Goal: Task Accomplishment & Management: Manage account settings

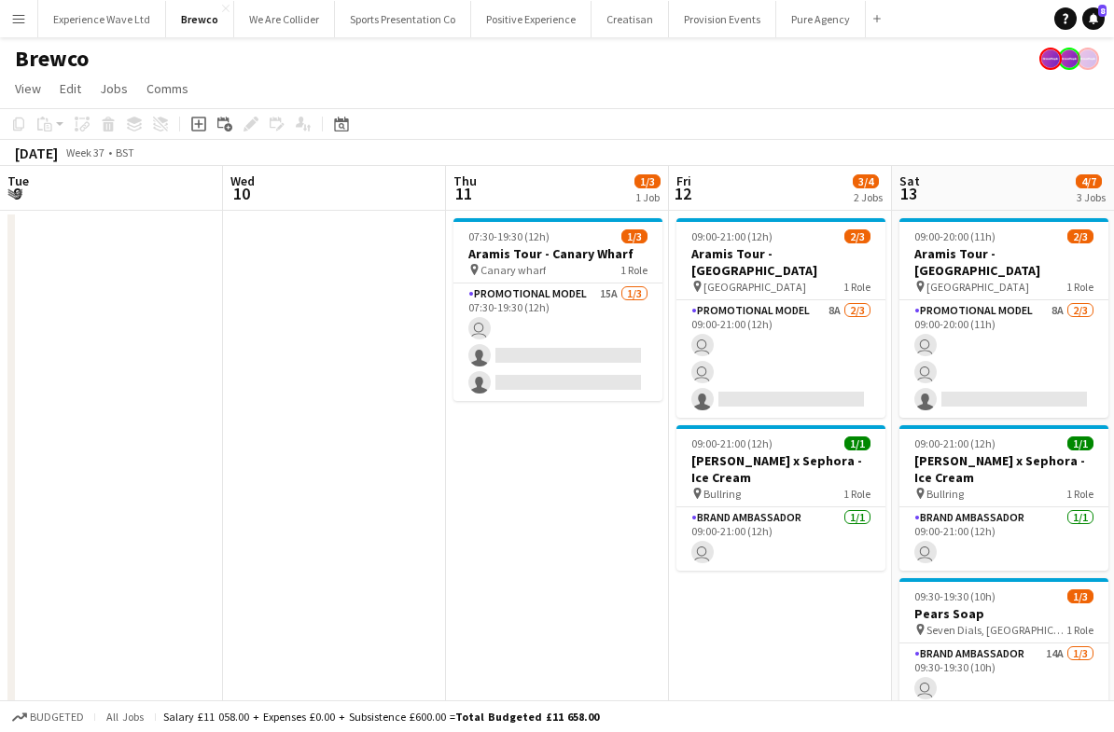
scroll to position [0, 641]
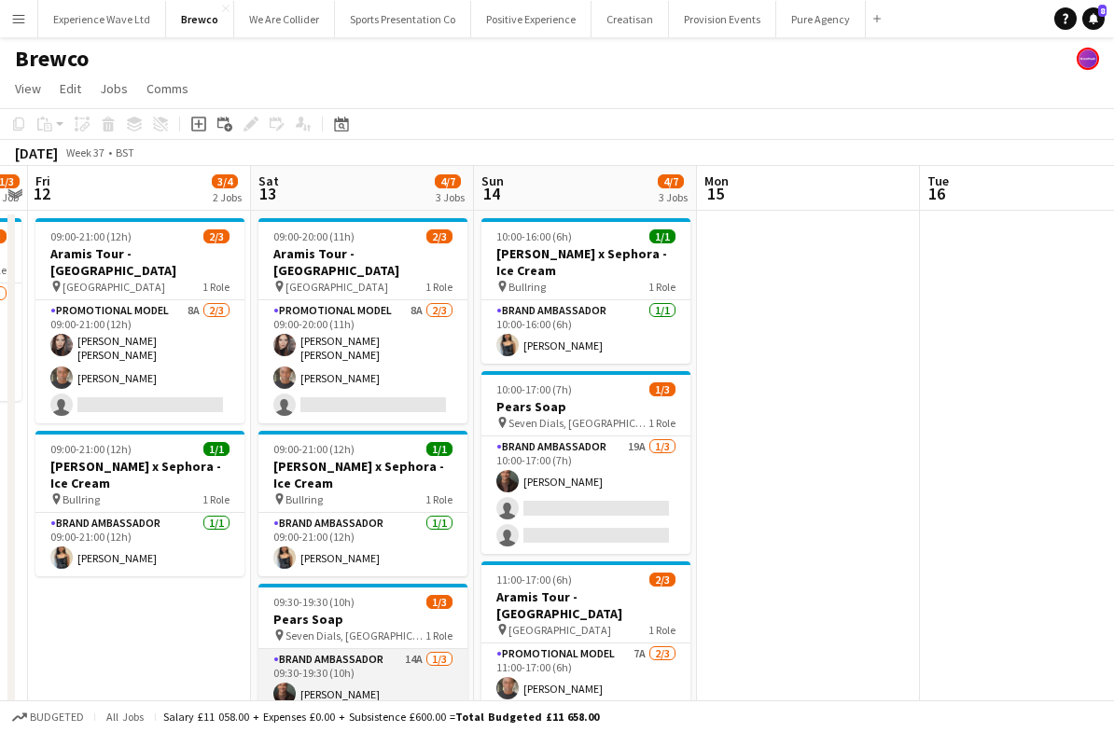
click at [396, 668] on app-card-role "Brand Ambassador 14A 1/3 09:30-19:30 (10h) Colin Marshall single-neutral-action…" at bounding box center [362, 708] width 209 height 118
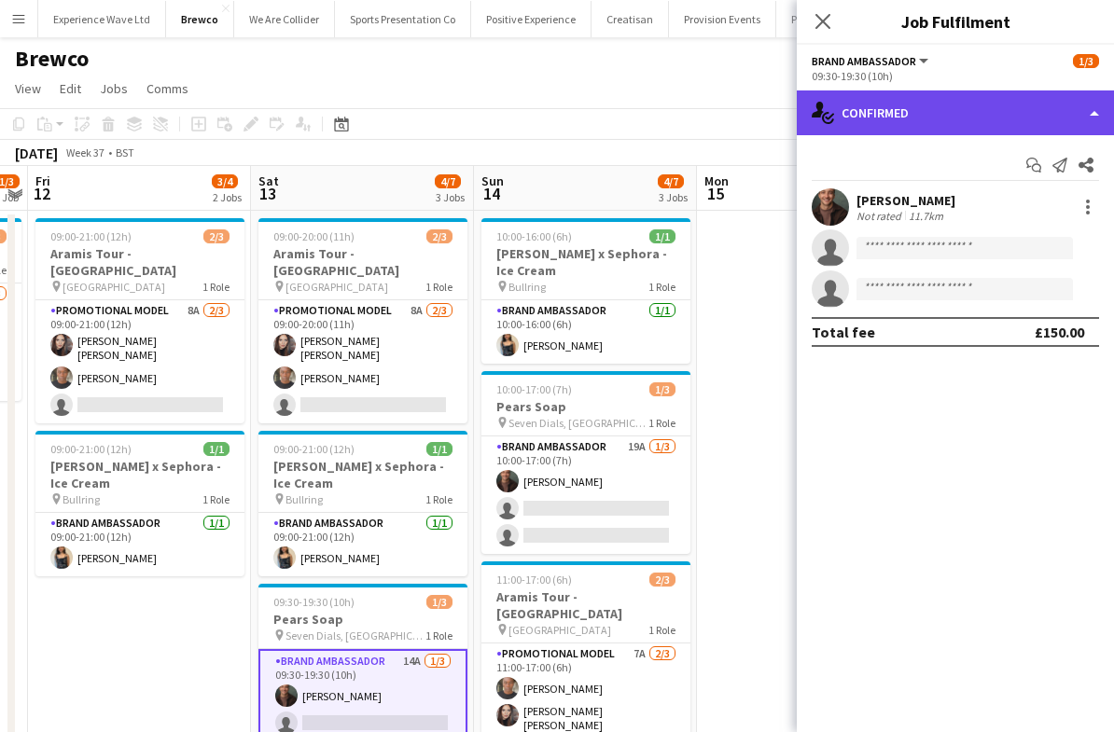
click at [1049, 111] on div "single-neutral-actions-check-2 Confirmed" at bounding box center [955, 112] width 317 height 45
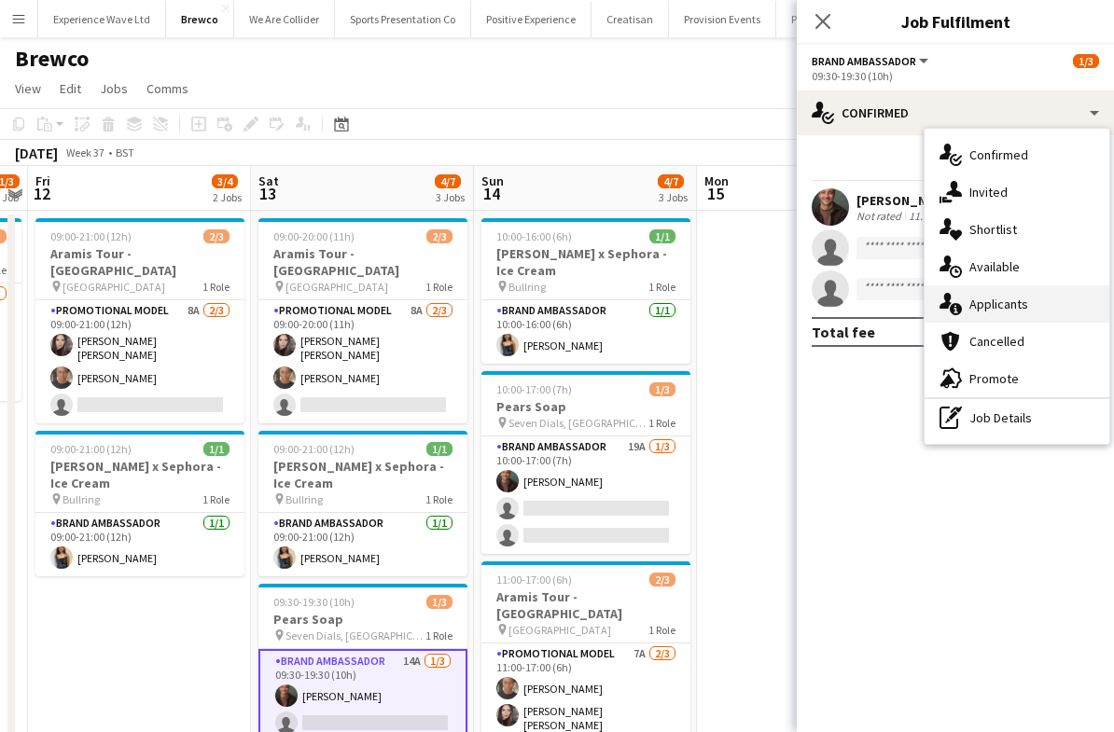
click at [1012, 298] on div "single-neutral-actions-information Applicants" at bounding box center [1016, 303] width 185 height 37
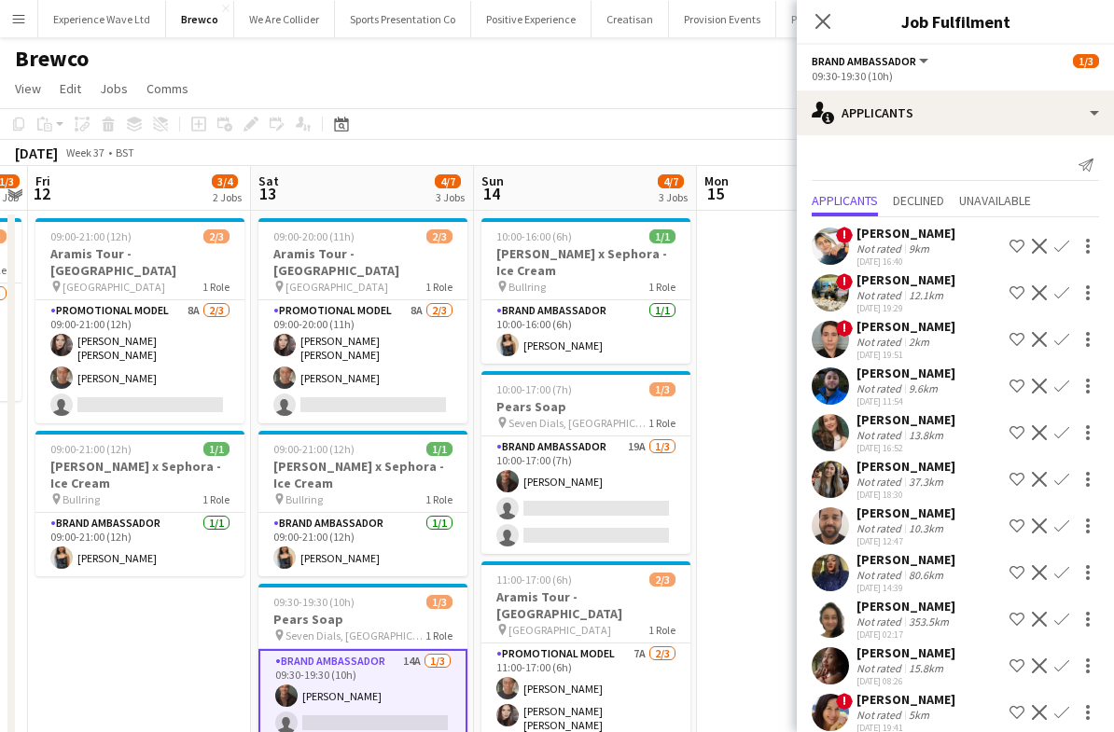
click at [1058, 438] on app-icon "Confirm" at bounding box center [1061, 432] width 15 height 15
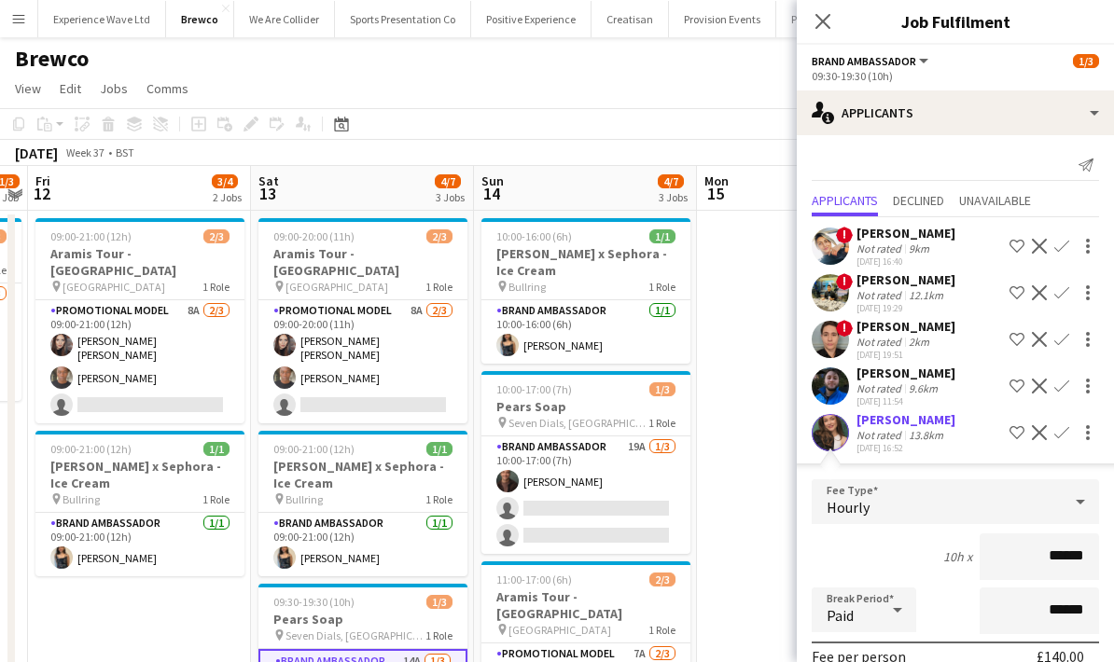
click at [890, 556] on div "10h x ******" at bounding box center [955, 557] width 287 height 47
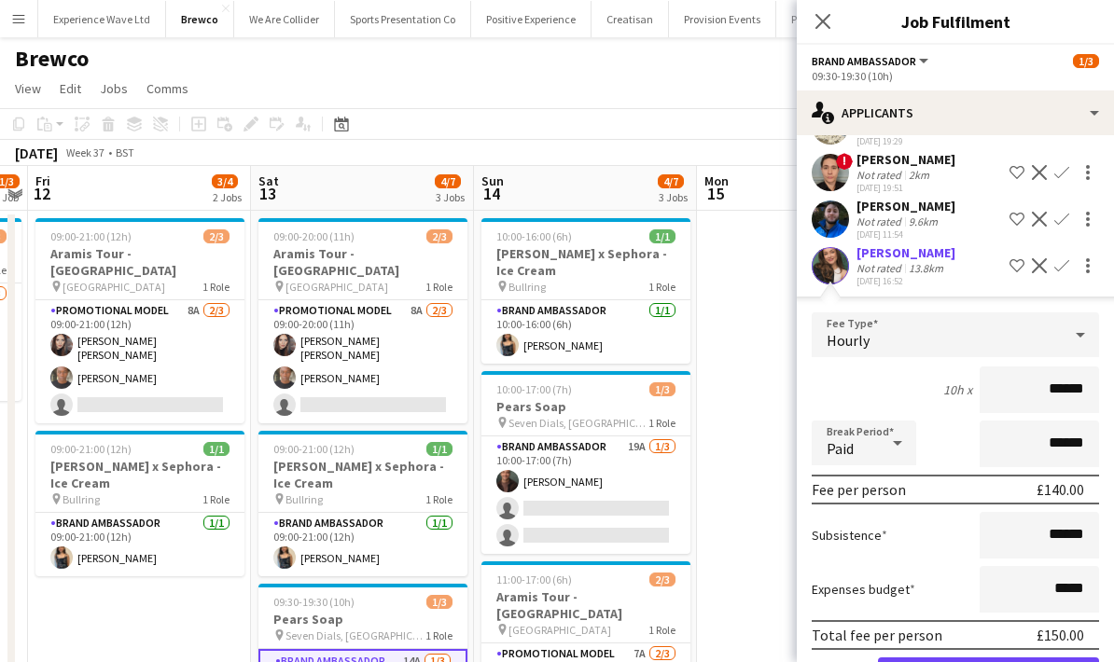
scroll to position [272, 0]
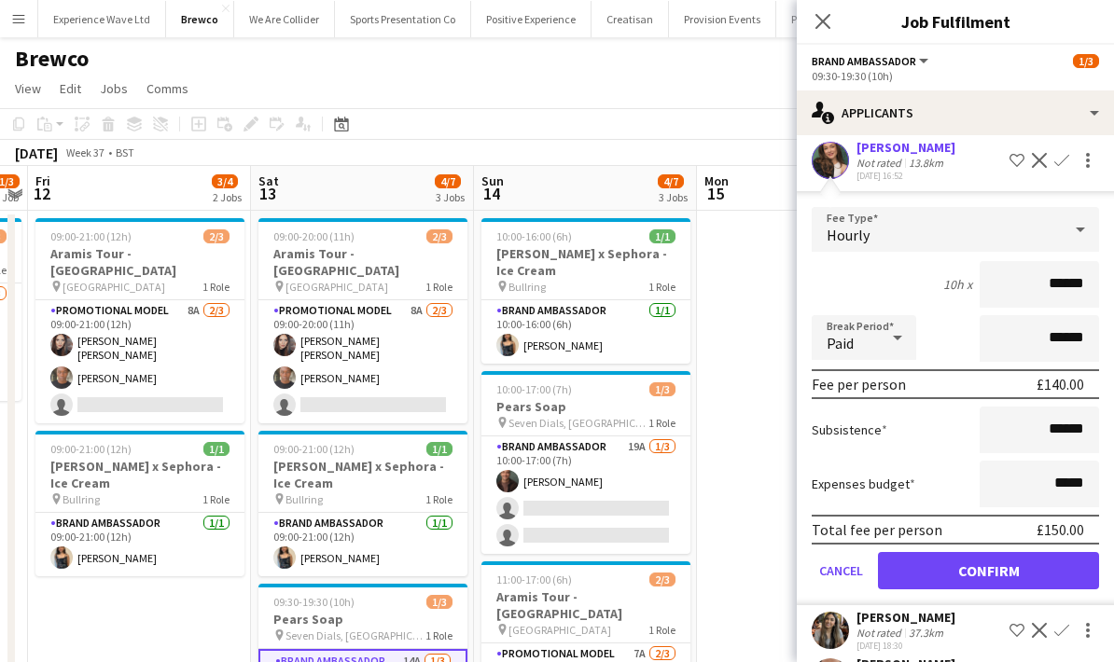
click at [1047, 581] on button "Confirm" at bounding box center [988, 570] width 221 height 37
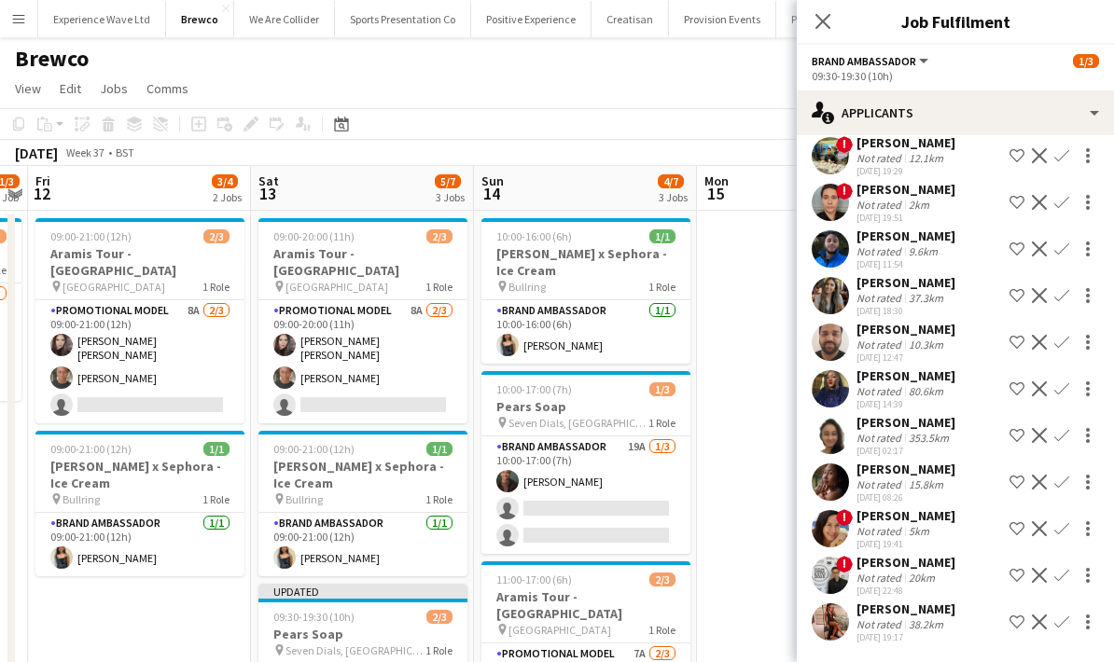
scroll to position [63, 0]
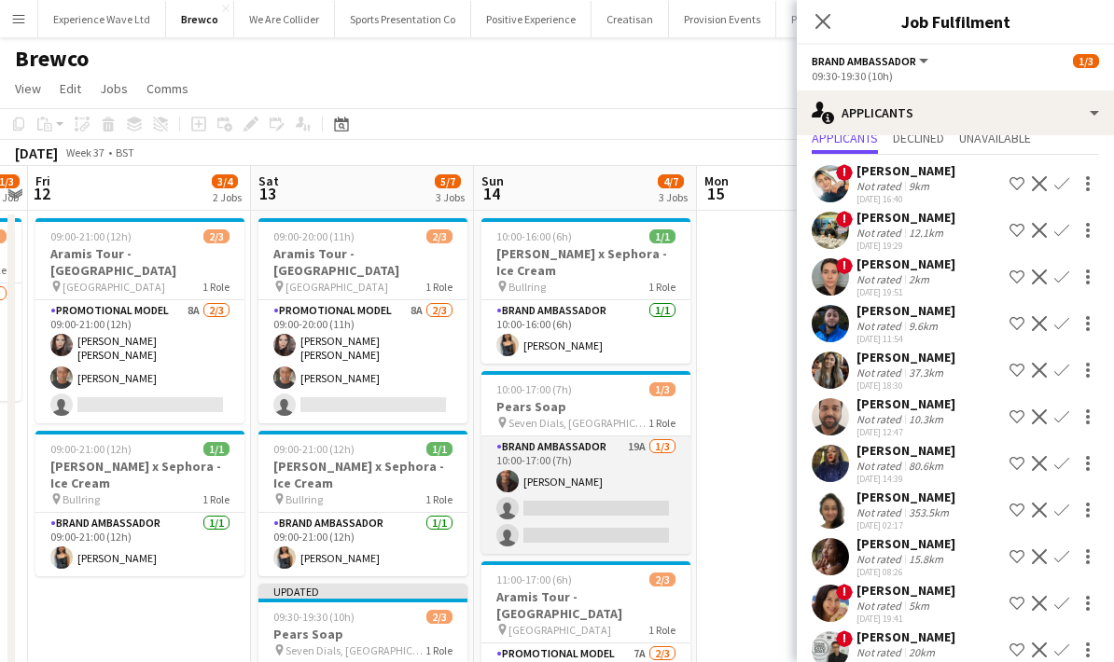
click at [599, 501] on app-card-role "Brand Ambassador 19A 1/3 10:00-17:00 (7h) Colin Marshall single-neutral-actions…" at bounding box center [585, 496] width 209 height 118
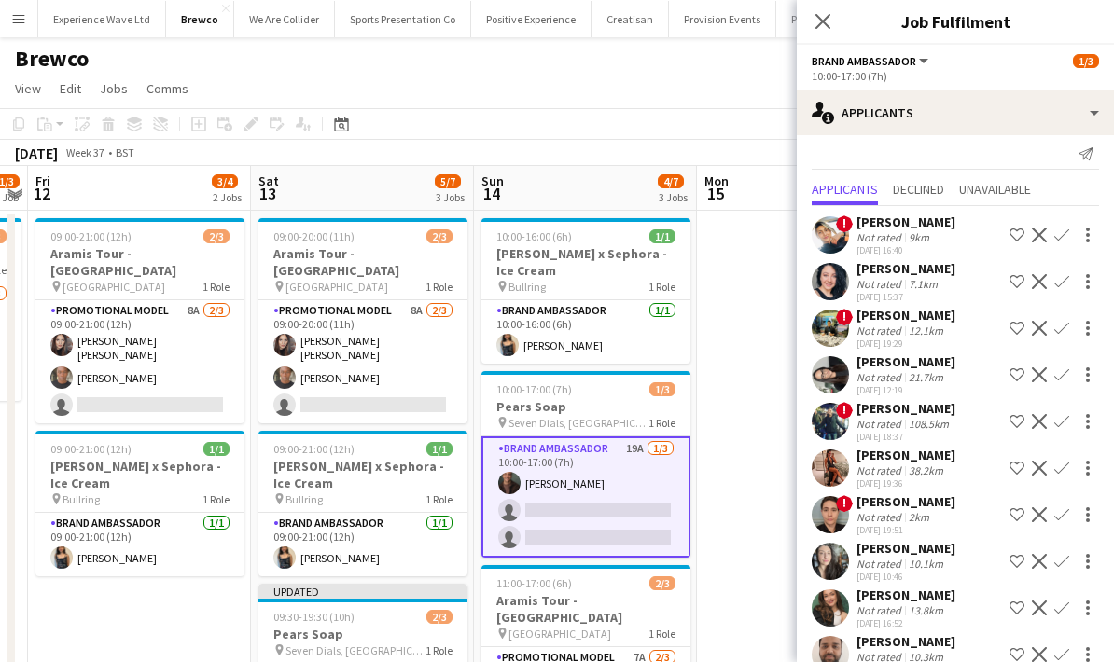
scroll to position [23, 0]
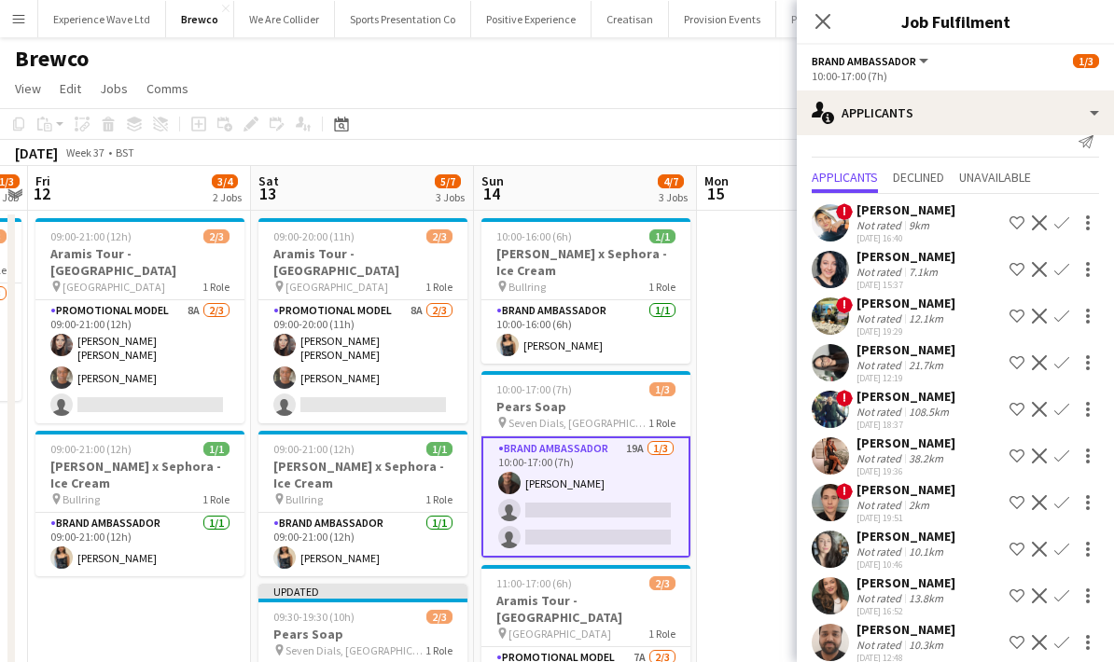
click at [1065, 591] on app-icon "Confirm" at bounding box center [1061, 596] width 15 height 15
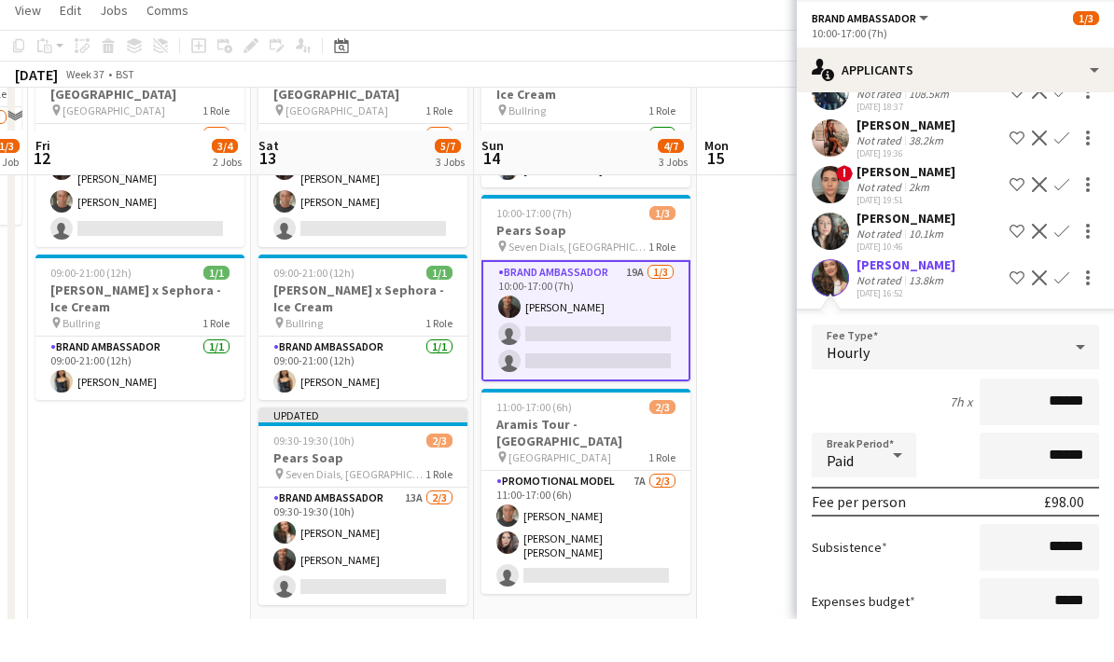
scroll to position [340, 0]
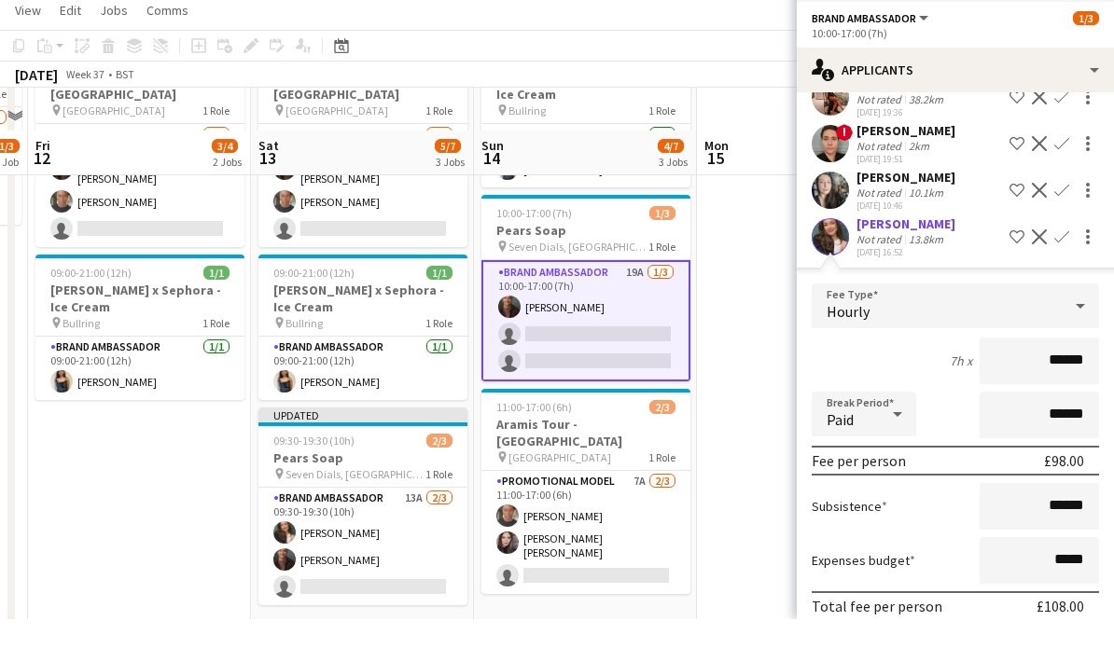
click at [930, 381] on div "7h x ******" at bounding box center [955, 404] width 287 height 47
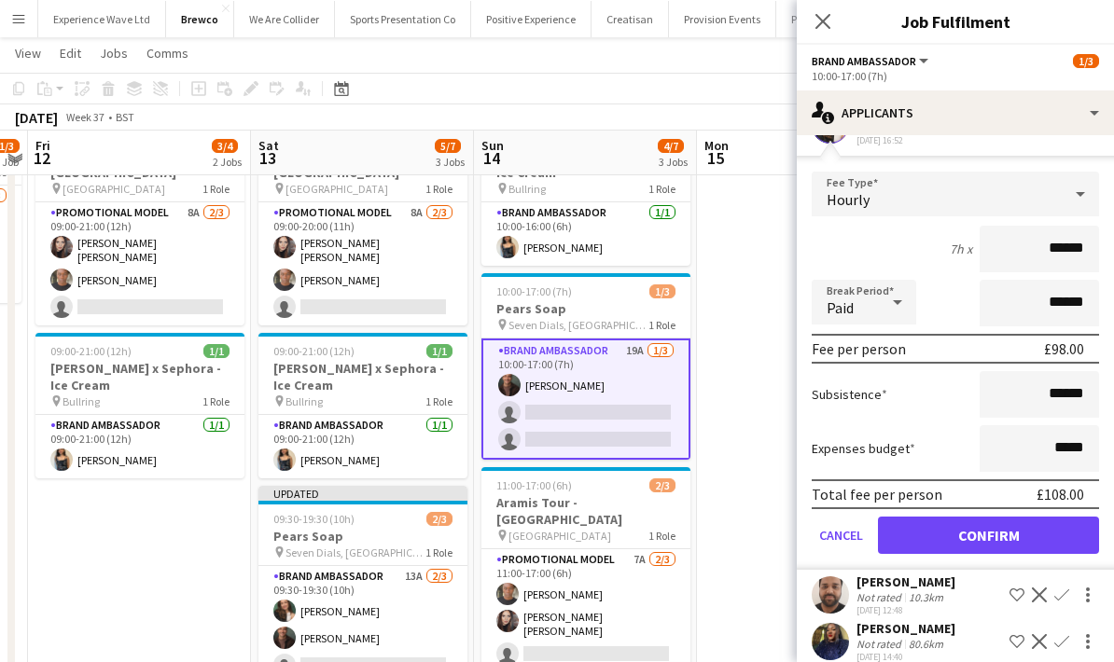
click at [988, 538] on button "Confirm" at bounding box center [988, 535] width 221 height 37
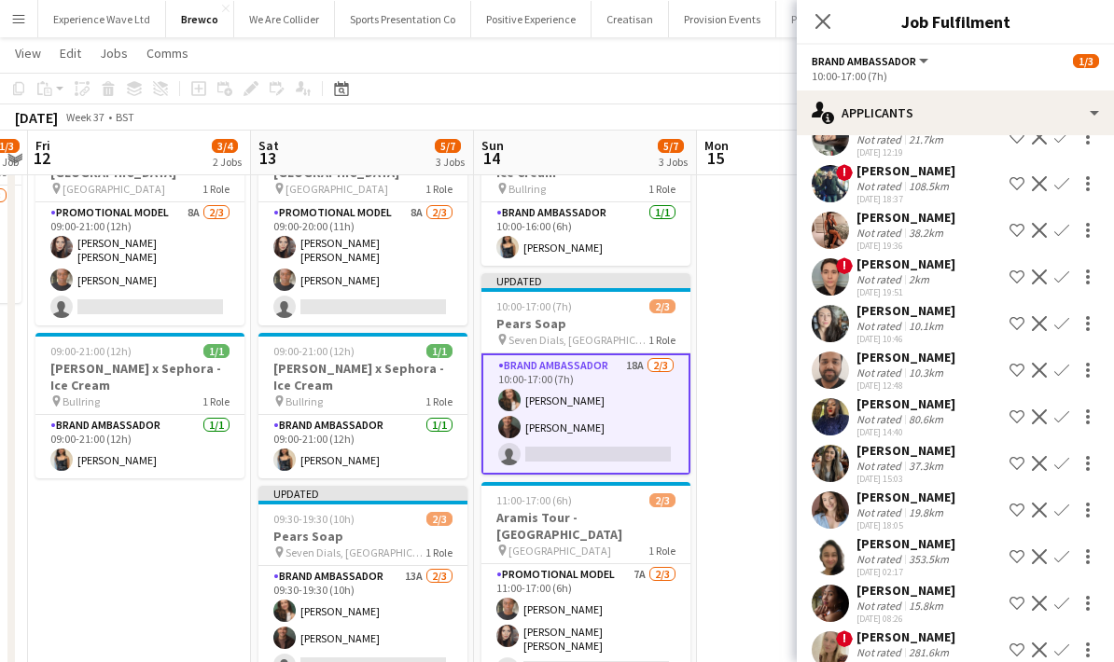
click at [741, 440] on app-date-cell at bounding box center [808, 409] width 223 height 592
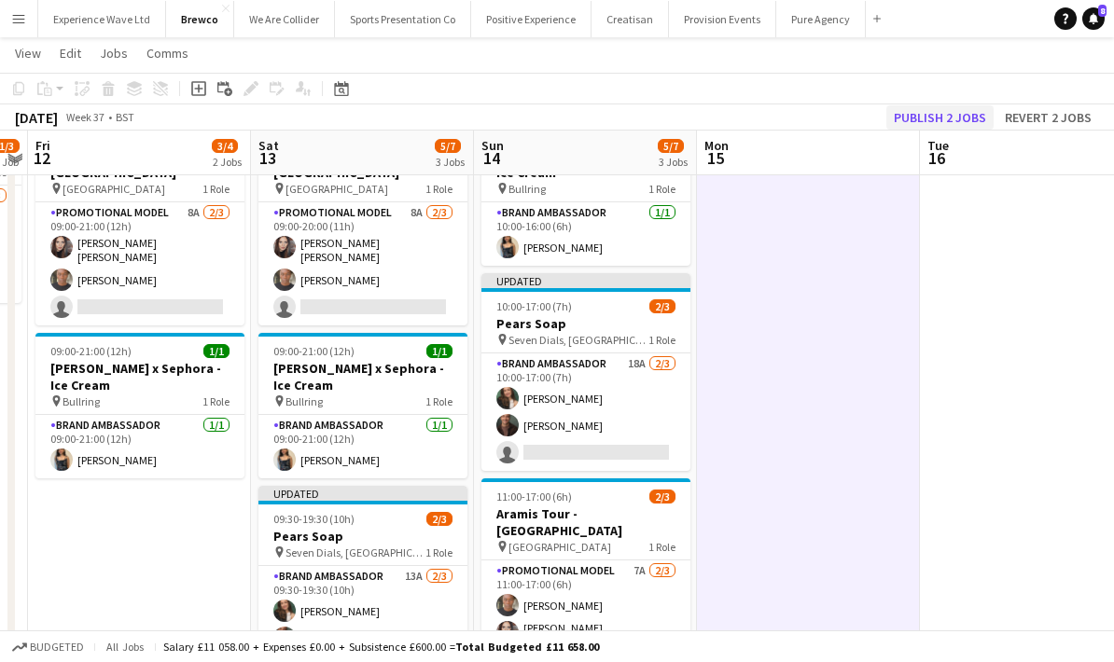
click at [940, 120] on button "Publish 2 jobs" at bounding box center [939, 117] width 107 height 24
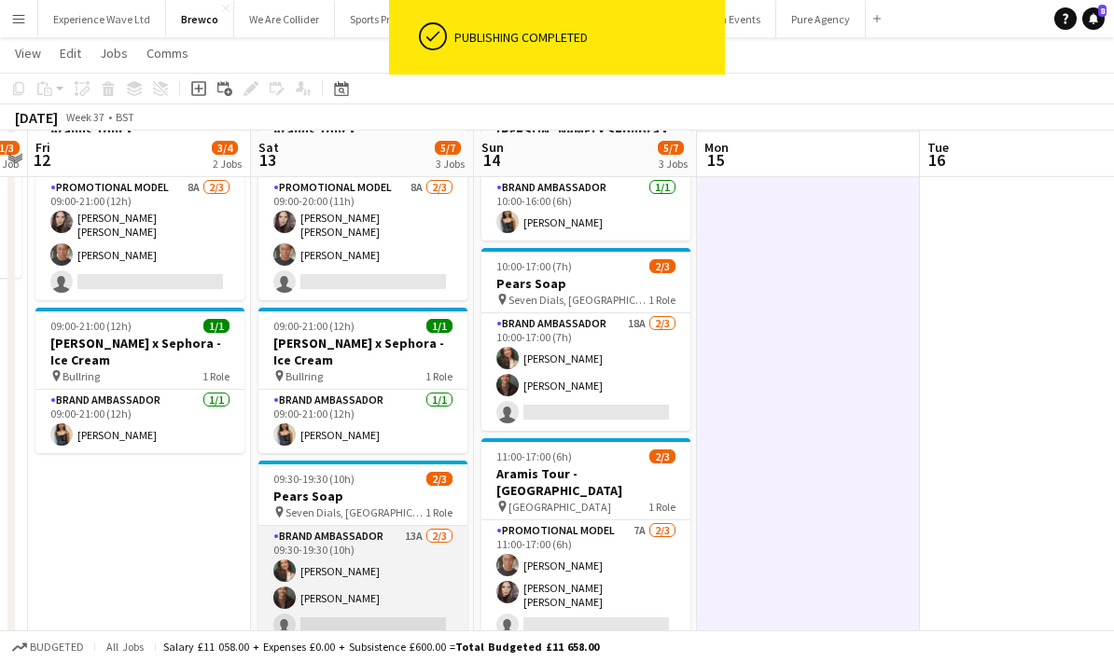
scroll to position [96, 0]
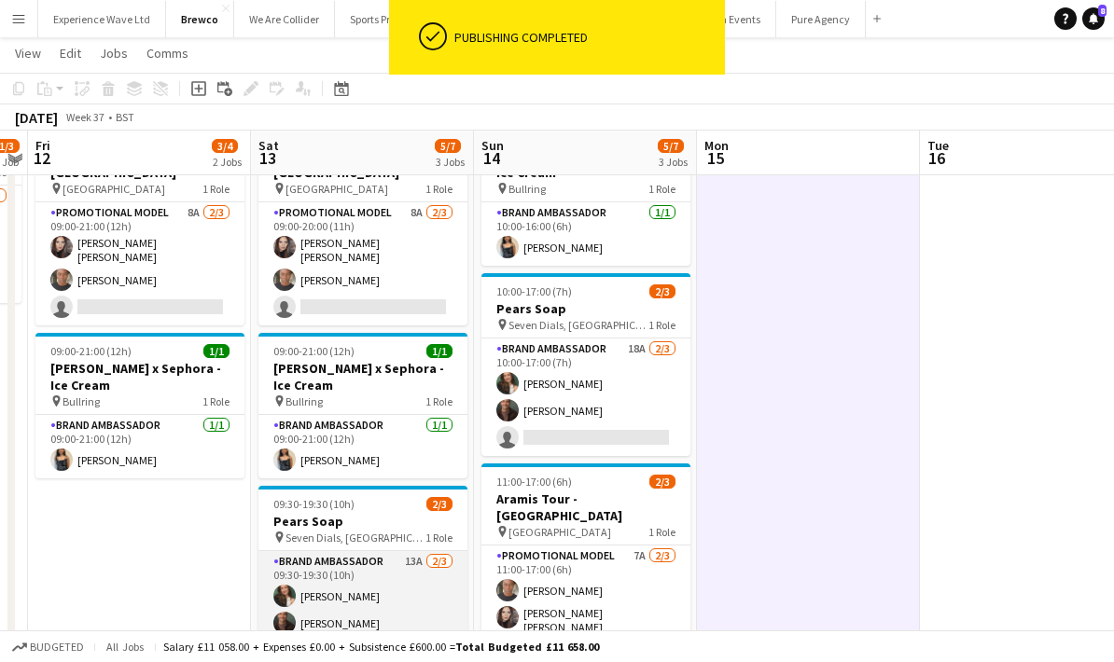
click at [424, 597] on app-card-role "Brand Ambassador 13A 2/3 09:30-19:30 (10h) Rebecca Cilento Colin Marshall singl…" at bounding box center [362, 610] width 209 height 118
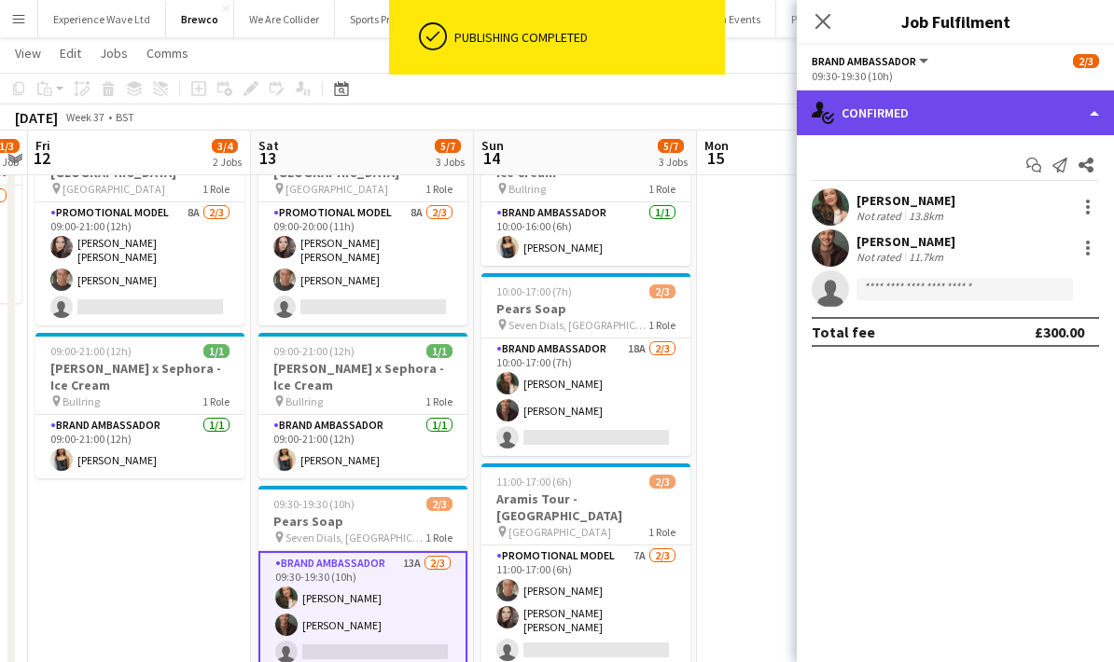
click at [1091, 110] on div "single-neutral-actions-check-2 Confirmed" at bounding box center [955, 112] width 317 height 45
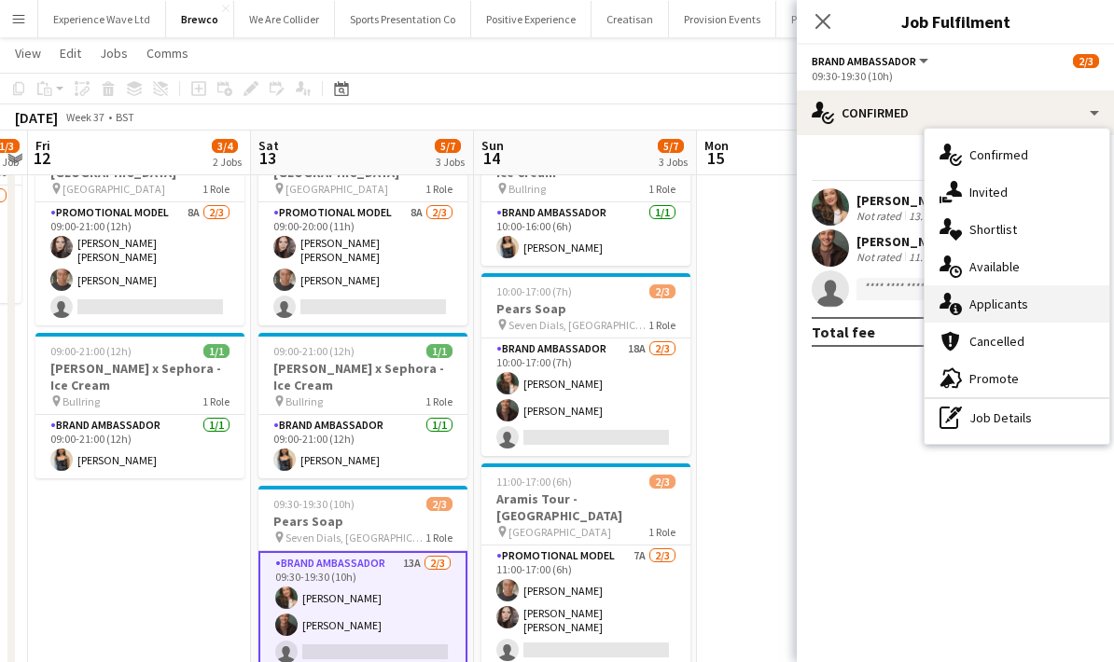
click at [1052, 308] on div "single-neutral-actions-information Applicants" at bounding box center [1016, 303] width 185 height 37
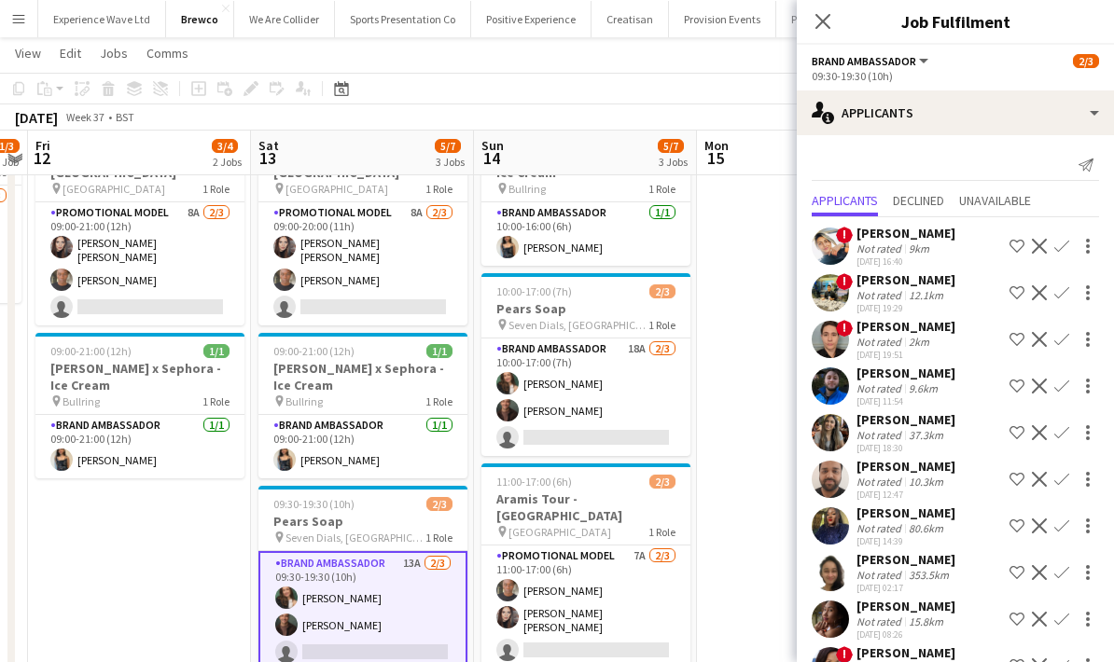
click at [919, 395] on div "9.6km" at bounding box center [923, 389] width 36 height 14
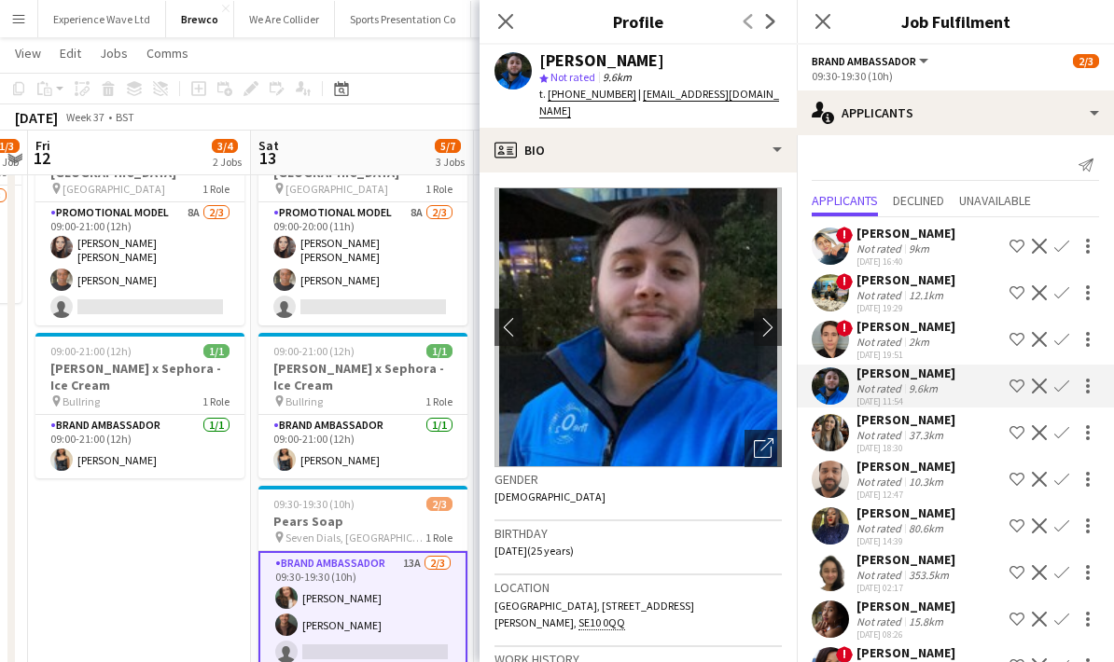
click at [920, 428] on div "37.3km" at bounding box center [926, 435] width 42 height 14
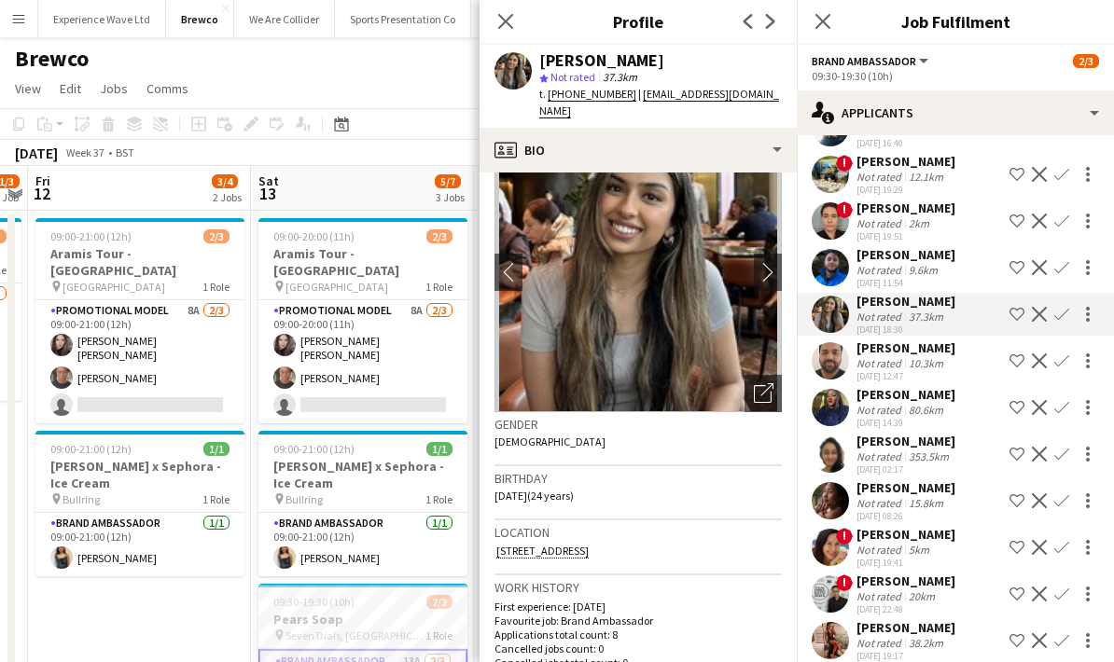
scroll to position [128, 0]
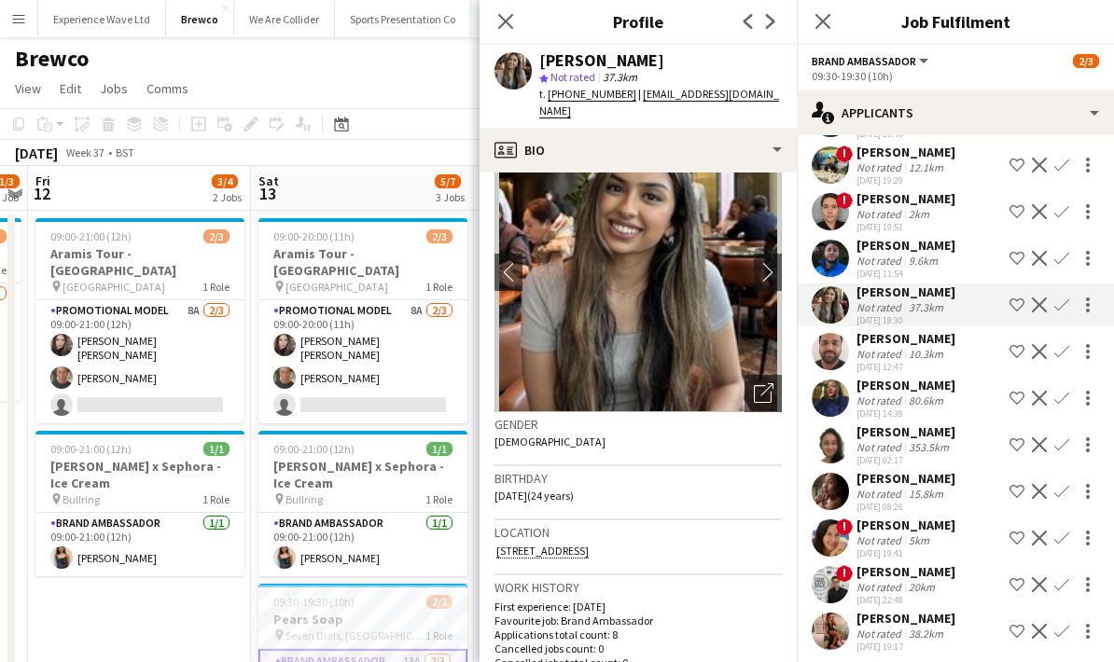
click at [925, 213] on div "2km" at bounding box center [919, 214] width 28 height 14
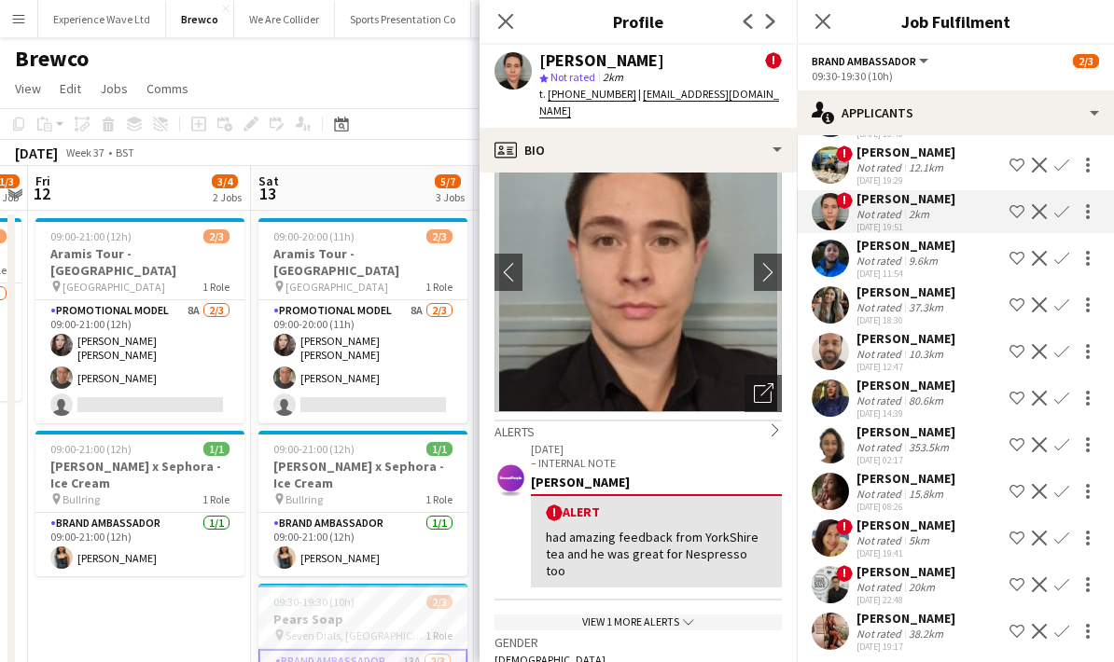
scroll to position [92, 0]
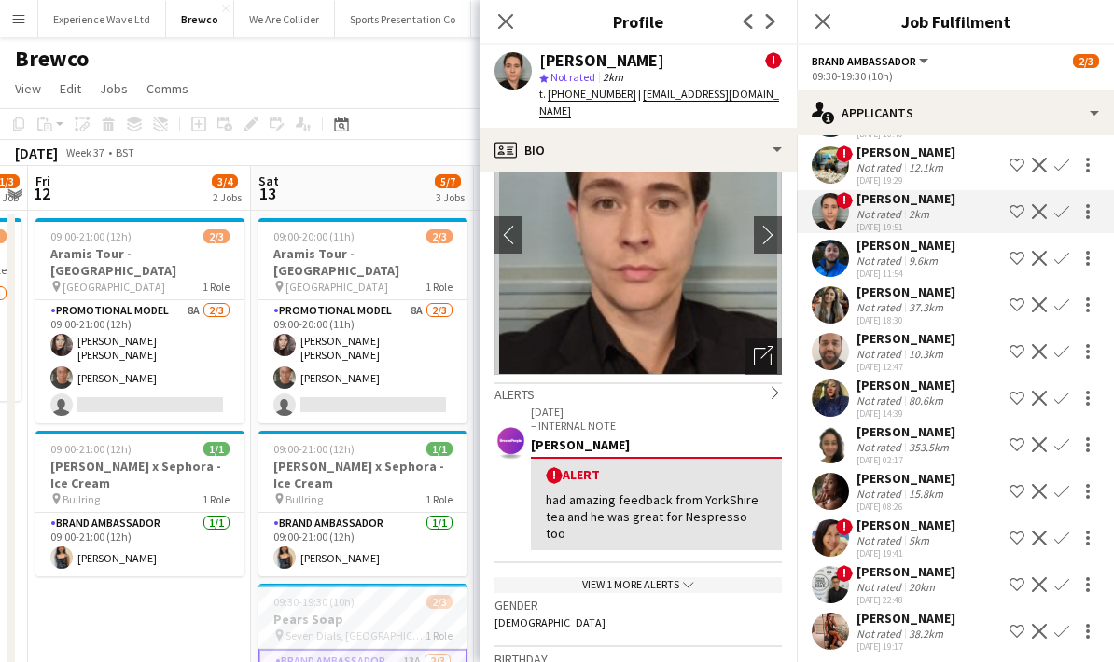
click at [686, 579] on icon "chevron-down" at bounding box center [688, 584] width 11 height 11
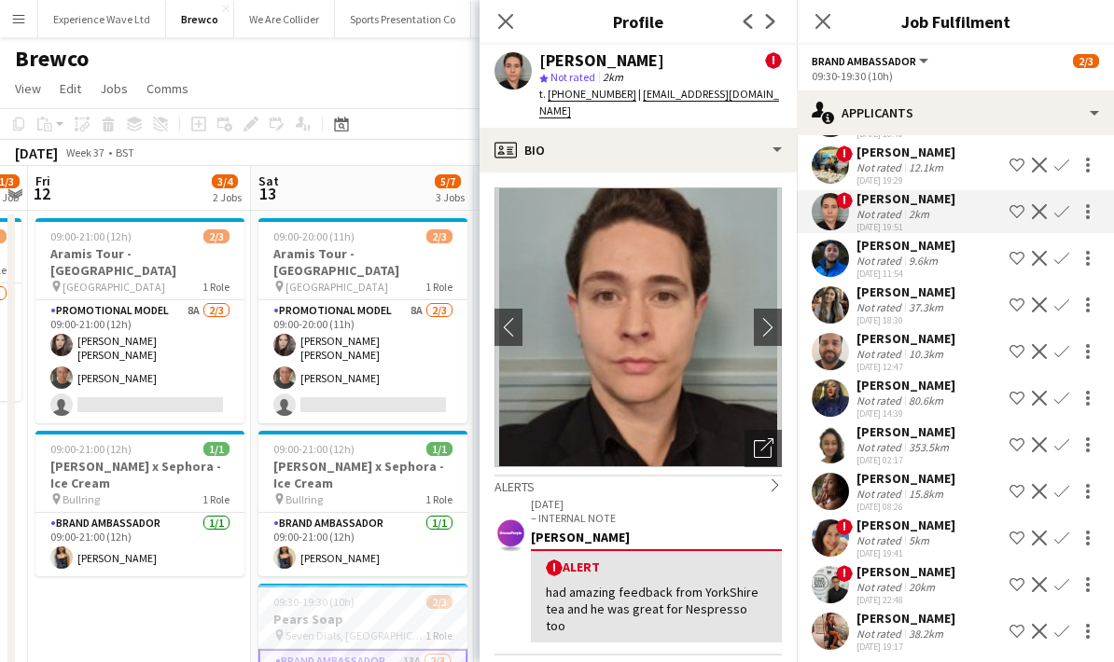
scroll to position [0, 0]
click at [770, 317] on app-icon "chevron-right" at bounding box center [768, 327] width 29 height 20
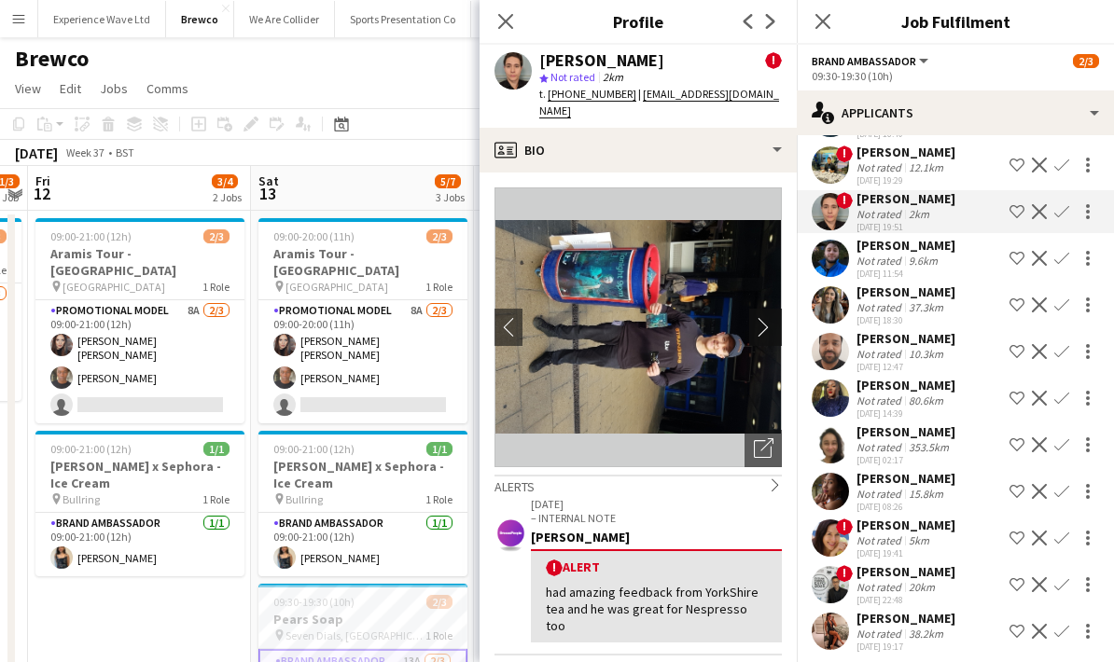
click at [767, 317] on app-icon "chevron-right" at bounding box center [768, 327] width 29 height 20
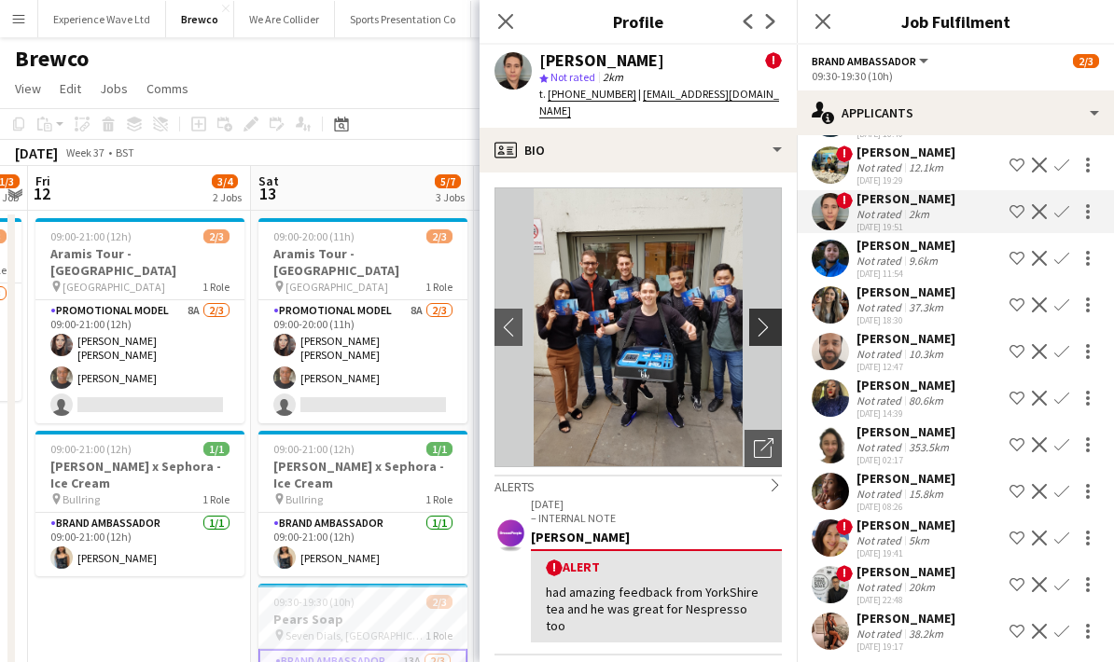
click at [766, 317] on app-icon "chevron-right" at bounding box center [768, 327] width 29 height 20
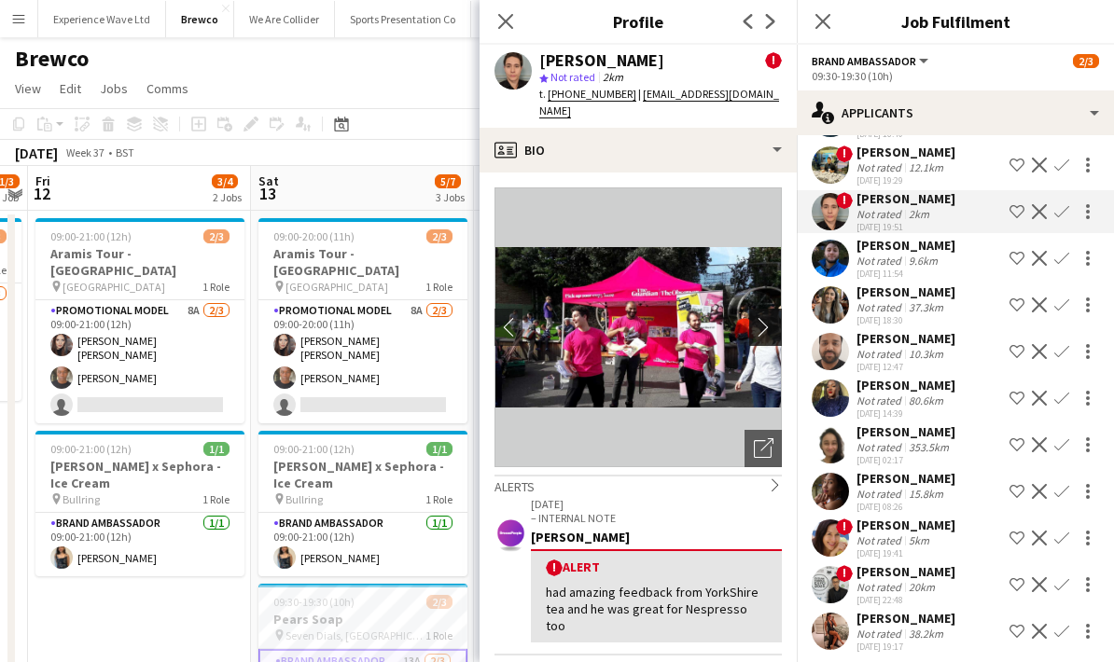
click at [766, 317] on app-icon "chevron-right" at bounding box center [768, 327] width 29 height 20
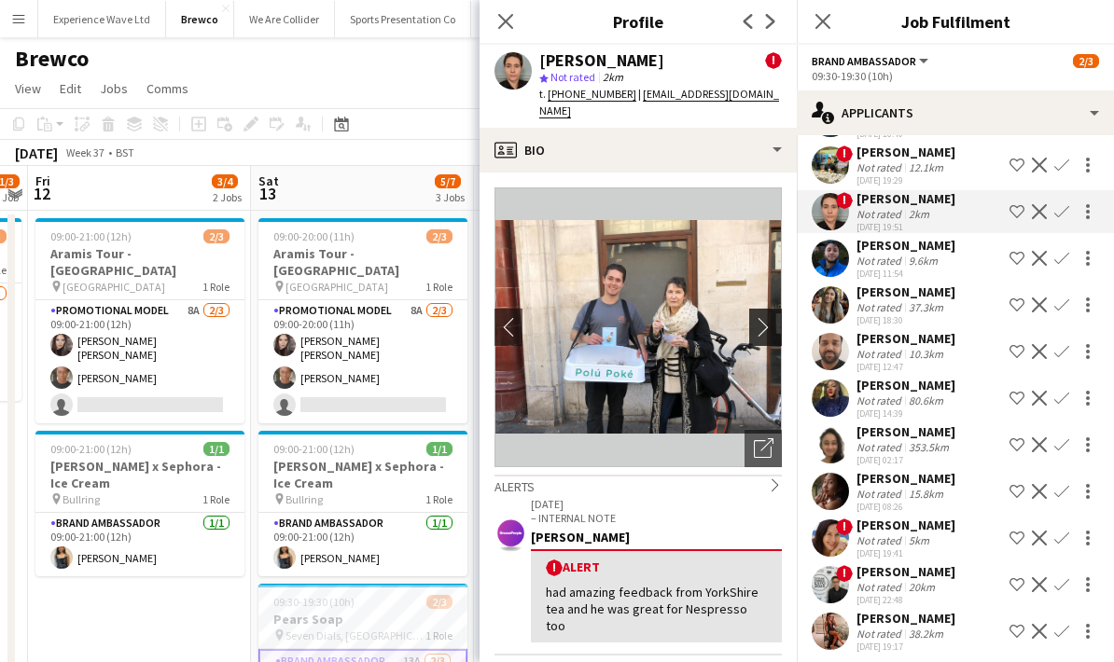
click at [766, 317] on app-icon "chevron-right" at bounding box center [768, 327] width 29 height 20
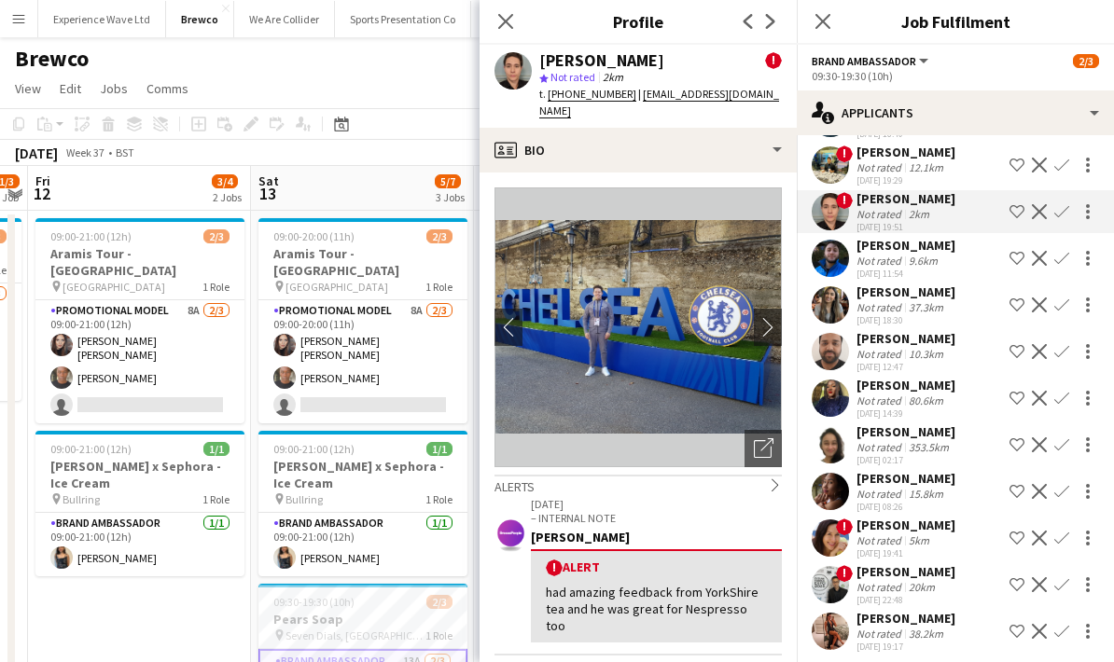
click at [923, 257] on div "9.6km" at bounding box center [923, 261] width 36 height 14
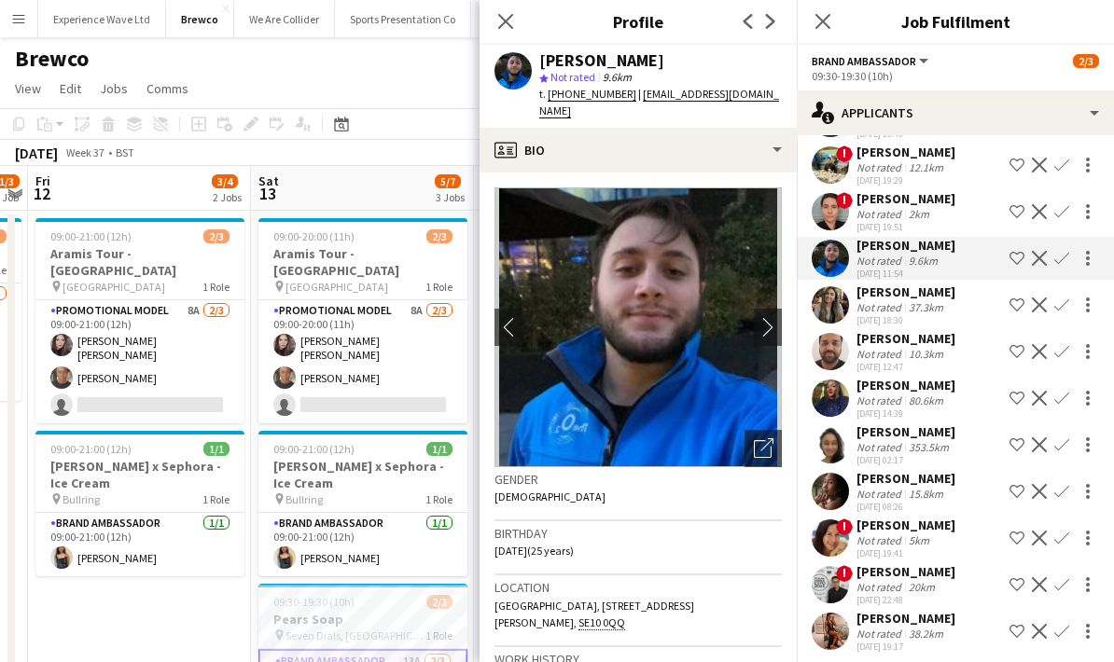
click at [910, 292] on div "[PERSON_NAME]" at bounding box center [905, 292] width 99 height 17
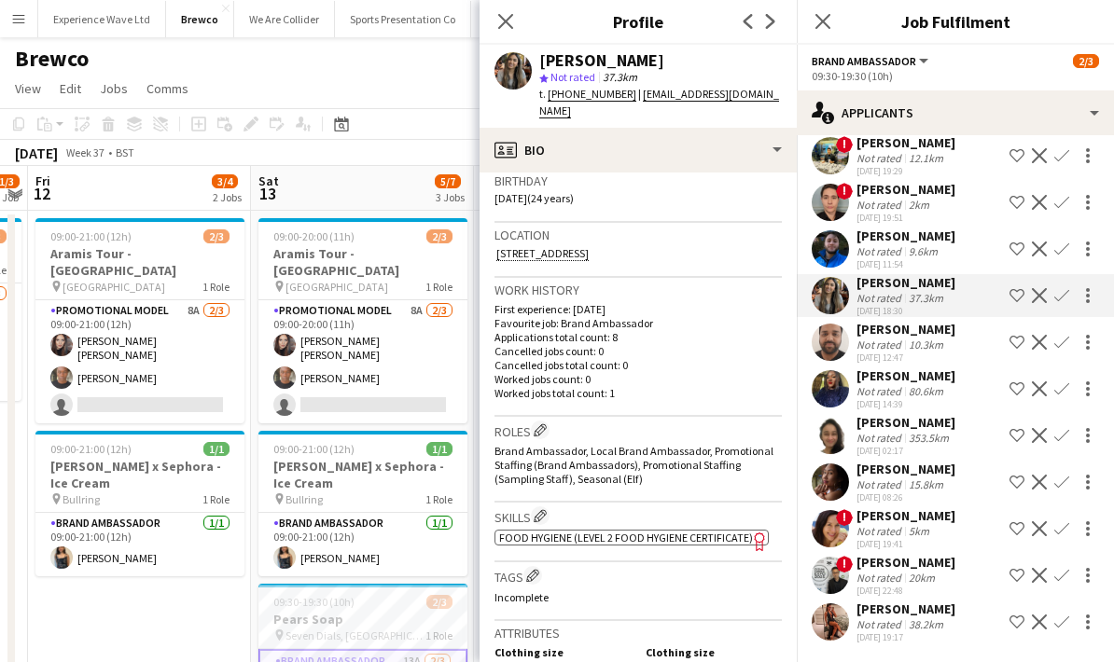
scroll to position [137, 0]
click at [910, 251] on div "9.6km" at bounding box center [923, 251] width 36 height 14
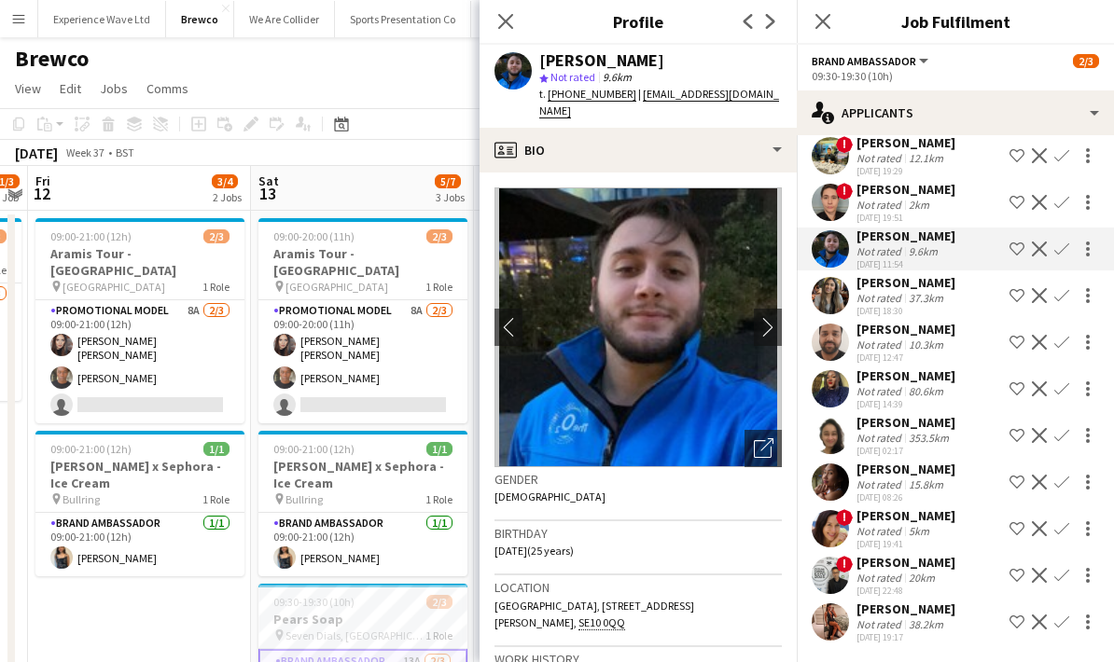
scroll to position [0, 0]
click at [77, 637] on app-date-cell "09:00-21:00 (12h) 2/3 Aramis Tour - Leicester pin Leicester 1 Role Promotional …" at bounding box center [139, 507] width 223 height 592
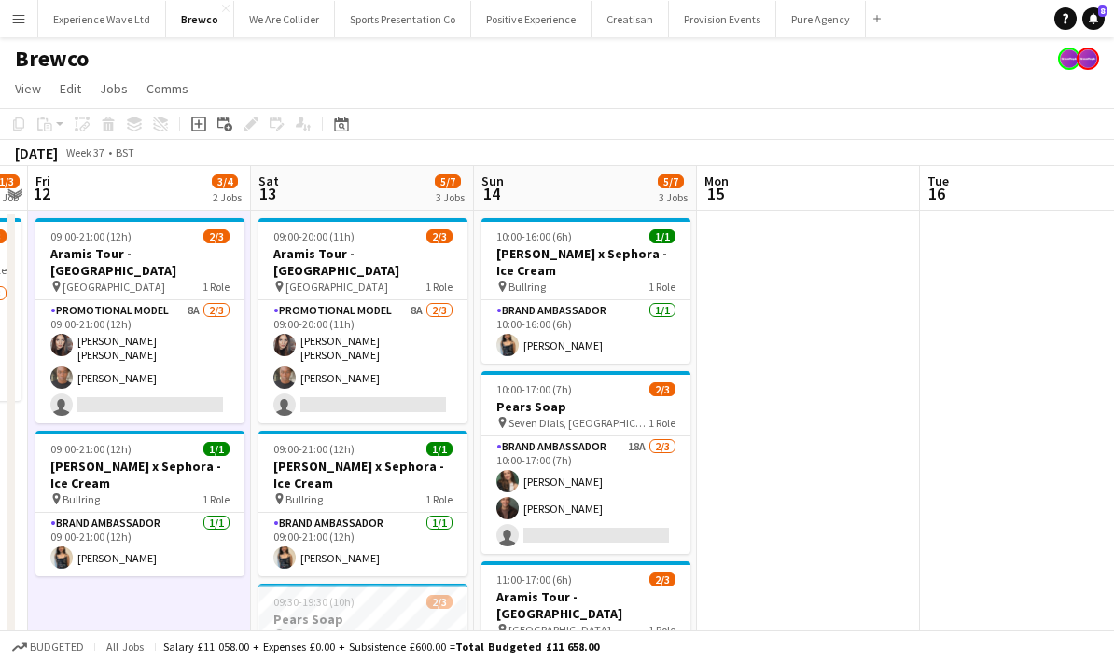
scroll to position [44, 0]
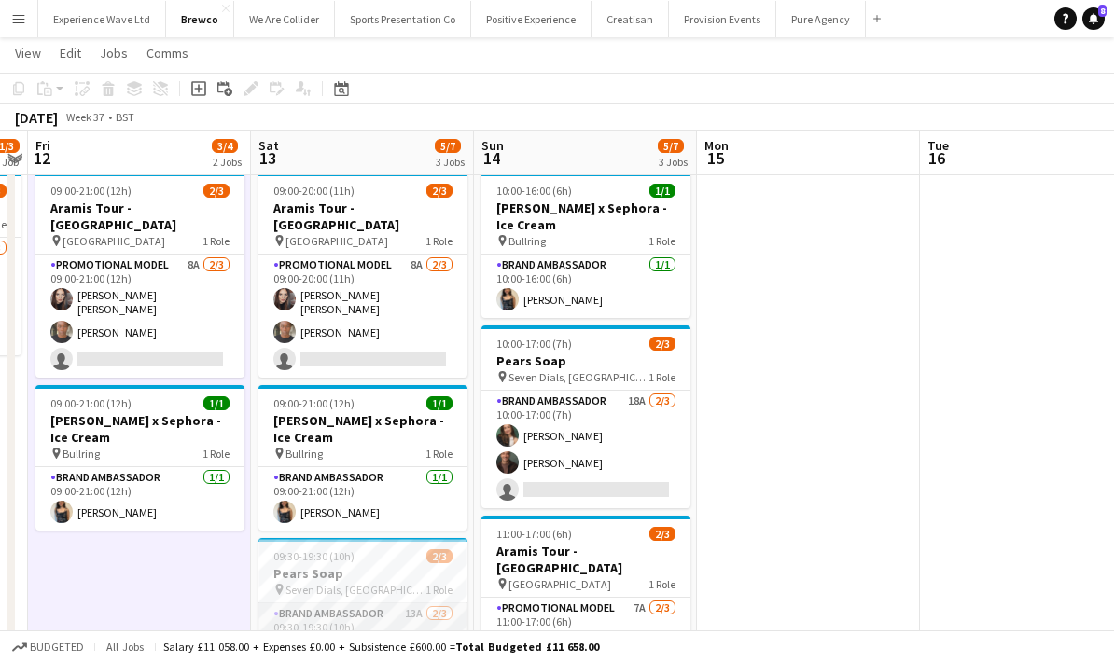
click at [402, 627] on app-card-role "Brand Ambassador 13A 2/3 09:30-19:30 (10h) Rebecca Cilento Colin Marshall singl…" at bounding box center [362, 663] width 209 height 118
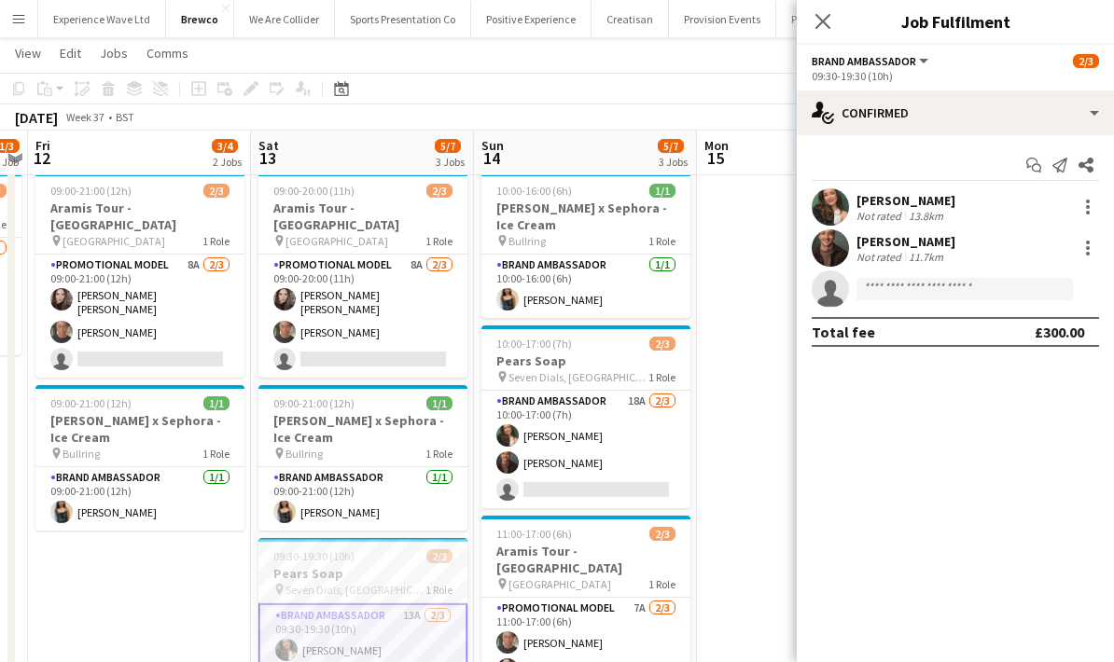
click at [999, 272] on app-invite-slot "single-neutral-actions" at bounding box center [955, 289] width 317 height 37
click at [997, 287] on input at bounding box center [964, 289] width 216 height 22
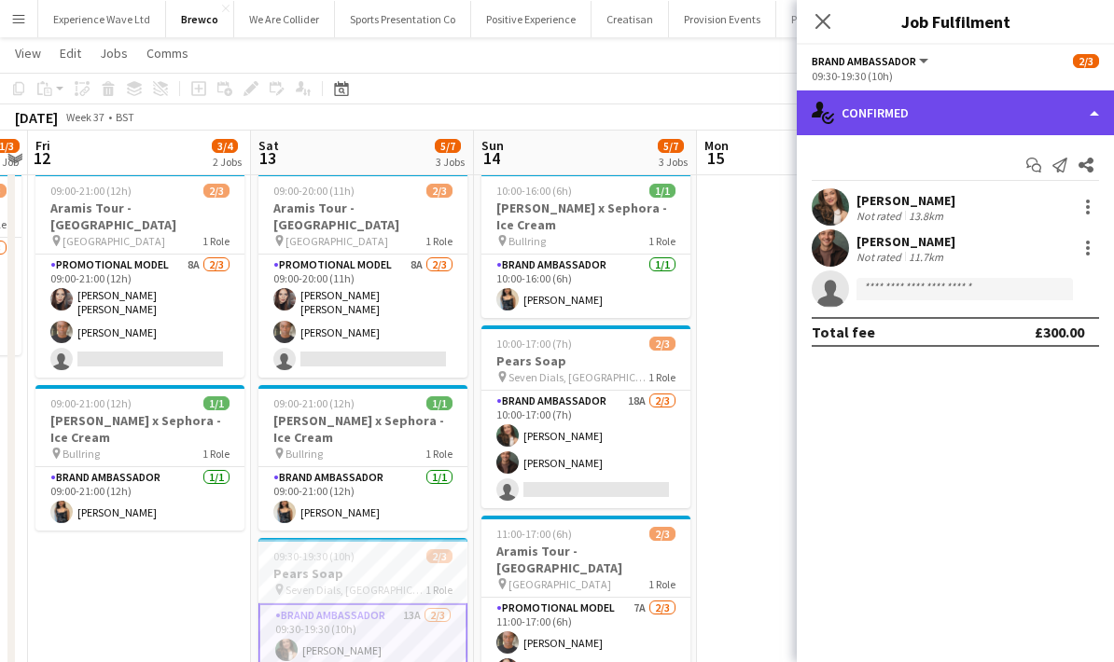
click at [955, 104] on div "single-neutral-actions-check-2 Confirmed" at bounding box center [955, 112] width 317 height 45
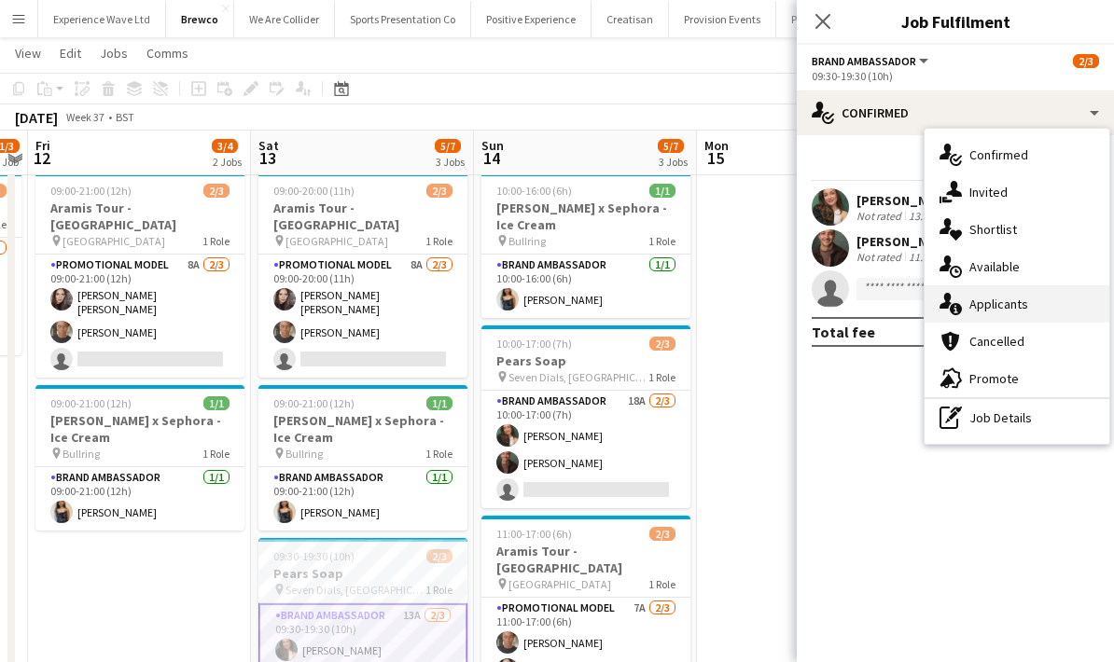
click at [1009, 303] on div "single-neutral-actions-information Applicants" at bounding box center [1016, 303] width 185 height 37
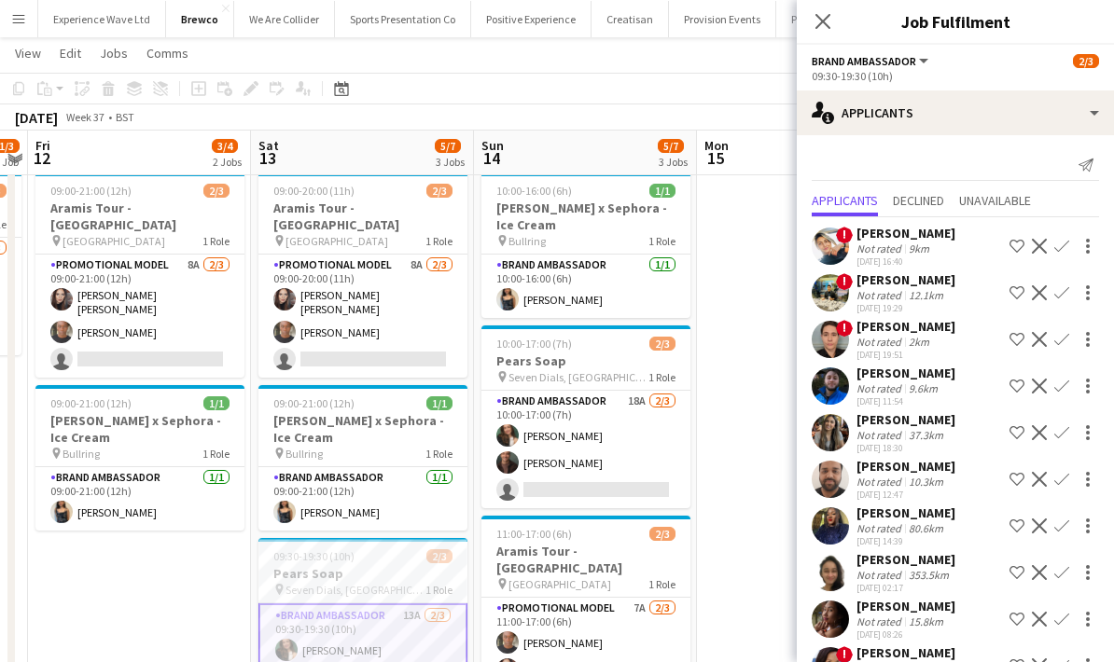
scroll to position [0, 0]
click at [1000, 189] on span "Unavailable" at bounding box center [995, 202] width 72 height 28
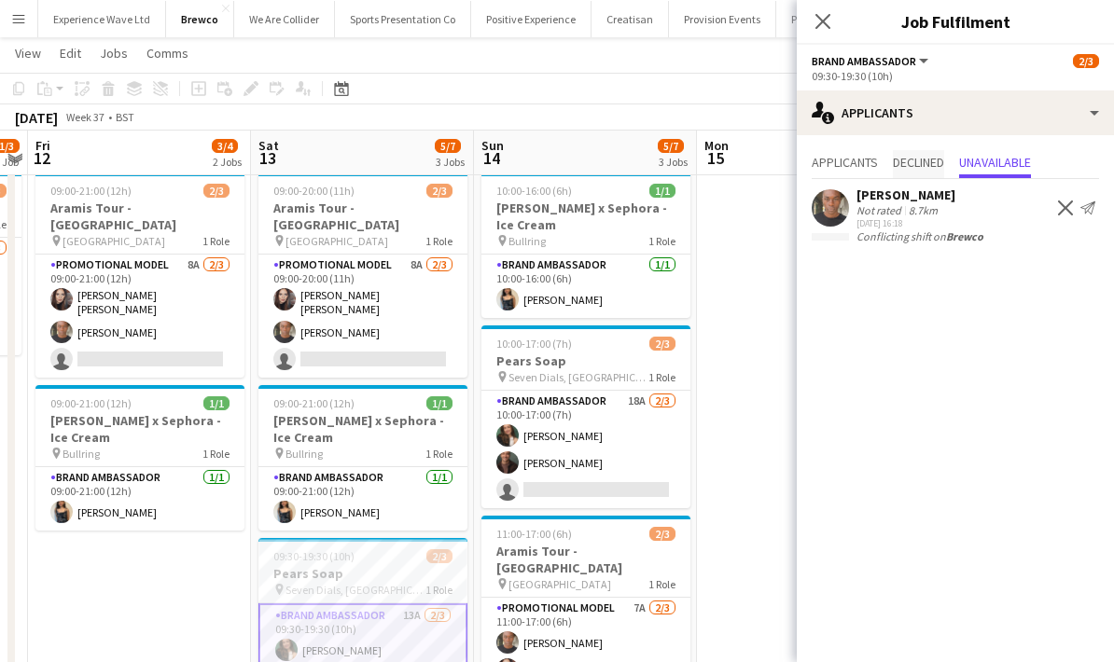
click at [935, 165] on span "Declined" at bounding box center [918, 162] width 51 height 13
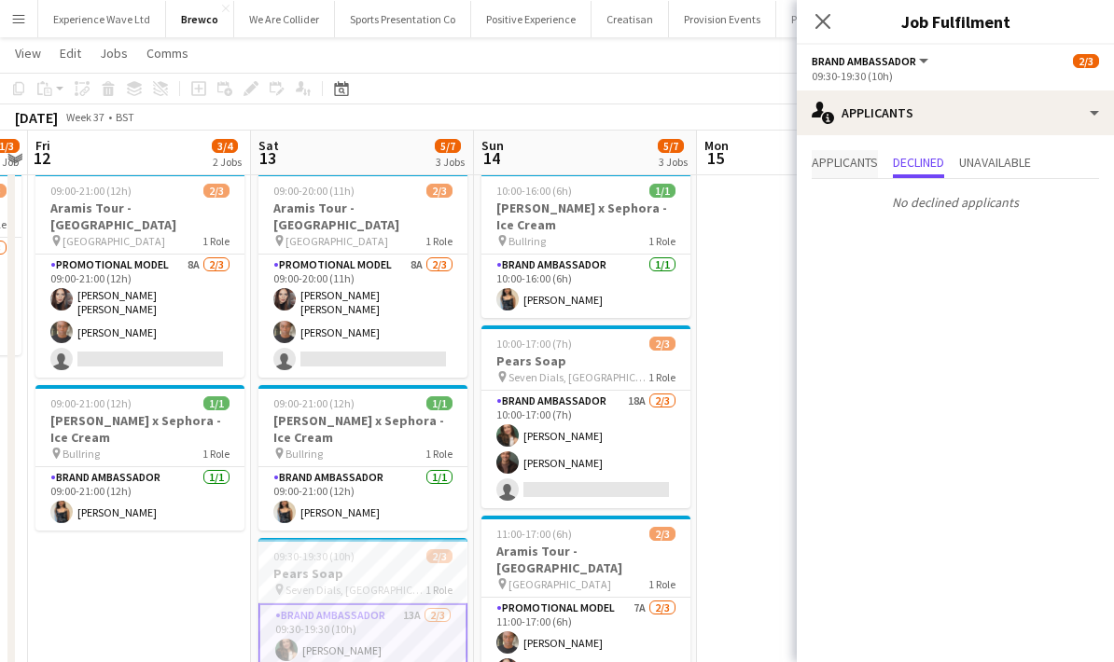
click at [846, 167] on span "Applicants" at bounding box center [845, 162] width 66 height 13
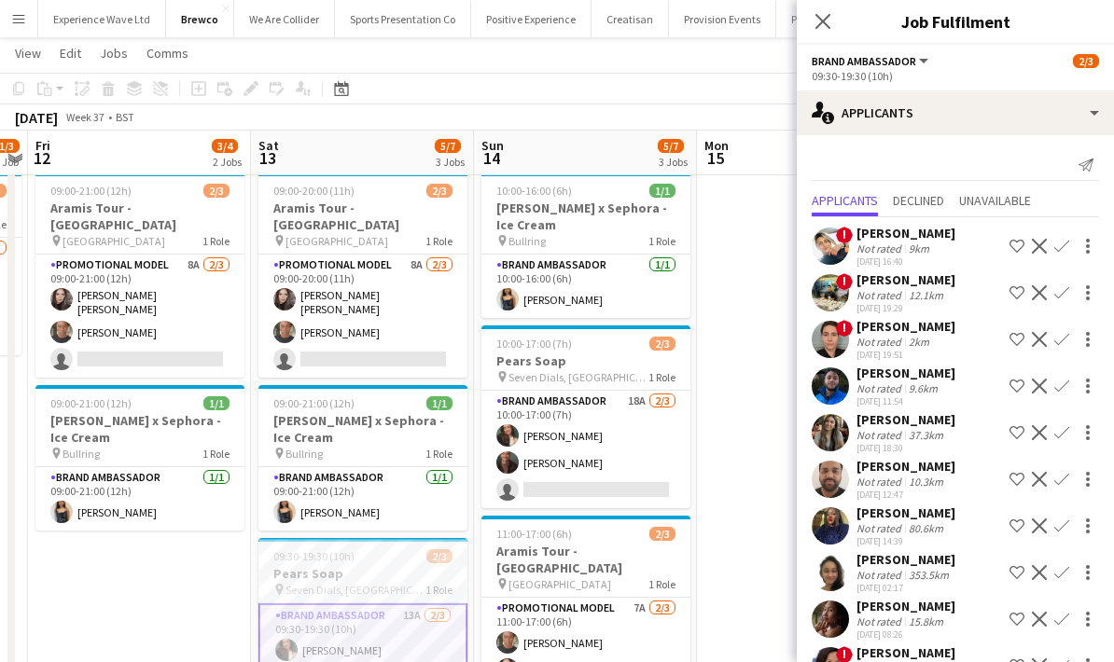
click at [754, 404] on app-date-cell at bounding box center [808, 461] width 223 height 592
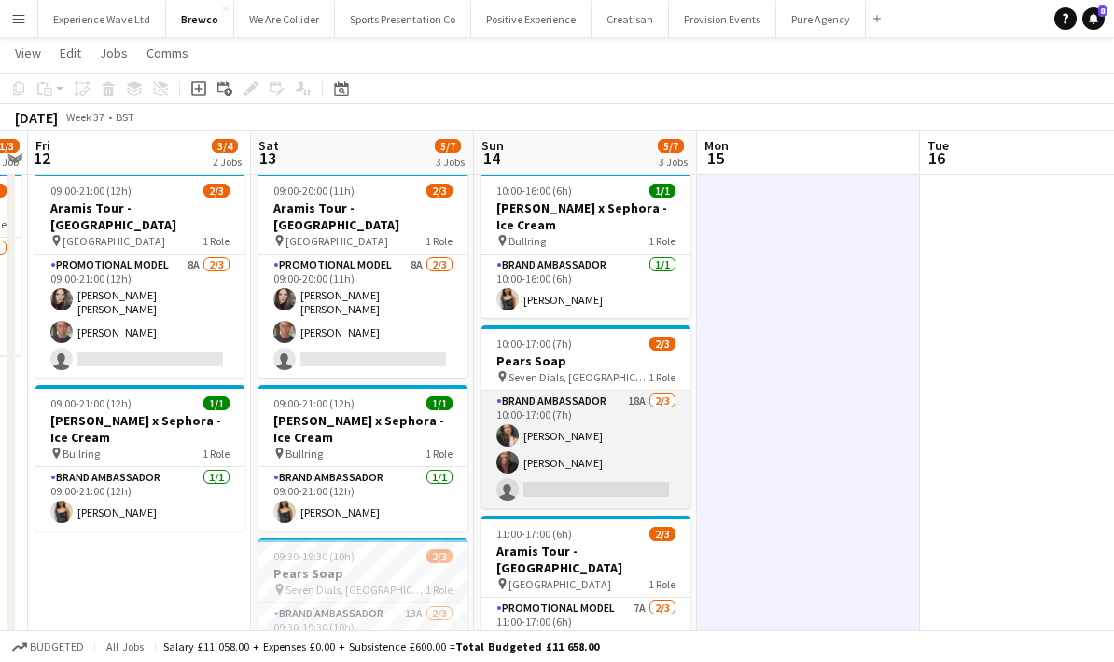
click at [611, 452] on app-card-role "Brand Ambassador 18A 2/3 10:00-17:00 (7h) Rebecca Cilento Colin Marshall single…" at bounding box center [585, 450] width 209 height 118
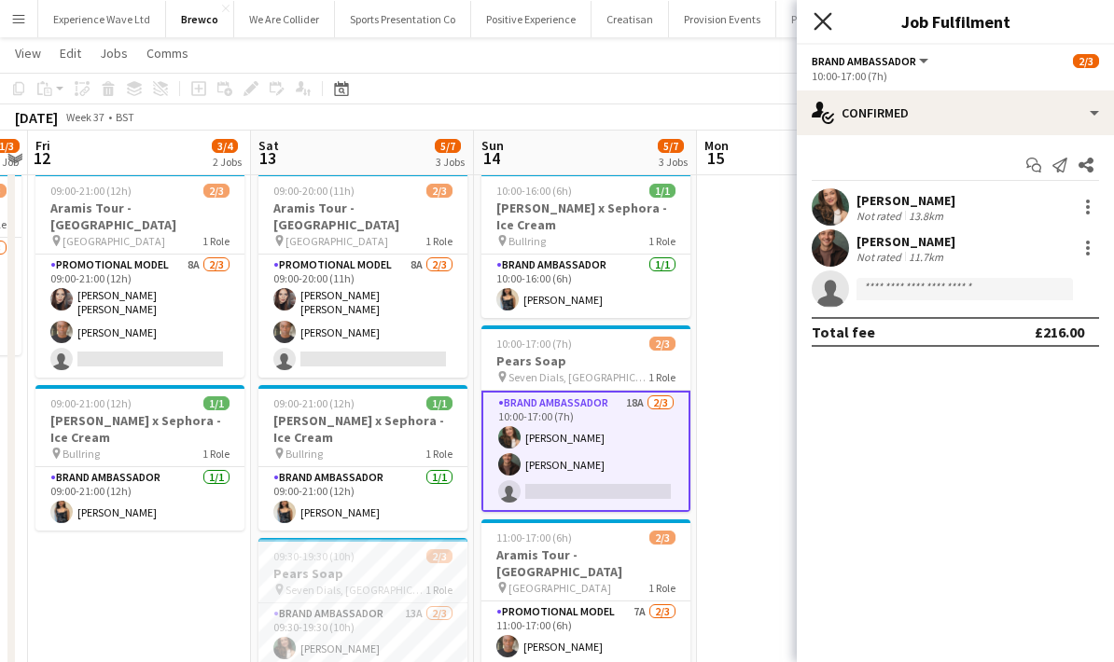
click at [824, 21] on icon at bounding box center [822, 21] width 18 height 18
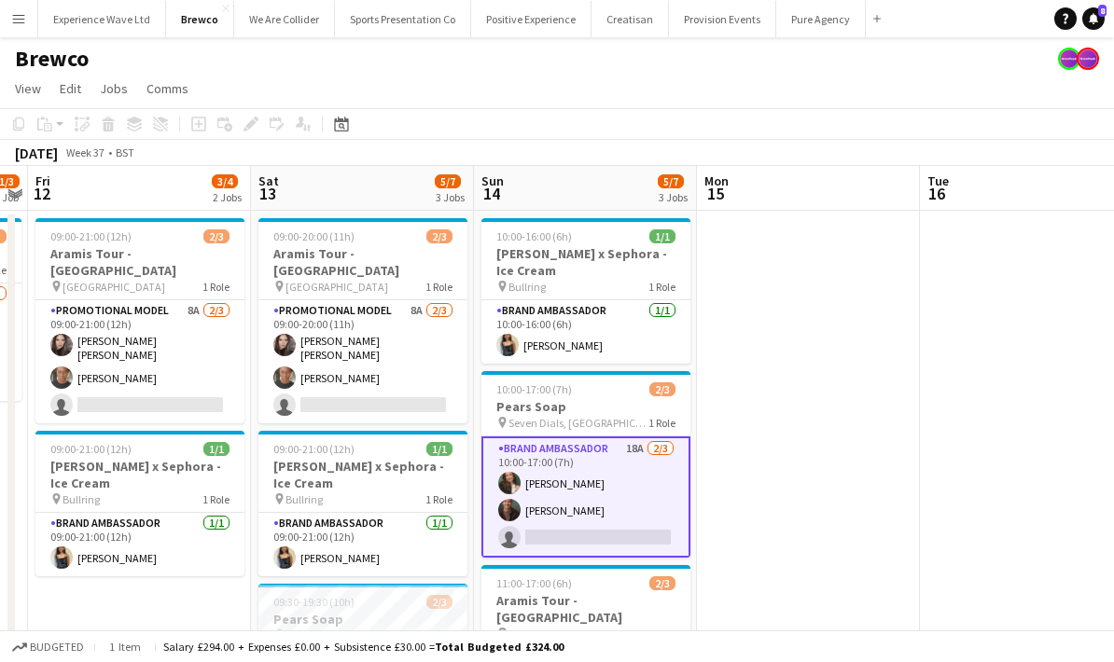
click at [1063, 61] on app-user-avatar at bounding box center [1069, 59] width 22 height 22
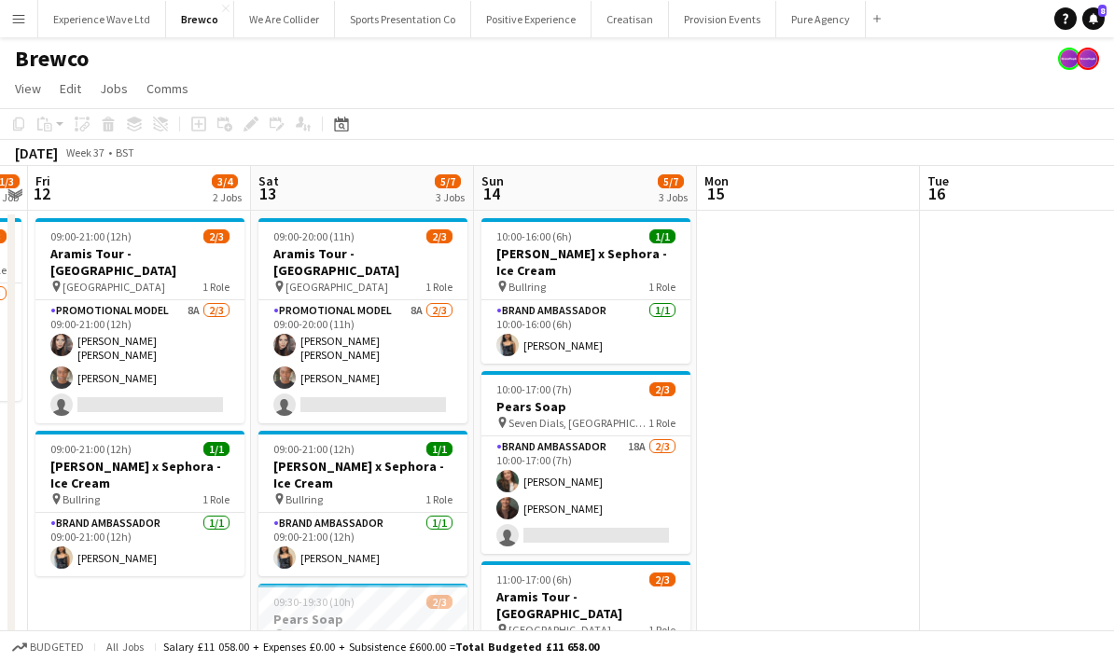
click at [1091, 58] on app-user-avatar at bounding box center [1088, 59] width 22 height 22
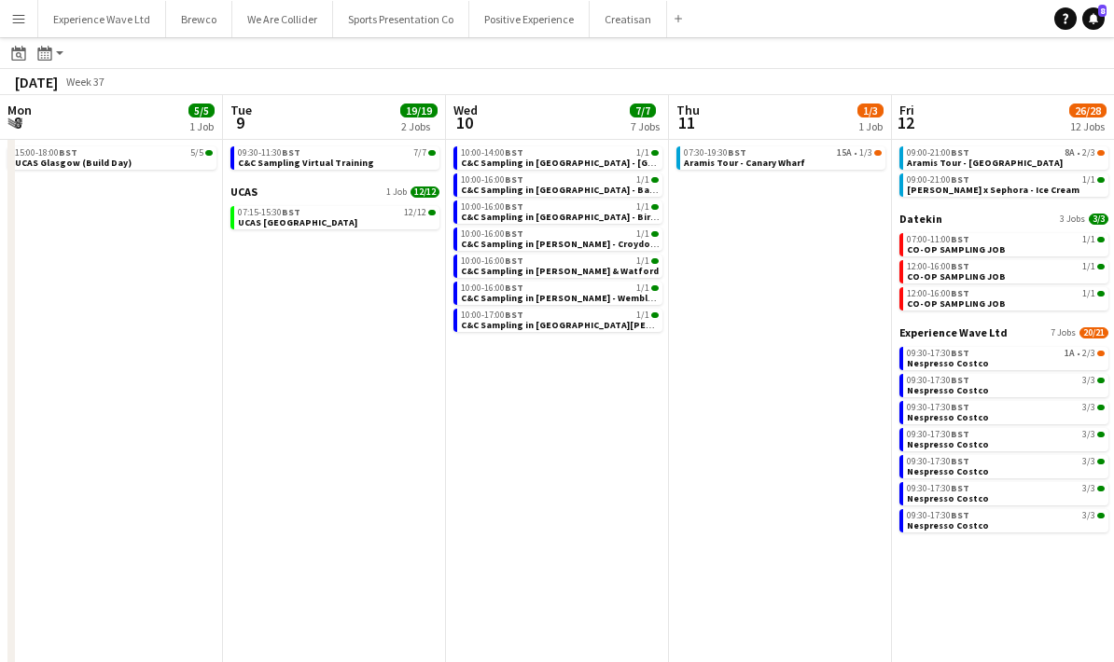
scroll to position [0, 674]
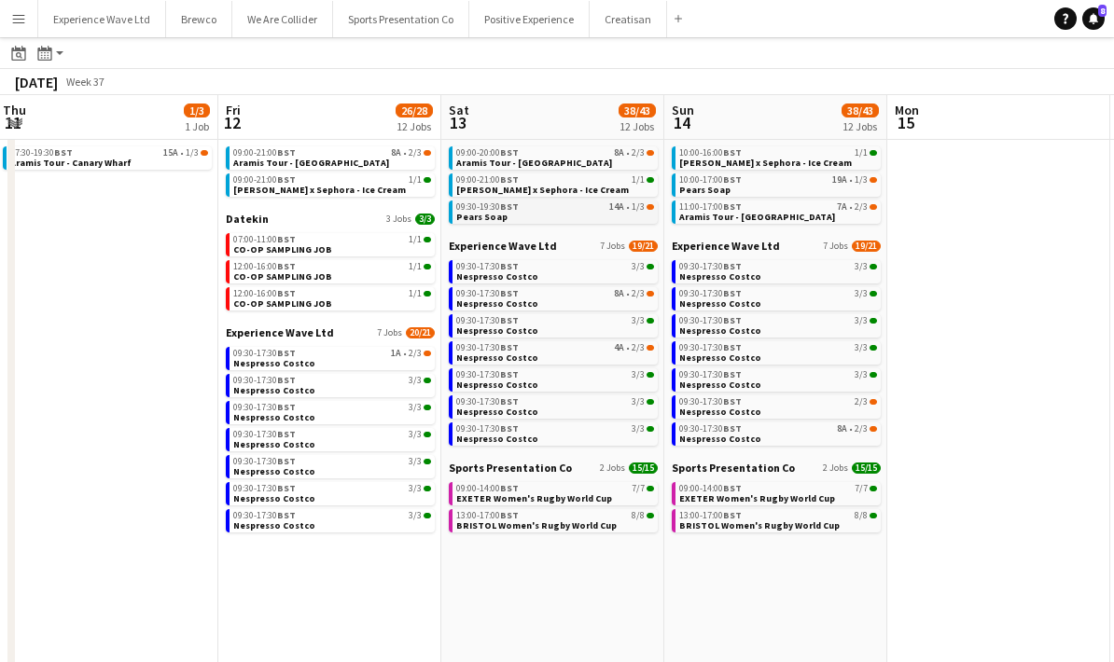
click at [518, 221] on link "09:30-19:30 BST 14A • 1/3 Pears Soap" at bounding box center [555, 211] width 198 height 21
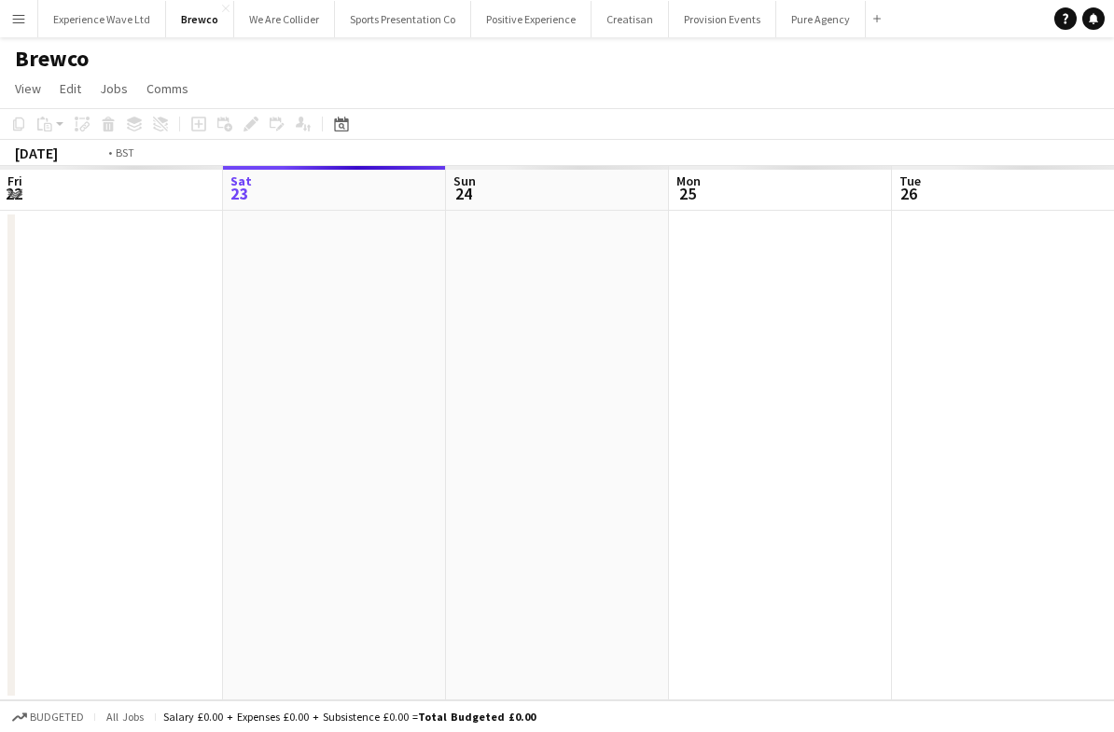
scroll to position [0, 641]
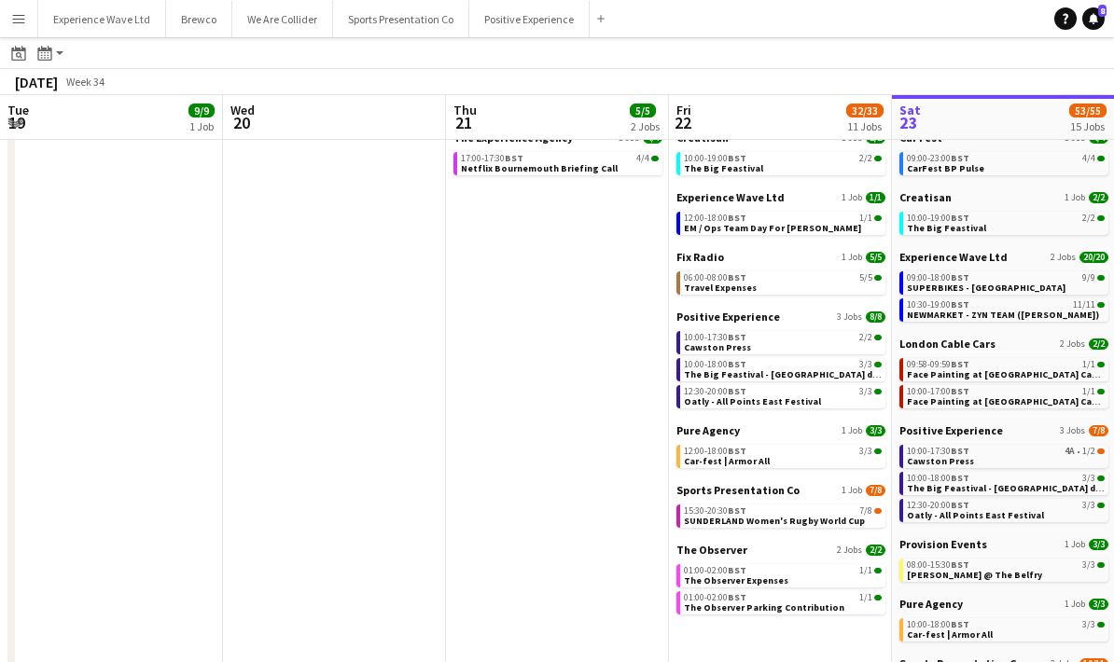
scroll to position [0, 496]
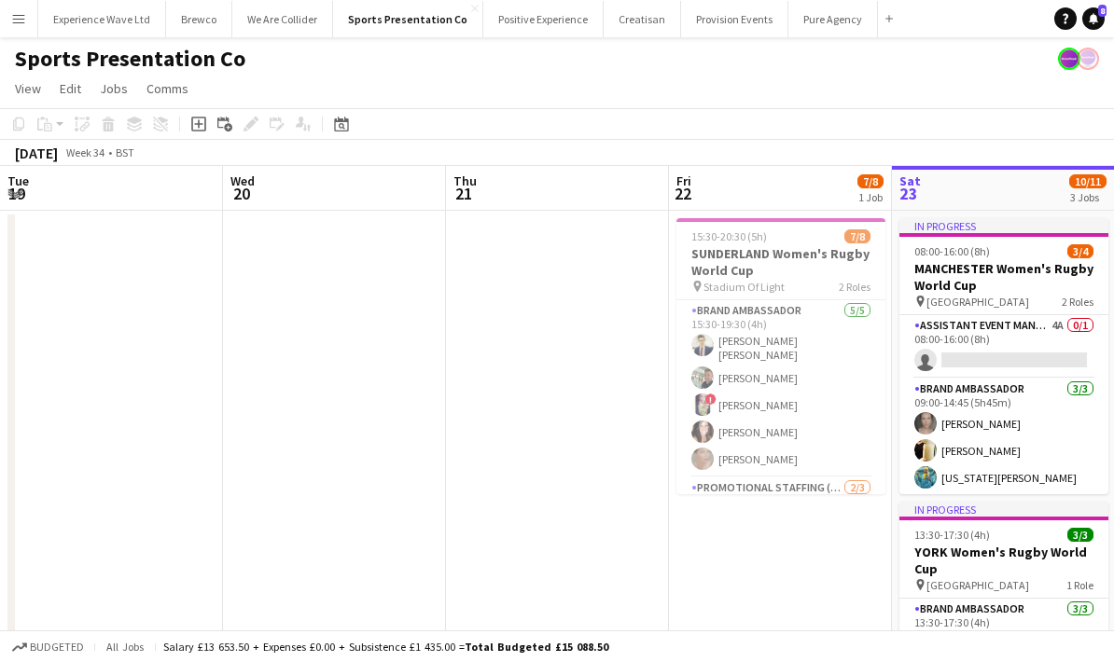
scroll to position [0, 641]
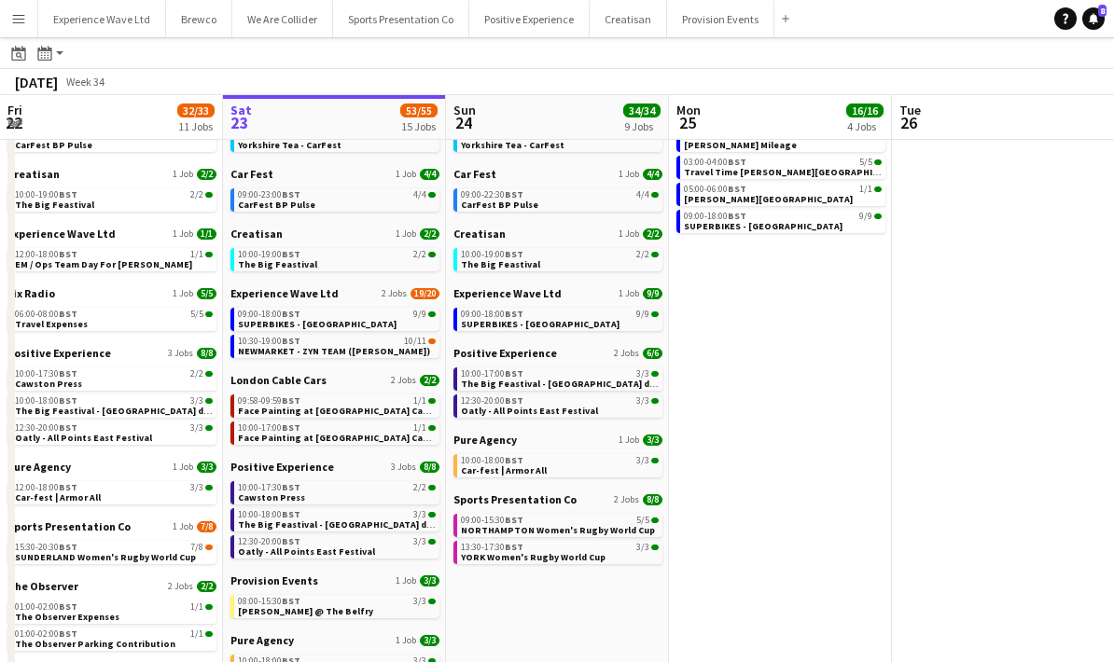
scroll to position [102, 0]
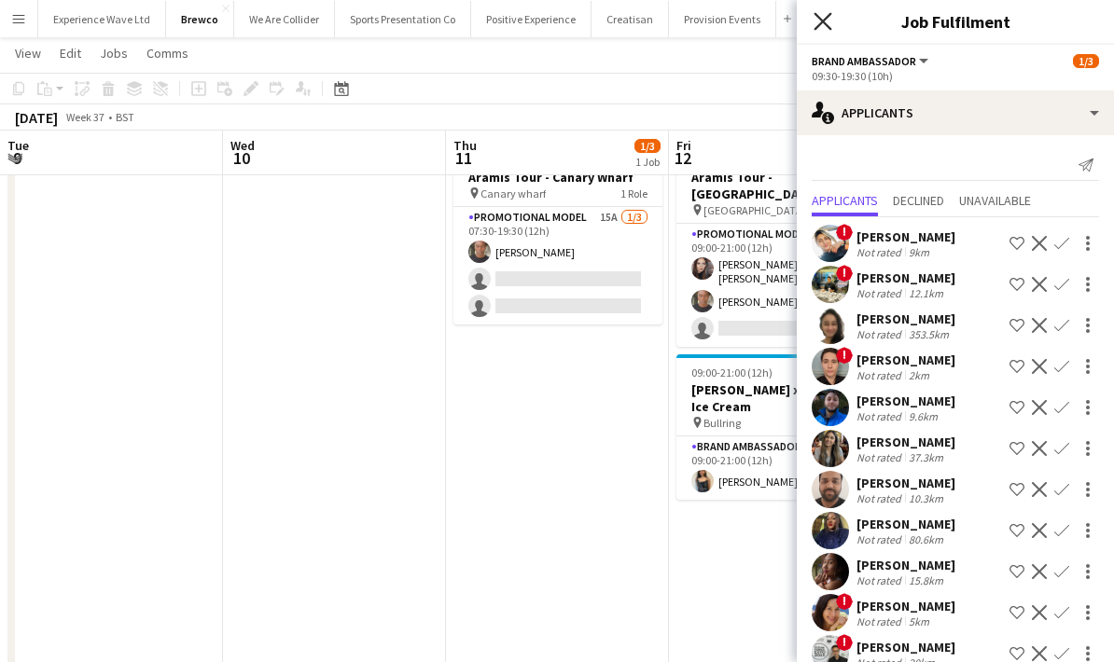
scroll to position [0, 641]
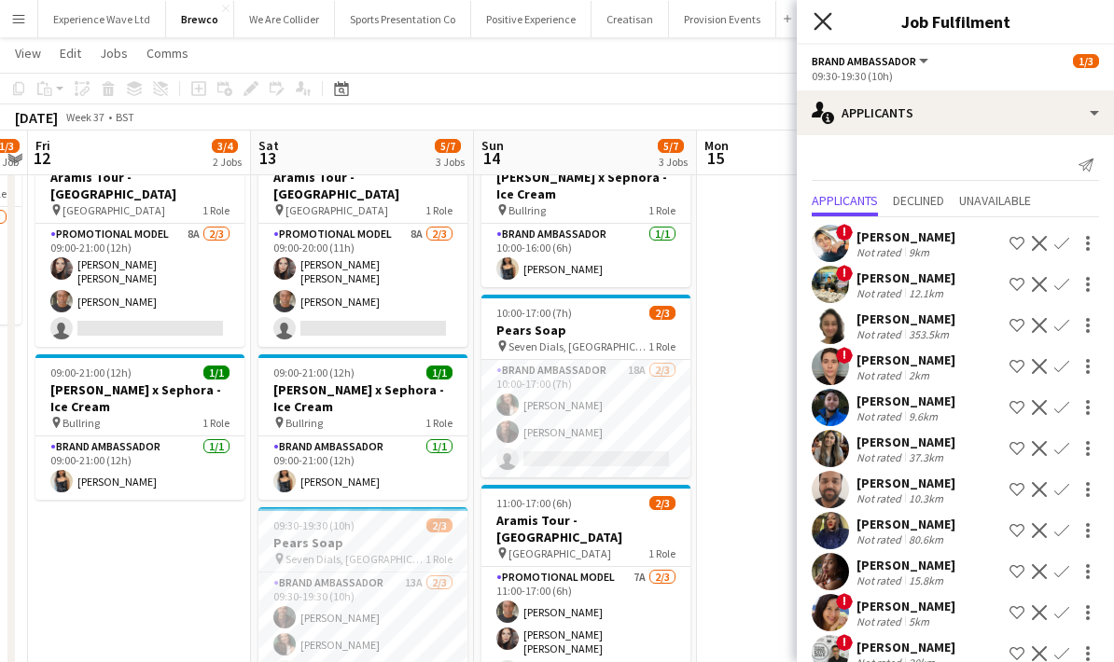
click at [828, 19] on icon "Close pop-in" at bounding box center [822, 21] width 18 height 18
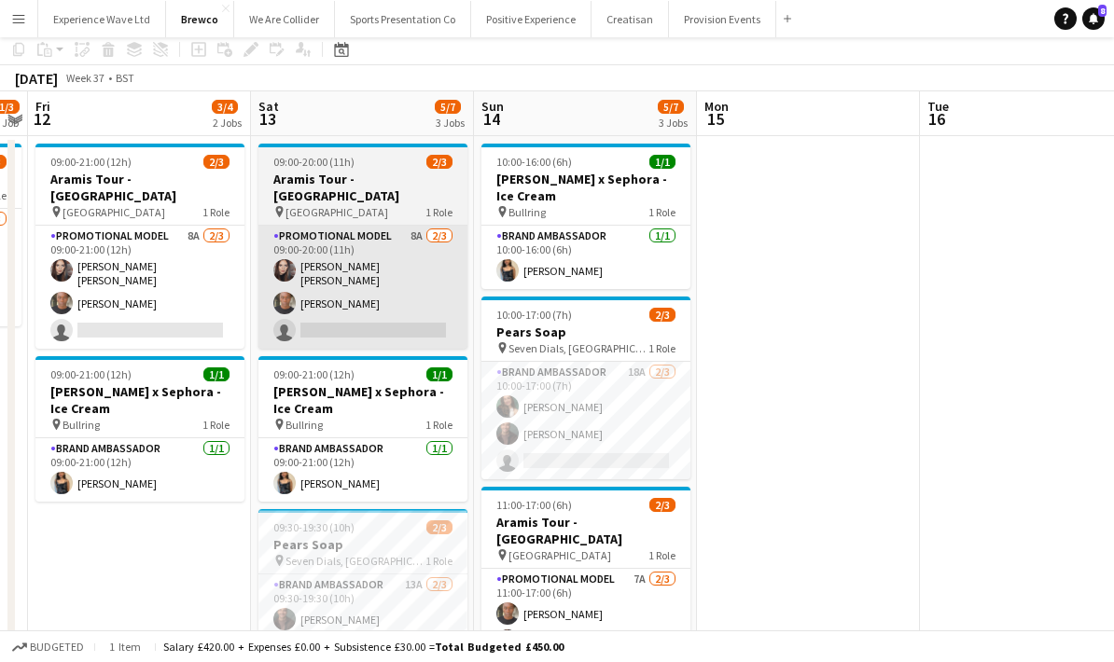
scroll to position [0, 0]
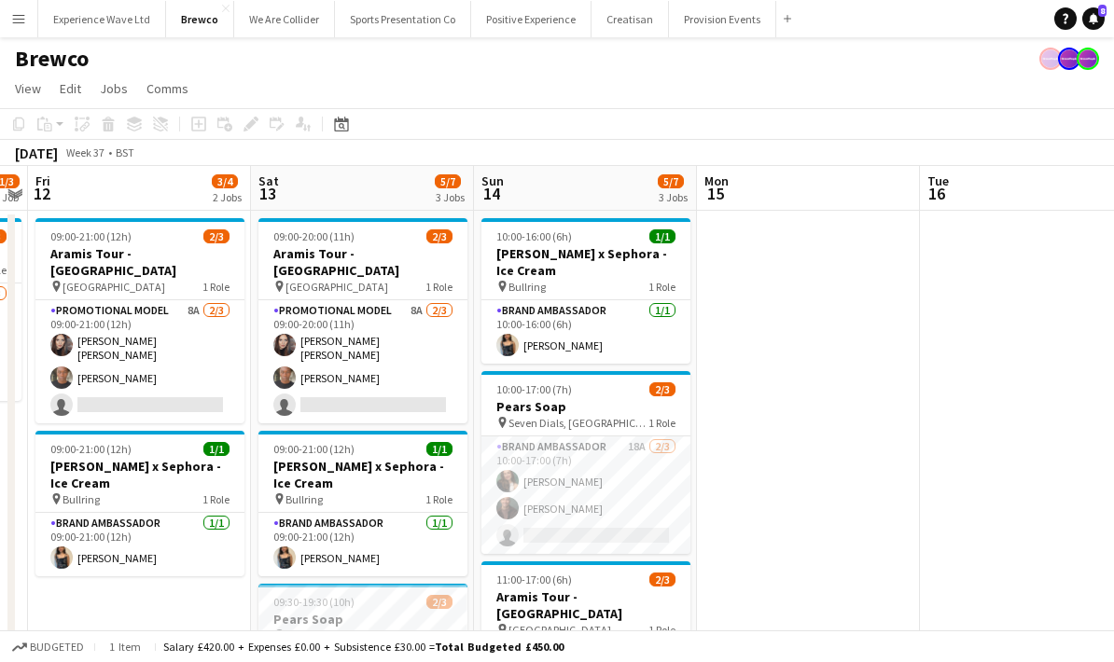
click at [20, 16] on app-icon "Menu" at bounding box center [18, 18] width 15 height 15
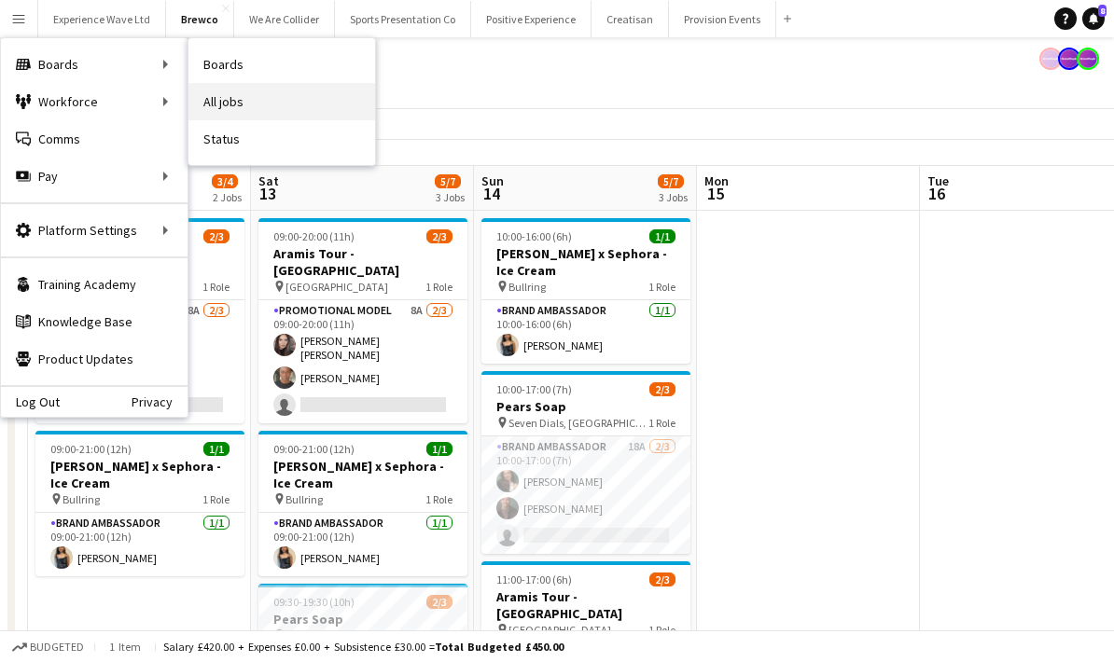
click at [241, 90] on link "All jobs" at bounding box center [281, 101] width 187 height 37
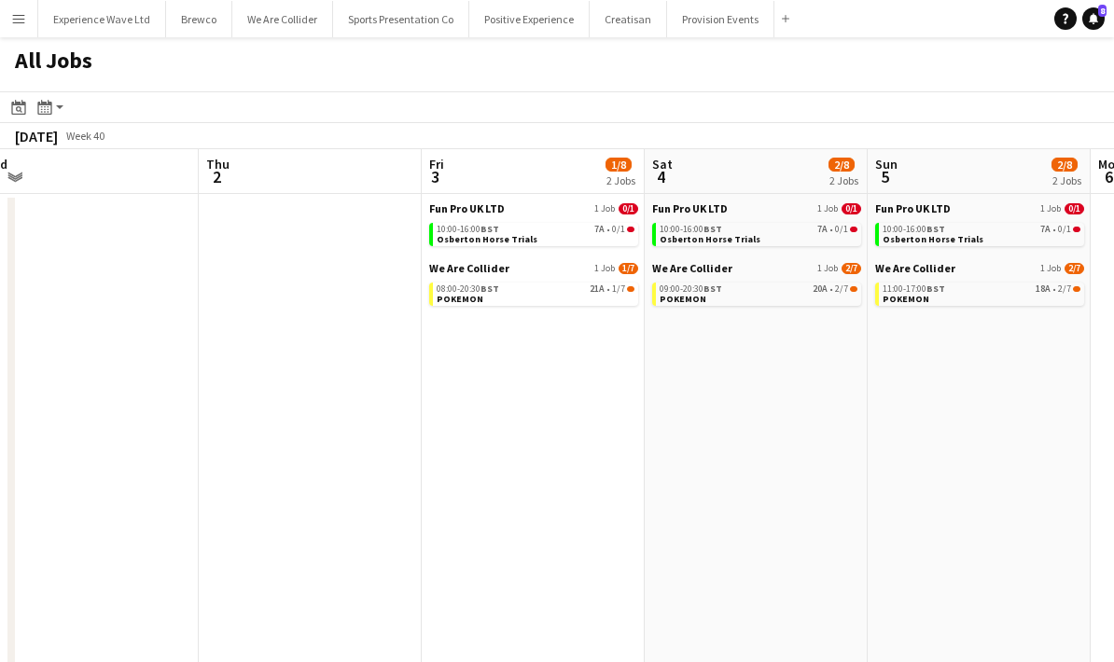
scroll to position [0, 695]
click at [518, 301] on link "08:00-20:30 BST 21A • 1/7 POKEMON" at bounding box center [534, 293] width 198 height 21
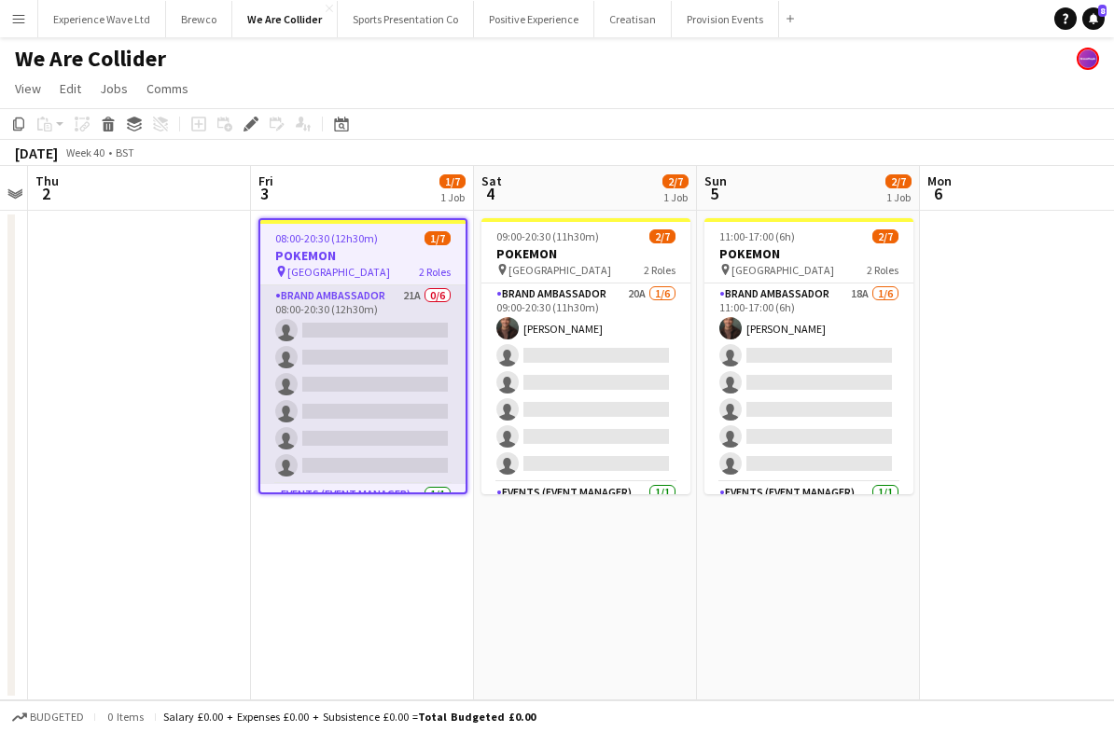
click at [447, 409] on app-card-role "Brand Ambassador 21A 0/6 08:00-20:30 (12h30m) single-neutral-actions single-neu…" at bounding box center [362, 384] width 205 height 199
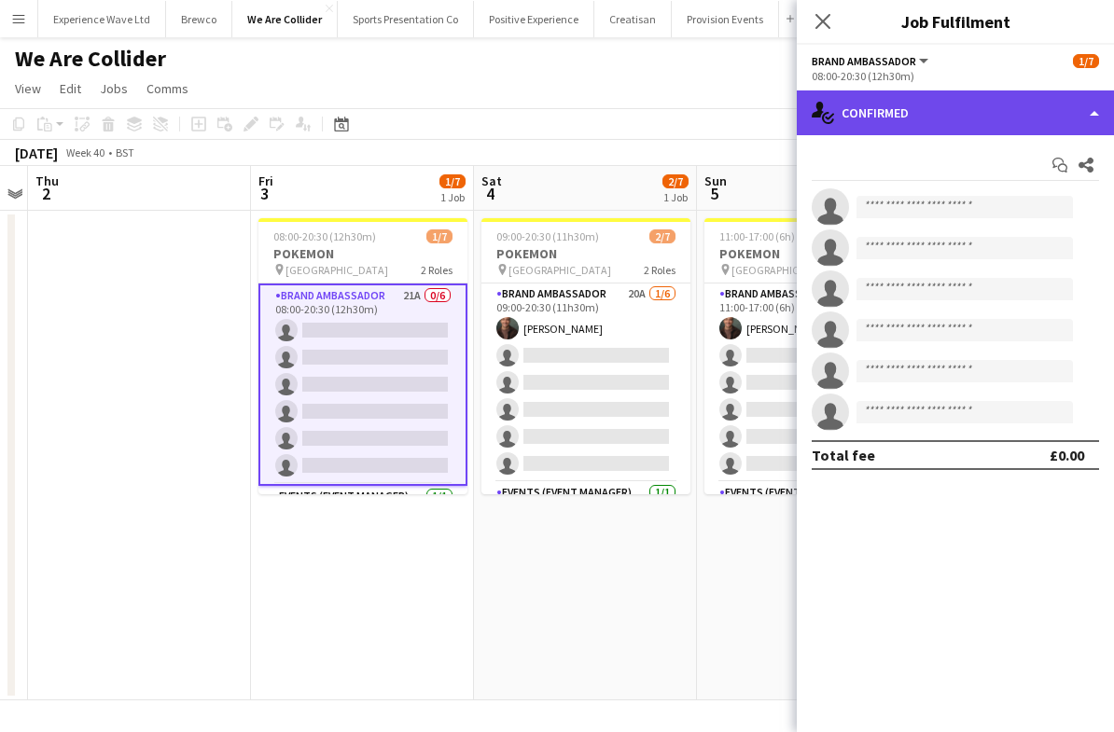
click at [962, 112] on div "single-neutral-actions-check-2 Confirmed" at bounding box center [955, 112] width 317 height 45
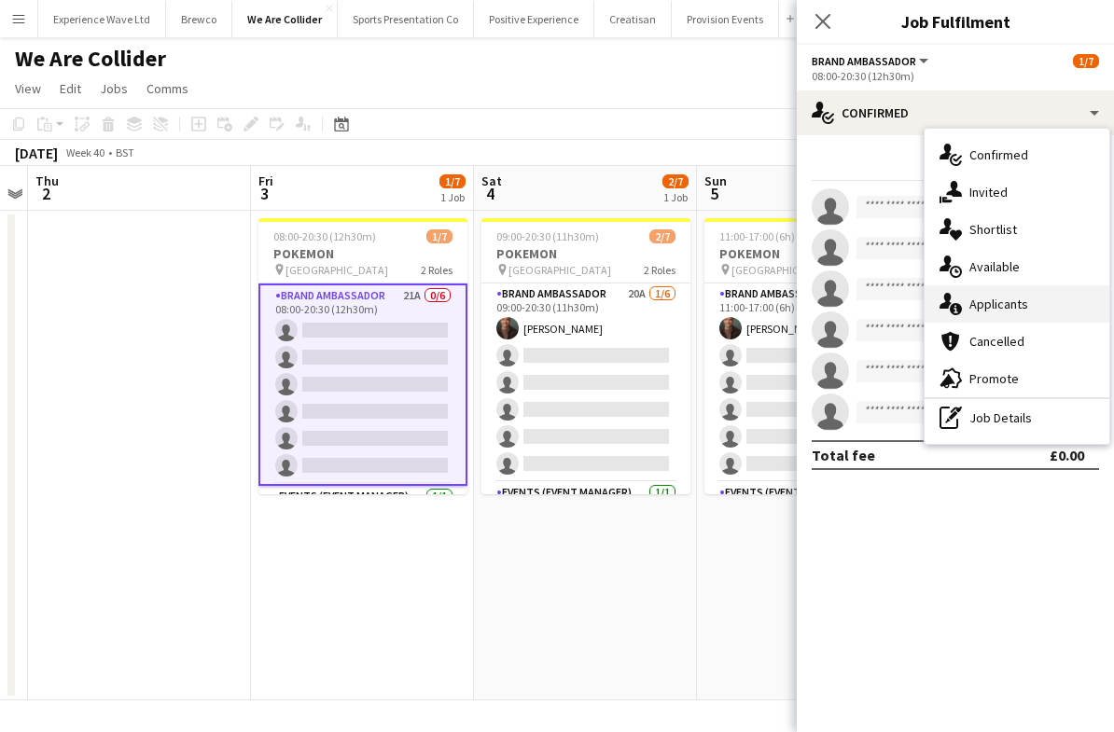
click at [1005, 295] on div "single-neutral-actions-information Applicants" at bounding box center [1016, 303] width 185 height 37
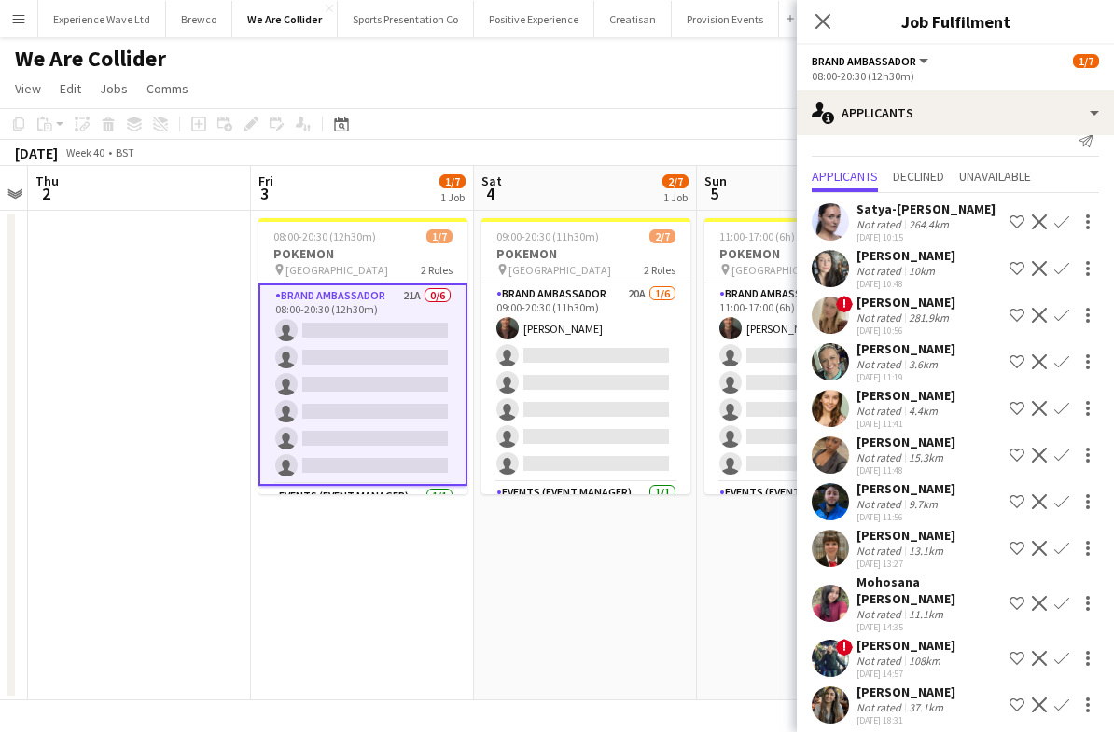
scroll to position [19, 0]
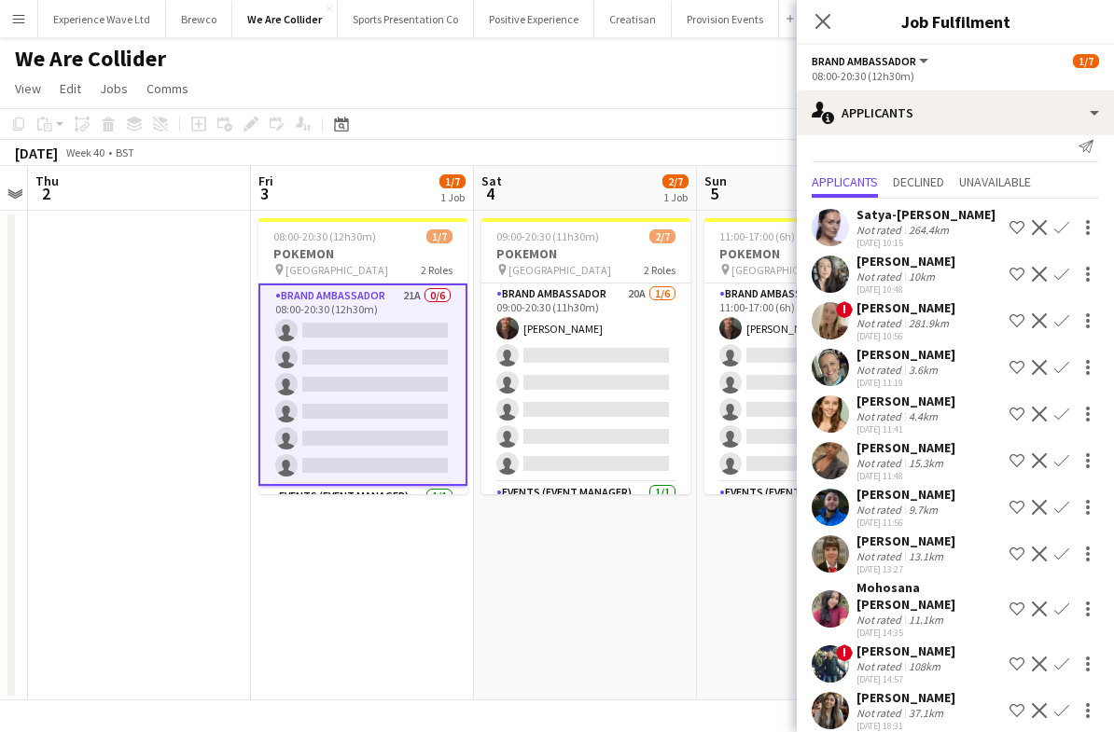
click at [1061, 510] on app-icon "Confirm" at bounding box center [1061, 507] width 15 height 15
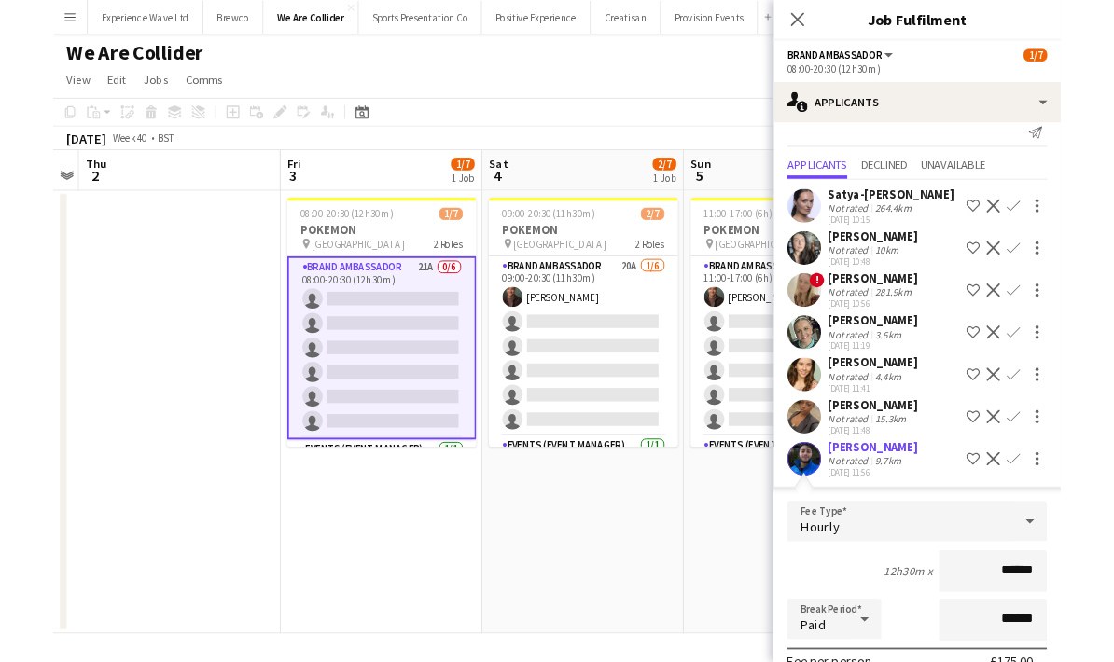
scroll to position [75, 0]
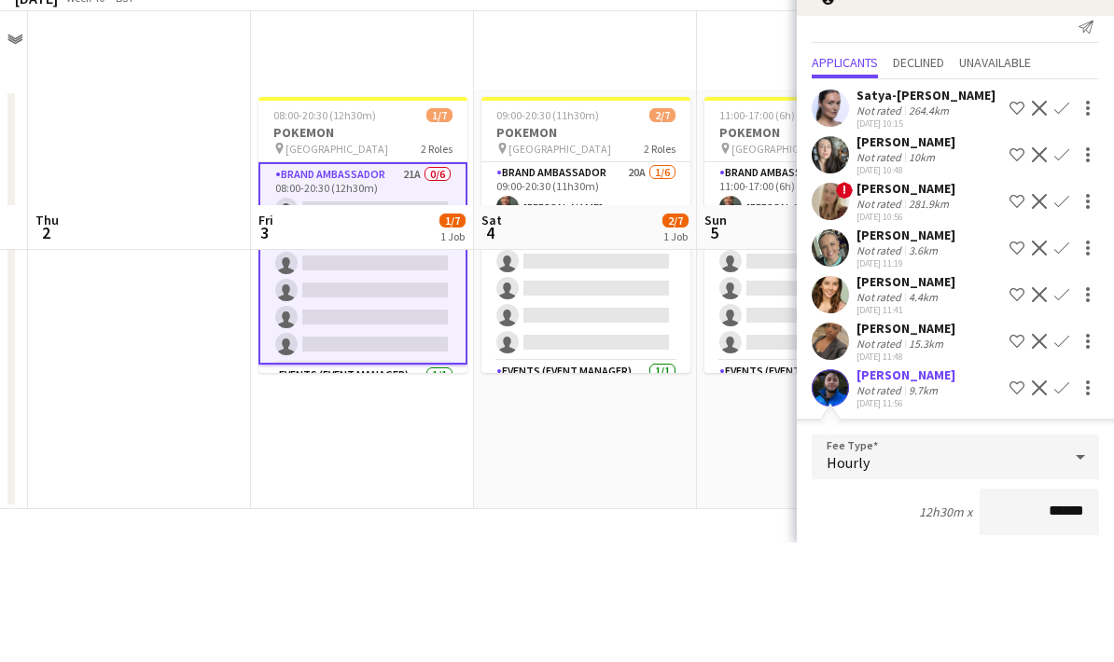
click at [826, 608] on div "12h30m x ******" at bounding box center [955, 631] width 287 height 47
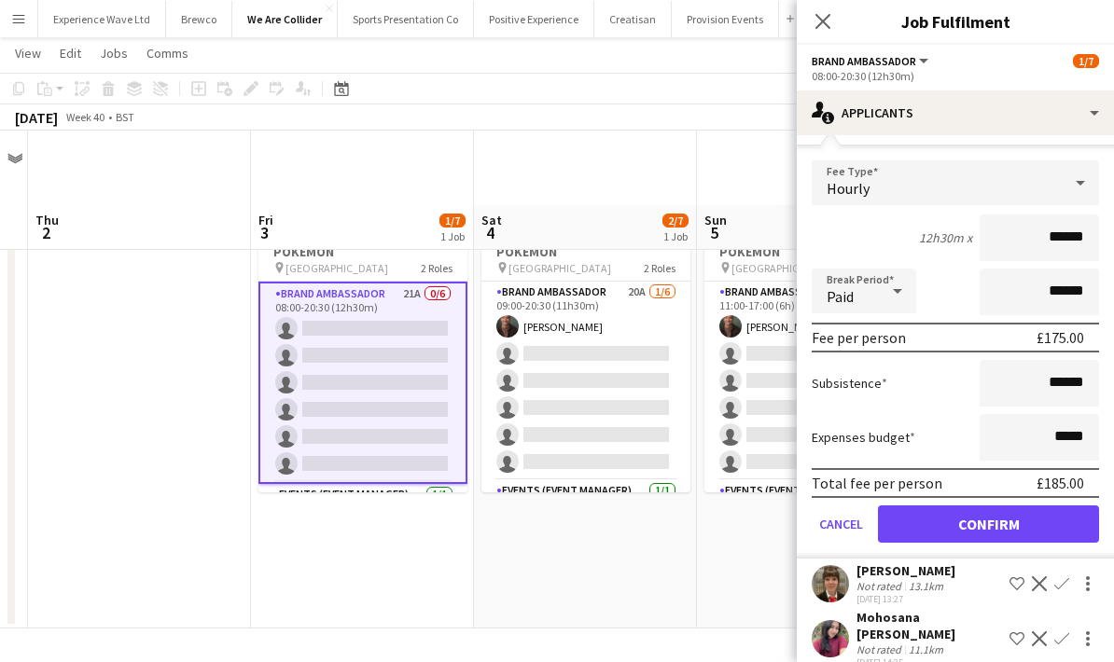
scroll to position [577, 0]
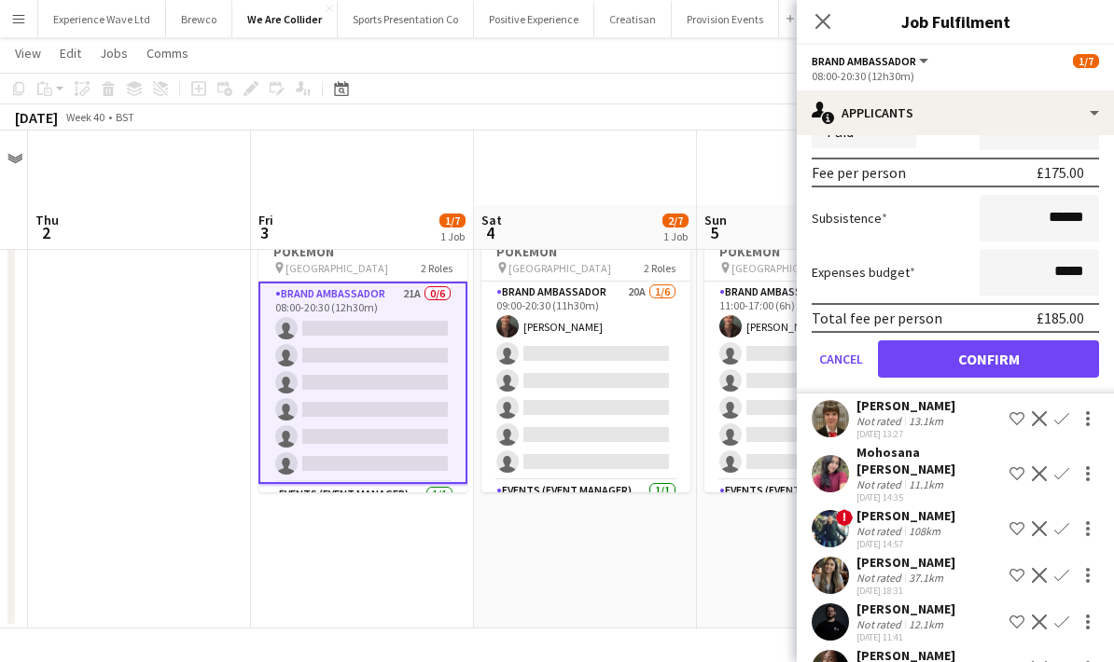
click at [981, 369] on button "Confirm" at bounding box center [988, 359] width 221 height 37
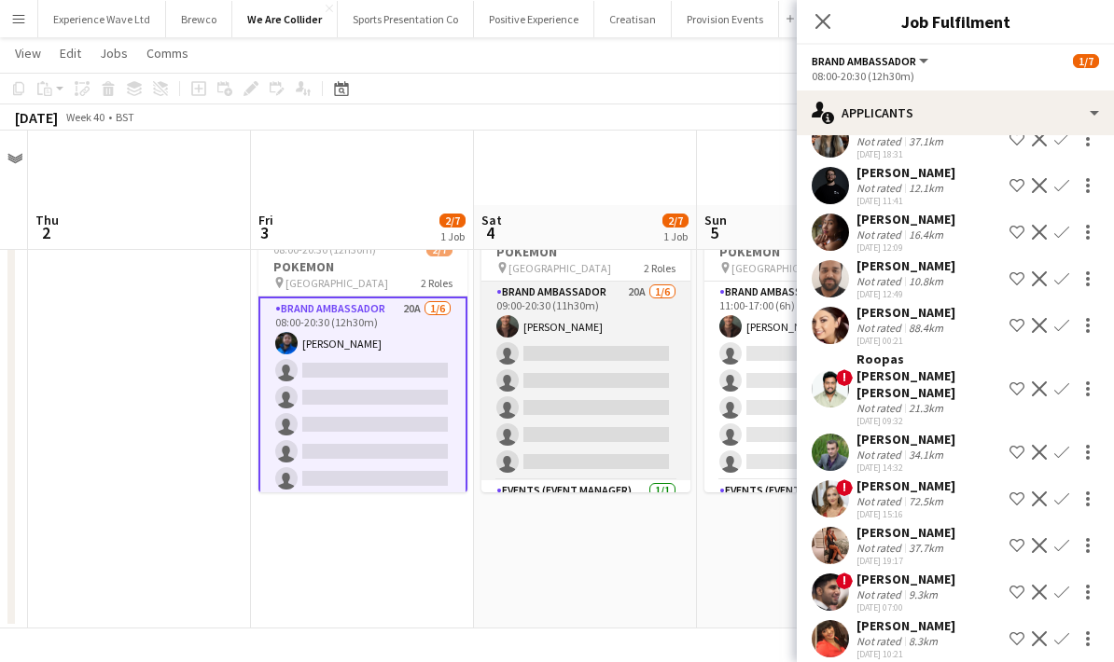
click at [595, 347] on app-card-role "Brand Ambassador 20A [DATE] 09:00-20:30 (11h30m) [PERSON_NAME] single-neutral-a…" at bounding box center [585, 381] width 209 height 199
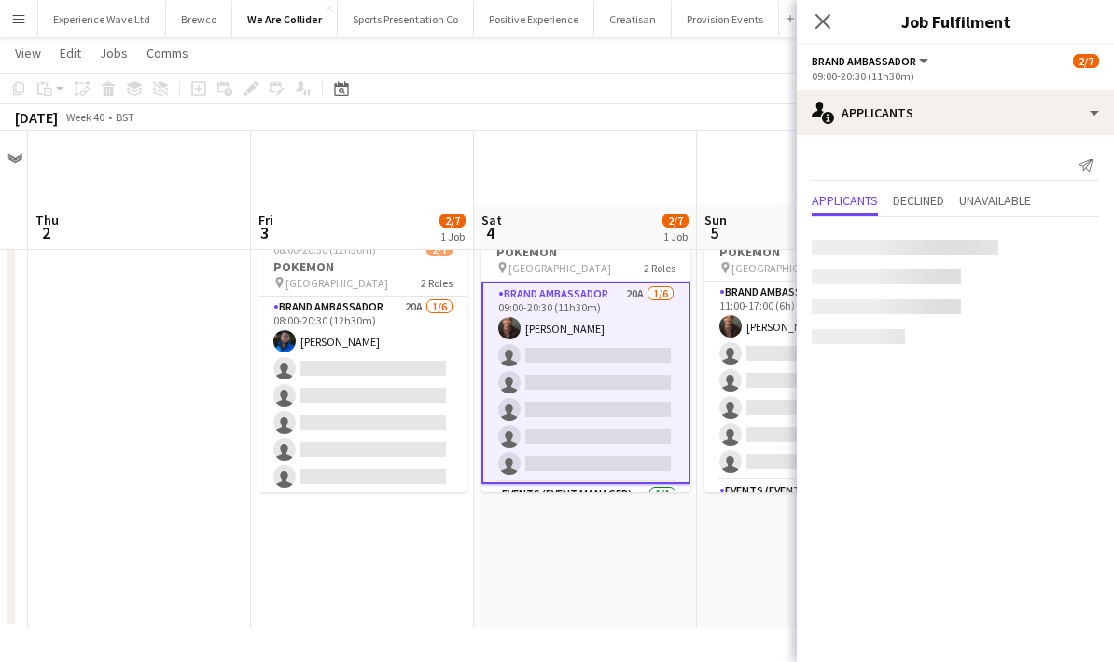
scroll to position [0, 0]
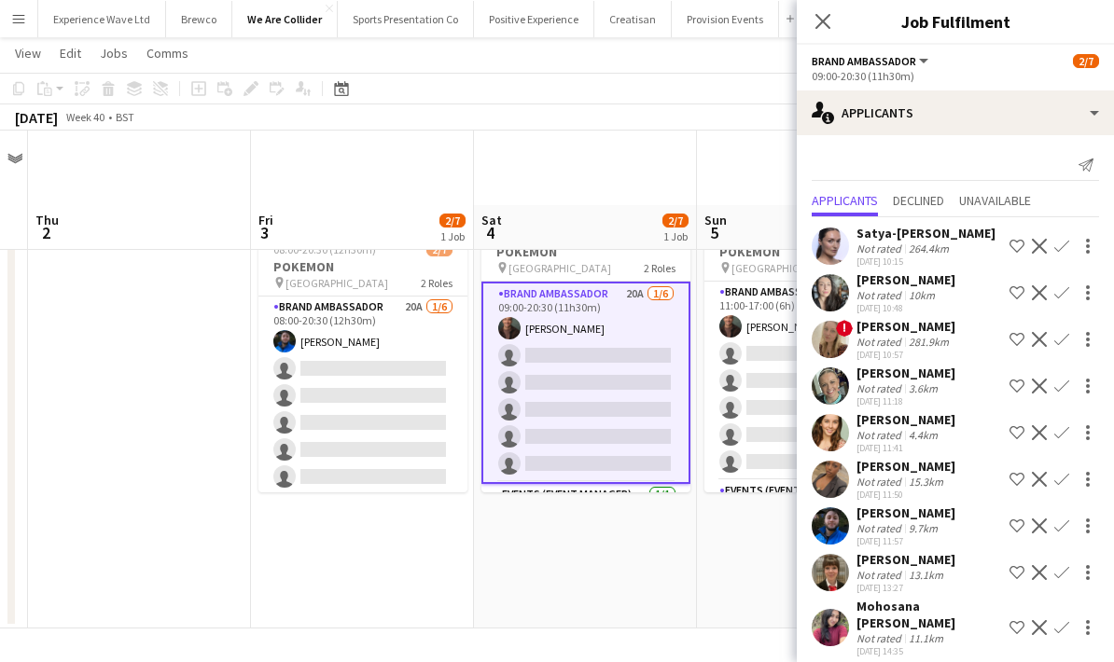
click at [1056, 529] on app-icon "Confirm" at bounding box center [1061, 526] width 15 height 15
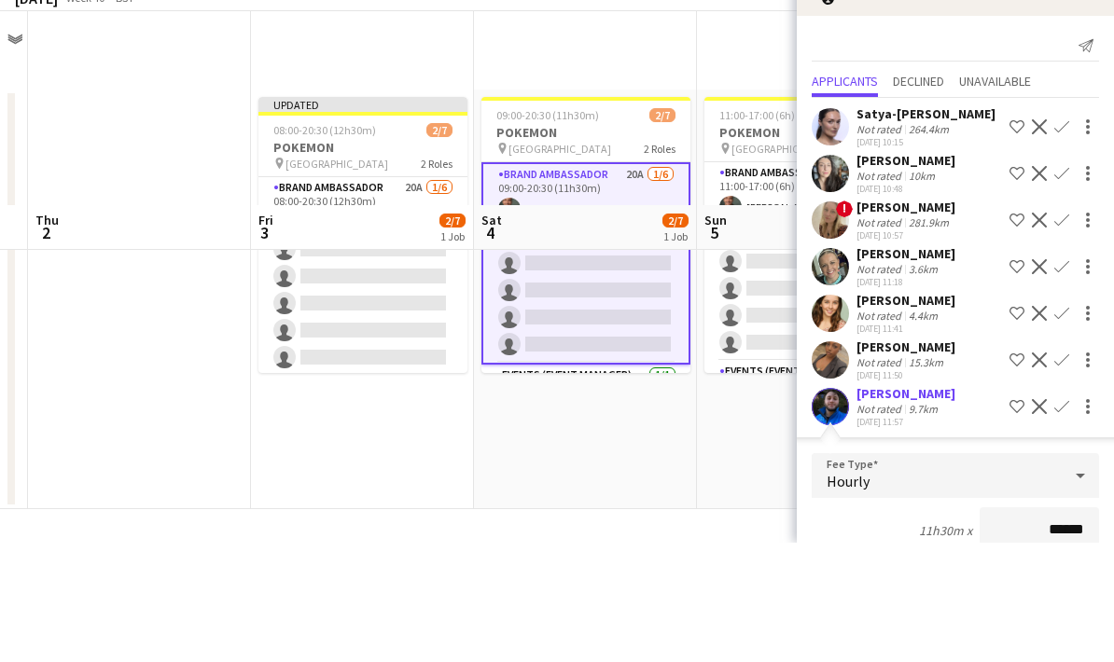
click at [864, 627] on div "11h30m x ******" at bounding box center [955, 650] width 287 height 47
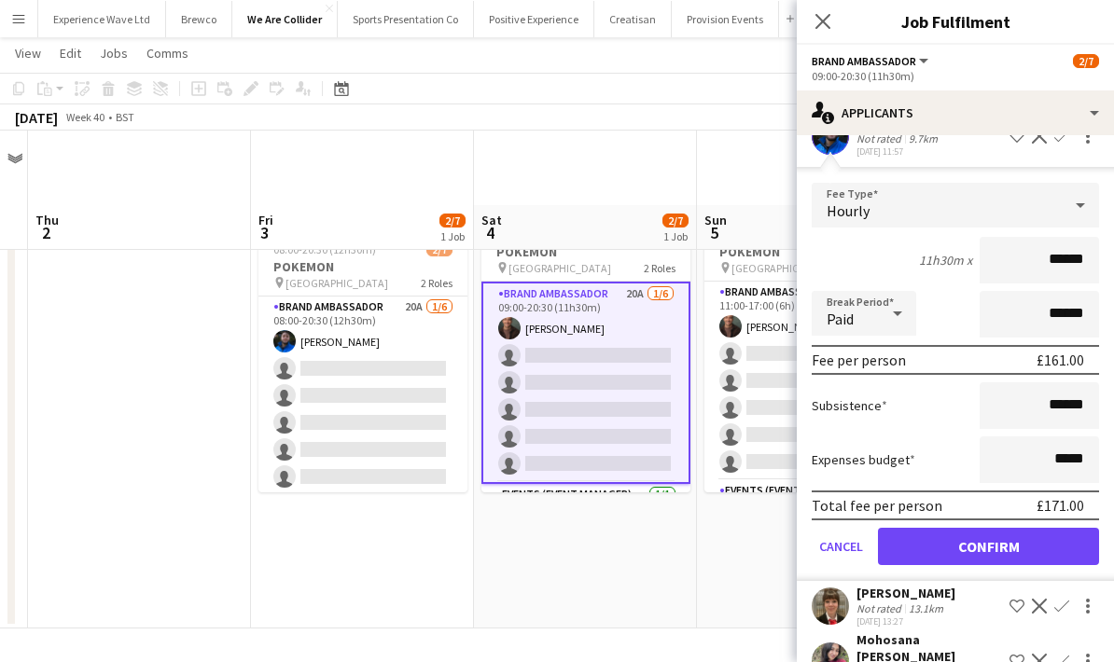
scroll to position [493, 0]
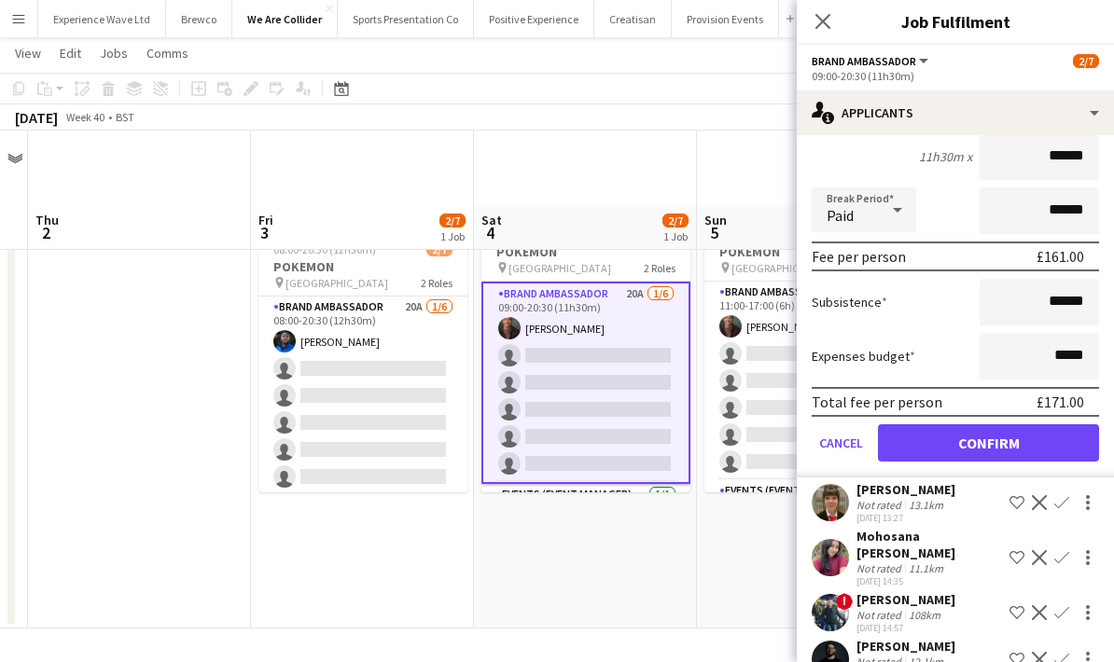
click at [984, 455] on button "Confirm" at bounding box center [988, 442] width 221 height 37
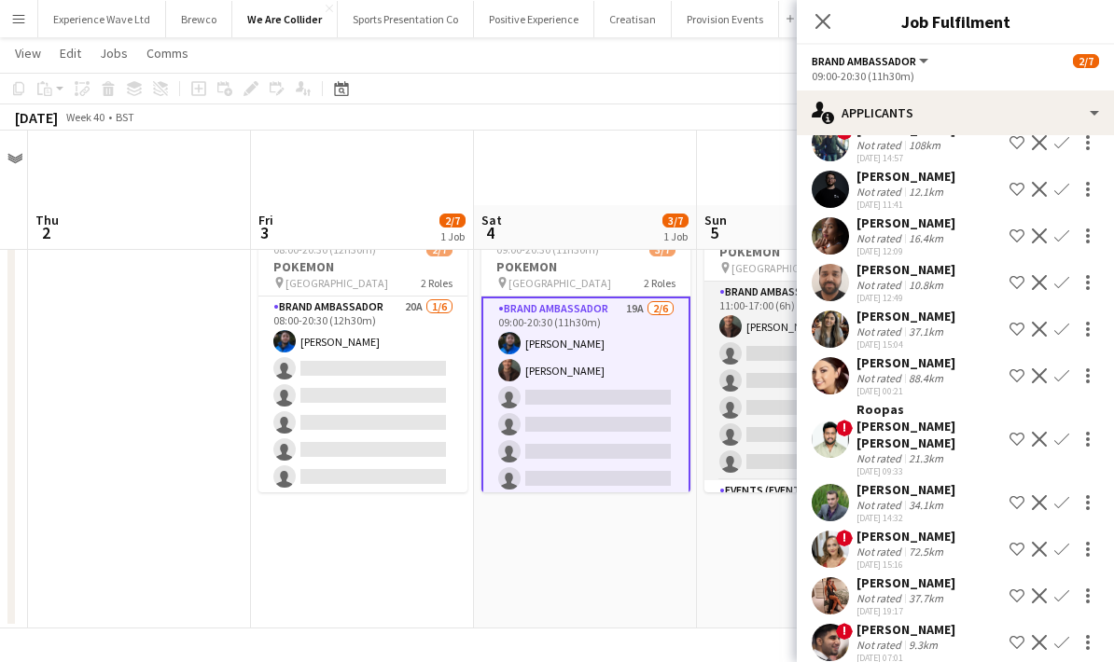
click at [756, 338] on app-card-role "Brand Ambassador 18A [DATE] 11:00-17:00 (6h) [PERSON_NAME] single-neutral-actio…" at bounding box center [808, 381] width 209 height 199
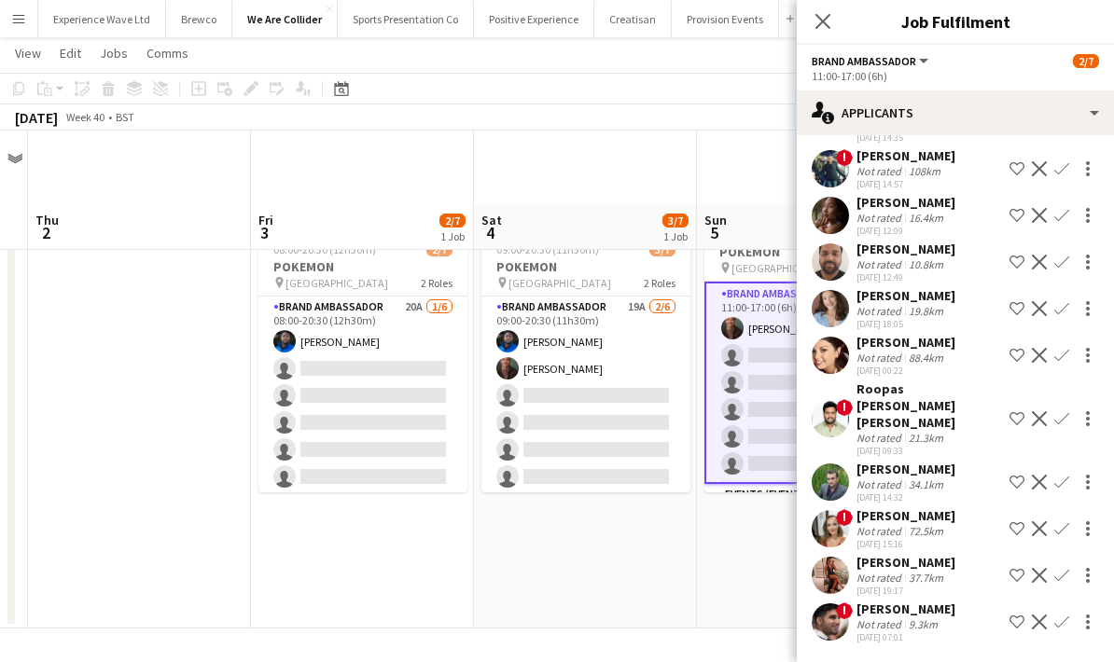
scroll to position [0, 0]
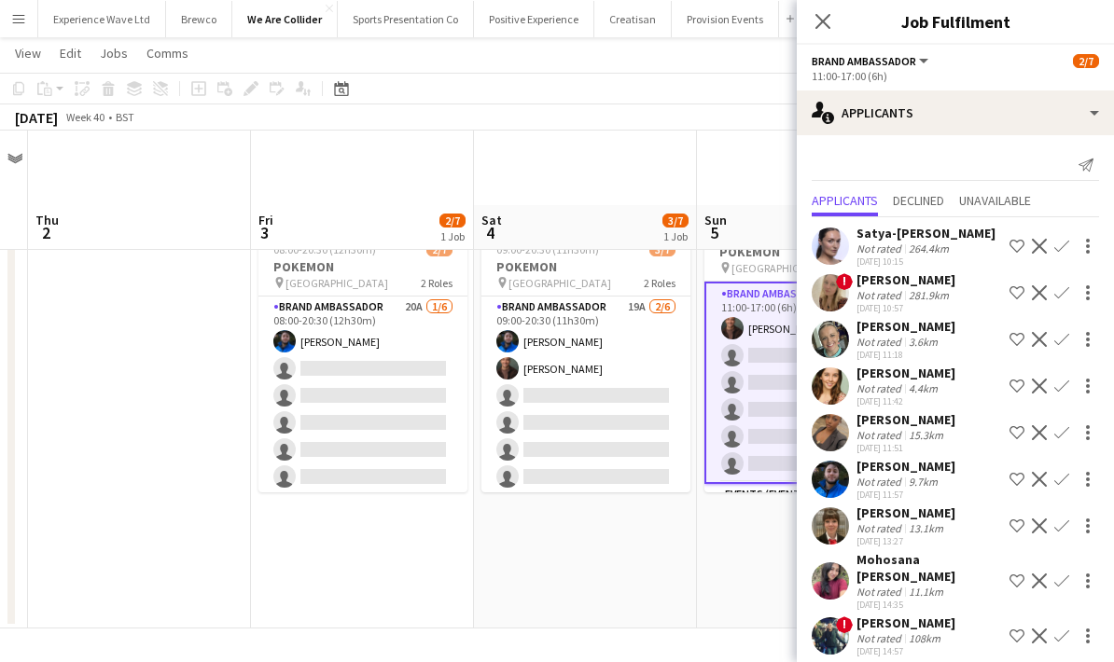
click at [1063, 479] on app-icon "Confirm" at bounding box center [1061, 479] width 15 height 15
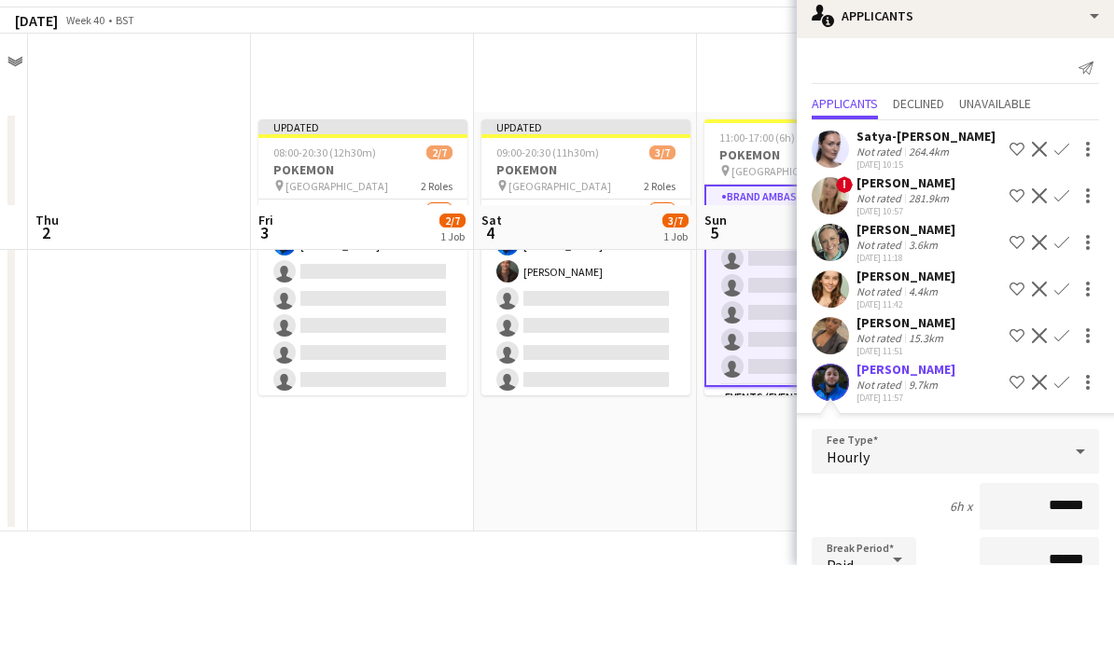
click at [869, 580] on div "6h x ******" at bounding box center [955, 603] width 287 height 47
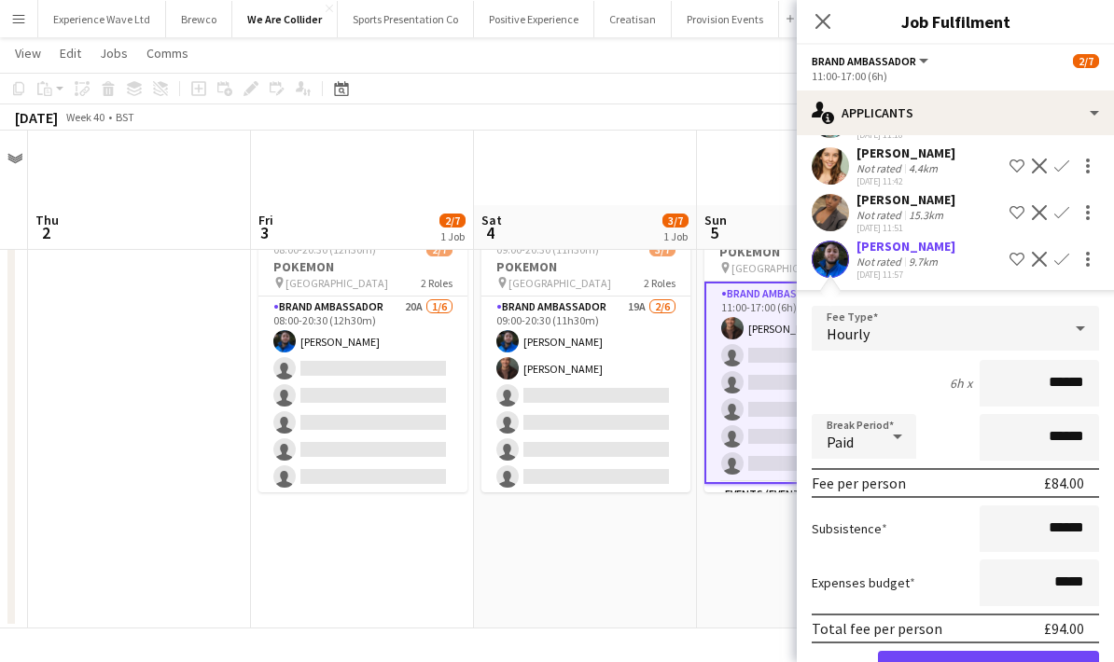
scroll to position [324, 0]
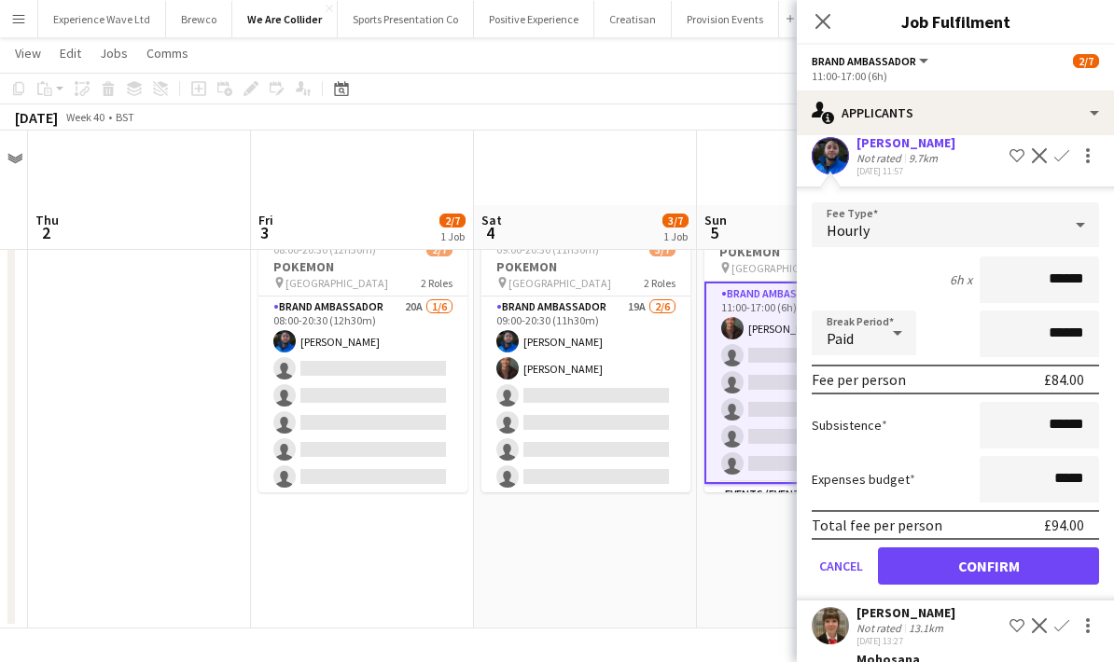
click at [963, 571] on button "Confirm" at bounding box center [988, 566] width 221 height 37
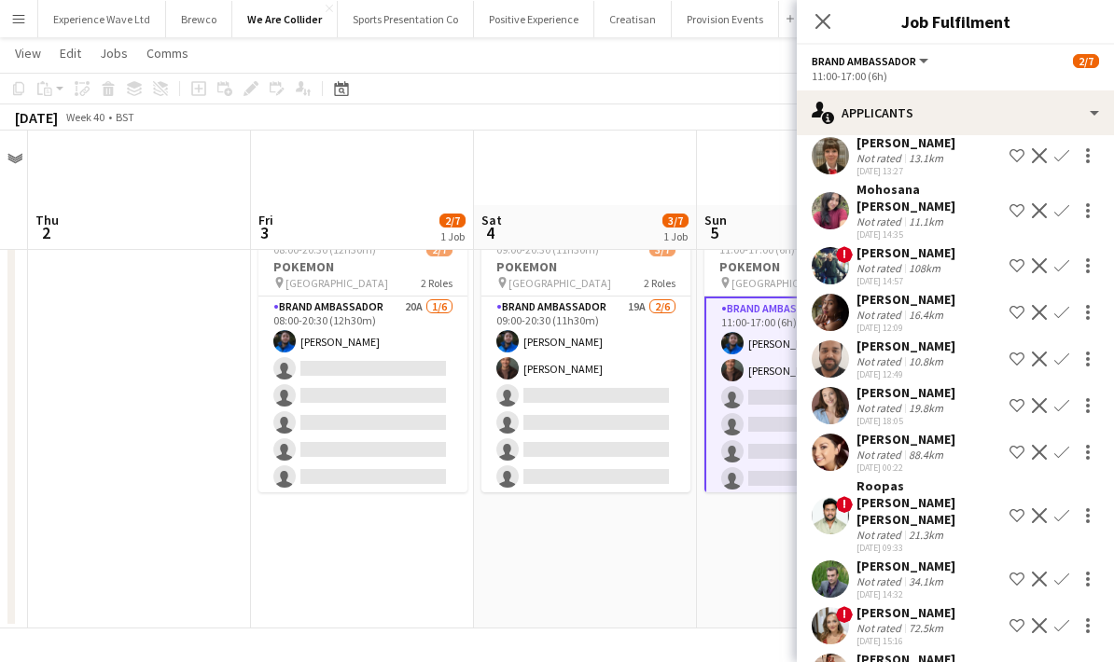
click at [734, 524] on app-date-cell "Updated 11:00-17:00 (6h) 3/7 POKEMON pin WESTFIELD 2 Roles Brand Ambassador 17A…" at bounding box center [808, 419] width 223 height 420
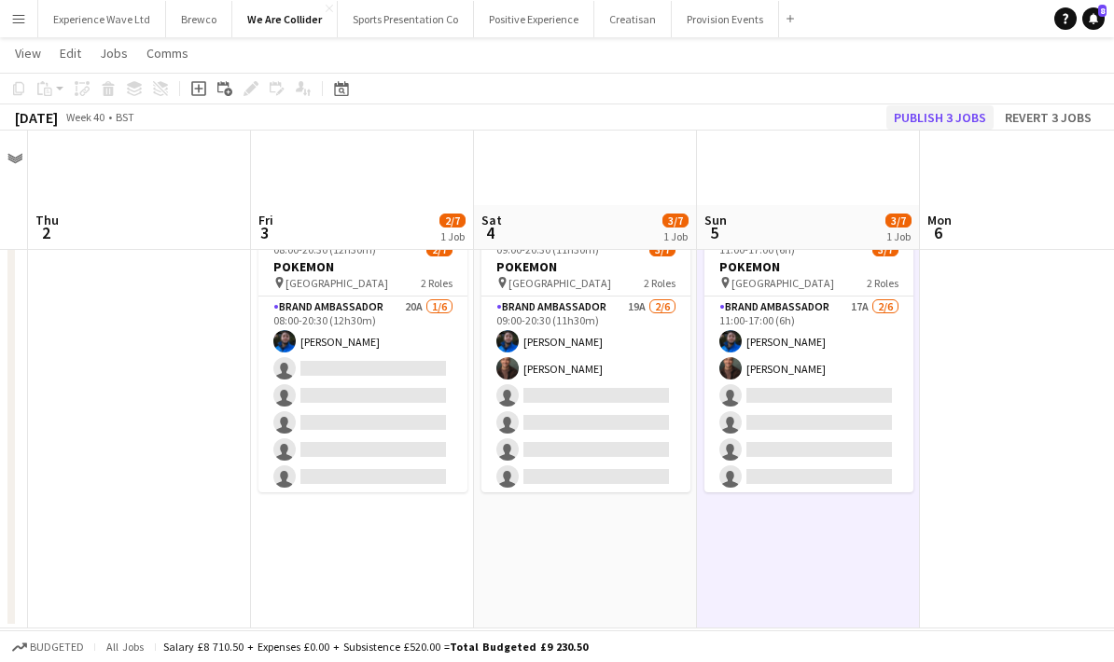
click at [949, 120] on button "Publish 3 jobs" at bounding box center [939, 117] width 107 height 24
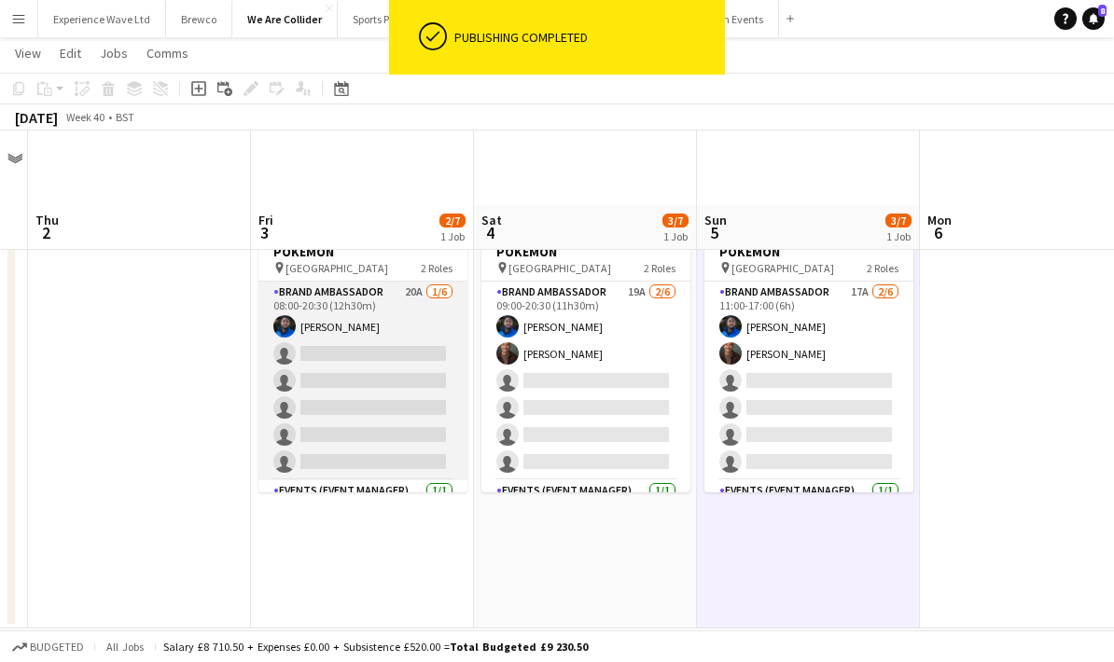
click at [364, 341] on app-card-role "Brand Ambassador 20A [DATE] 08:00-20:30 (12h30m) [PERSON_NAME] single-neutral-a…" at bounding box center [362, 381] width 209 height 199
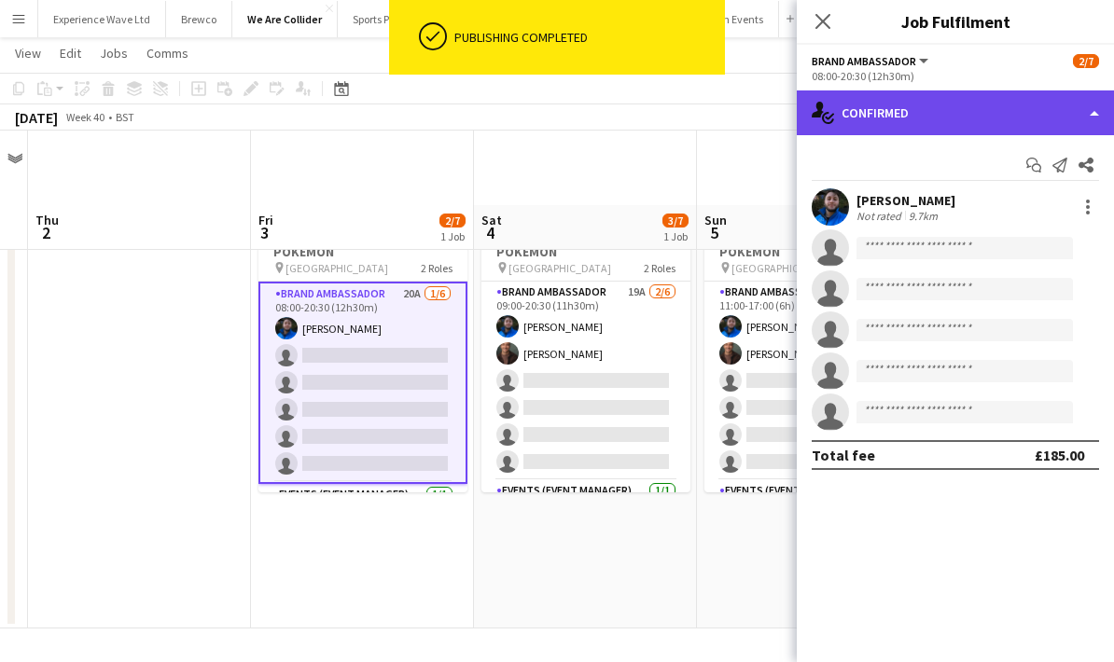
click at [1008, 120] on div "single-neutral-actions-check-2 Confirmed" at bounding box center [955, 112] width 317 height 45
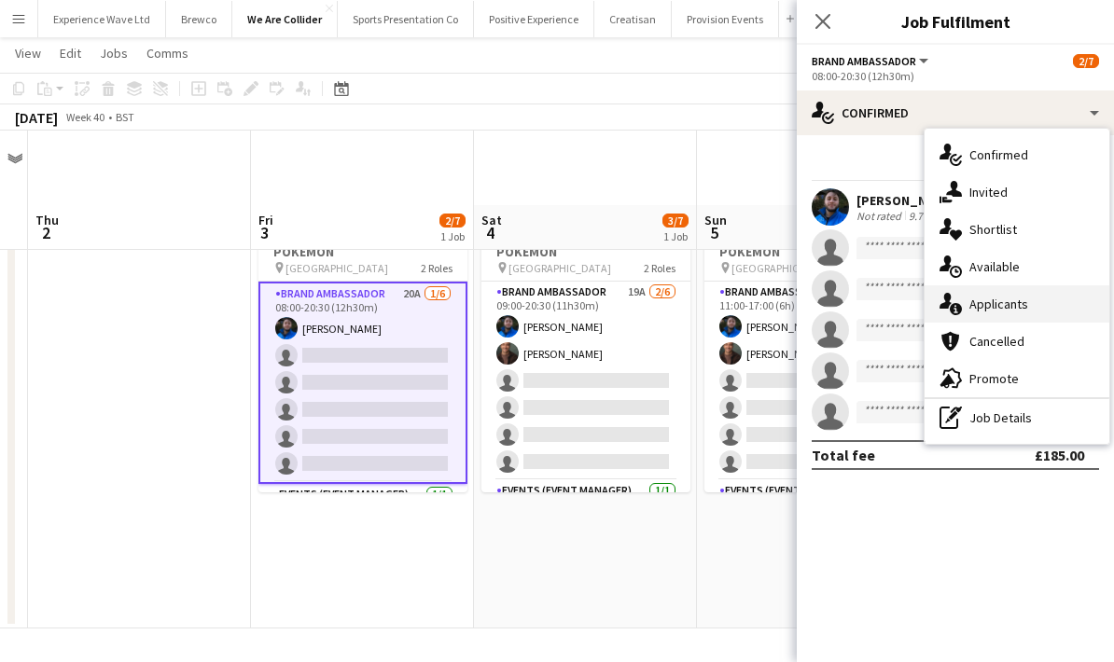
click at [1024, 301] on div "single-neutral-actions-information Applicants" at bounding box center [1016, 303] width 185 height 37
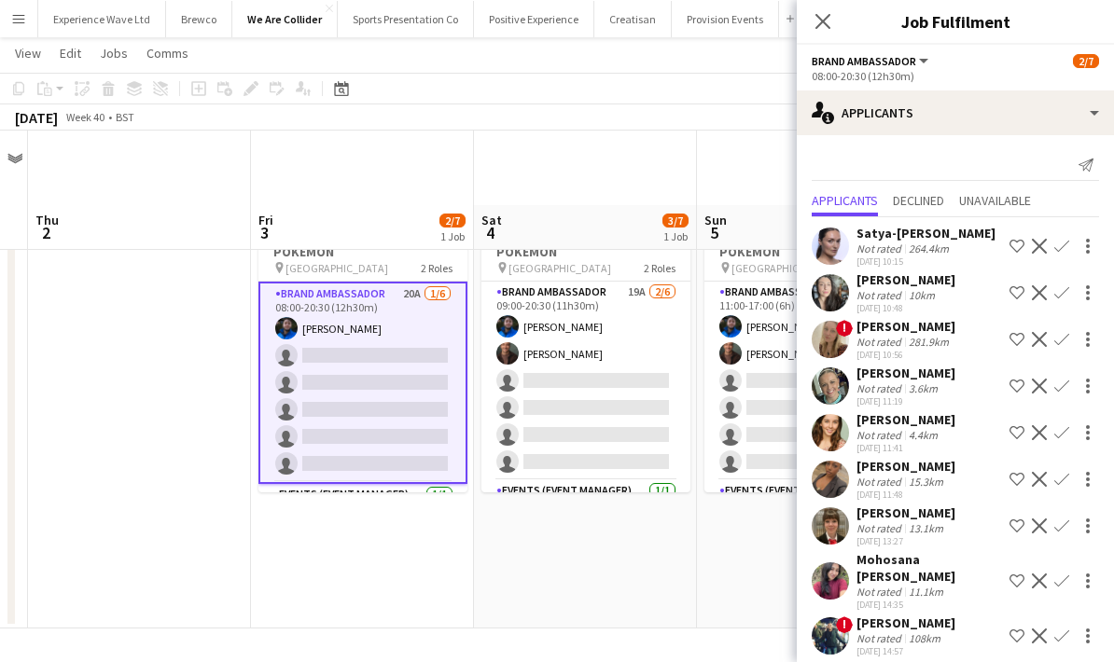
scroll to position [0, 0]
click at [380, 321] on app-card-role "Brand Ambassador 20A [DATE] 08:00-20:30 (12h30m) [PERSON_NAME] single-neutral-a…" at bounding box center [362, 383] width 209 height 202
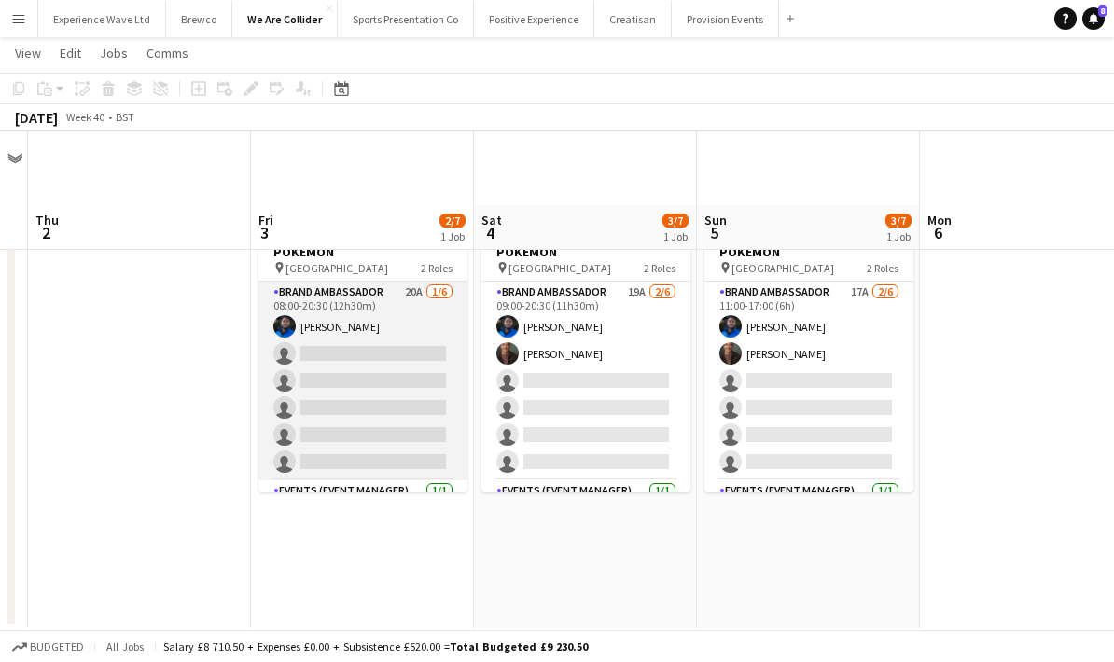
click at [380, 321] on app-card-role "Brand Ambassador 20A [DATE] 08:00-20:30 (12h30m) [PERSON_NAME] single-neutral-a…" at bounding box center [362, 381] width 209 height 199
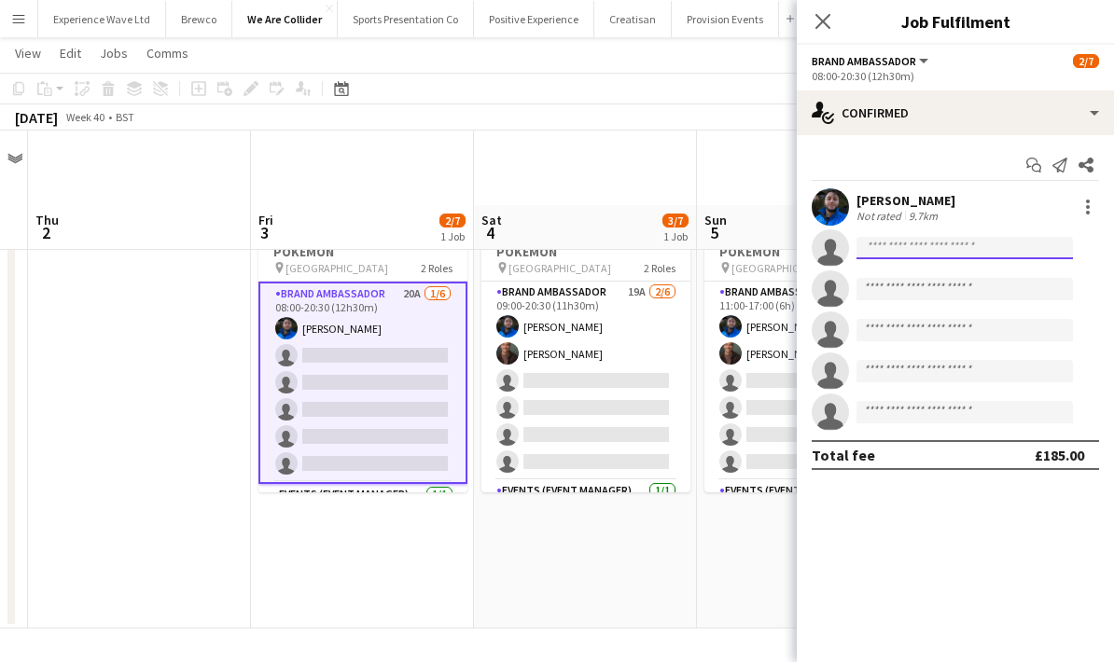
click at [890, 247] on input at bounding box center [964, 248] width 216 height 22
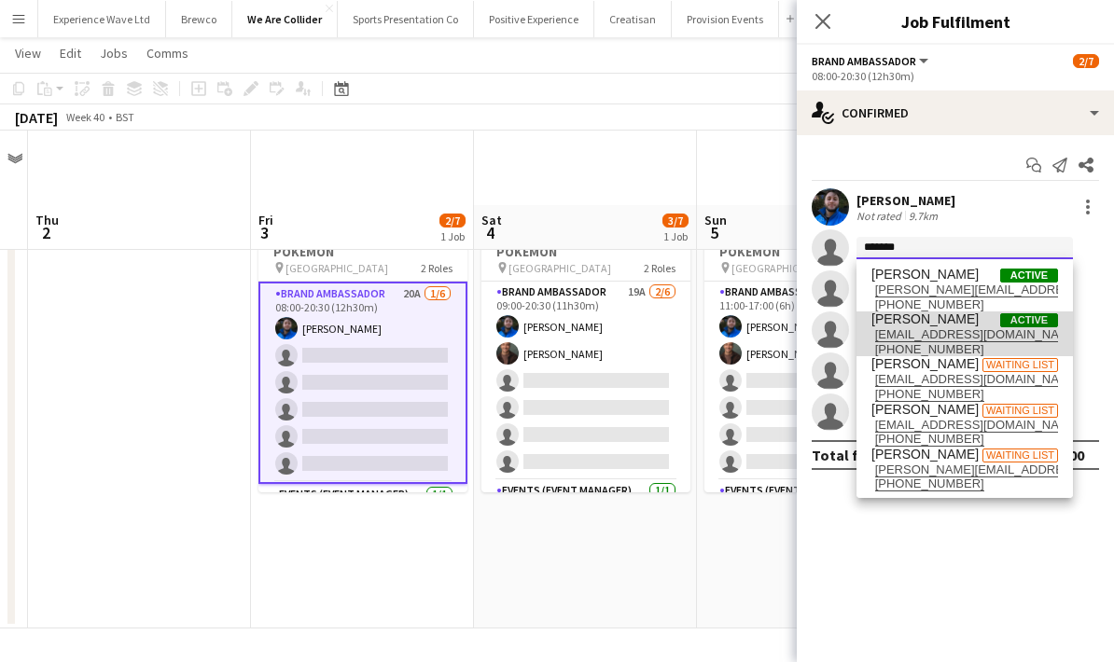
type input "*******"
click at [936, 330] on span "[EMAIL_ADDRESS][DOMAIN_NAME]" at bounding box center [964, 334] width 187 height 15
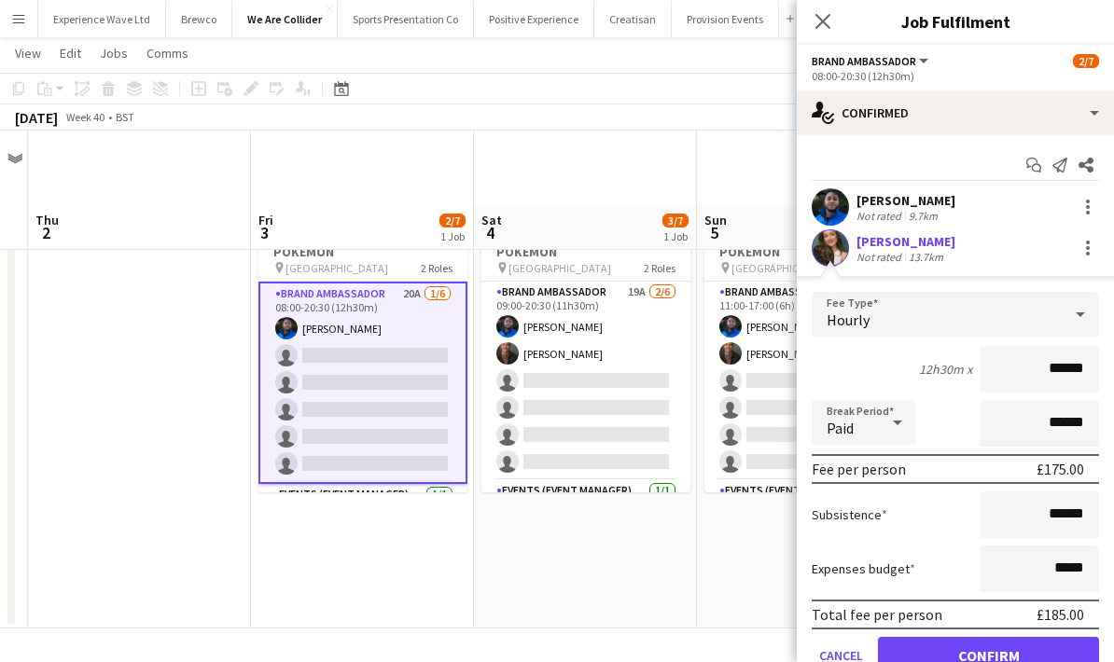
click at [862, 355] on div "12h30m x ******" at bounding box center [955, 369] width 287 height 47
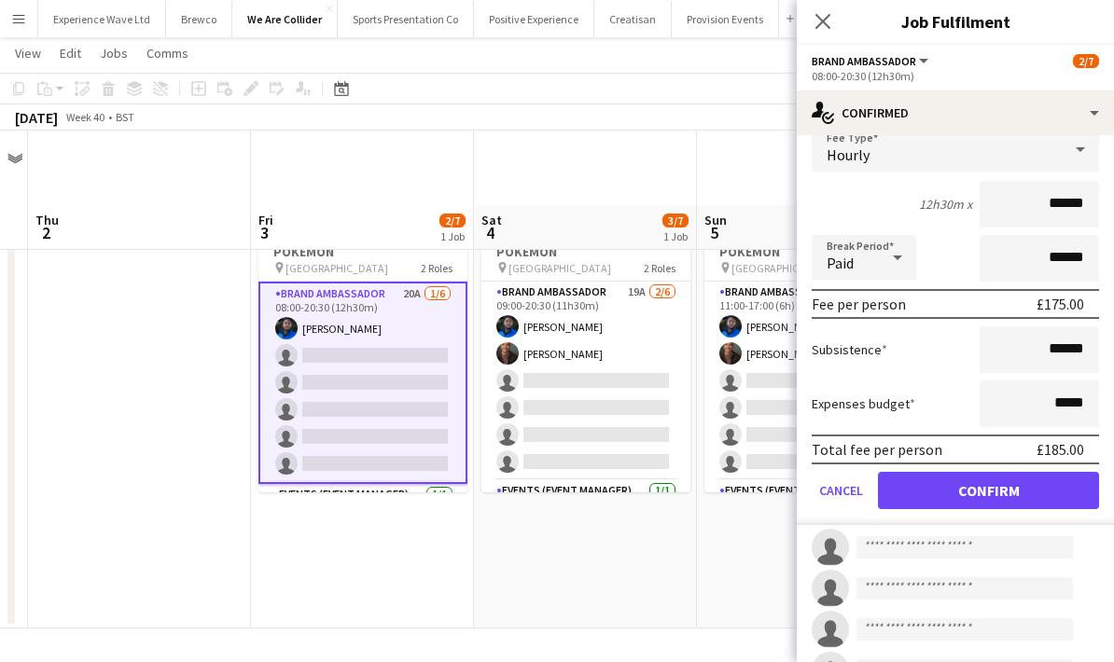
scroll to position [226, 0]
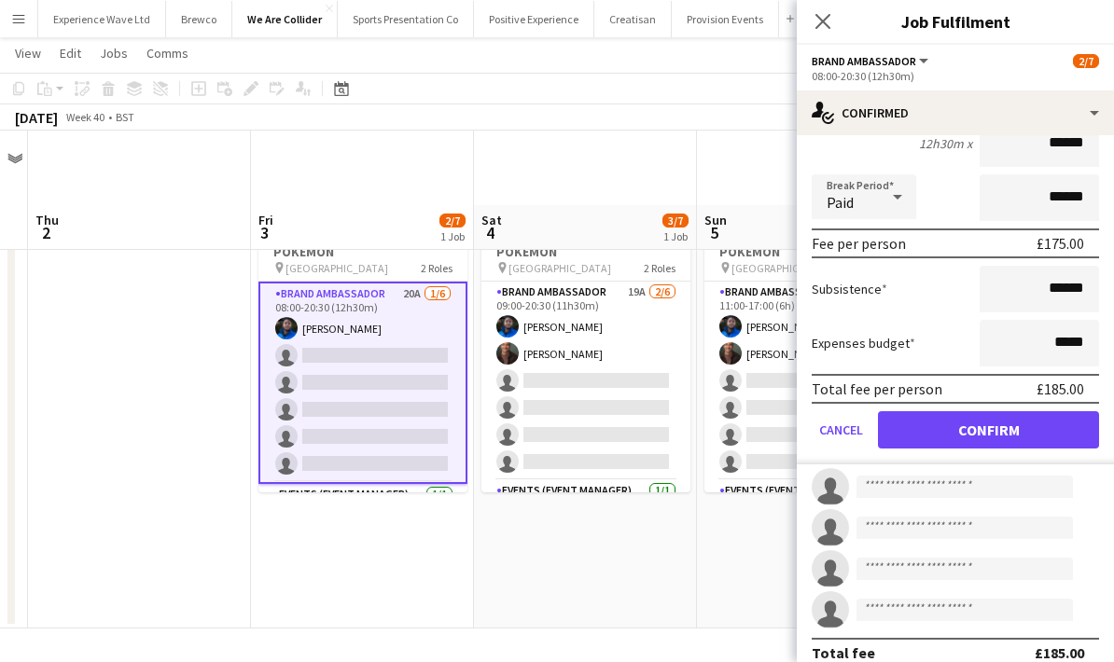
click at [997, 437] on button "Confirm" at bounding box center [988, 429] width 221 height 37
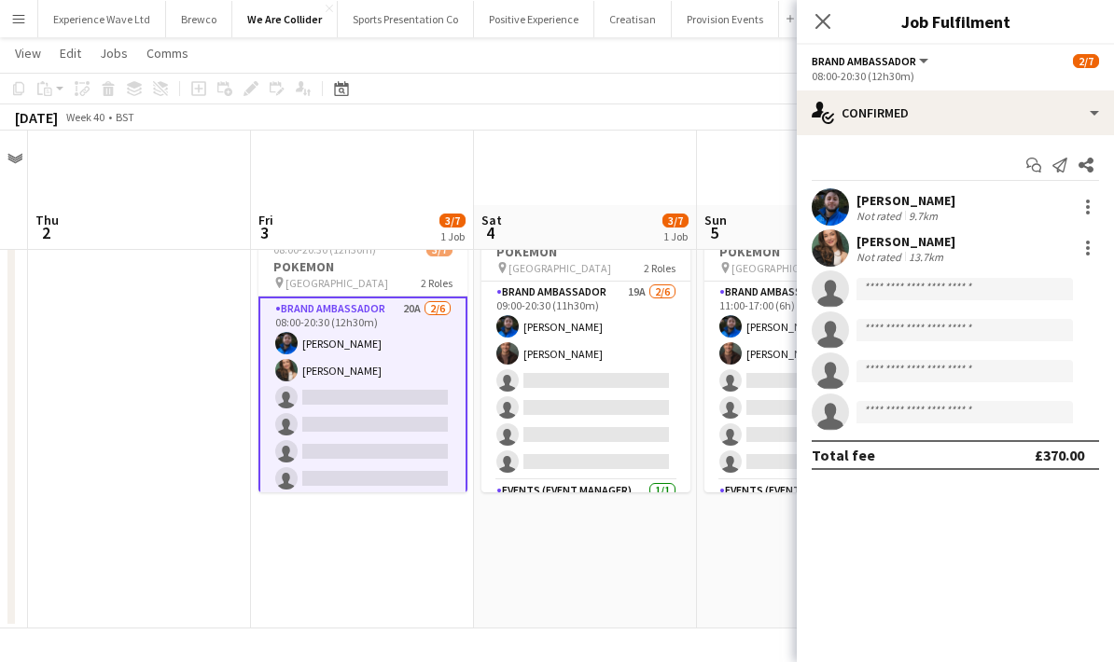
scroll to position [0, 0]
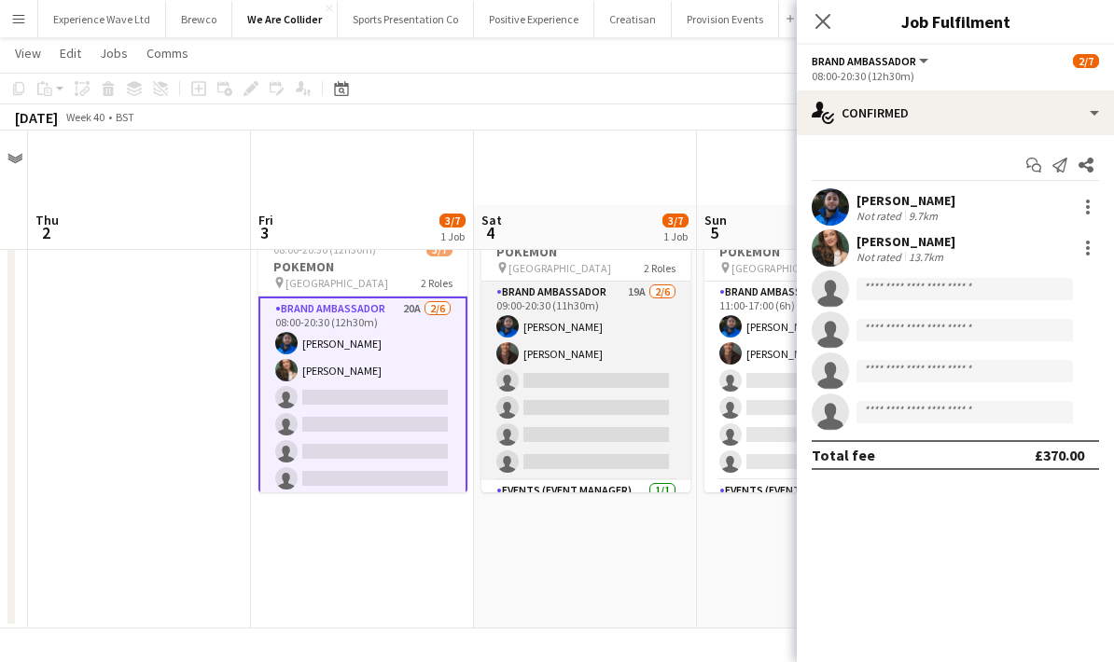
click at [606, 351] on app-card-role "Brand Ambassador 19A [DATE] 09:00-20:30 (11h30m) [PERSON_NAME] [PERSON_NAME] si…" at bounding box center [585, 381] width 209 height 199
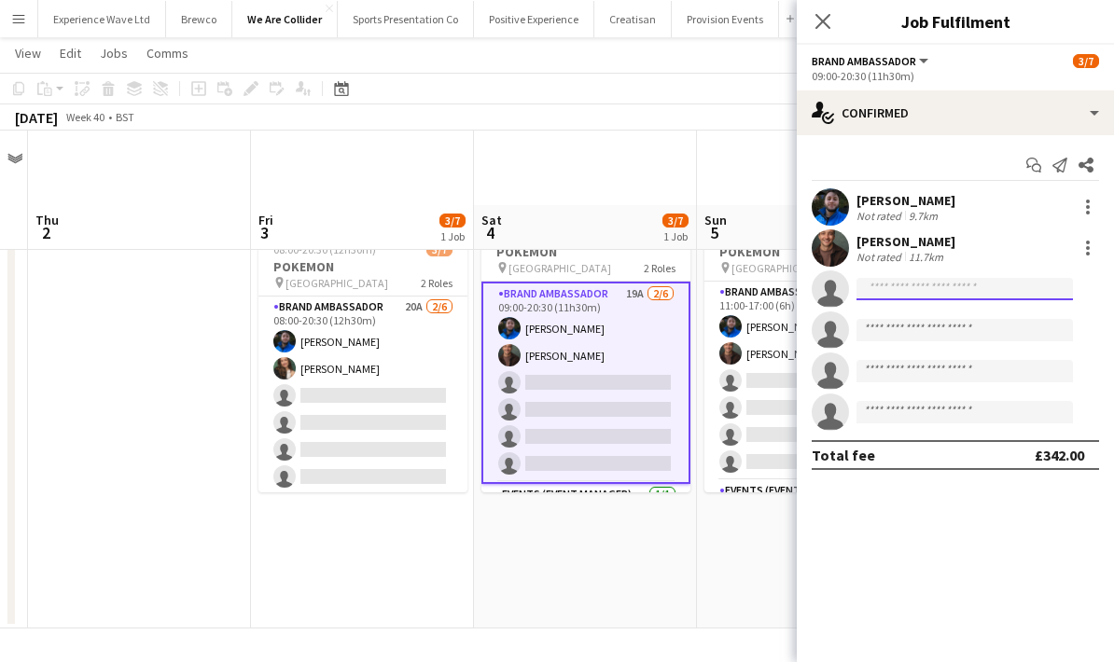
click at [926, 288] on input at bounding box center [964, 289] width 216 height 22
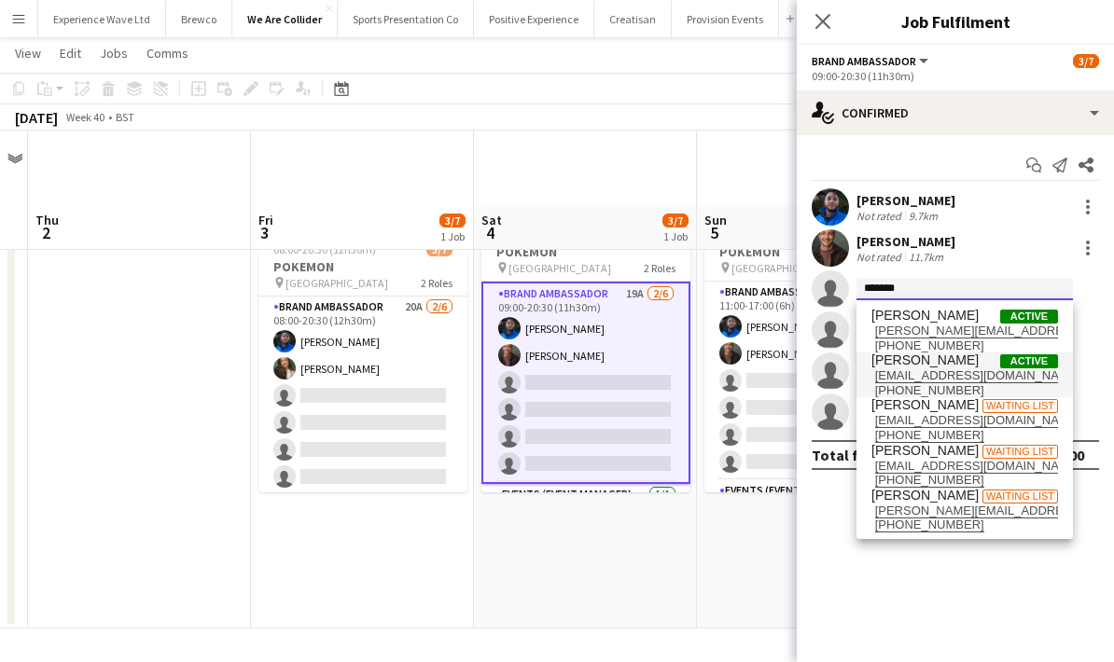
type input "*******"
click at [954, 377] on span "[EMAIL_ADDRESS][DOMAIN_NAME]" at bounding box center [964, 375] width 187 height 15
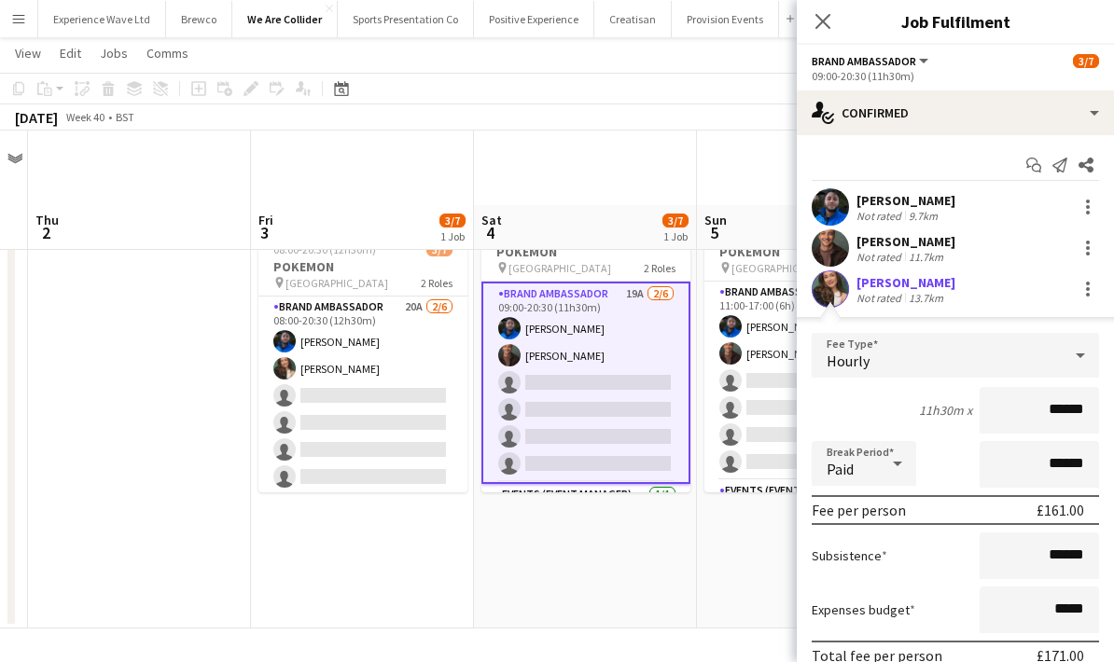
click at [857, 403] on div "11h30m x ******" at bounding box center [955, 410] width 287 height 47
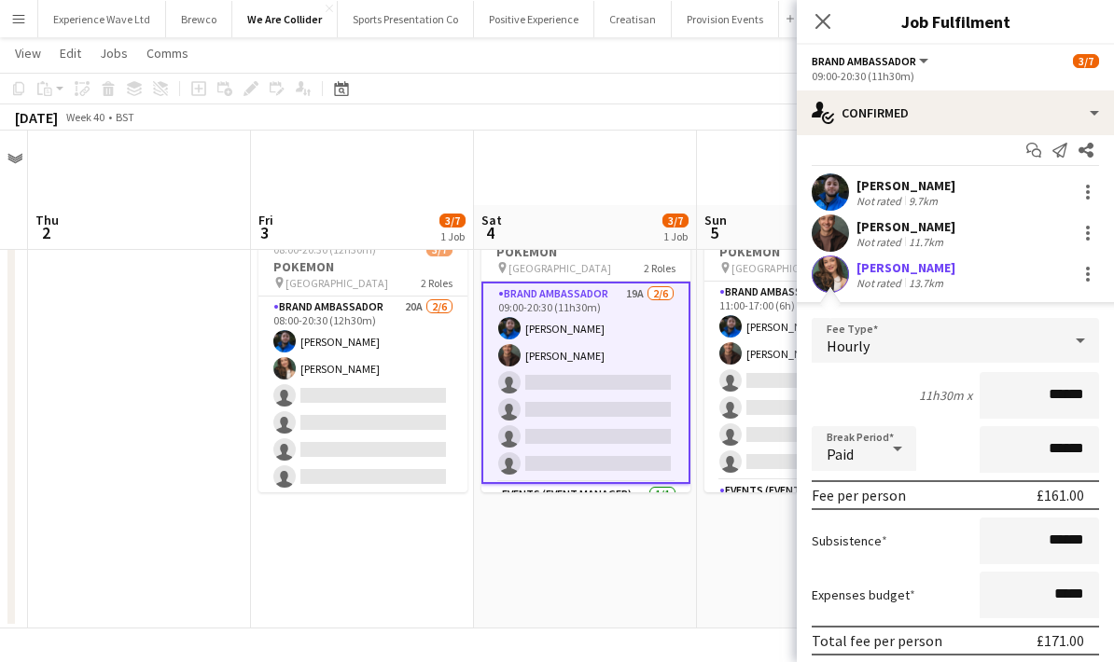
scroll to position [218, 0]
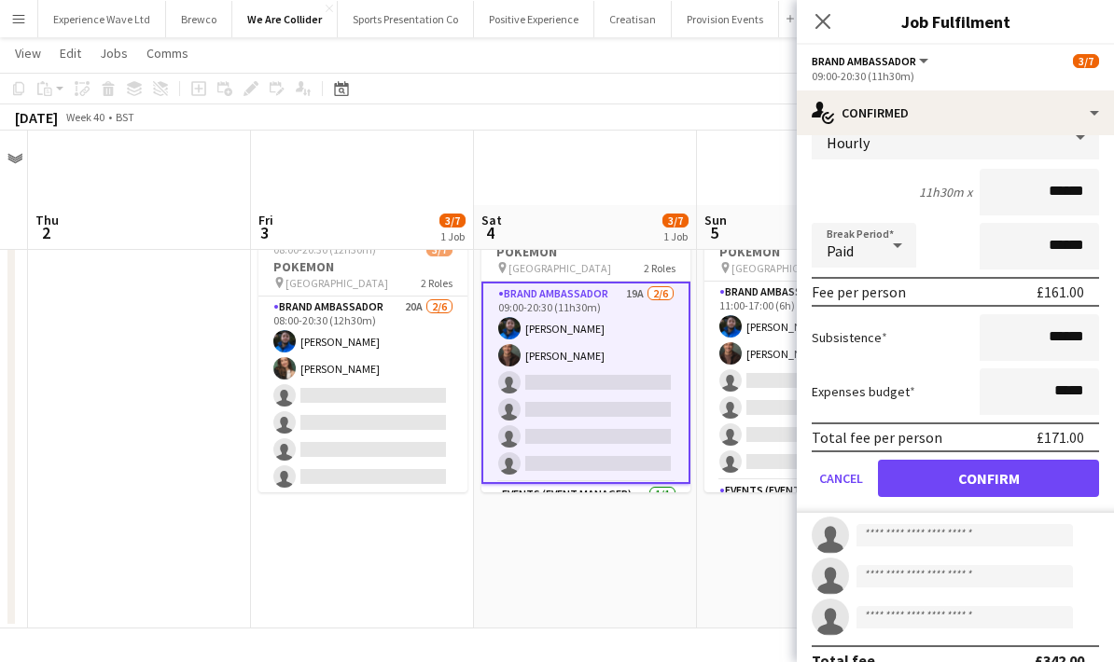
click at [947, 481] on button "Confirm" at bounding box center [988, 478] width 221 height 37
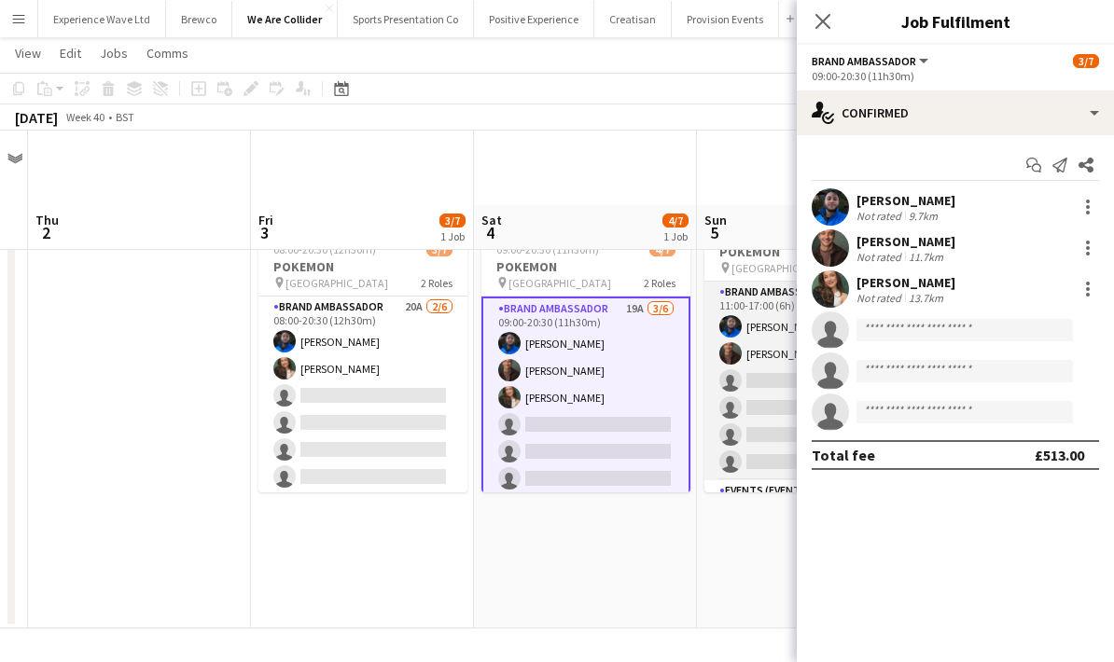
click at [770, 350] on app-card-role "Brand Ambassador 17A [DATE] 11:00-17:00 (6h) [PERSON_NAME] [PERSON_NAME] single…" at bounding box center [808, 381] width 209 height 199
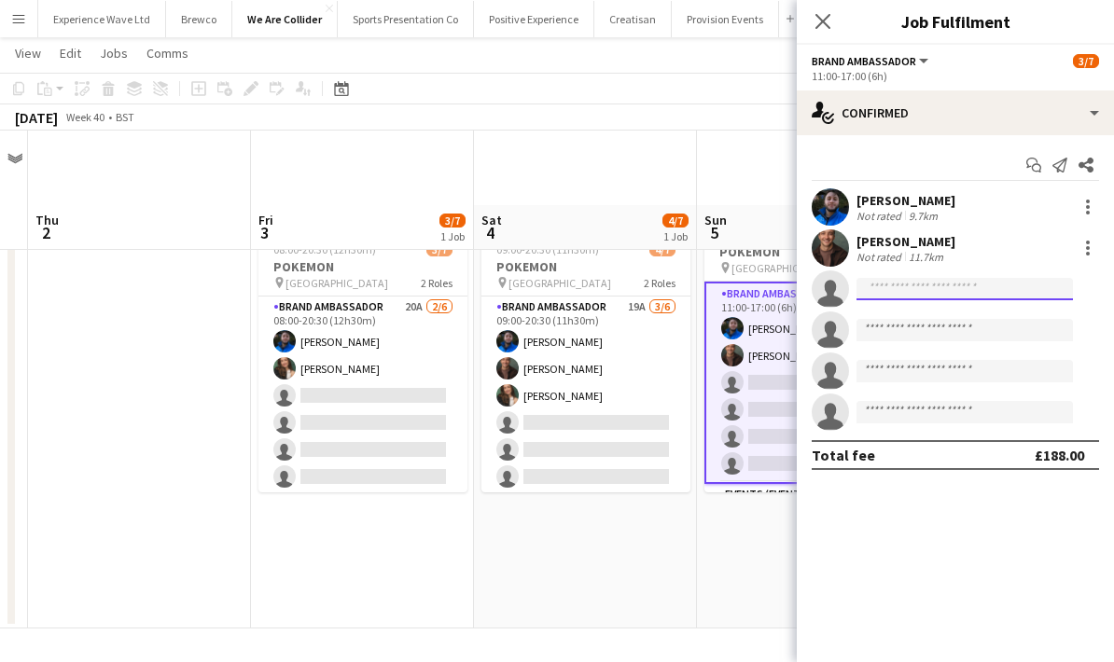
click at [887, 286] on input at bounding box center [964, 289] width 216 height 22
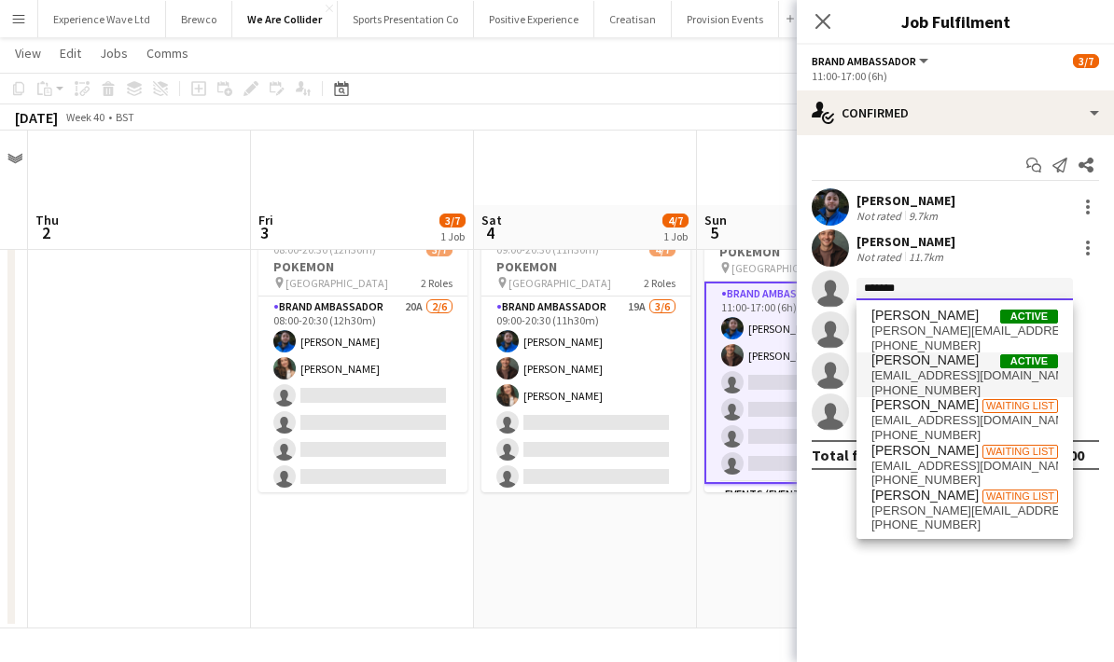
type input "*******"
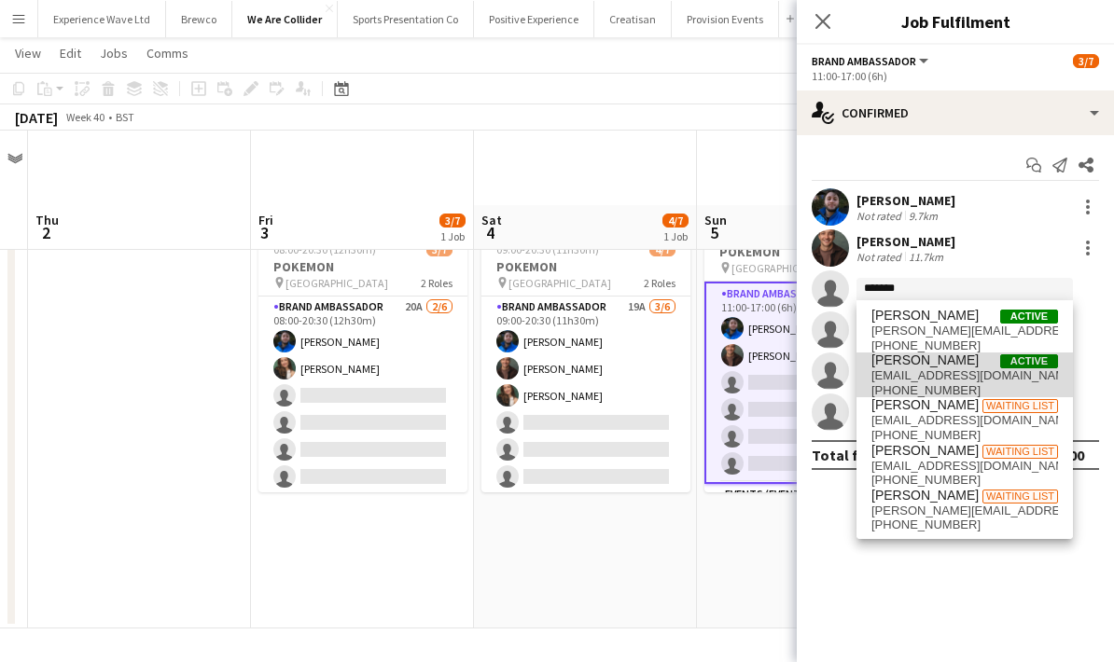
click at [920, 364] on span "[PERSON_NAME]" at bounding box center [924, 361] width 107 height 16
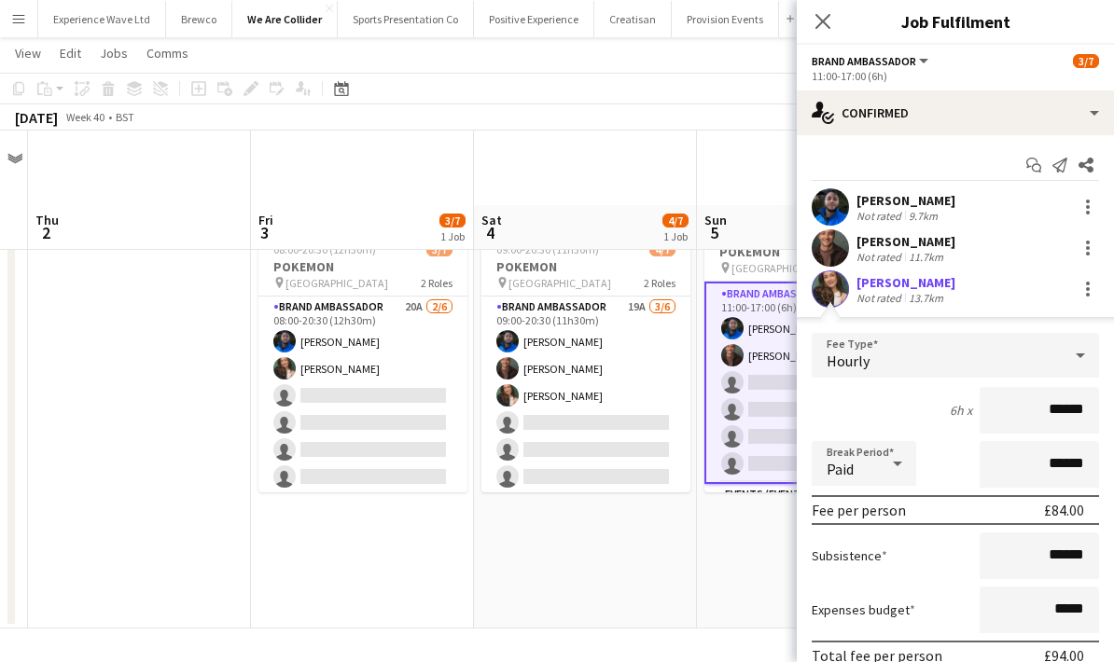
click at [900, 410] on div "6h x ******" at bounding box center [955, 410] width 287 height 47
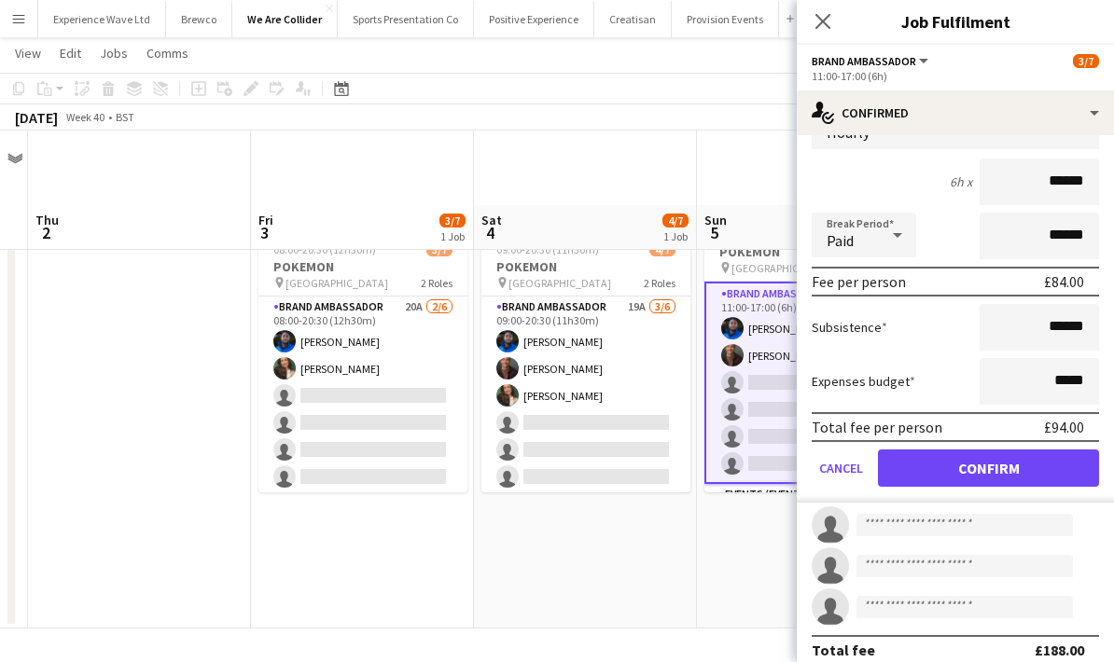
scroll to position [241, 0]
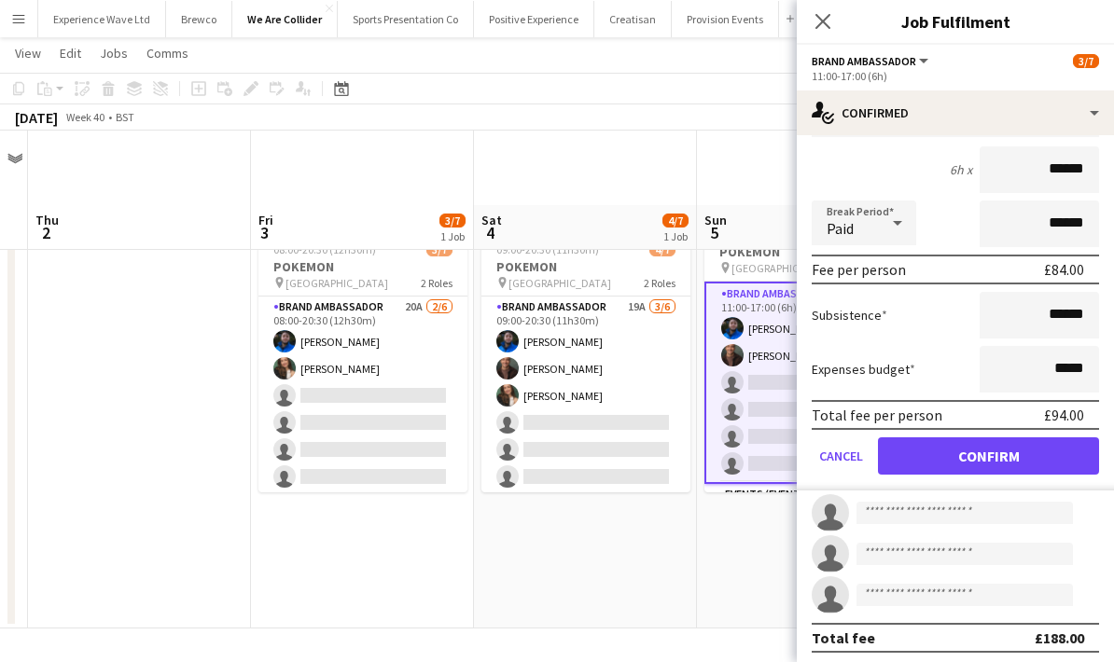
click at [971, 456] on button "Confirm" at bounding box center [988, 456] width 221 height 37
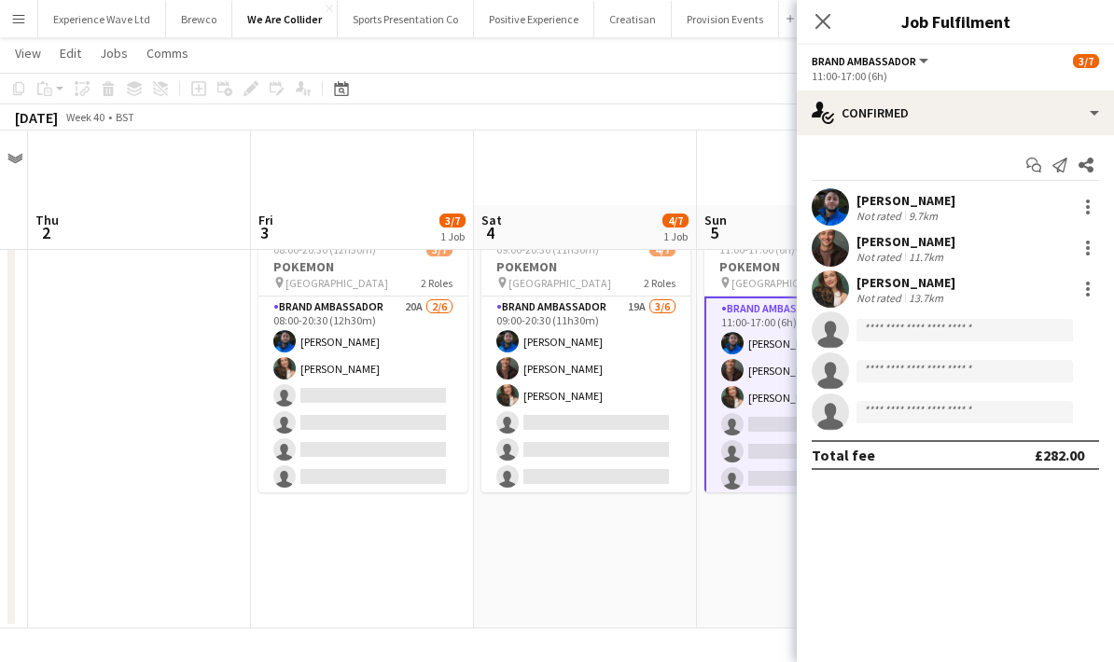
click at [758, 503] on app-date-cell "Updated 11:00-17:00 (6h) 4/7 POKEMON pin WESTFIELD 2 Roles Brand Ambassador 17A…" at bounding box center [808, 419] width 223 height 420
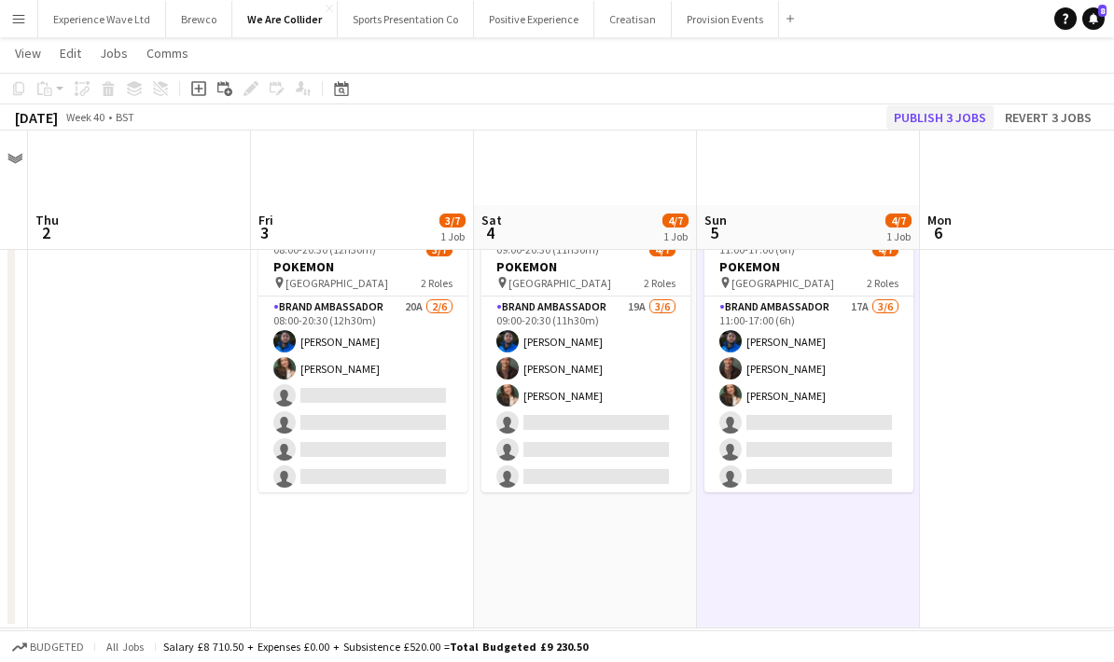
click at [947, 120] on button "Publish 3 jobs" at bounding box center [939, 117] width 107 height 24
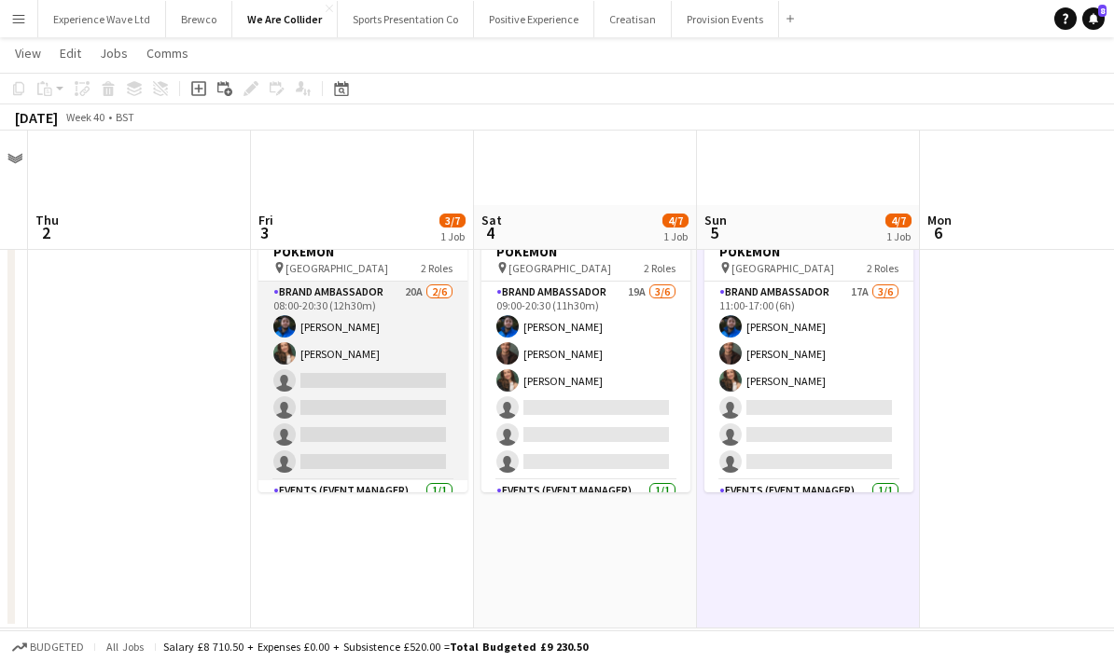
click at [344, 323] on app-card-role "Brand Ambassador 20A [DATE] 08:00-20:30 (12h30m) [PERSON_NAME] [PERSON_NAME] si…" at bounding box center [362, 381] width 209 height 199
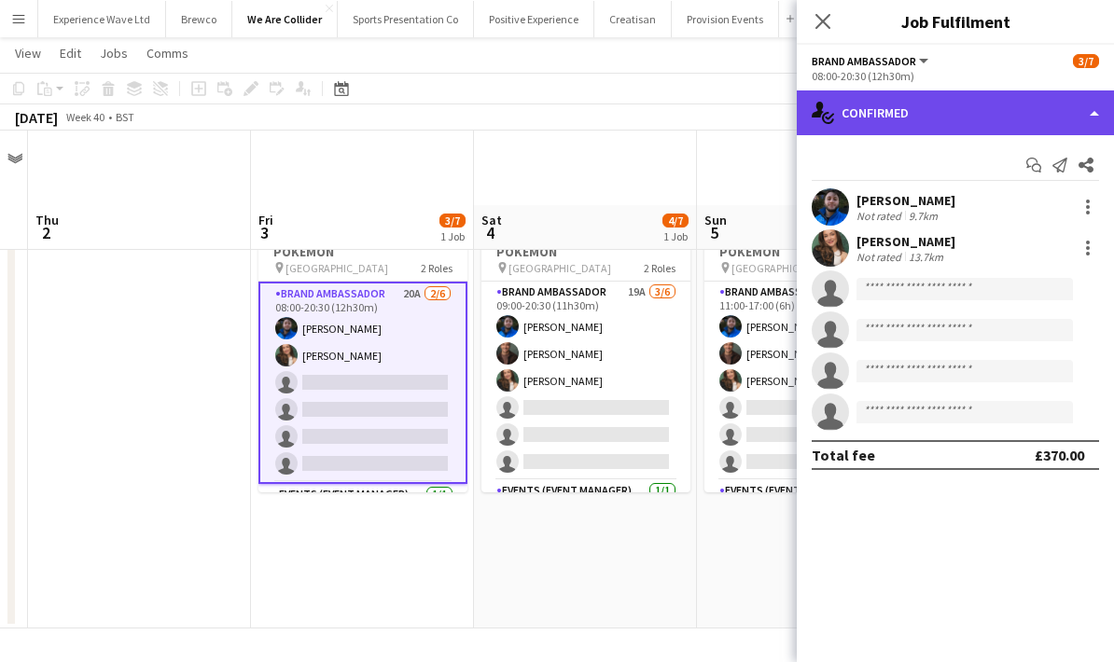
click at [1056, 103] on div "single-neutral-actions-check-2 Confirmed" at bounding box center [955, 112] width 317 height 45
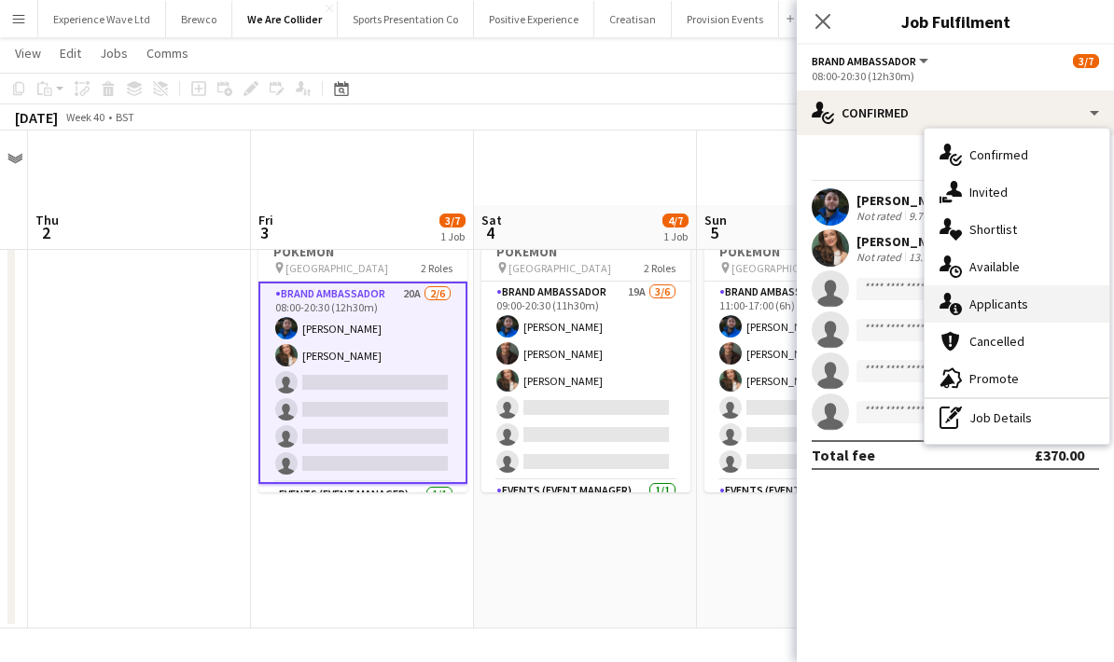
click at [1011, 314] on div "single-neutral-actions-information Applicants" at bounding box center [1016, 303] width 185 height 37
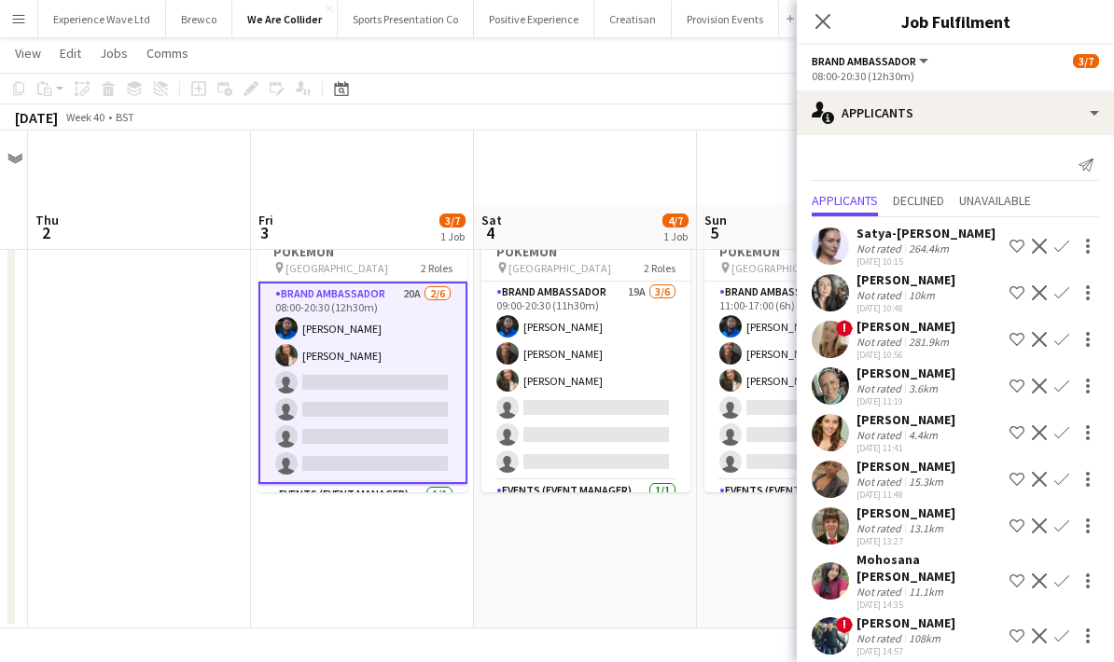
click at [911, 438] on div "4.4km" at bounding box center [923, 435] width 36 height 14
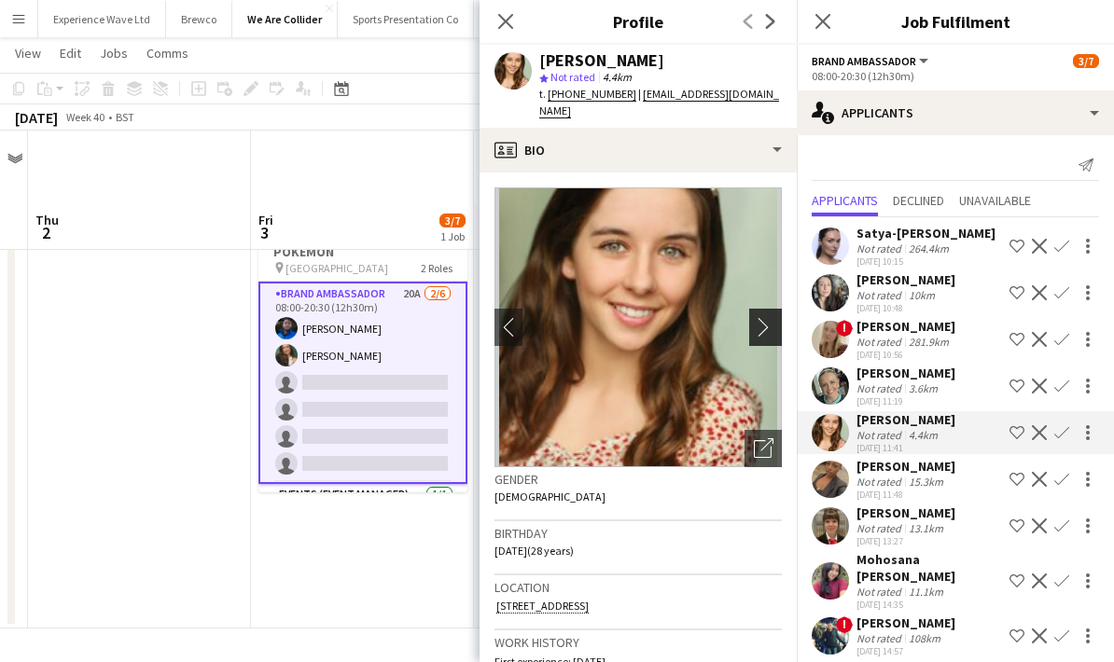
click at [771, 326] on app-icon "chevron-right" at bounding box center [768, 327] width 29 height 20
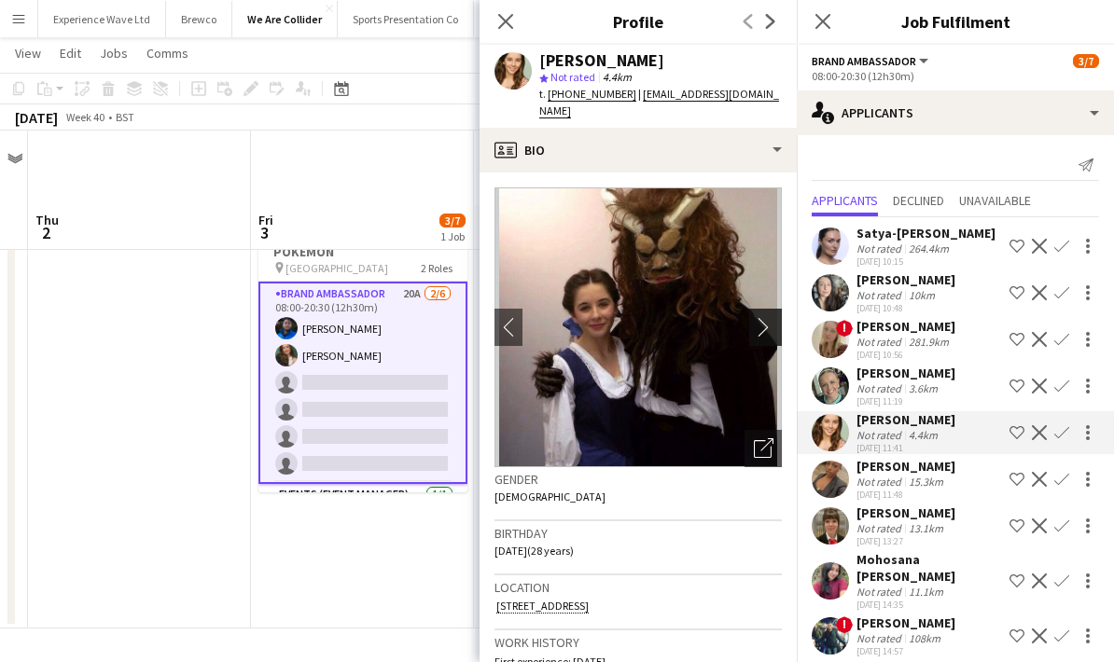
click at [765, 326] on app-icon "chevron-right" at bounding box center [768, 327] width 29 height 20
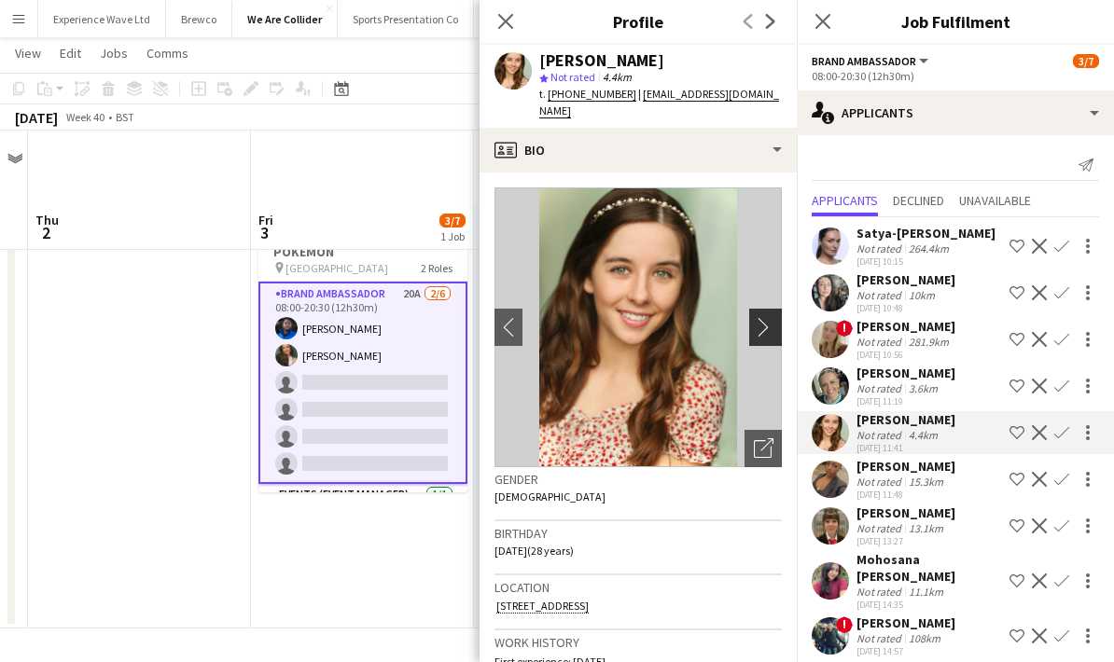
click at [765, 326] on app-icon "chevron-right" at bounding box center [768, 327] width 29 height 20
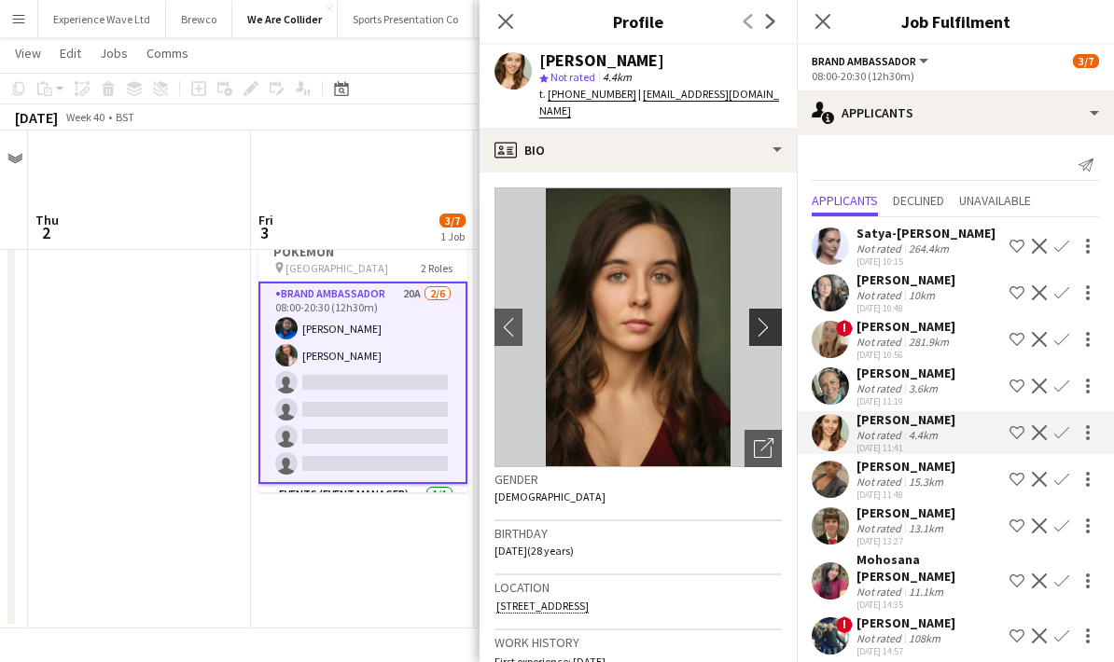
click at [765, 326] on app-icon "chevron-right" at bounding box center [768, 327] width 29 height 20
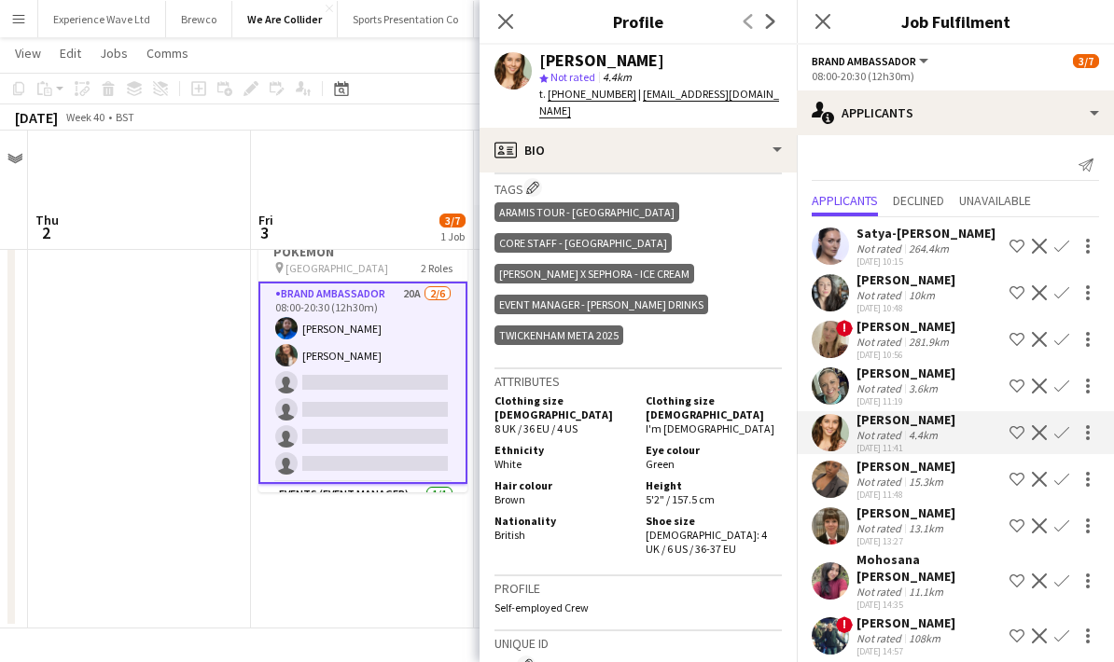
scroll to position [1014, 0]
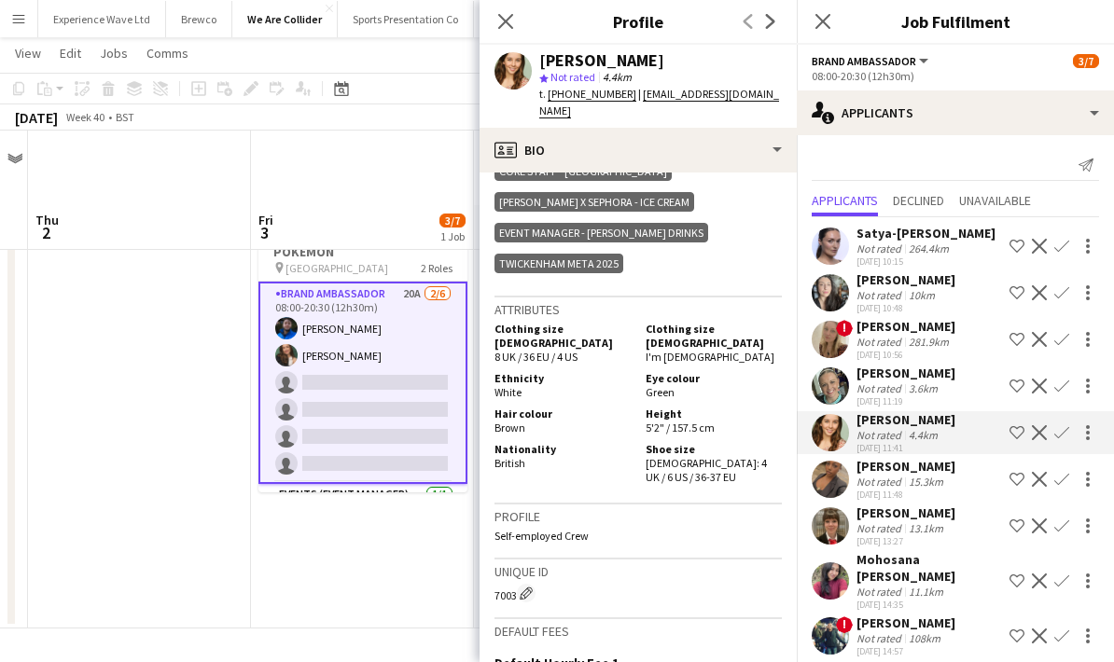
click at [1063, 432] on app-icon "Confirm" at bounding box center [1061, 432] width 15 height 15
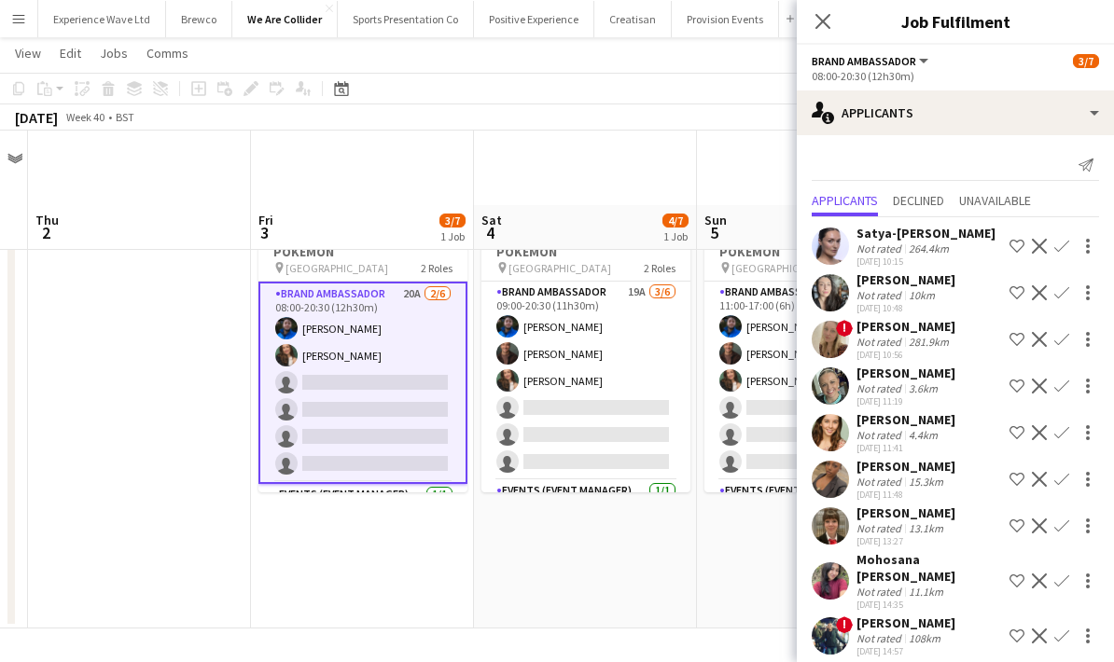
click at [1063, 432] on app-icon "Confirm" at bounding box center [1061, 432] width 15 height 15
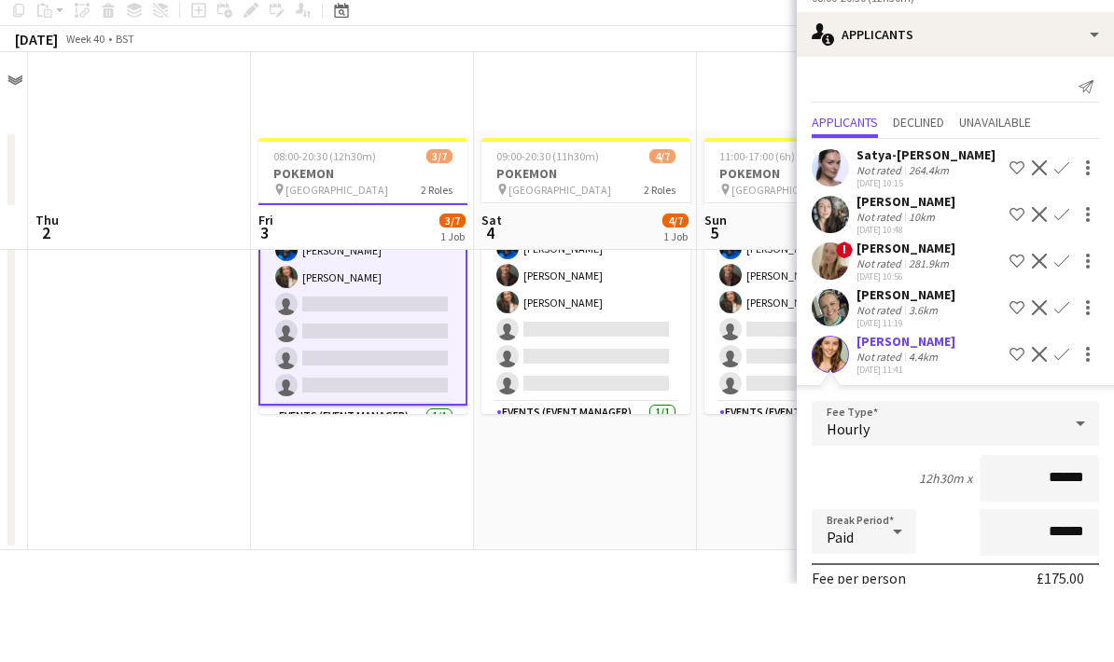
click at [859, 534] on div "12h30m x ******" at bounding box center [955, 557] width 287 height 47
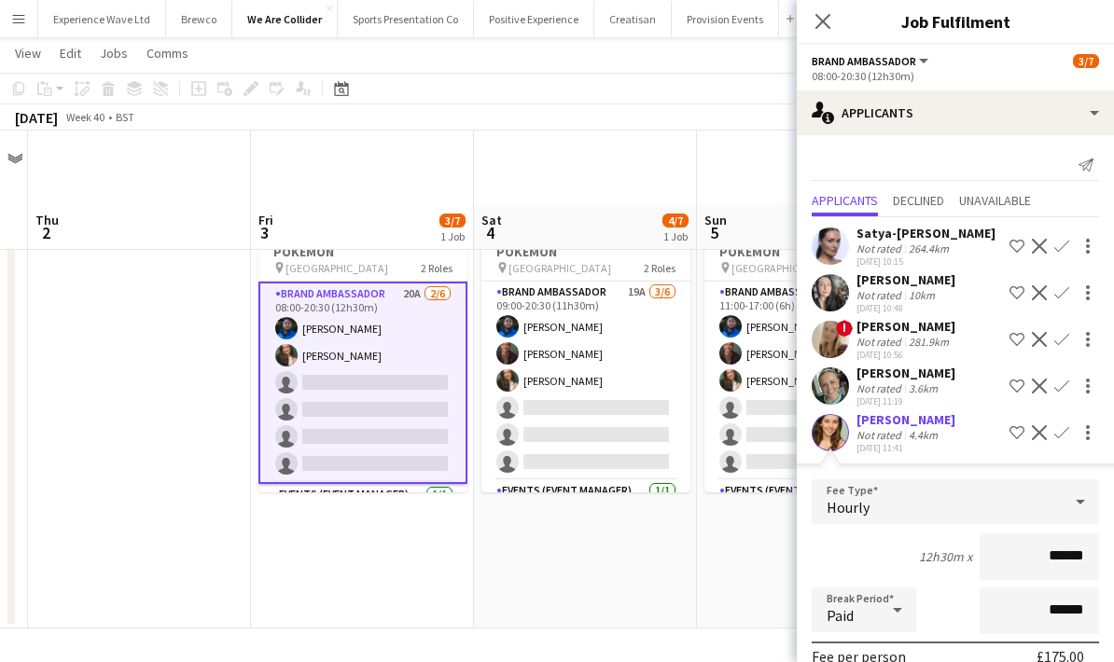
click at [869, 553] on div "12h30m x ******" at bounding box center [955, 557] width 287 height 47
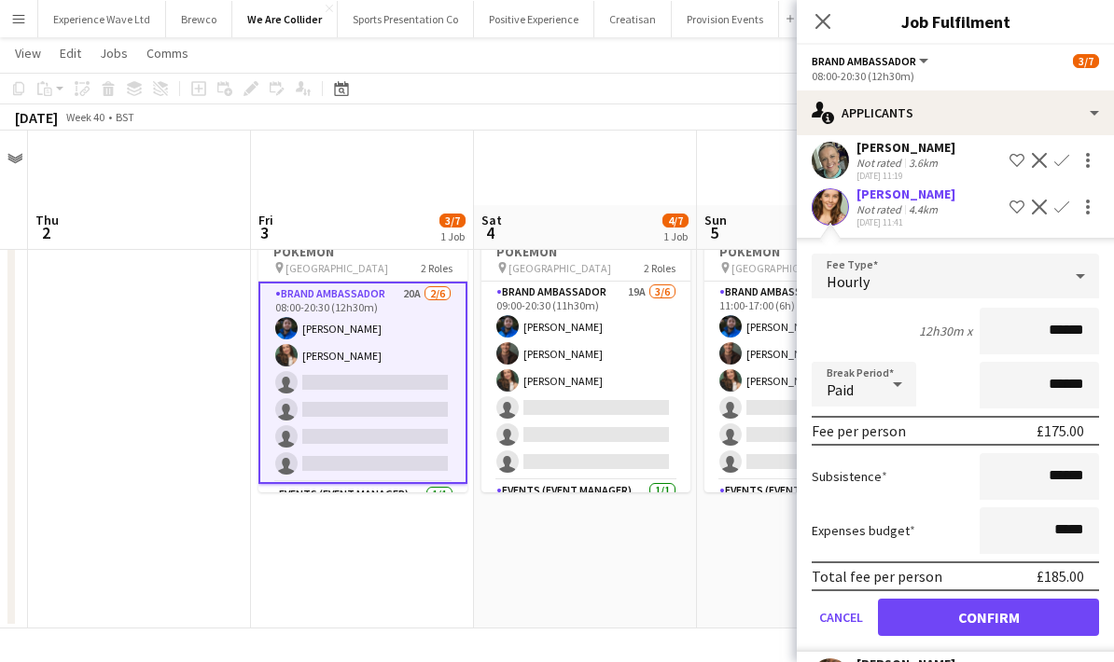
scroll to position [391, 0]
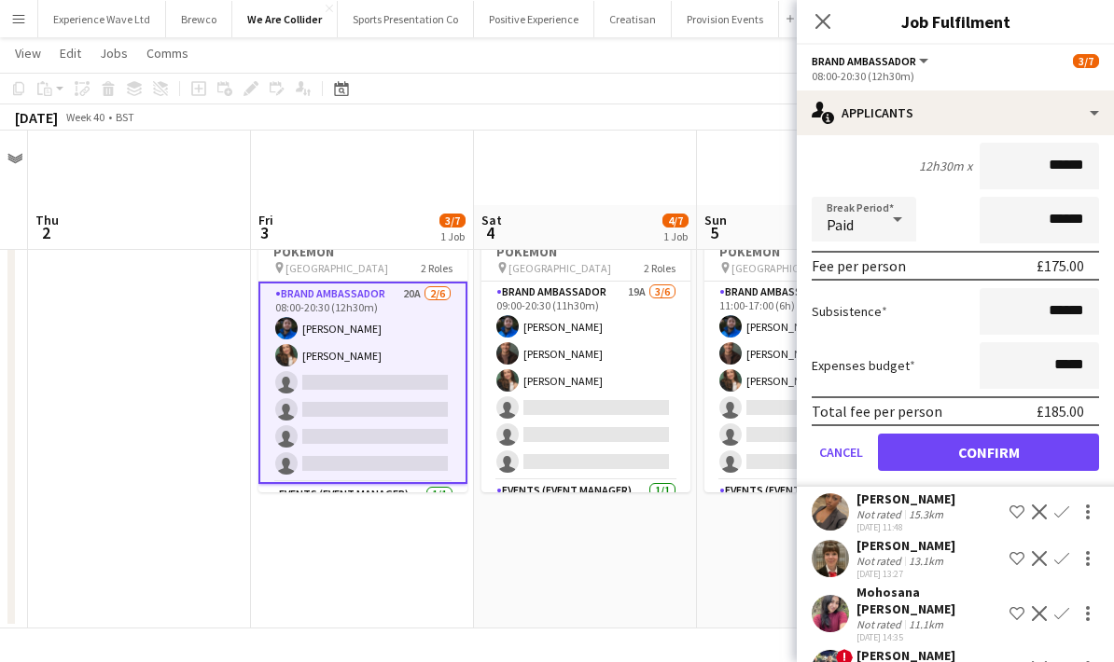
click at [987, 457] on button "Confirm" at bounding box center [988, 452] width 221 height 37
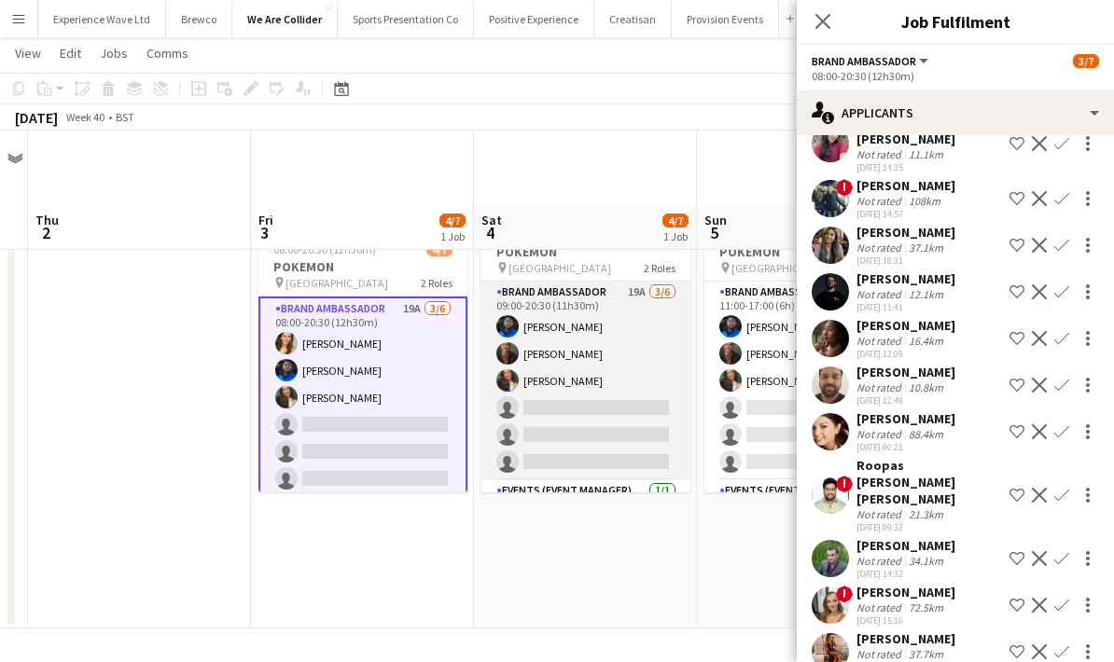
click at [594, 354] on app-card-role "Brand Ambassador 19A [DATE] 09:00-20:30 (11h30m) [PERSON_NAME] [PERSON_NAME] [P…" at bounding box center [585, 381] width 209 height 199
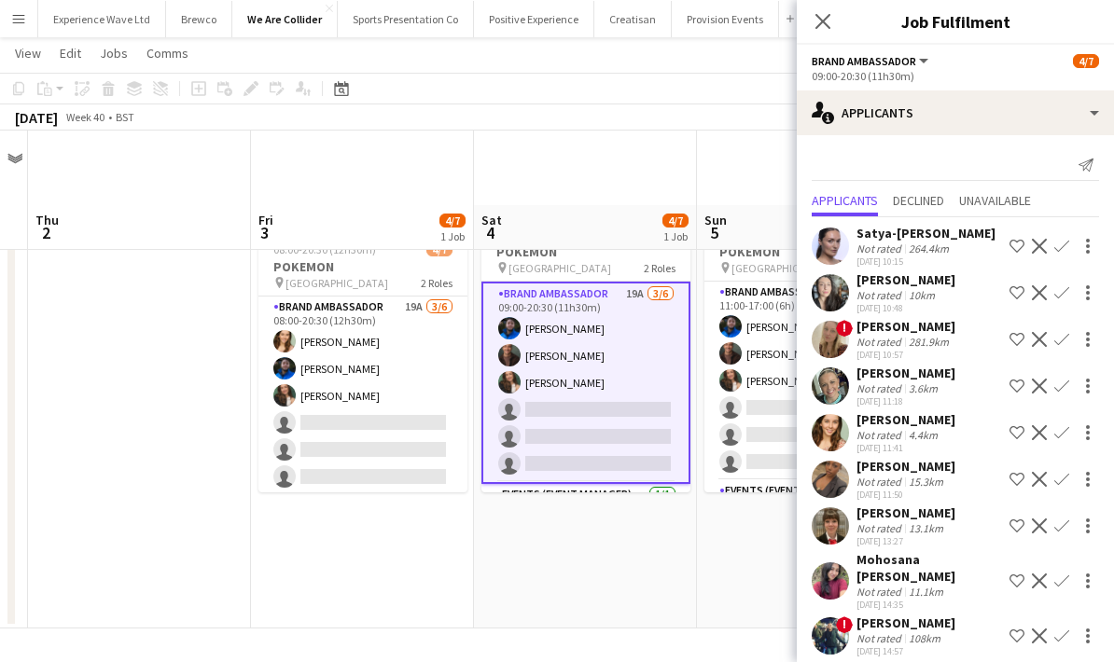
click at [1063, 431] on app-icon "Confirm" at bounding box center [1061, 432] width 15 height 15
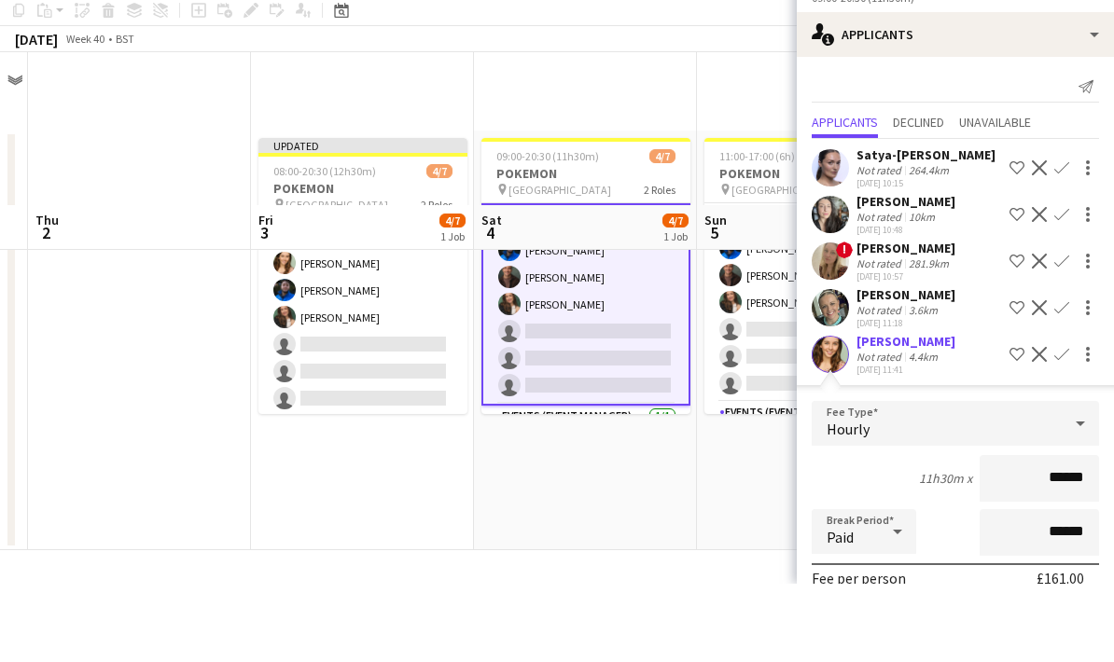
click at [869, 534] on div "11h30m x ******" at bounding box center [955, 557] width 287 height 47
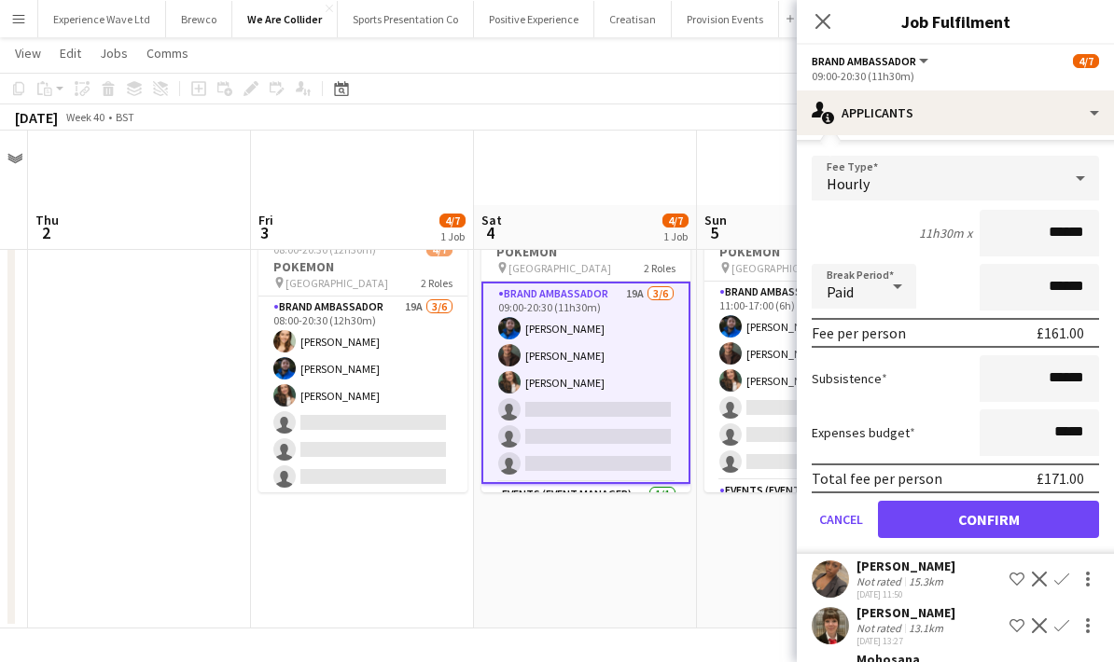
scroll to position [369, 0]
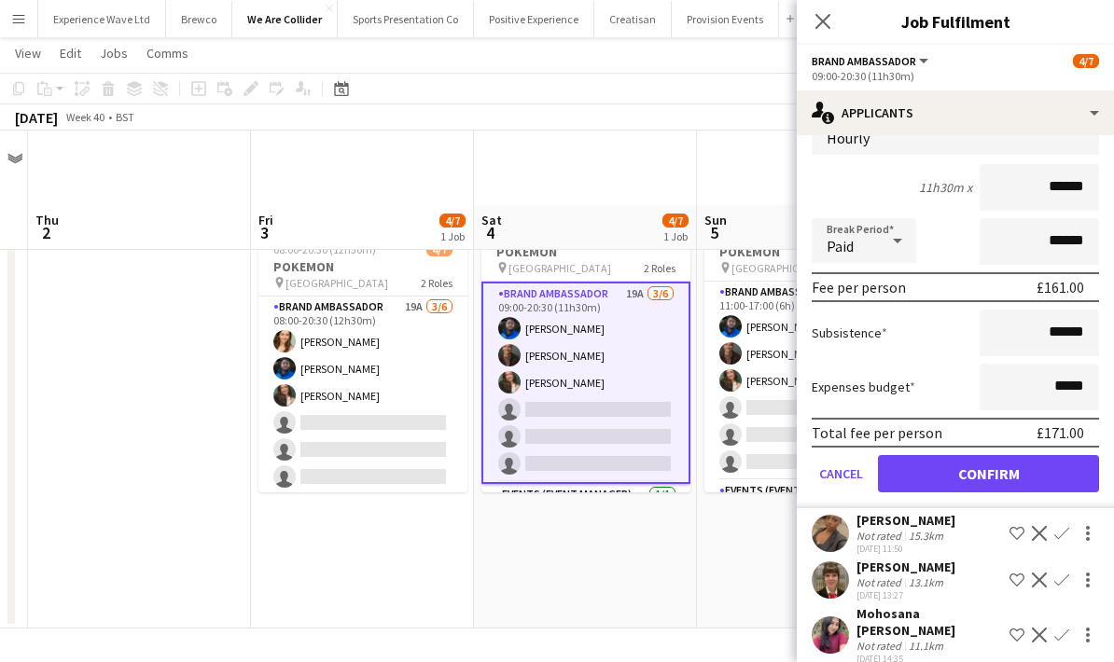
click at [999, 480] on button "Confirm" at bounding box center [988, 473] width 221 height 37
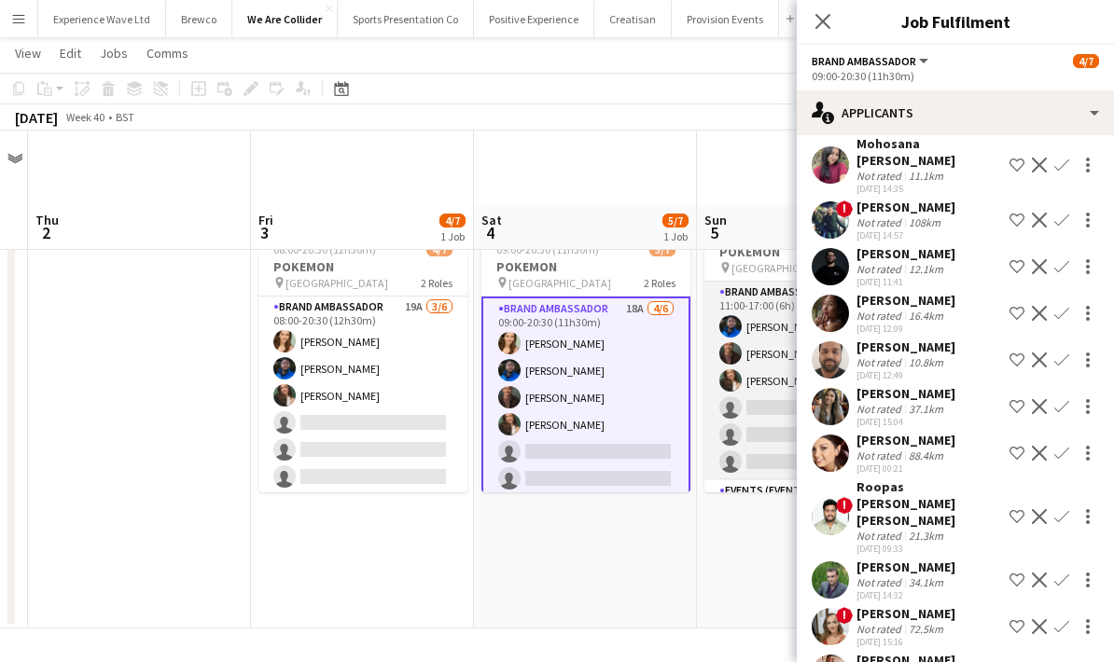
click at [771, 362] on app-card-role "Brand Ambassador 17A [DATE] 11:00-17:00 (6h) [PERSON_NAME] [PERSON_NAME] [PERSO…" at bounding box center [808, 381] width 209 height 199
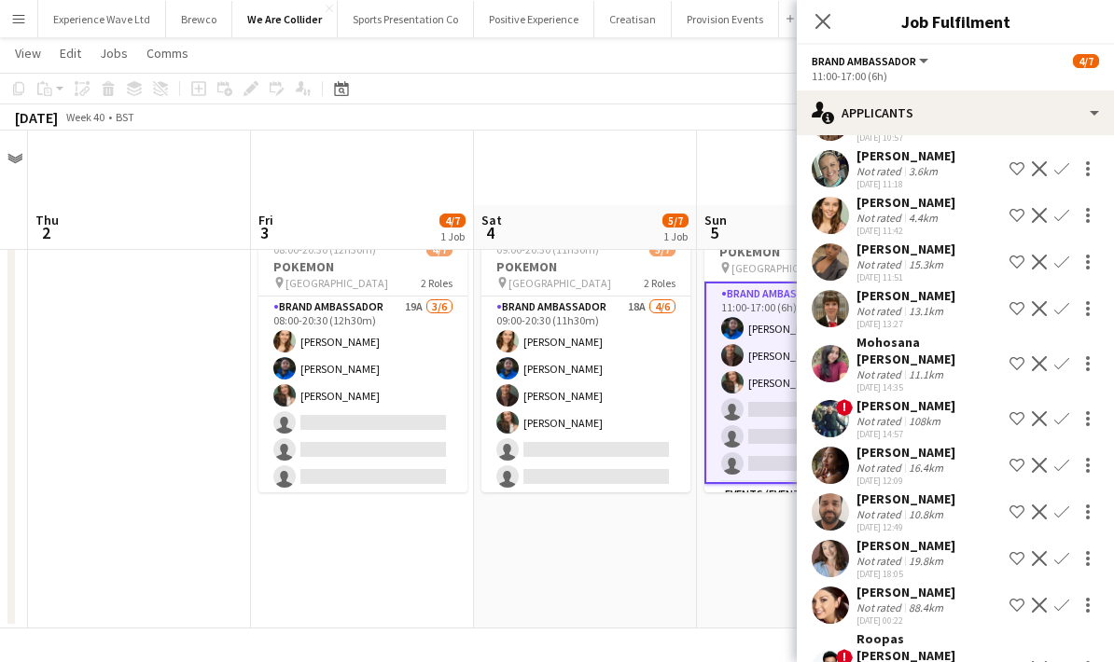
scroll to position [160, 0]
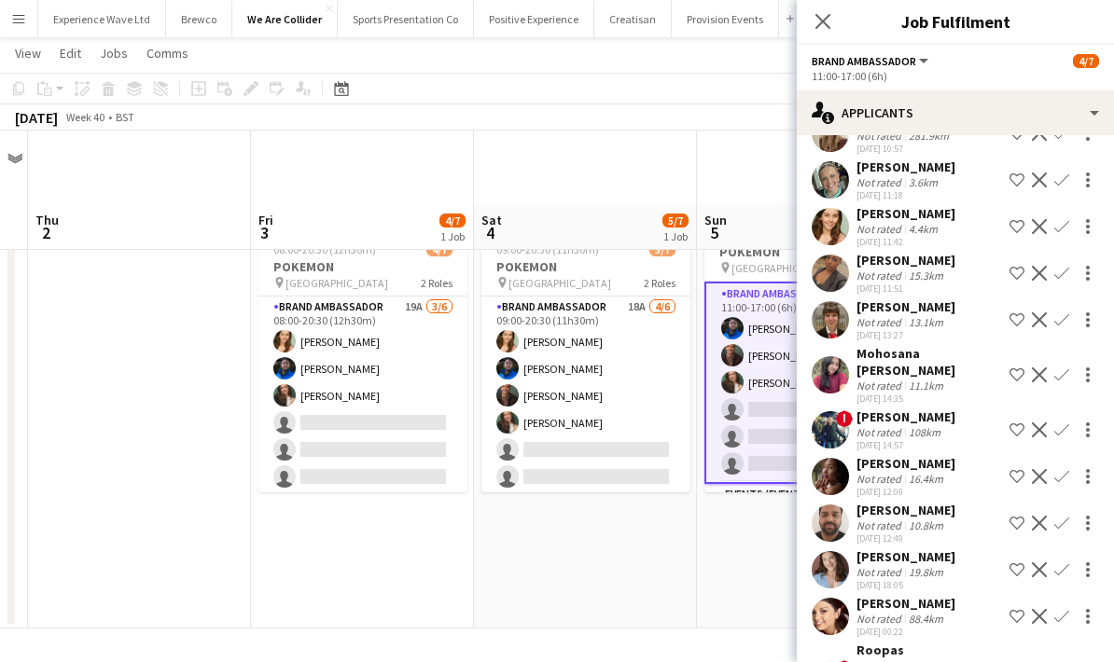
click at [1063, 224] on app-icon "Confirm" at bounding box center [1061, 226] width 15 height 15
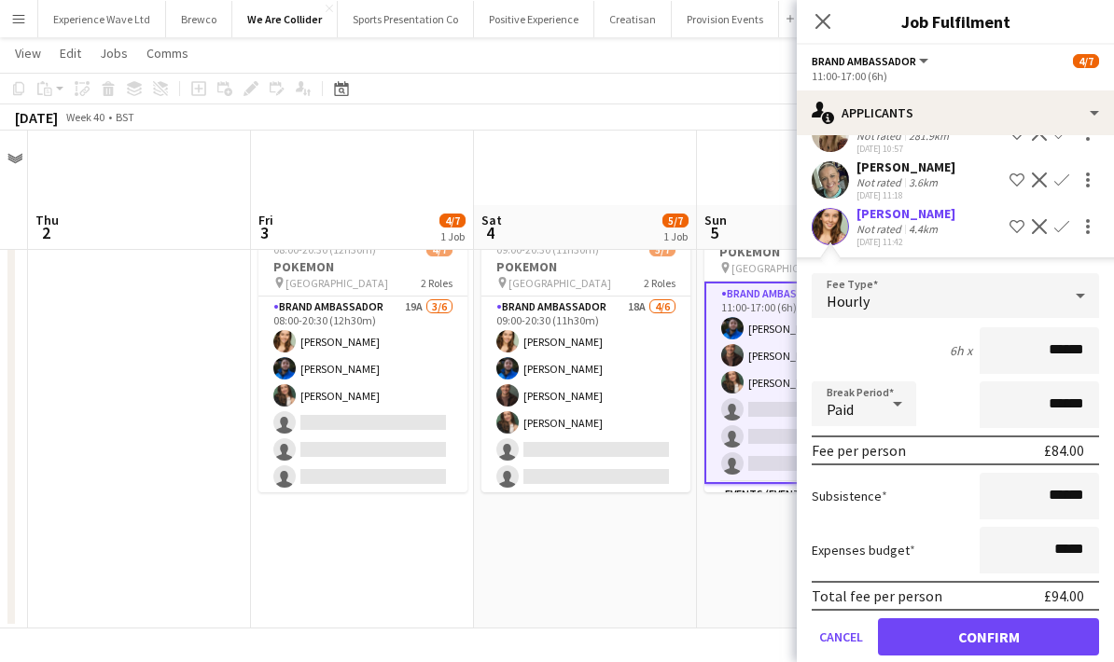
click at [910, 498] on div "Subsistence ******" at bounding box center [955, 496] width 287 height 47
click at [915, 501] on div "Subsistence ******" at bounding box center [955, 496] width 287 height 47
click at [975, 641] on button "Confirm" at bounding box center [988, 636] width 221 height 37
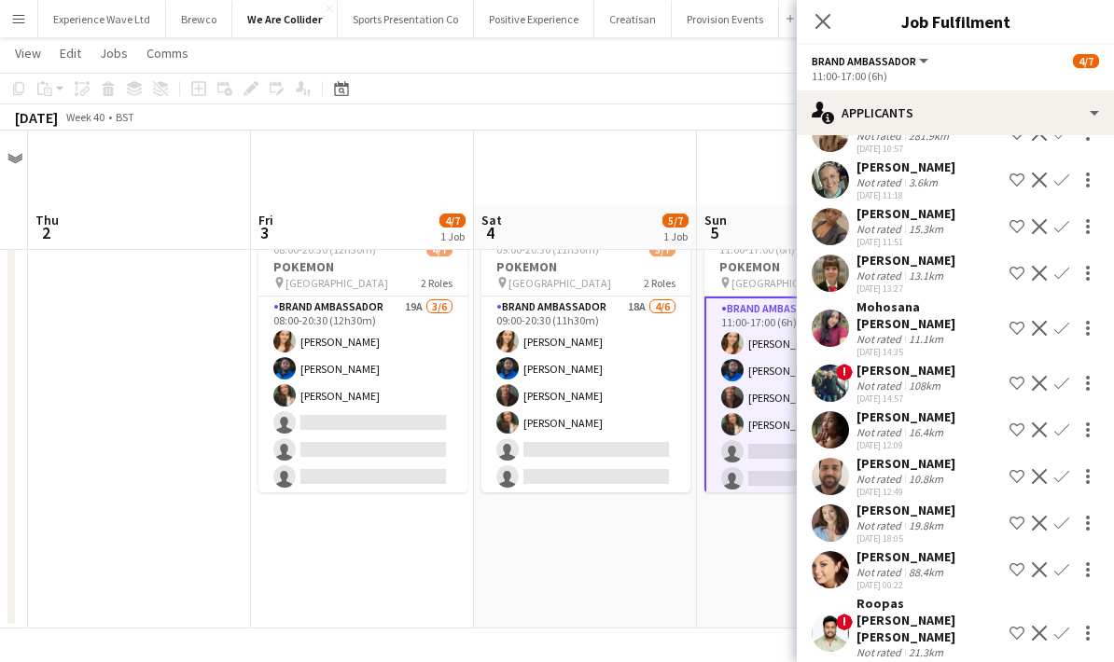
click at [662, 485] on app-date-cell "Updated 09:00-20:30 (11h30m) 5/7 POKEMON pin WESTFIELD 2 Roles Brand Ambassador…" at bounding box center [585, 419] width 223 height 420
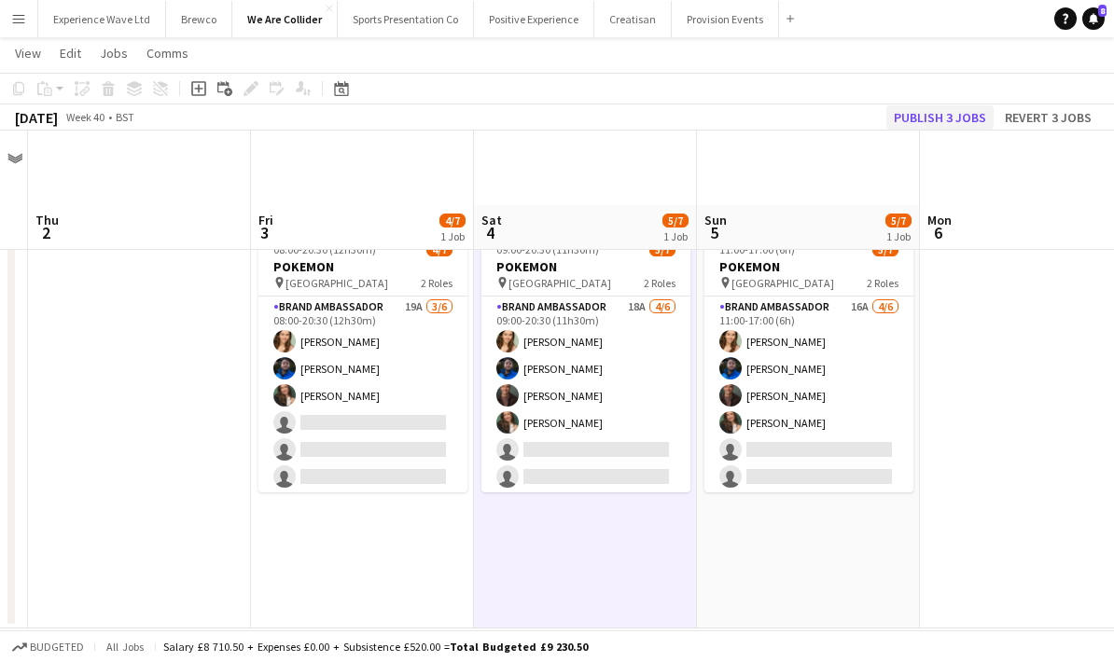
click at [948, 112] on button "Publish 3 jobs" at bounding box center [939, 117] width 107 height 24
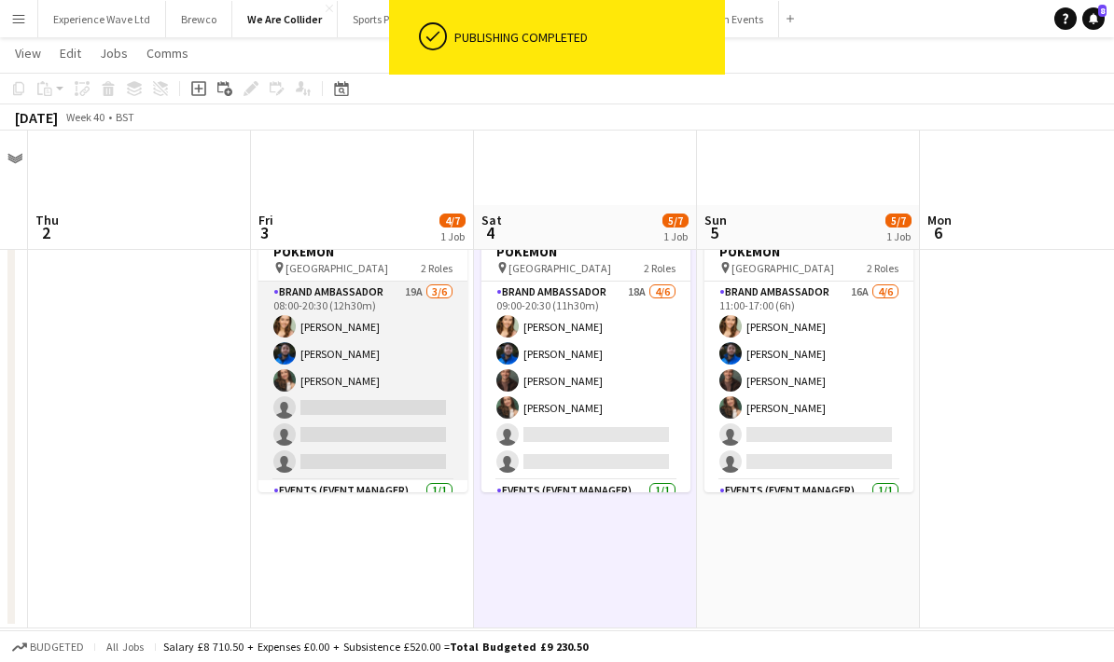
click at [366, 335] on app-card-role "Brand Ambassador 19A [DATE] 08:00-20:30 (12h30m) [PERSON_NAME] [PERSON_NAME] [P…" at bounding box center [362, 381] width 209 height 199
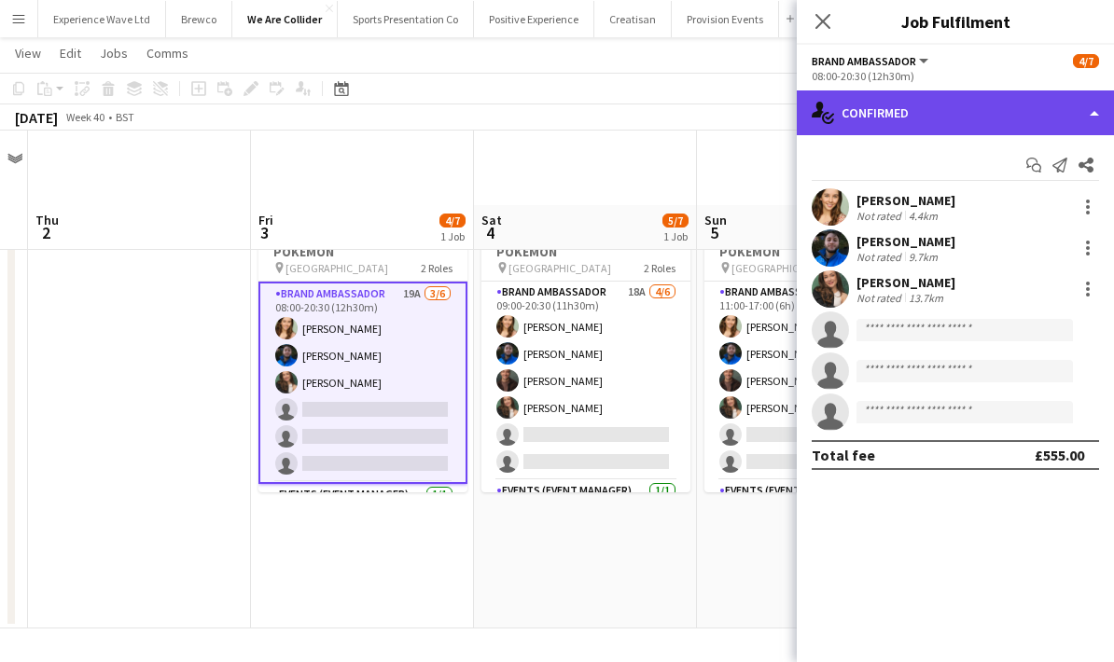
click at [985, 95] on div "single-neutral-actions-check-2 Confirmed" at bounding box center [955, 112] width 317 height 45
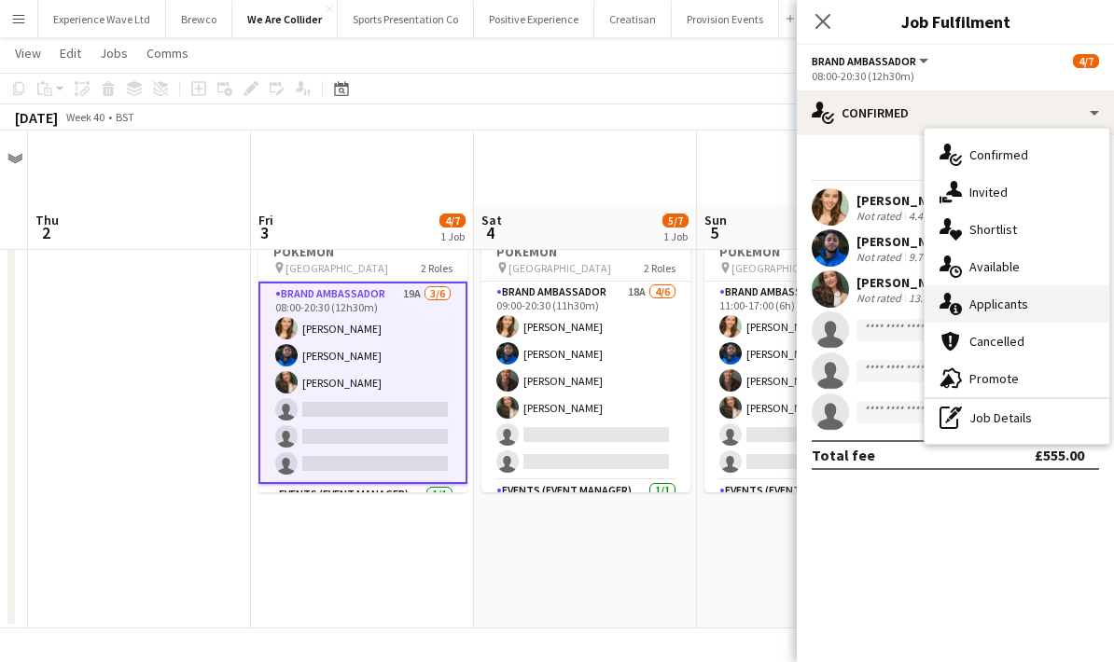
click at [1012, 306] on div "single-neutral-actions-information Applicants" at bounding box center [1016, 303] width 185 height 37
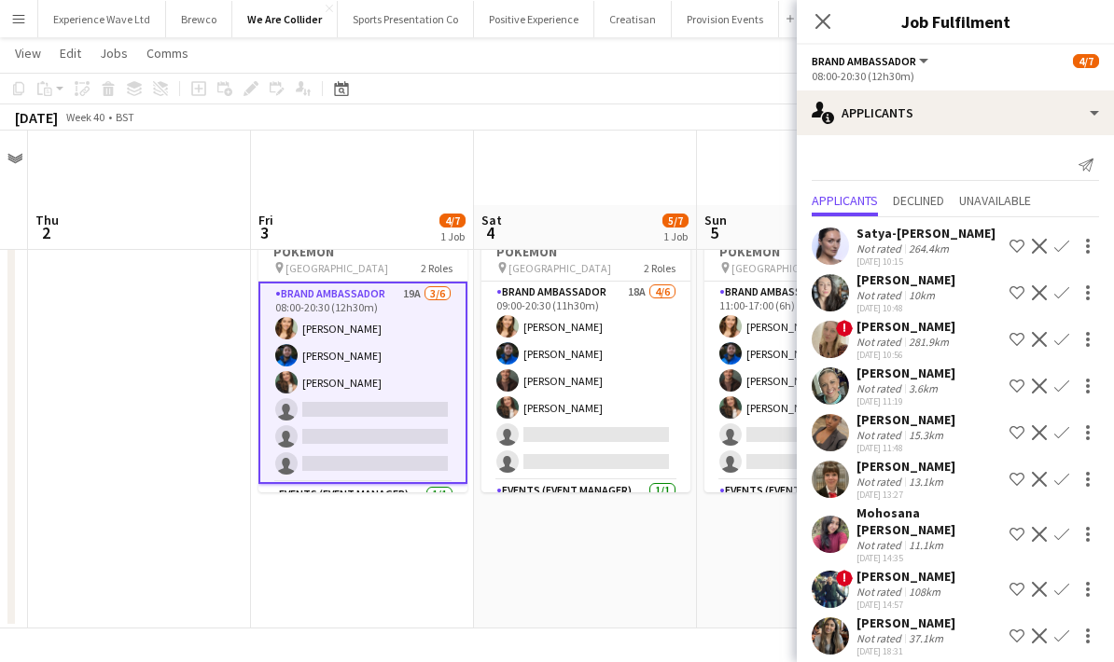
click at [952, 390] on div "Not rated 3.6km" at bounding box center [905, 389] width 99 height 14
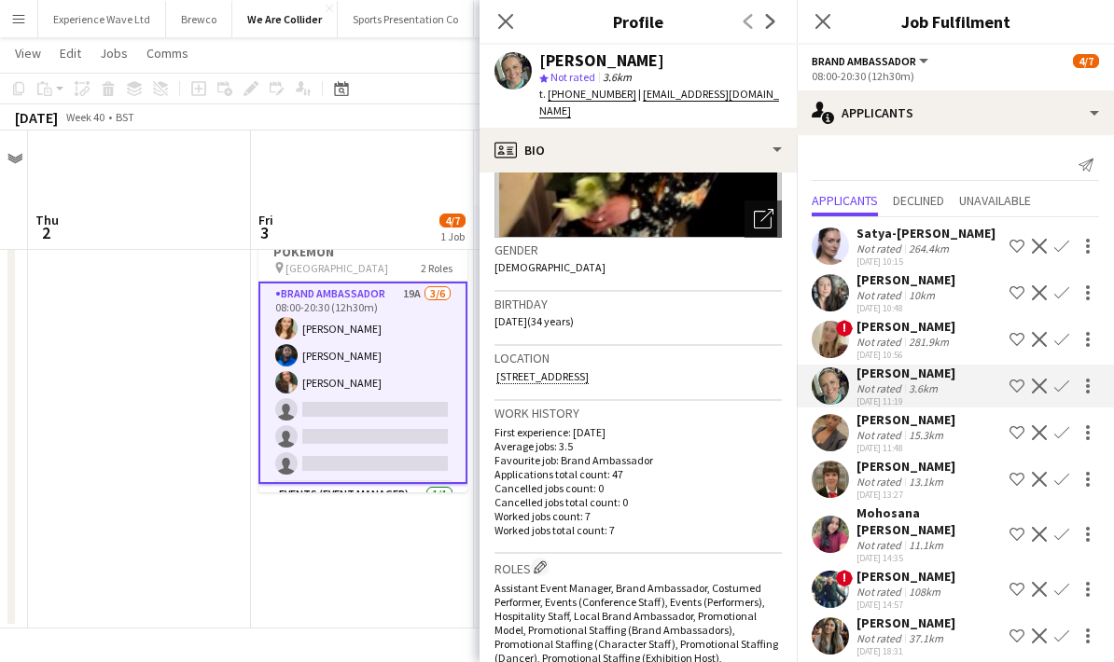
scroll to position [229, 0]
click at [945, 430] on div "15.3km" at bounding box center [926, 435] width 42 height 14
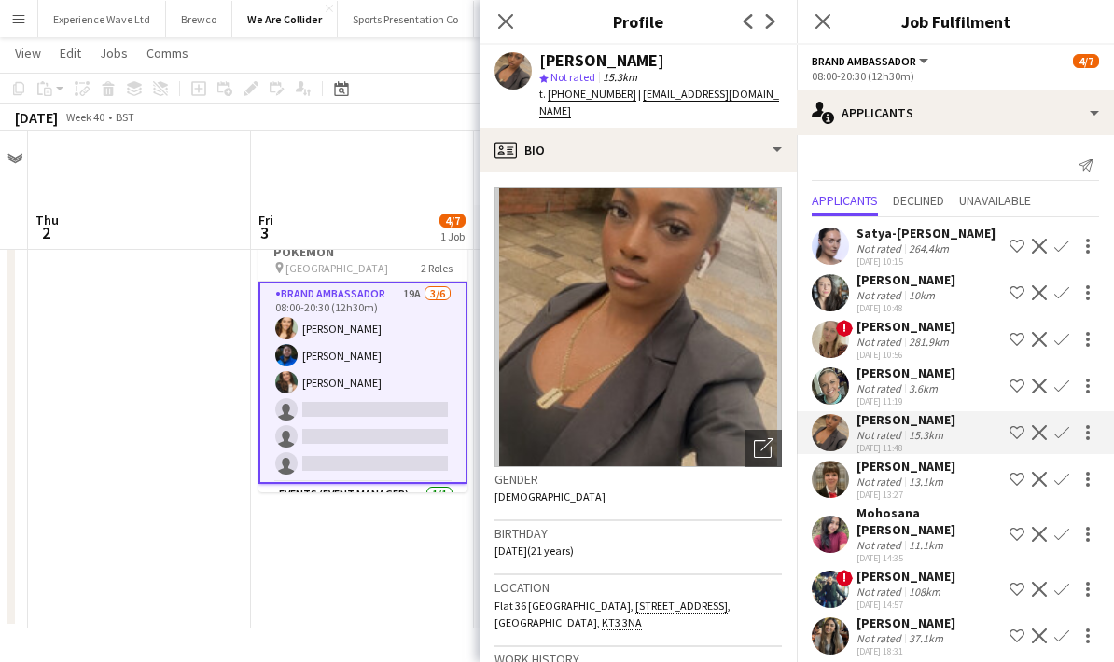
scroll to position [0, 0]
click at [945, 481] on div "13.1km" at bounding box center [926, 482] width 42 height 14
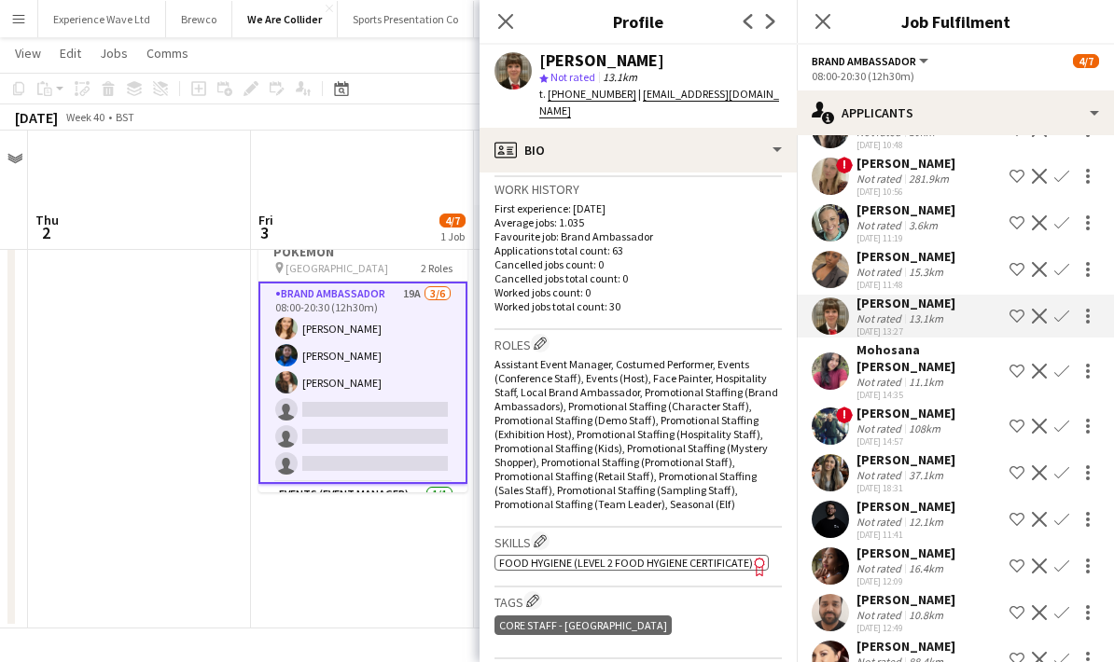
scroll to position [166, 0]
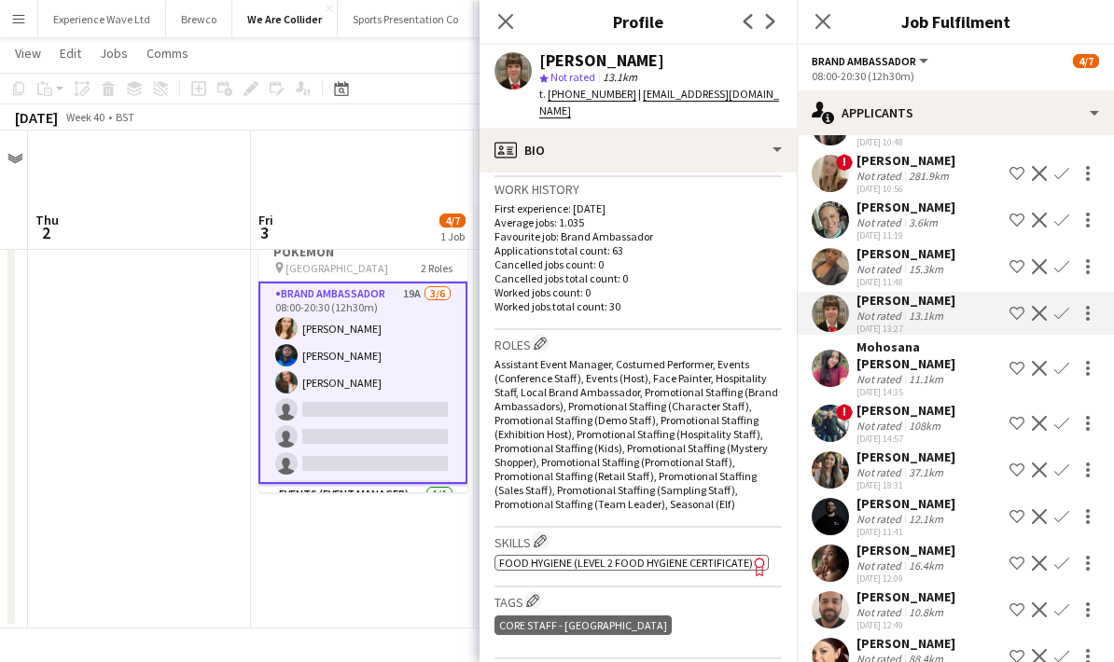
click at [920, 369] on div "Mohosana [PERSON_NAME]" at bounding box center [929, 356] width 146 height 34
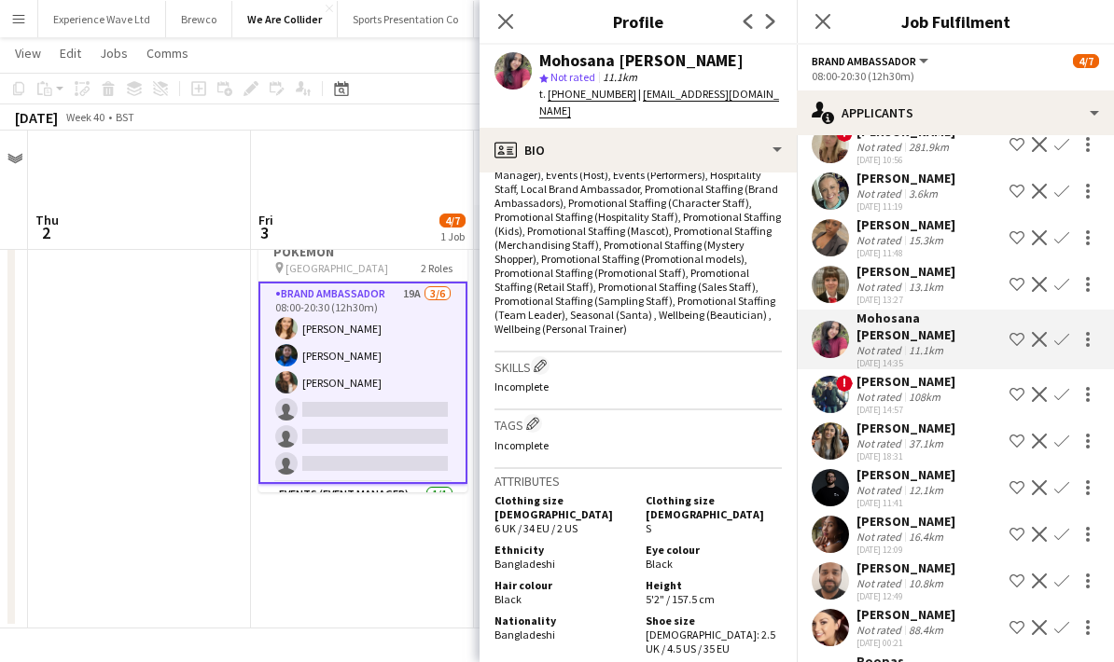
scroll to position [291, 0]
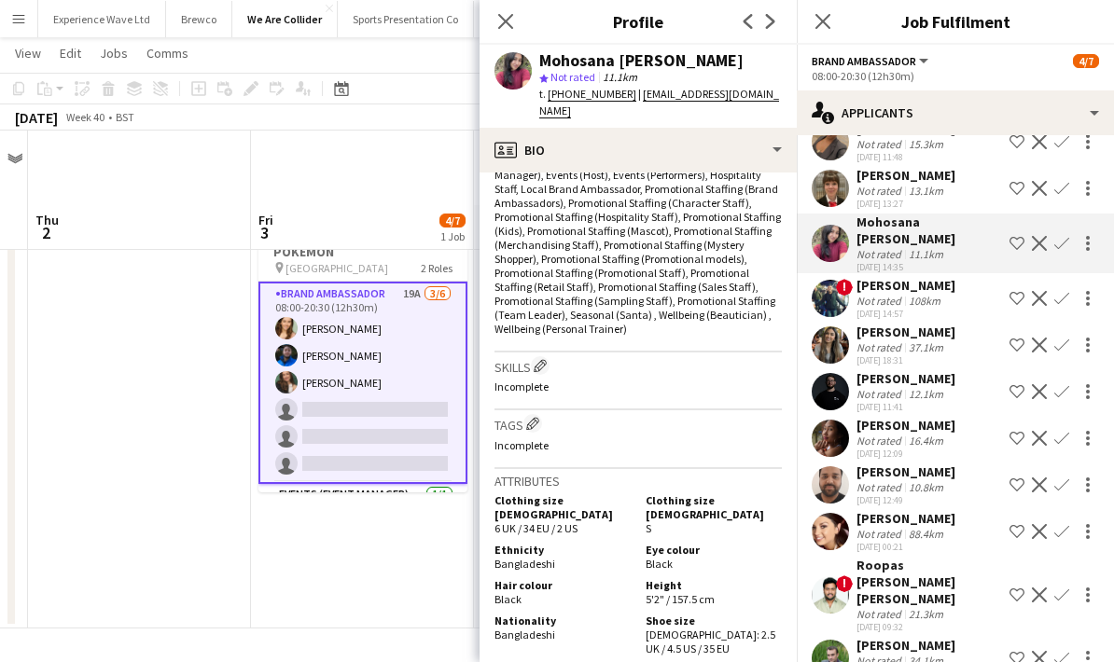
click at [914, 532] on div "88.4km" at bounding box center [926, 534] width 42 height 14
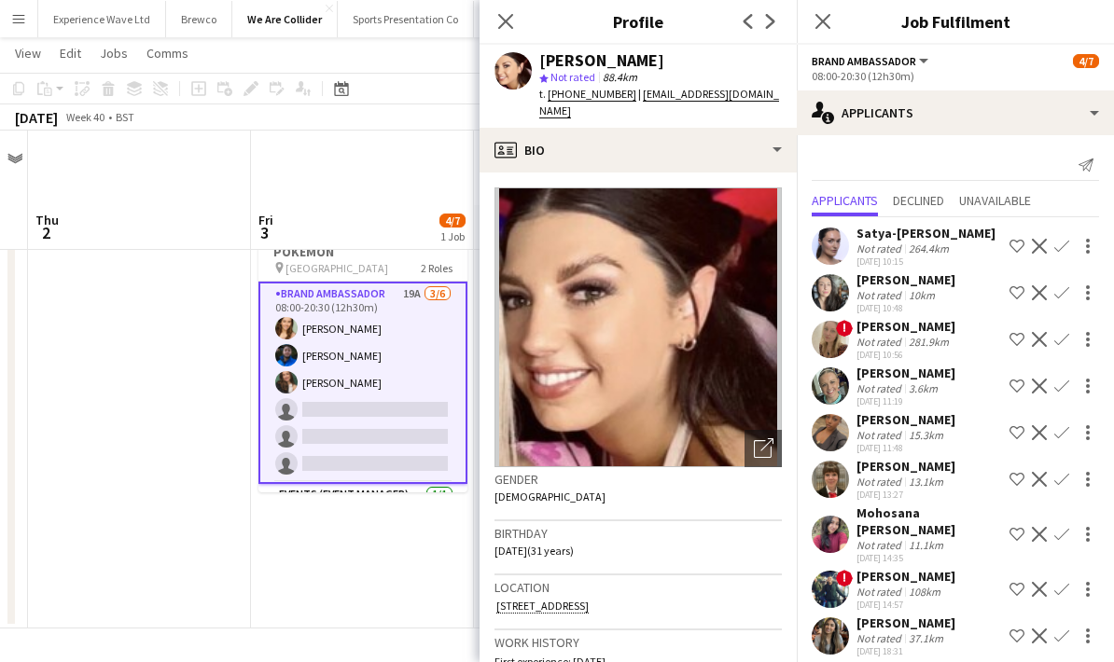
scroll to position [0, 0]
click at [933, 296] on div "10km" at bounding box center [922, 295] width 34 height 14
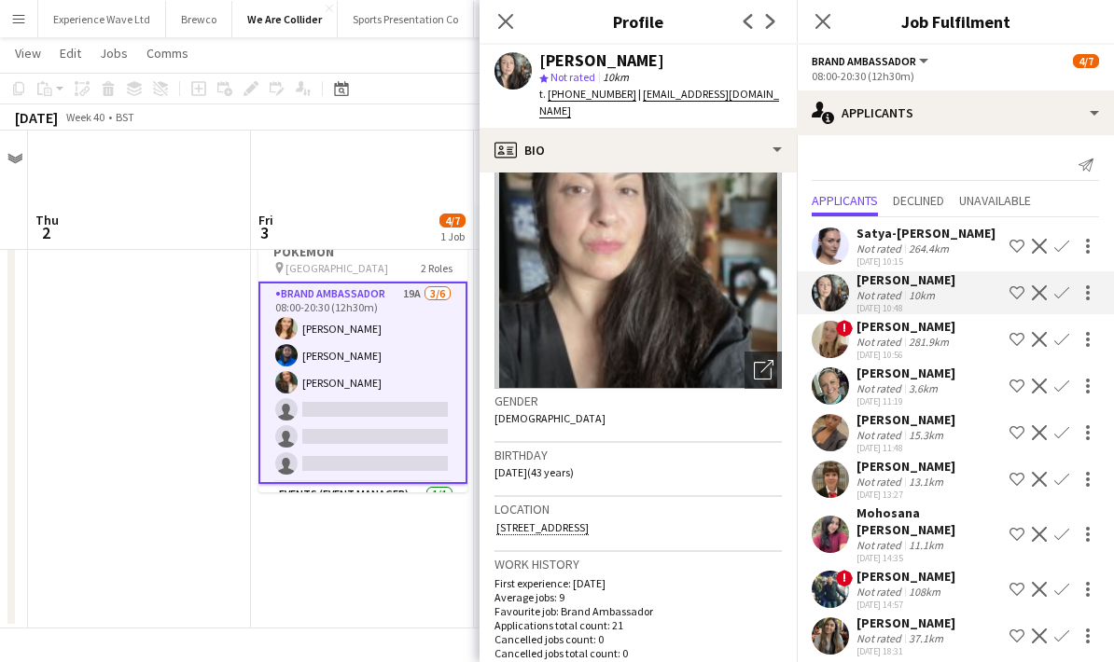
click at [909, 341] on div "281.9km" at bounding box center [929, 342] width 48 height 14
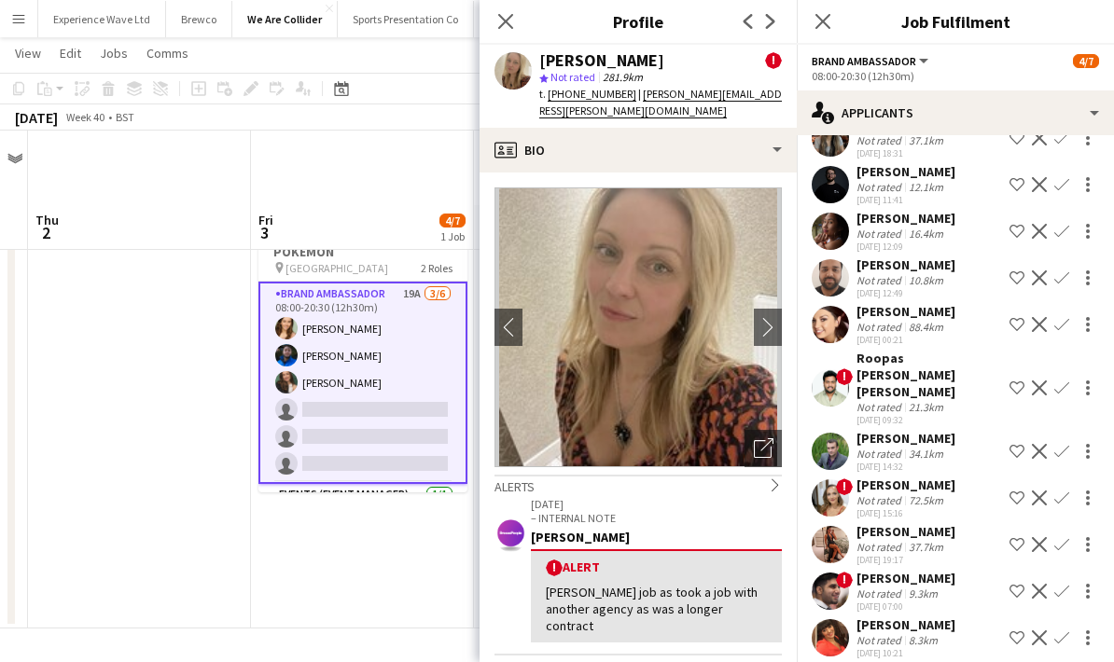
scroll to position [497, 0]
click at [915, 378] on div "Roopas [PERSON_NAME] [PERSON_NAME]" at bounding box center [929, 376] width 146 height 50
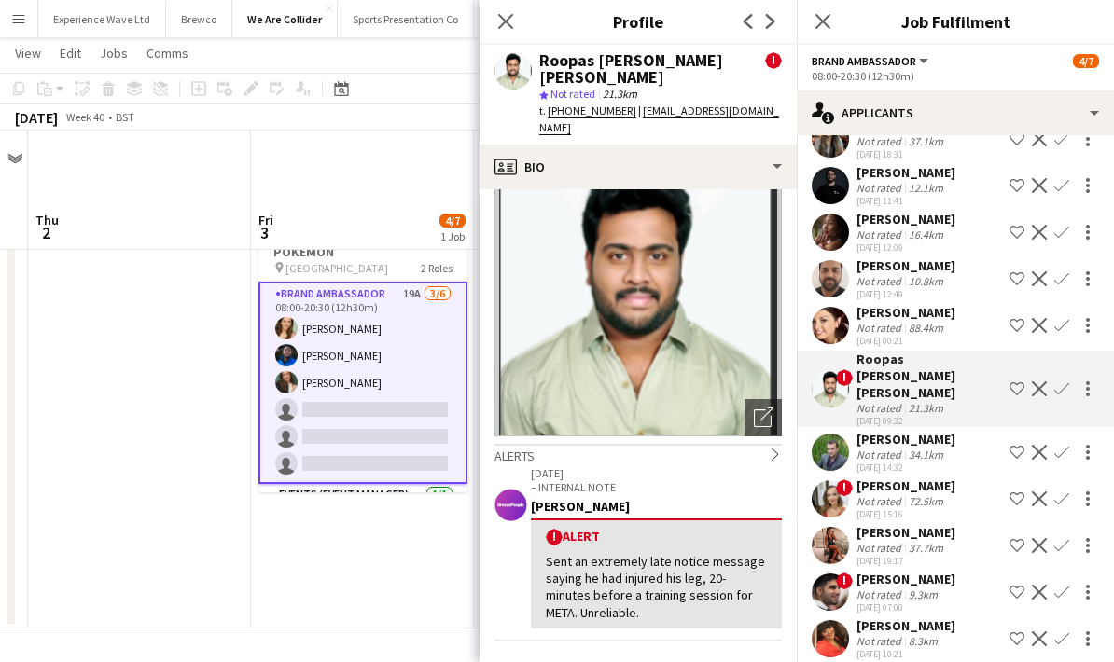
scroll to position [12, 0]
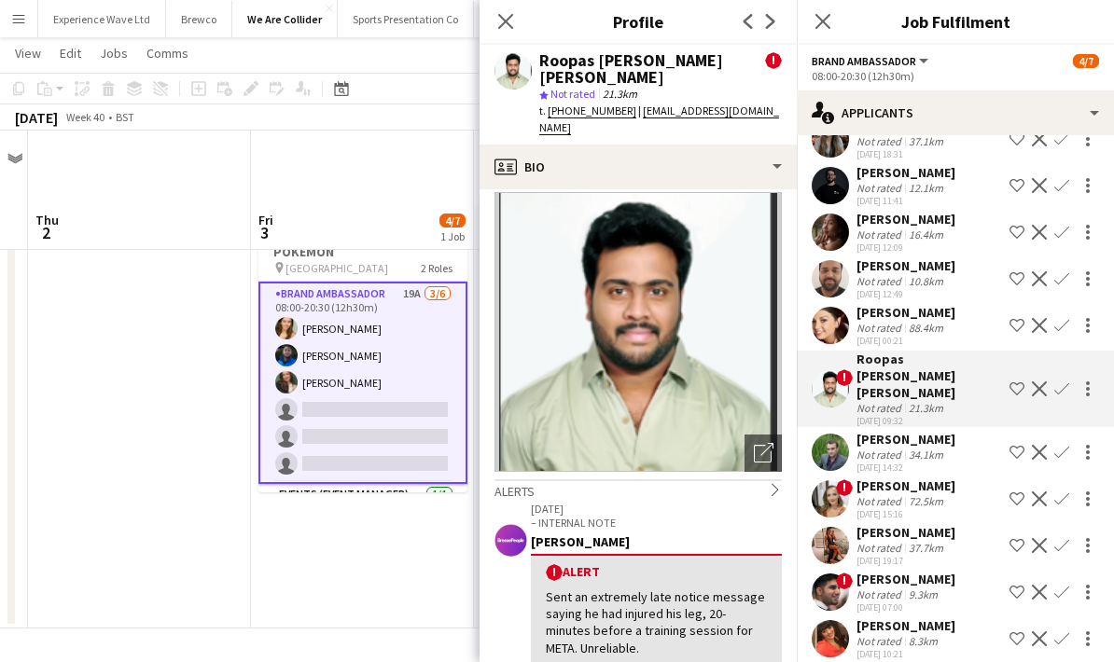
click at [916, 448] on div "34.1km" at bounding box center [926, 455] width 42 height 14
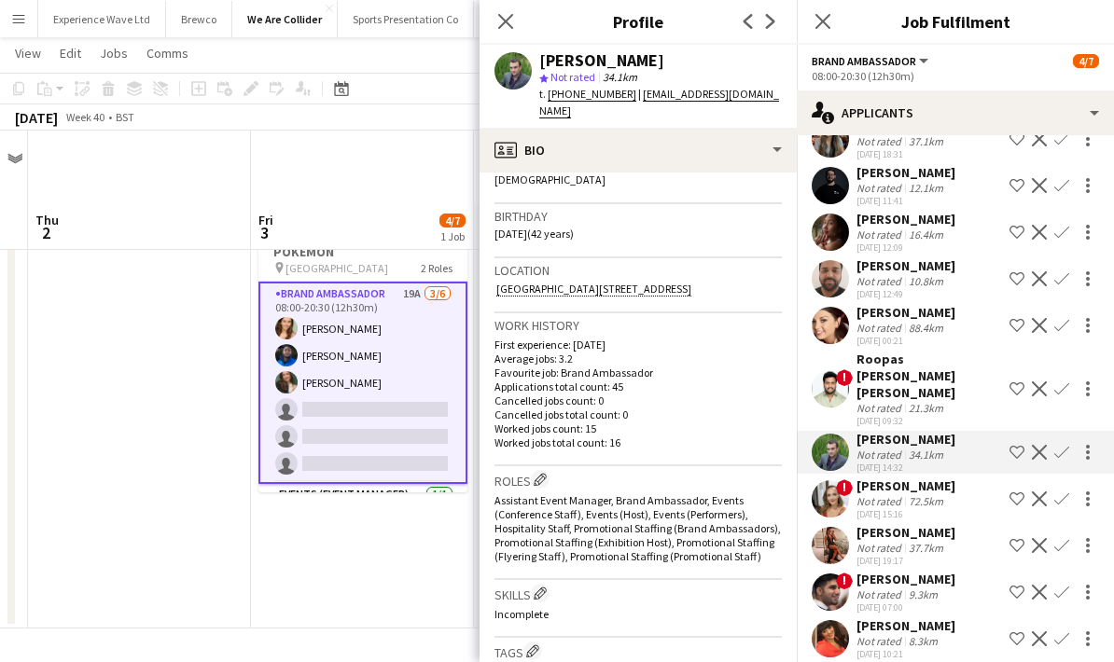
scroll to position [177, 0]
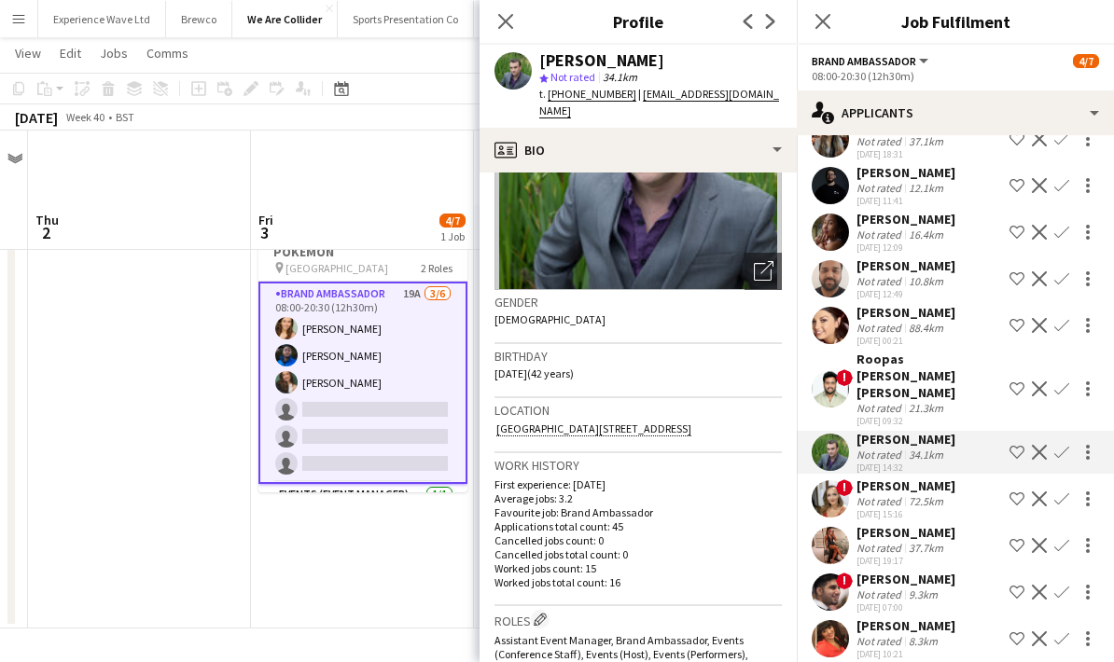
click at [924, 494] on div "72.5km" at bounding box center [926, 501] width 42 height 14
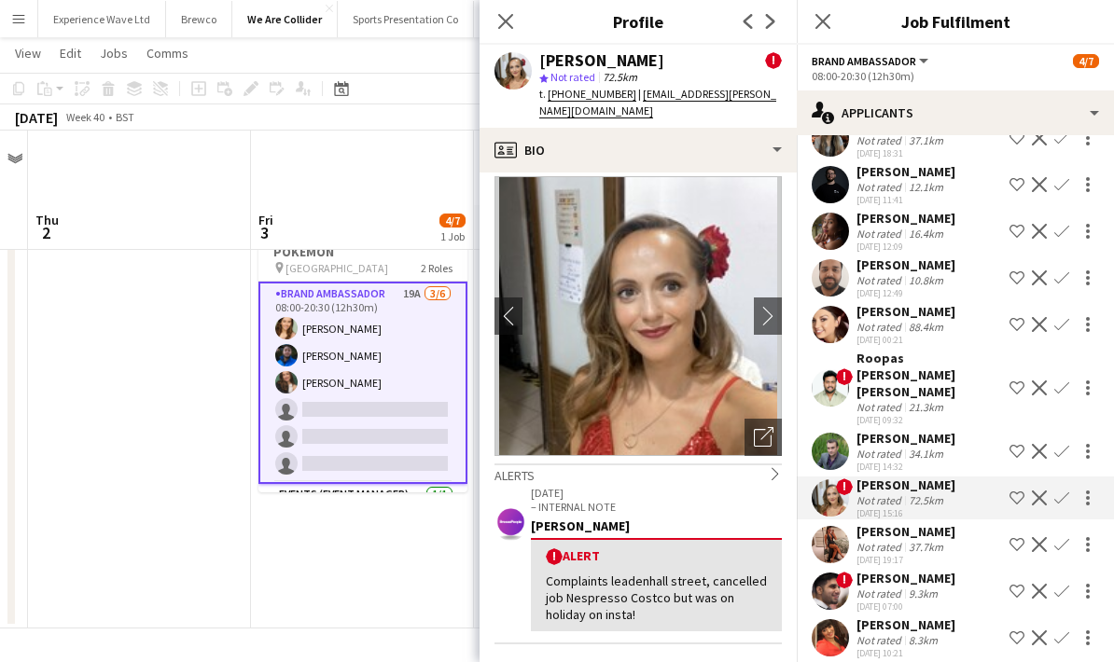
scroll to position [497, 0]
click at [926, 571] on div "[PERSON_NAME]" at bounding box center [905, 579] width 99 height 17
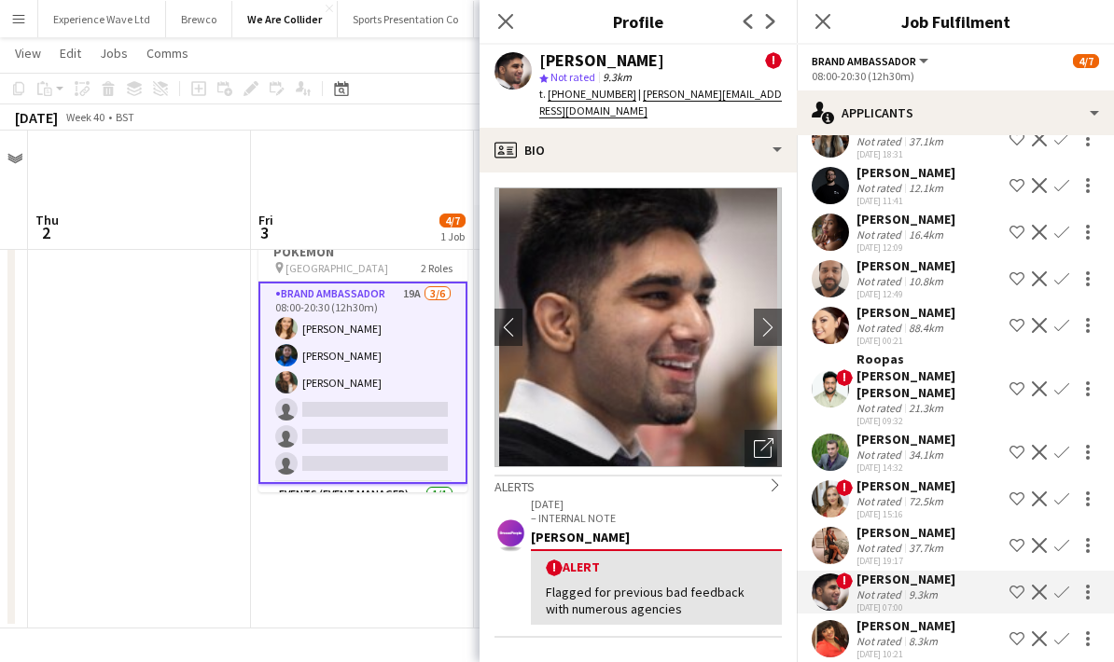
scroll to position [0, 0]
click at [775, 317] on app-icon "chevron-right" at bounding box center [768, 327] width 29 height 20
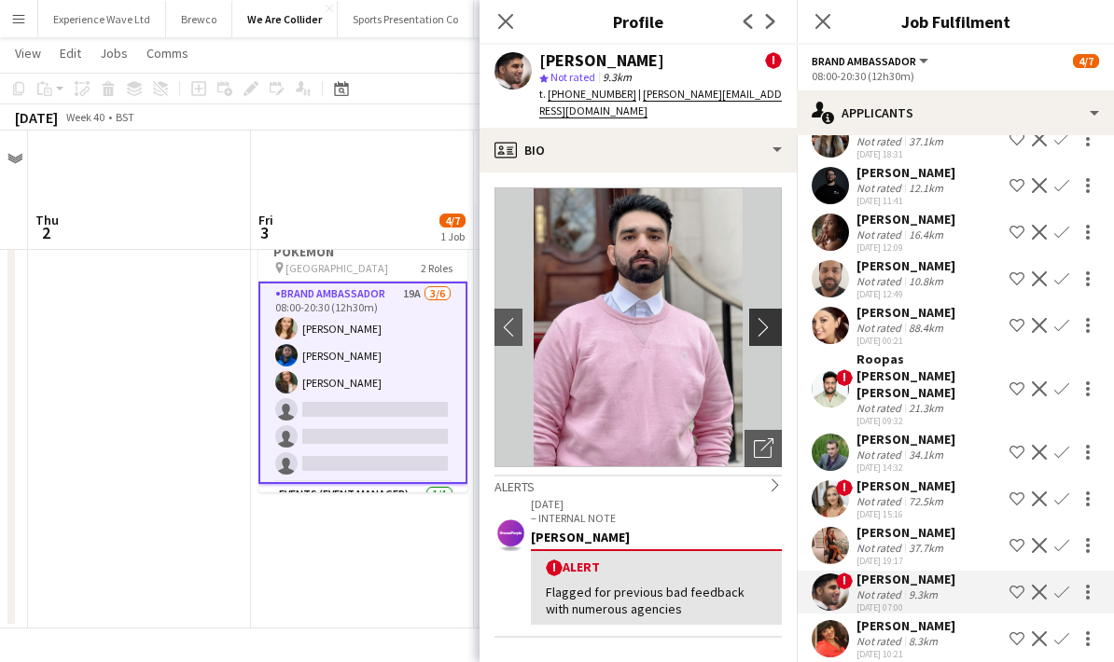
click at [771, 317] on app-icon "chevron-right" at bounding box center [768, 327] width 29 height 20
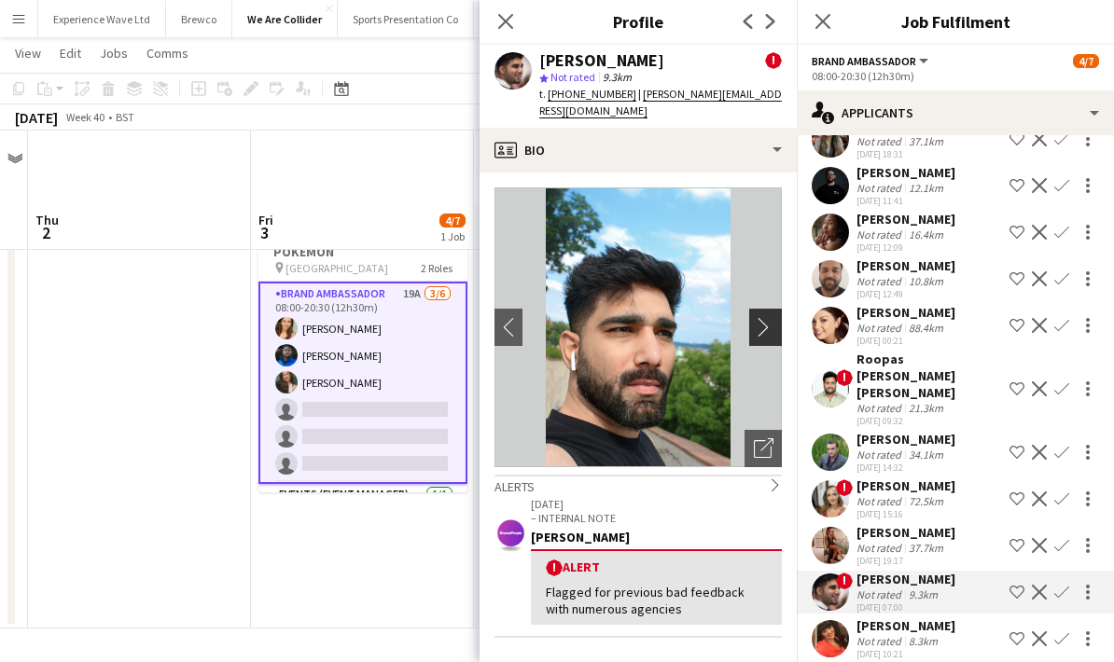
click at [771, 317] on app-icon "chevron-right" at bounding box center [768, 327] width 29 height 20
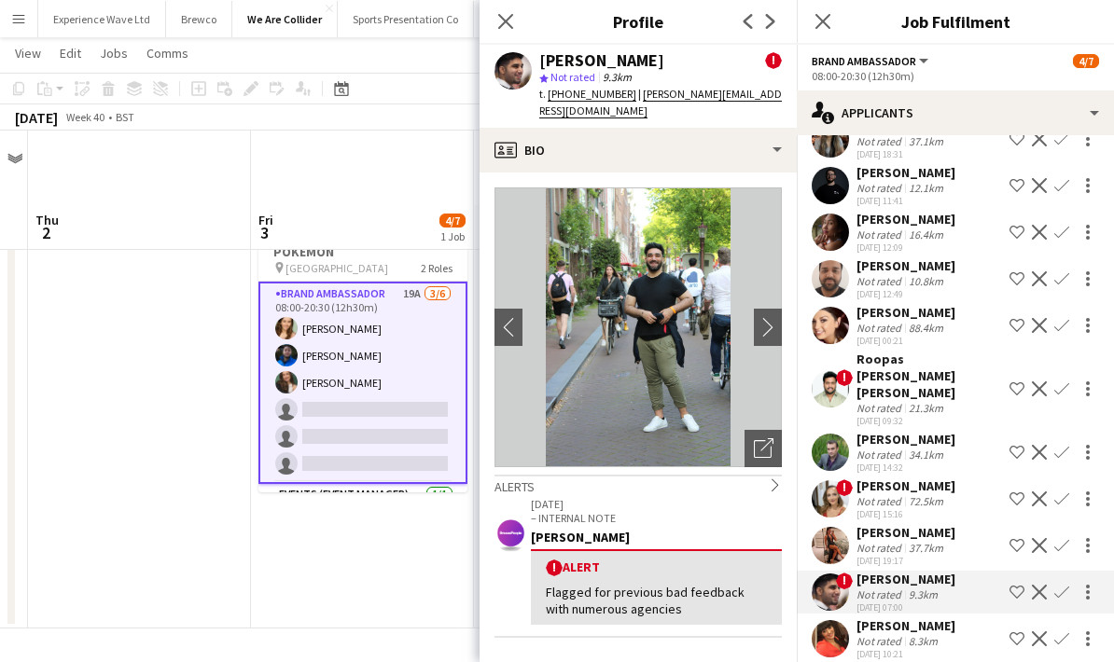
scroll to position [497, 0]
click at [882, 634] on div "Not rated" at bounding box center [880, 641] width 49 height 14
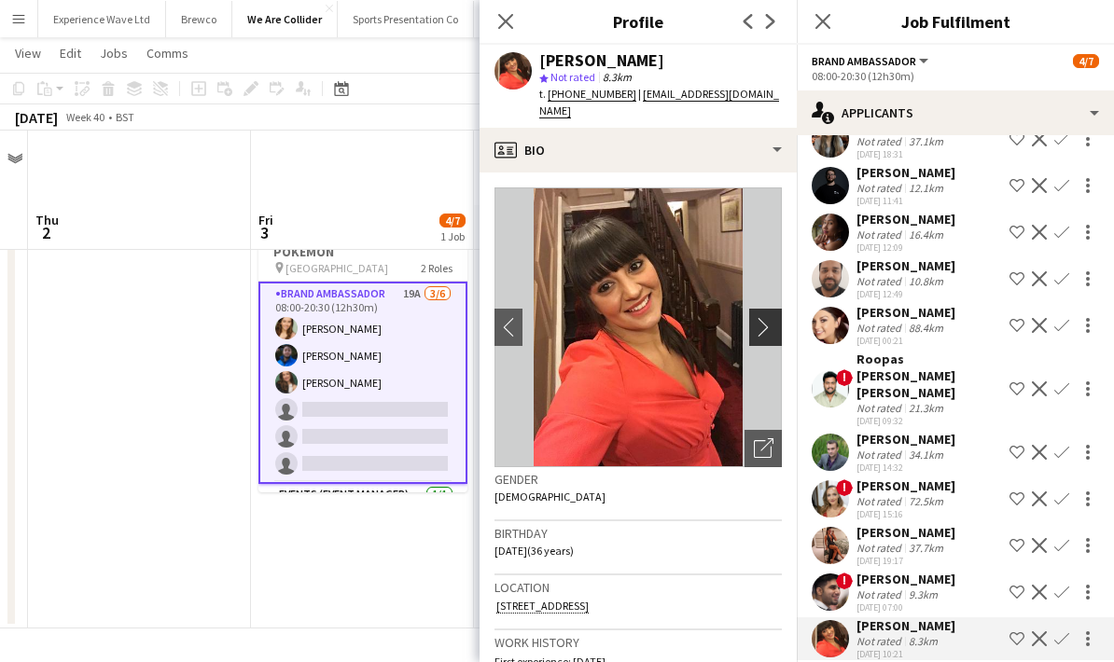
scroll to position [0, 0]
click at [771, 320] on button "chevron-right" at bounding box center [767, 327] width 37 height 37
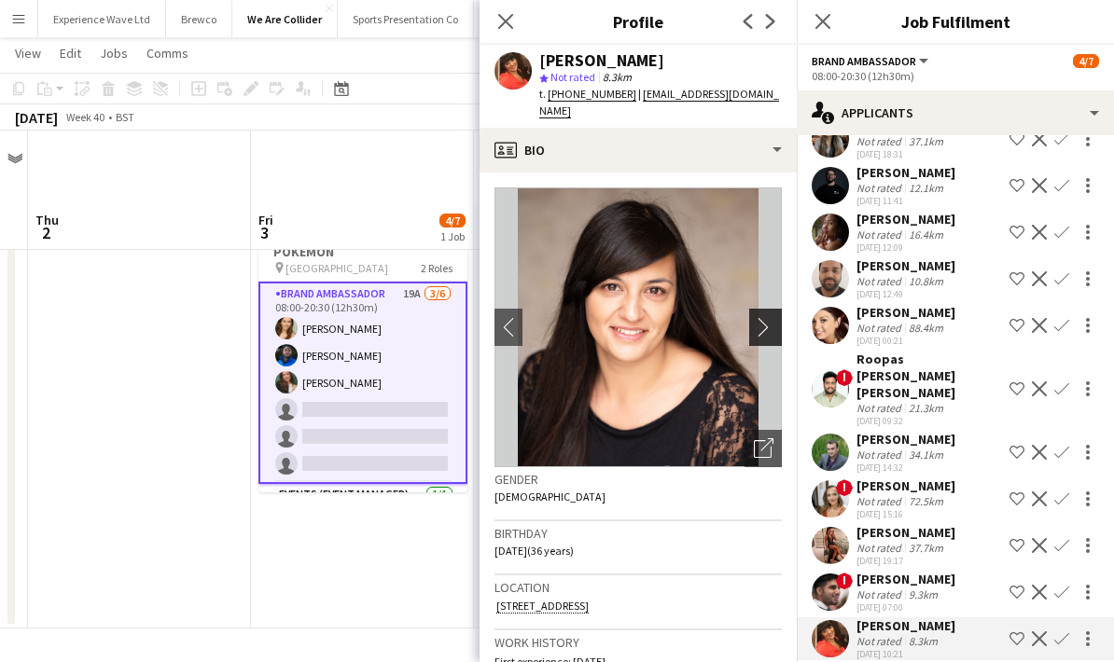
click at [768, 317] on app-icon "chevron-right" at bounding box center [768, 327] width 29 height 20
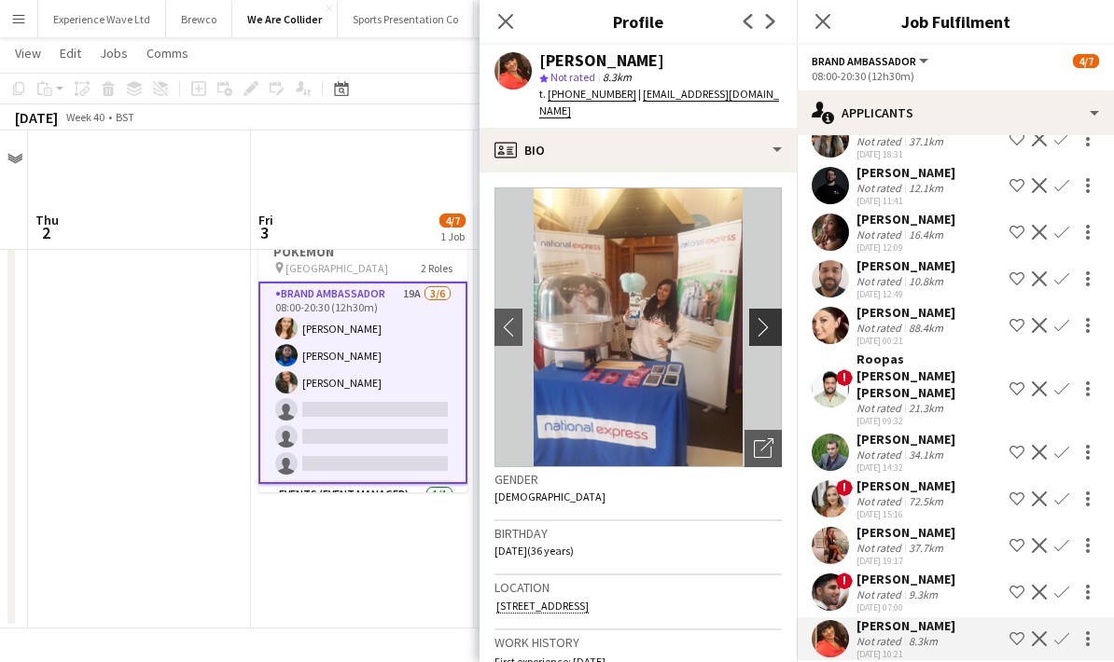
click at [768, 317] on app-icon "chevron-right" at bounding box center [768, 327] width 29 height 20
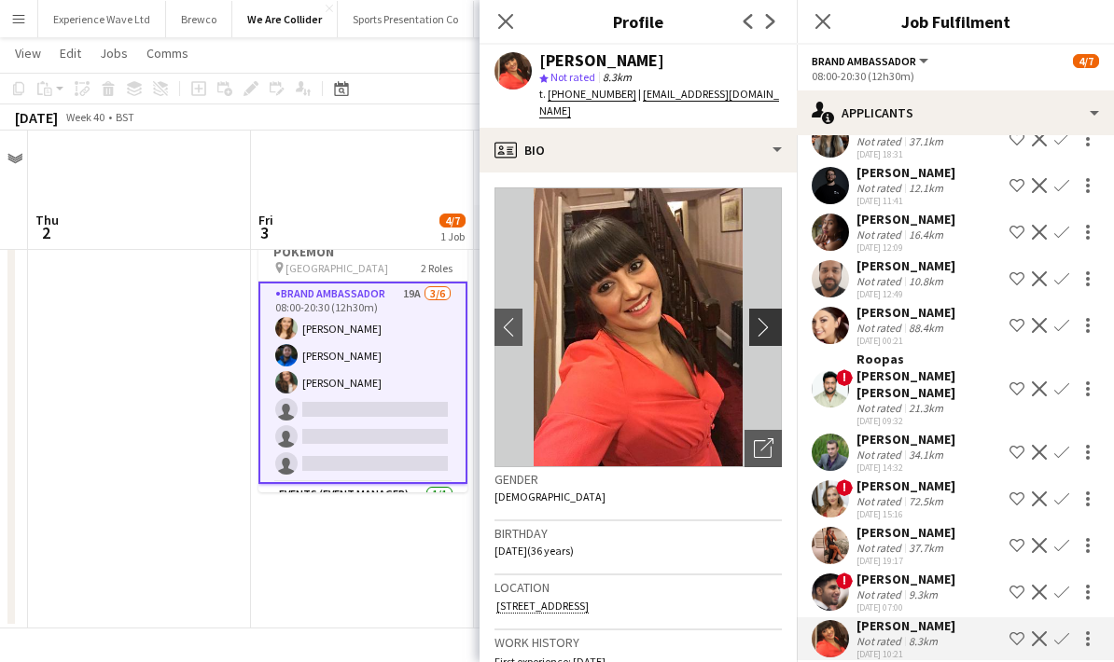
click at [768, 317] on app-icon "chevron-right" at bounding box center [768, 327] width 29 height 20
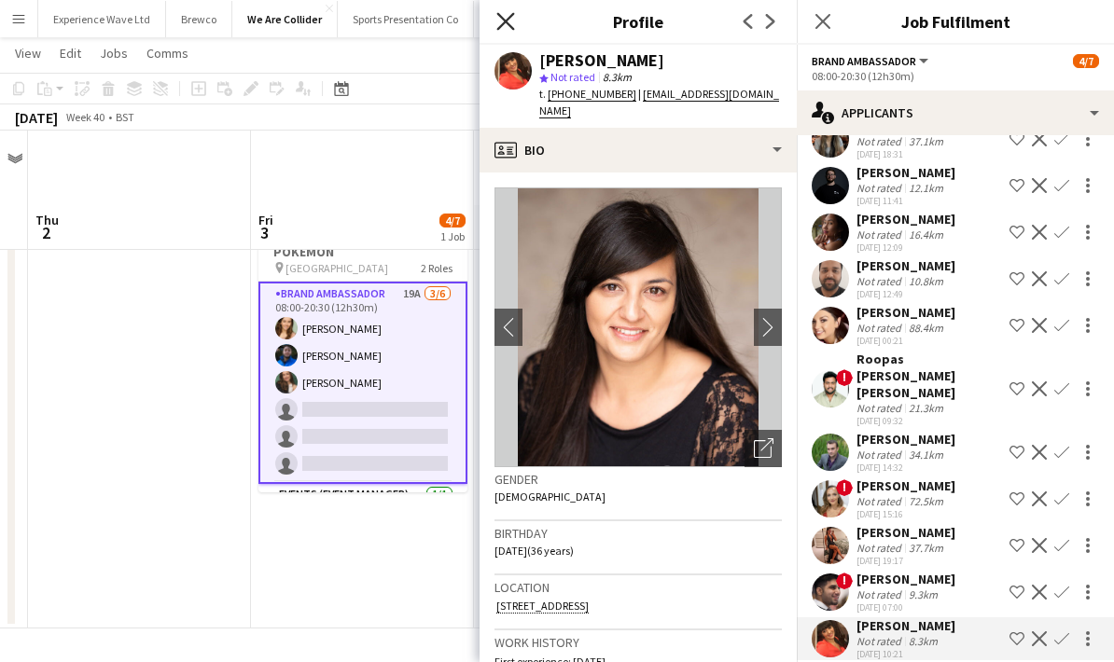
click at [504, 25] on icon "Close pop-in" at bounding box center [505, 21] width 18 height 18
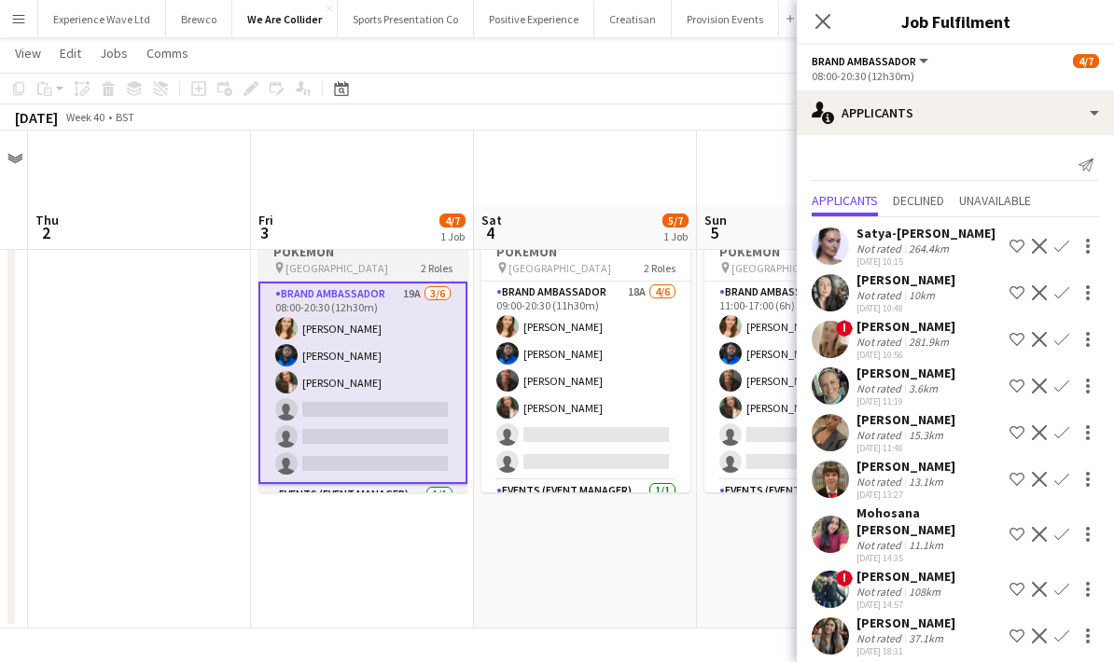
click at [387, 358] on app-card-role "Brand Ambassador 19A [DATE] 08:00-20:30 (12h30m) [PERSON_NAME] [PERSON_NAME] [P…" at bounding box center [362, 383] width 209 height 202
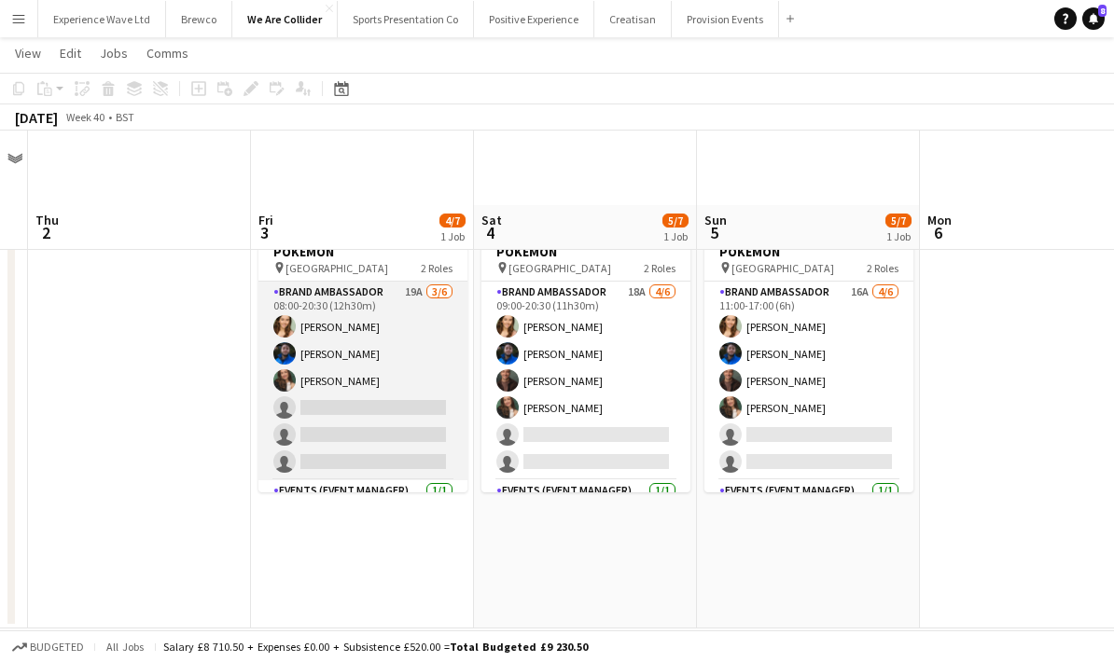
click at [375, 345] on app-card-role "Brand Ambassador 19A [DATE] 08:00-20:30 (12h30m) [PERSON_NAME] [PERSON_NAME] [P…" at bounding box center [362, 381] width 209 height 199
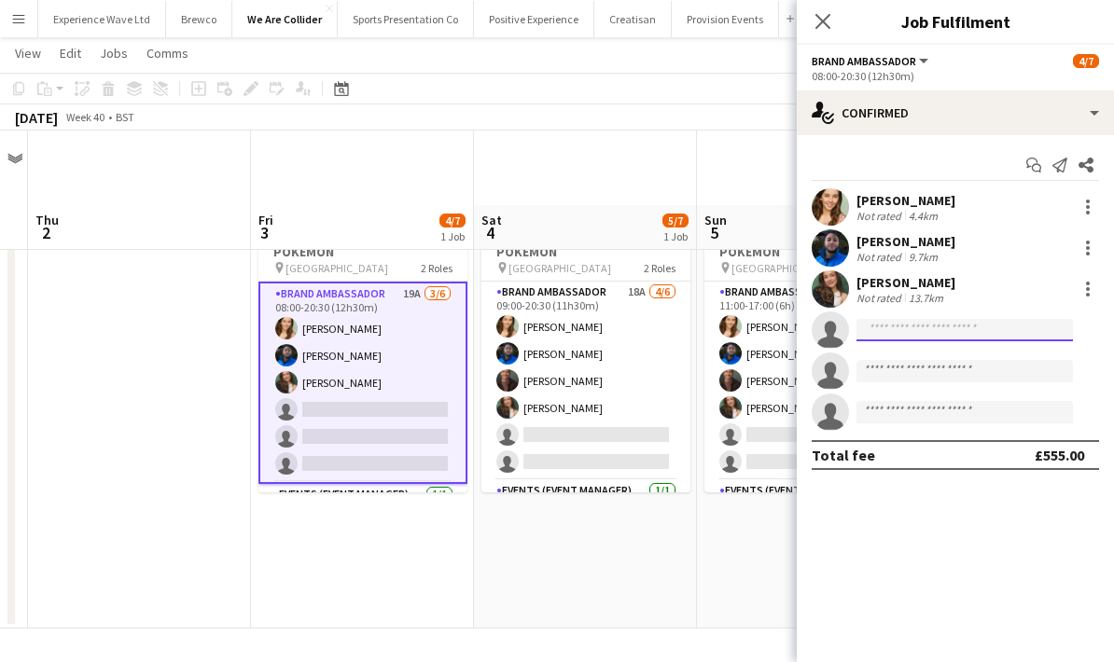
click at [932, 324] on input at bounding box center [964, 330] width 216 height 22
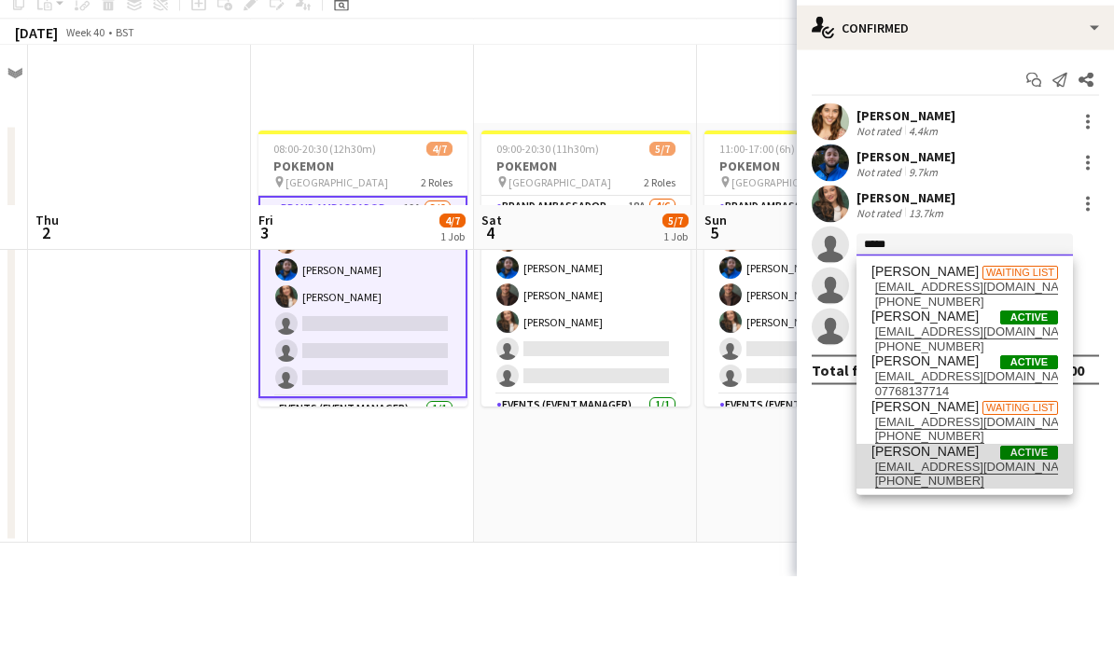
type input "****"
click at [933, 545] on span "[EMAIL_ADDRESS][DOMAIN_NAME]" at bounding box center [964, 552] width 187 height 15
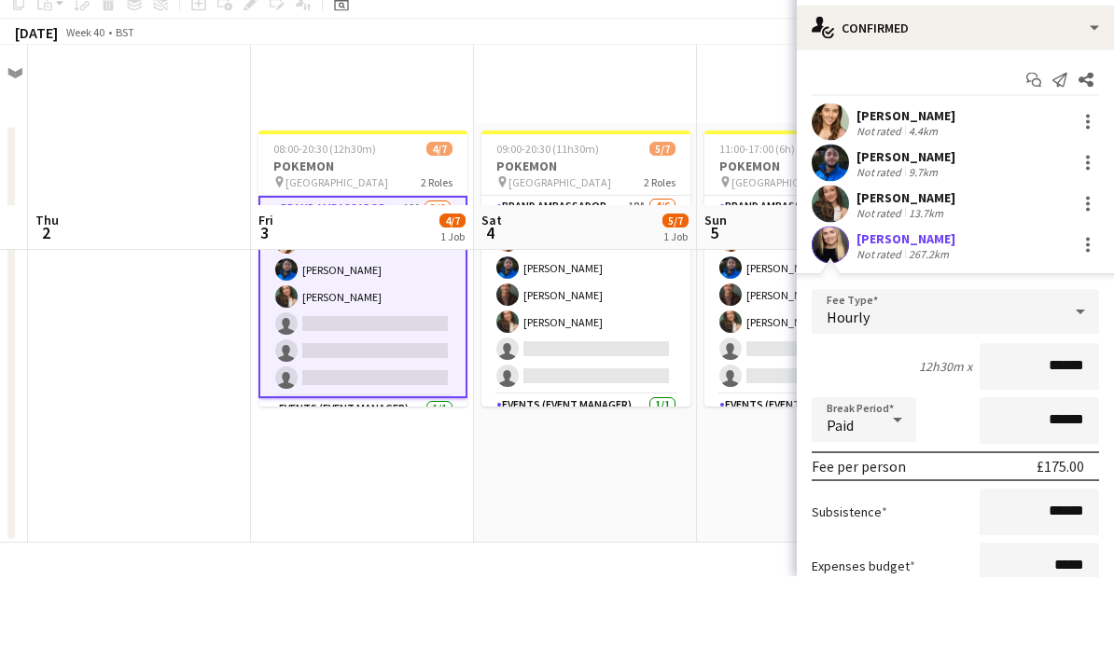
click at [935, 315] on div "[PERSON_NAME]" at bounding box center [905, 323] width 99 height 17
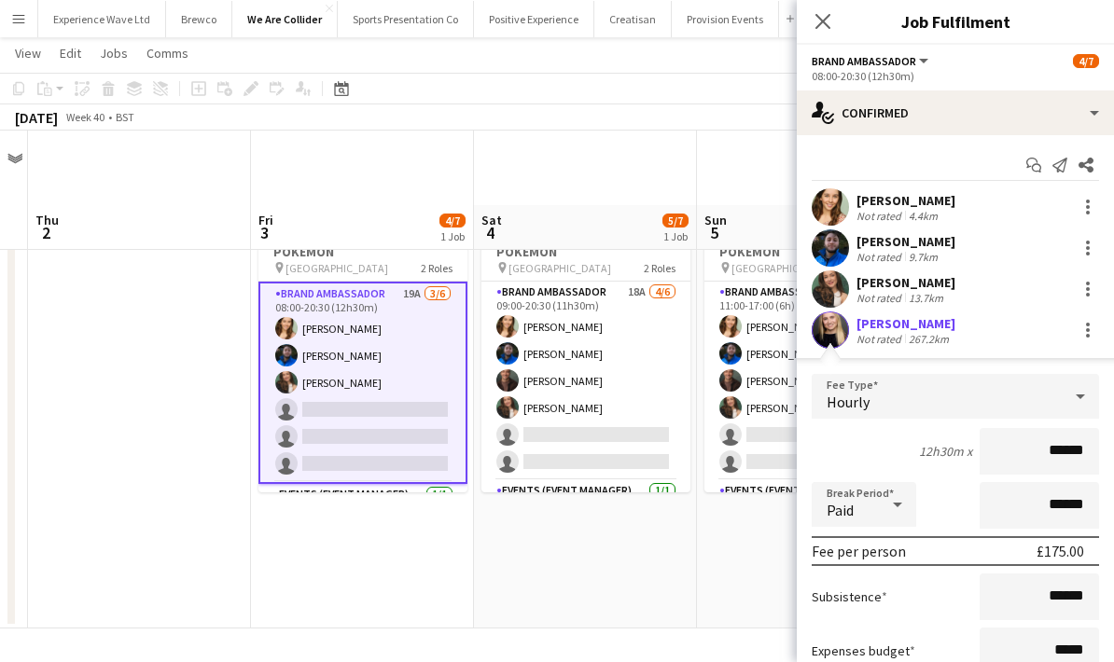
click at [933, 247] on div "[PERSON_NAME]" at bounding box center [905, 241] width 99 height 17
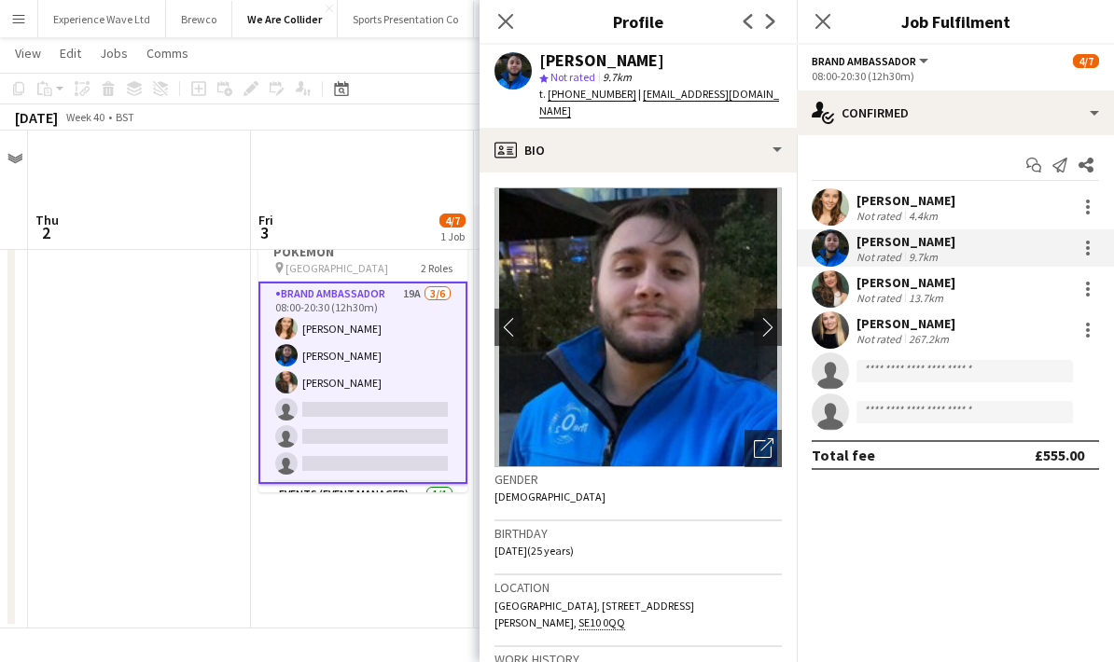
click at [938, 327] on div "[PERSON_NAME]" at bounding box center [905, 323] width 99 height 17
click at [950, 336] on div "267.2km" at bounding box center [929, 339] width 48 height 14
click at [495, 27] on app-icon "Close pop-in" at bounding box center [506, 21] width 27 height 27
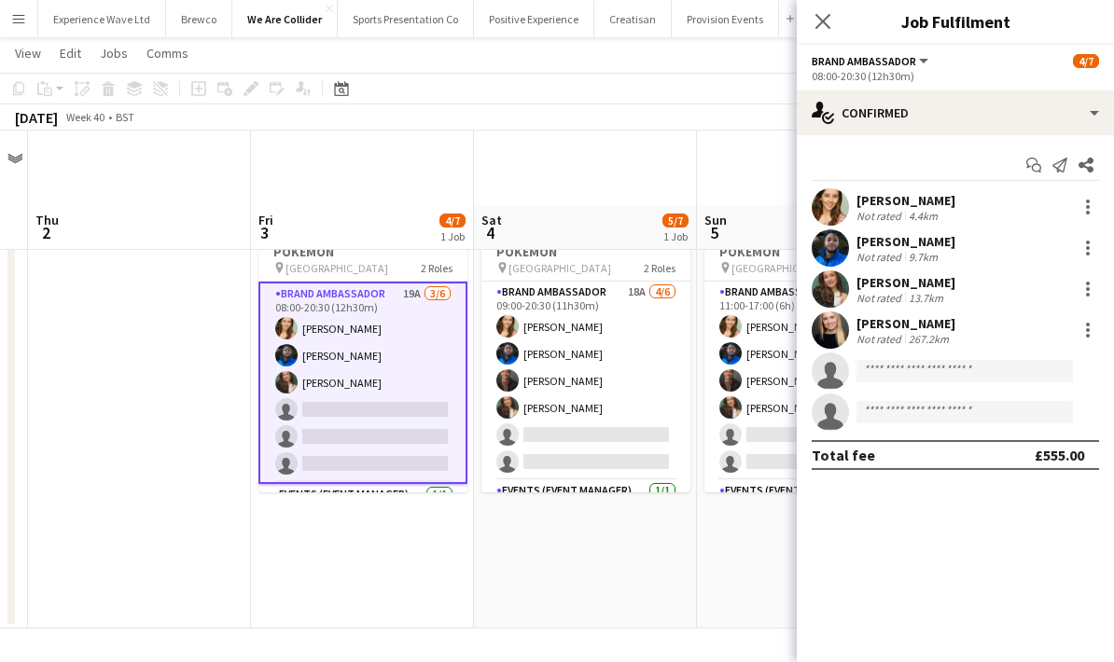
click at [920, 336] on div "267.2km" at bounding box center [929, 339] width 48 height 14
click at [1097, 336] on div at bounding box center [1088, 330] width 22 height 22
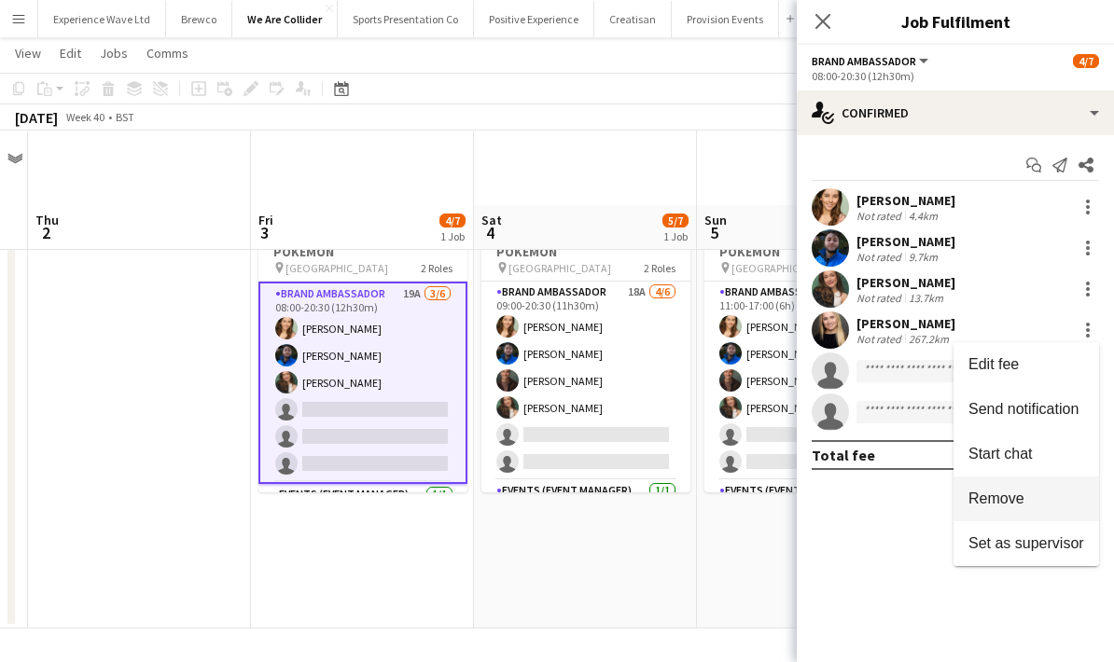
click at [1028, 505] on span "Remove" at bounding box center [1026, 499] width 116 height 17
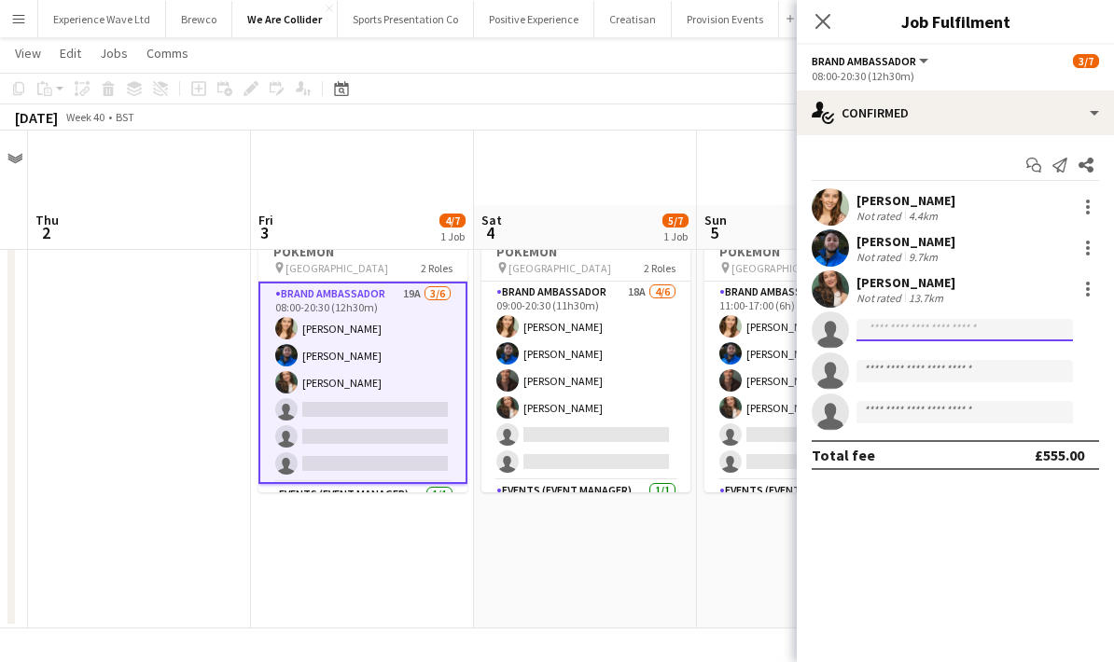
click at [934, 332] on input at bounding box center [964, 330] width 216 height 22
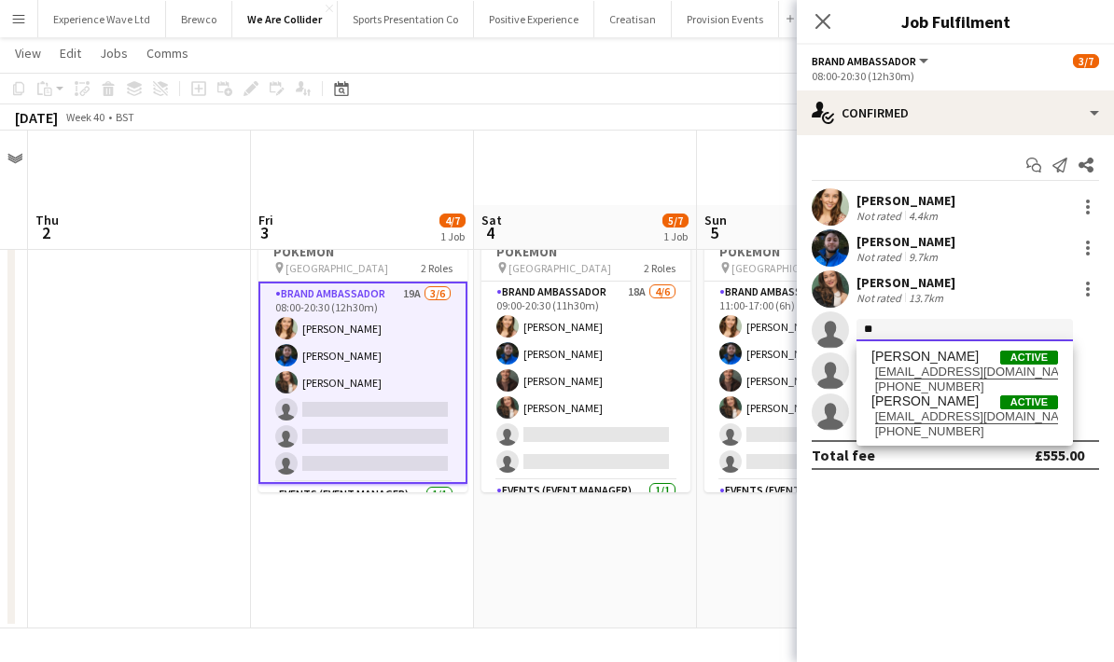
type input "*"
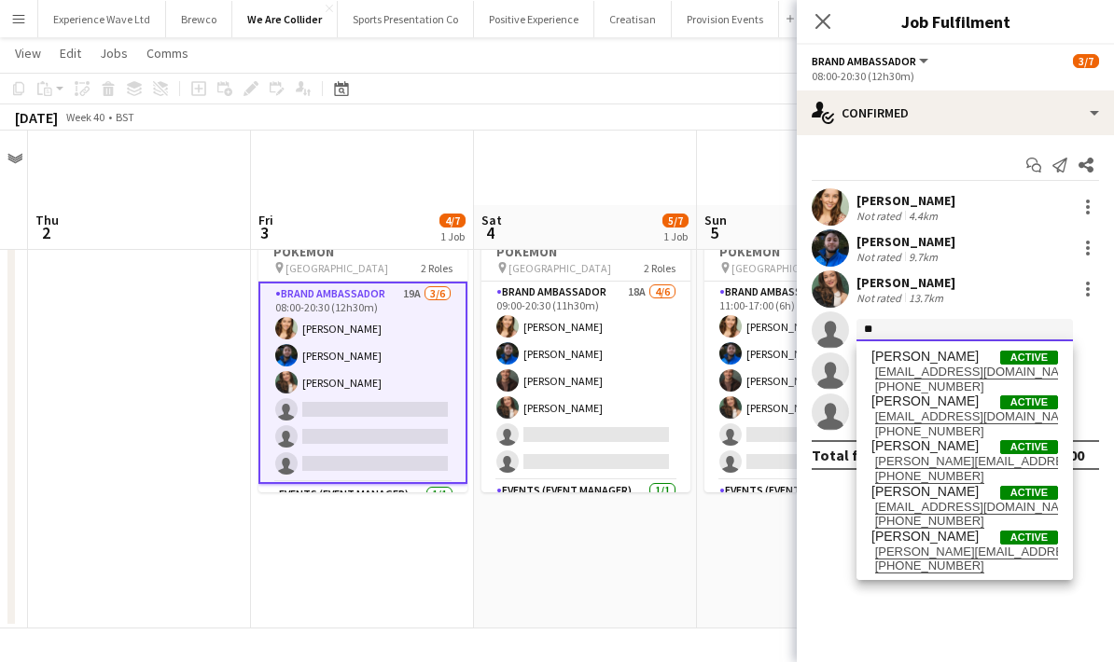
type input "*"
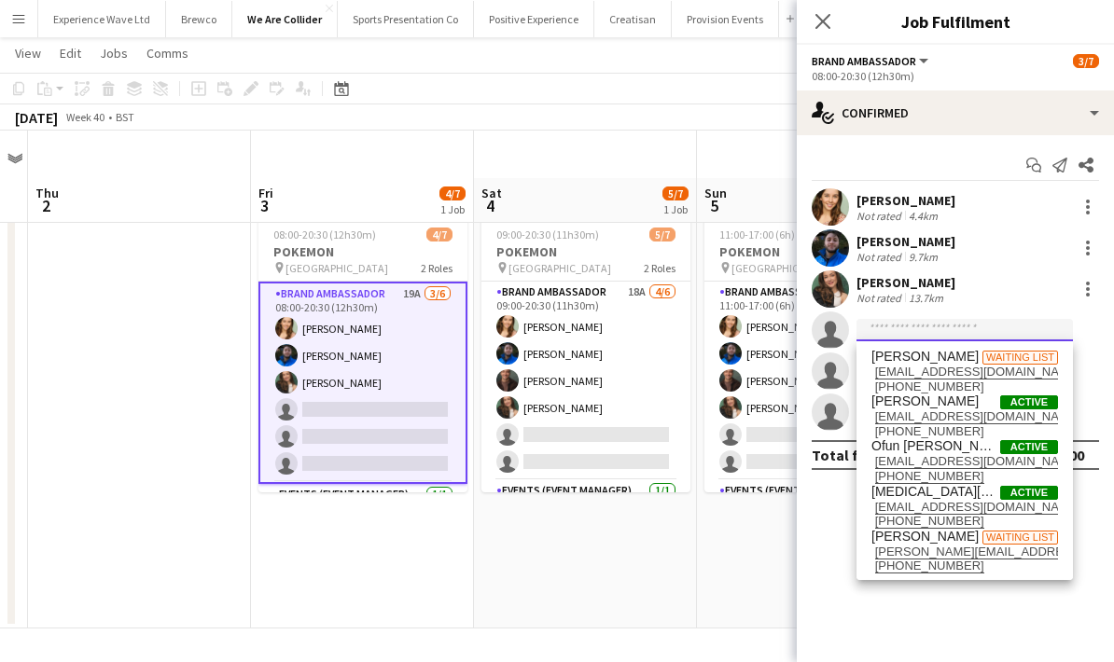
scroll to position [38, 0]
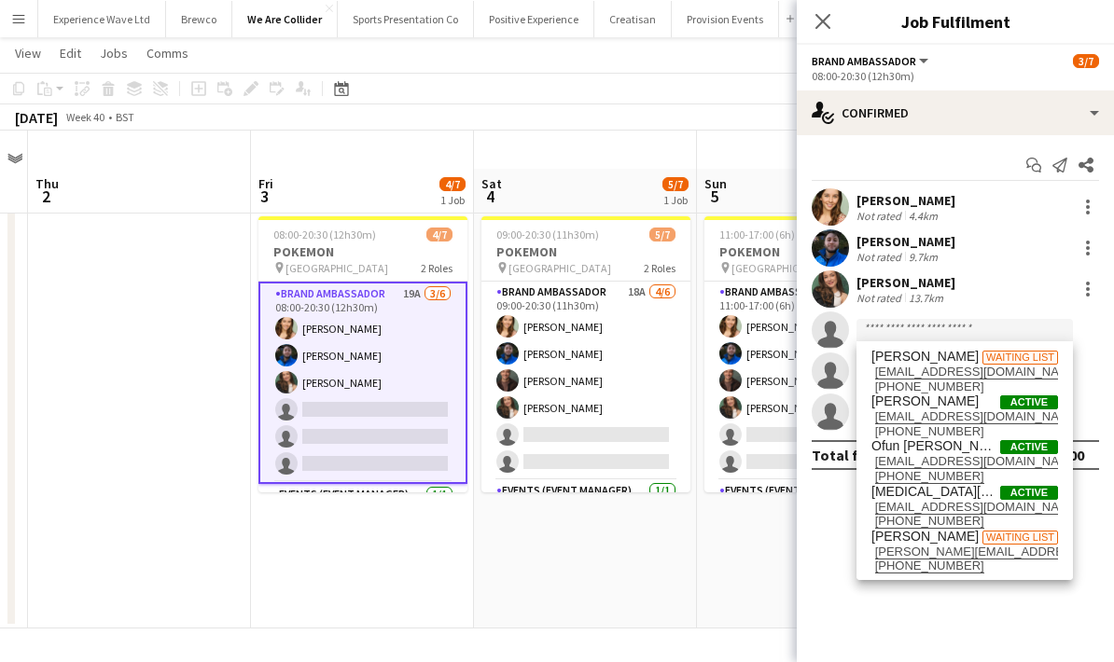
click at [1045, 278] on div "[PERSON_NAME] Not rated 13.7km" at bounding box center [955, 289] width 317 height 37
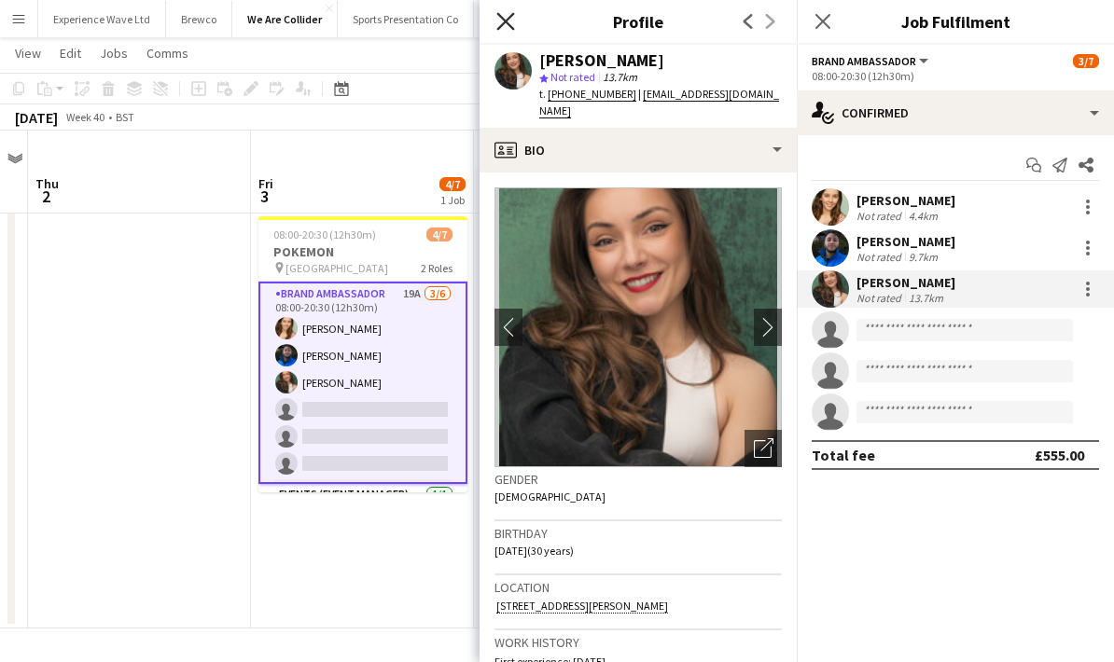
click at [503, 24] on icon at bounding box center [505, 21] width 18 height 18
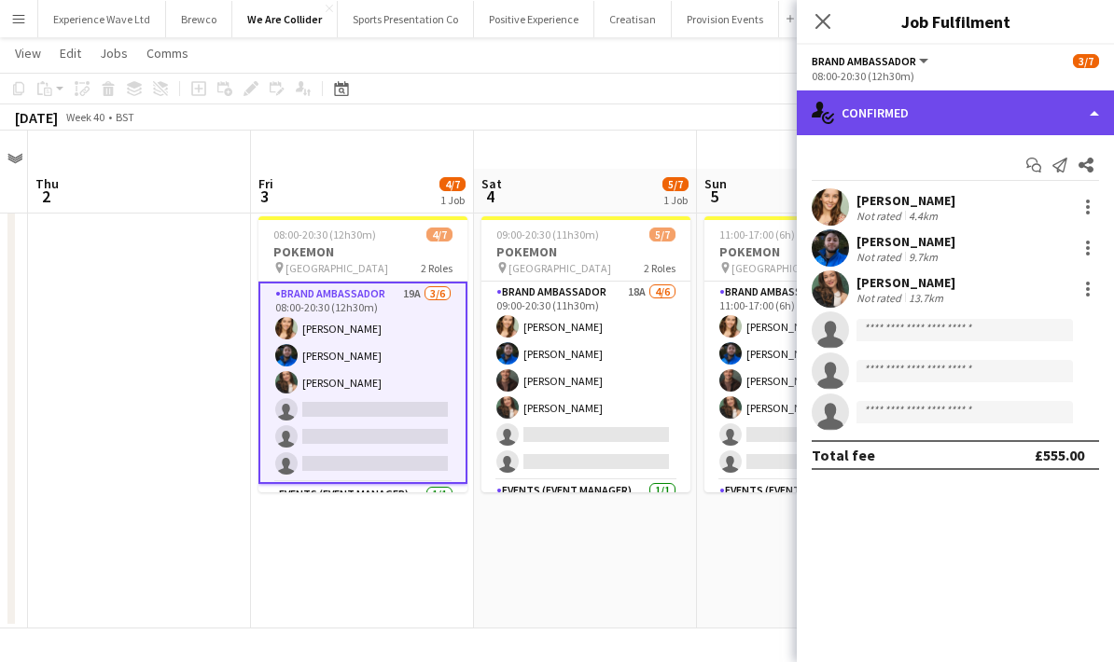
click at [993, 127] on div "single-neutral-actions-check-2 Confirmed" at bounding box center [955, 112] width 317 height 45
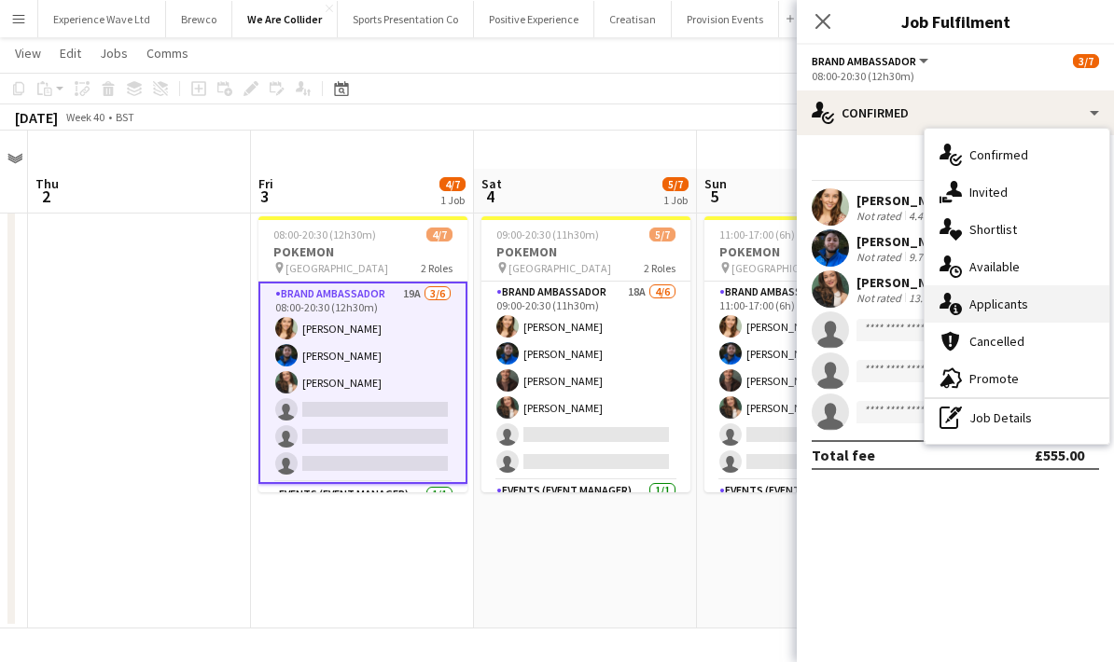
click at [1019, 305] on div "single-neutral-actions-information Applicants" at bounding box center [1016, 303] width 185 height 37
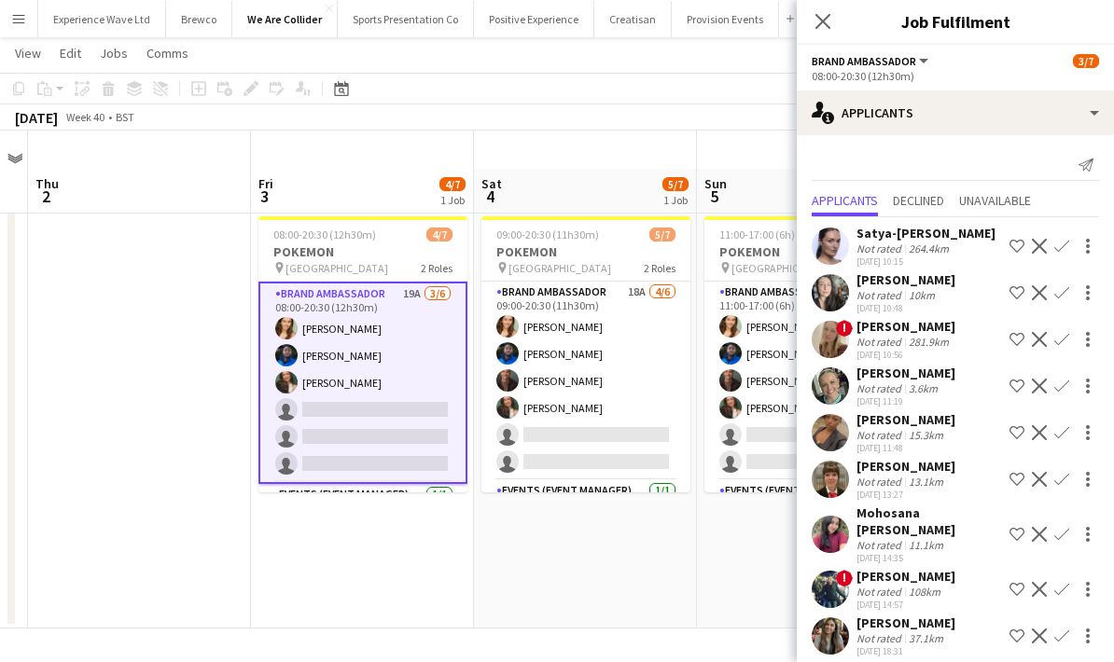
click at [1063, 481] on app-icon "Confirm" at bounding box center [1061, 479] width 15 height 15
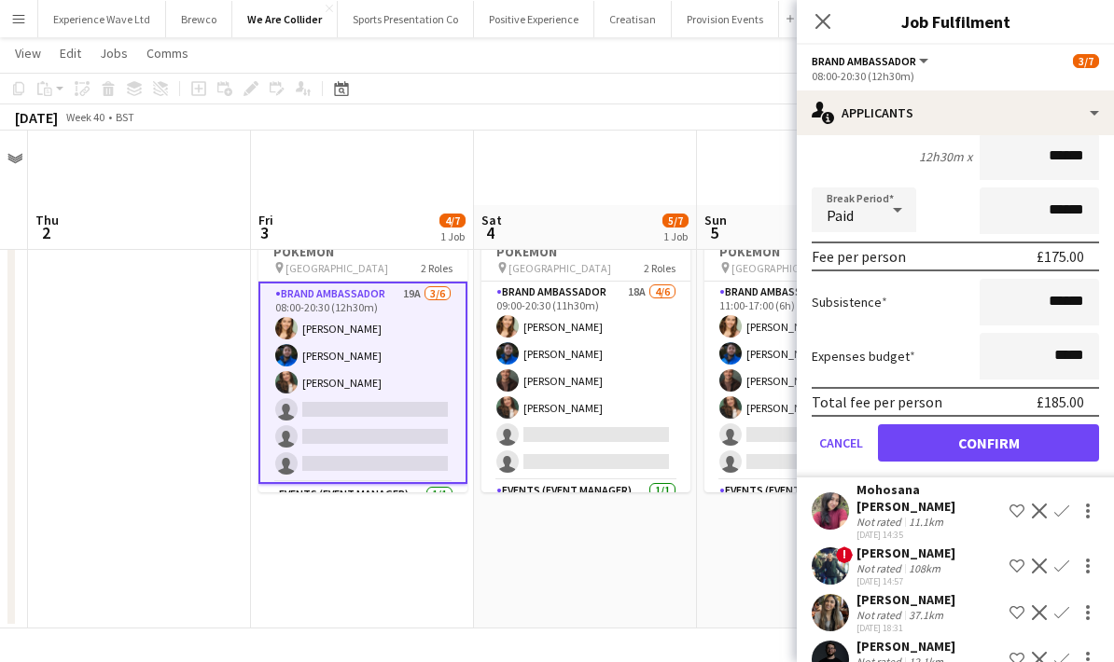
scroll to position [546, 0]
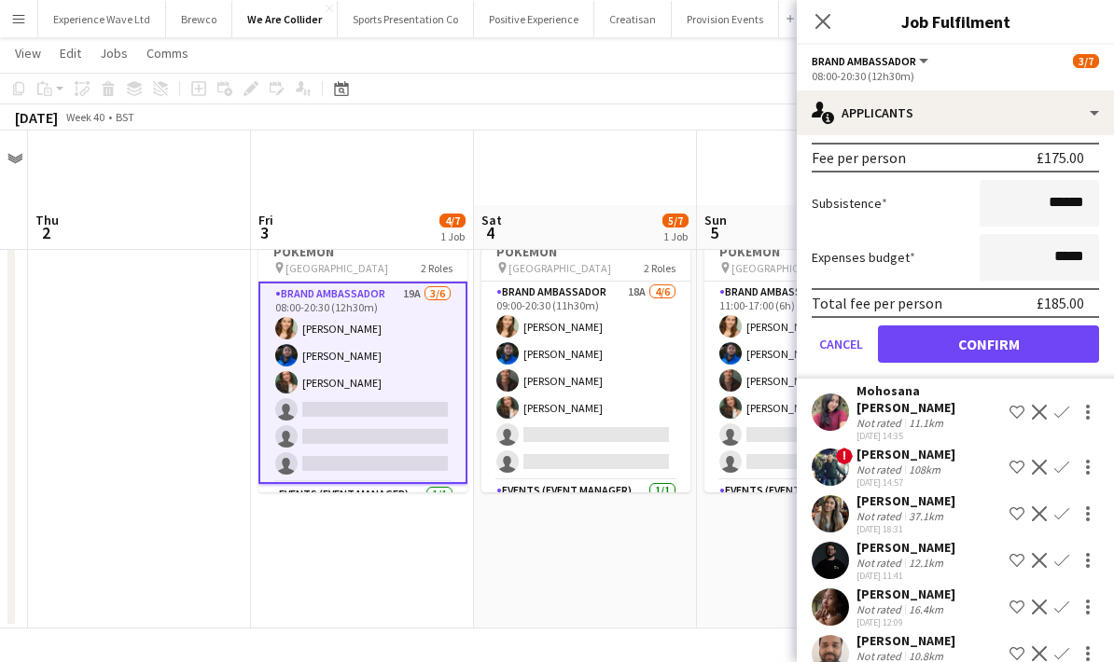
click at [1002, 356] on button "Confirm" at bounding box center [988, 344] width 221 height 37
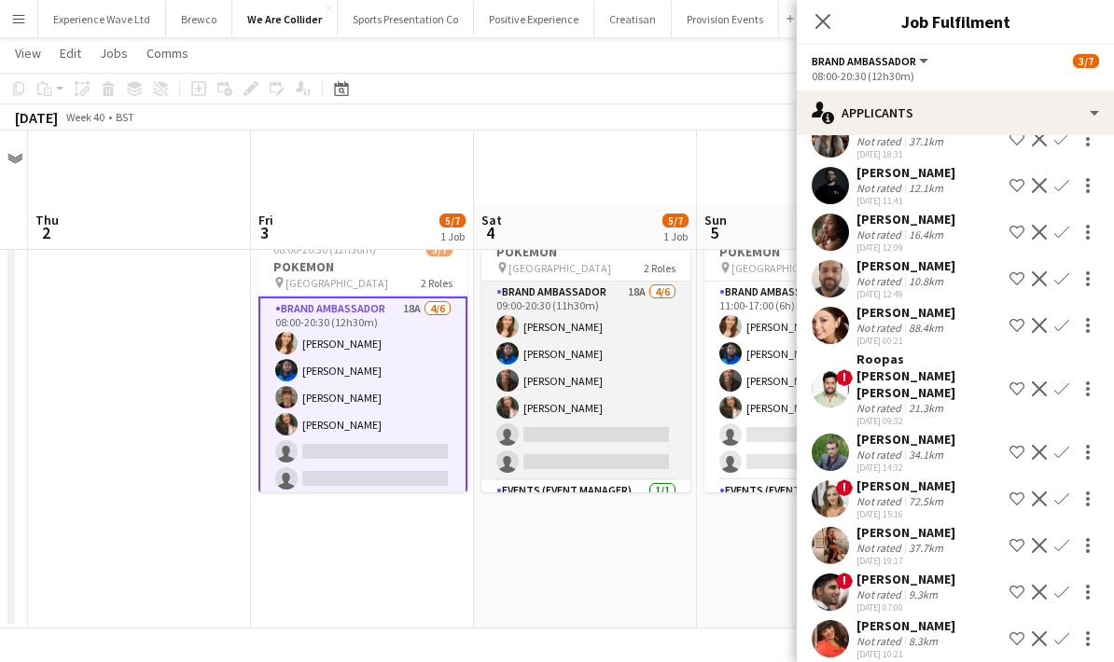
click at [623, 361] on app-card-role "Brand Ambassador 18A [DATE] 09:00-20:30 (11h30m) [PERSON_NAME] [PERSON_NAME] [P…" at bounding box center [585, 381] width 209 height 199
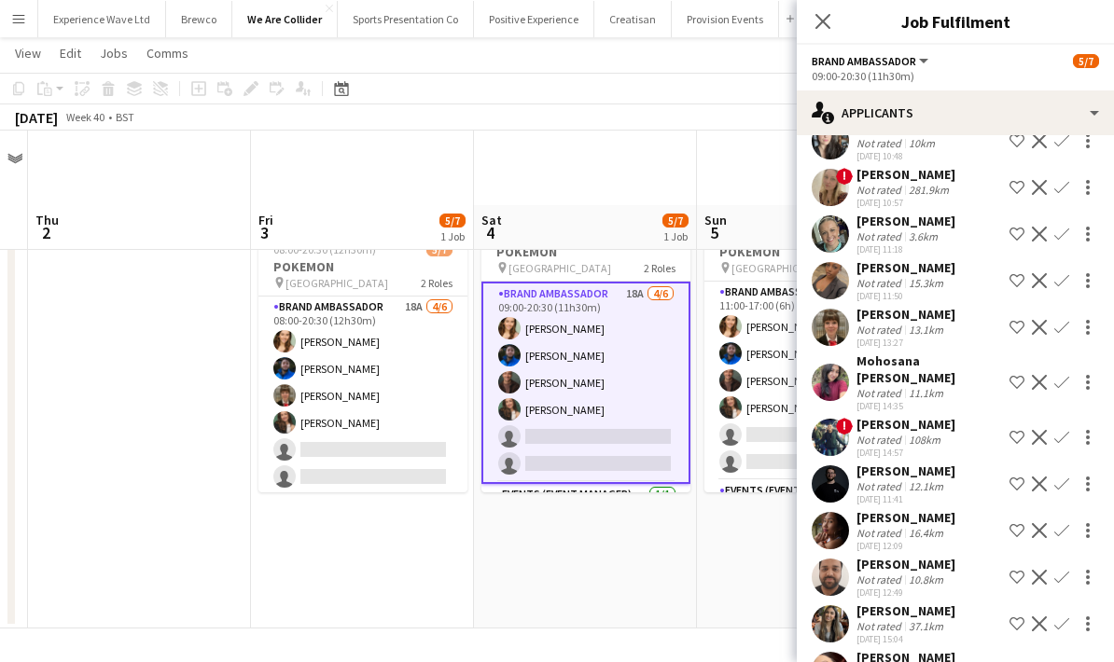
scroll to position [152, 0]
click at [1058, 329] on app-icon "Confirm" at bounding box center [1061, 327] width 15 height 15
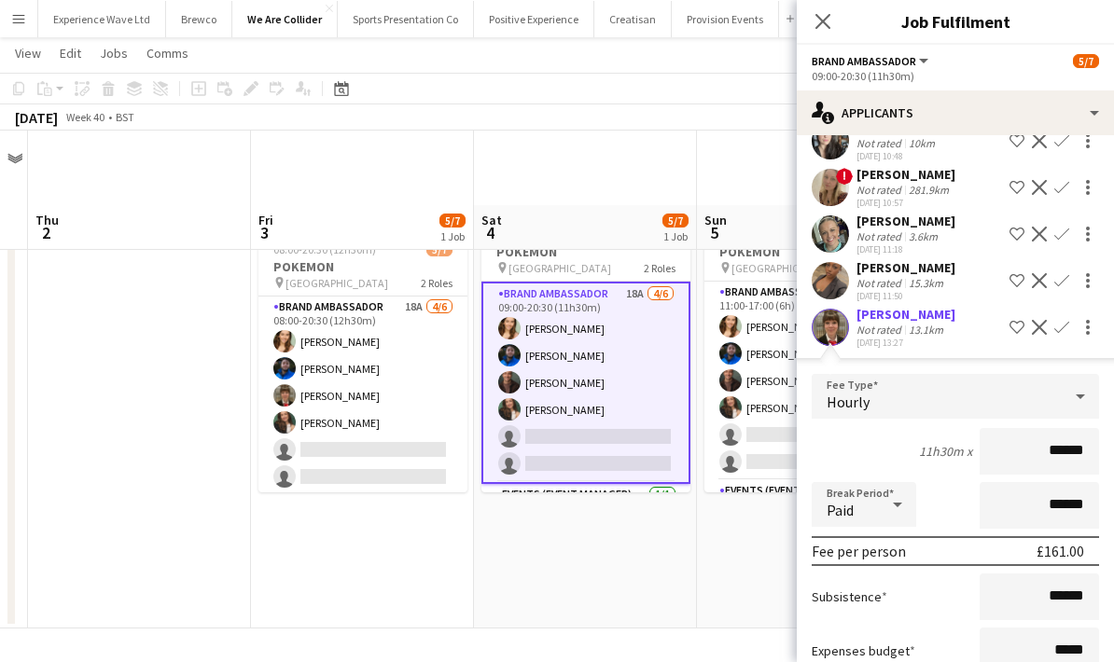
click at [833, 455] on div "11h30m x ******" at bounding box center [955, 451] width 287 height 47
click at [842, 451] on div "11h30m x ******" at bounding box center [955, 451] width 287 height 47
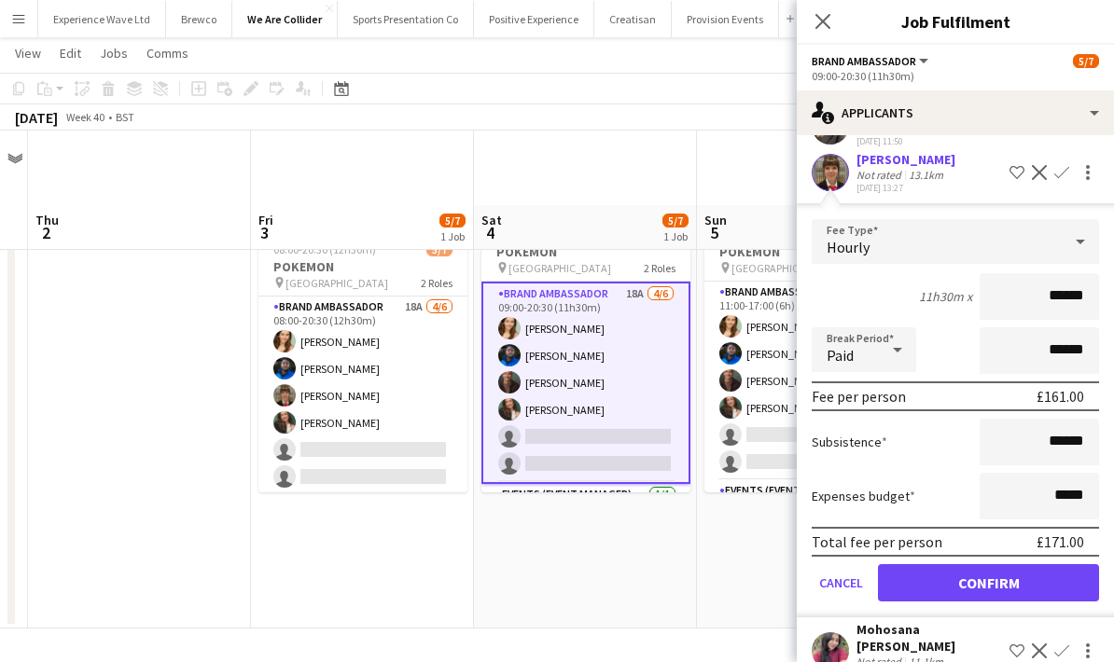
scroll to position [410, 0]
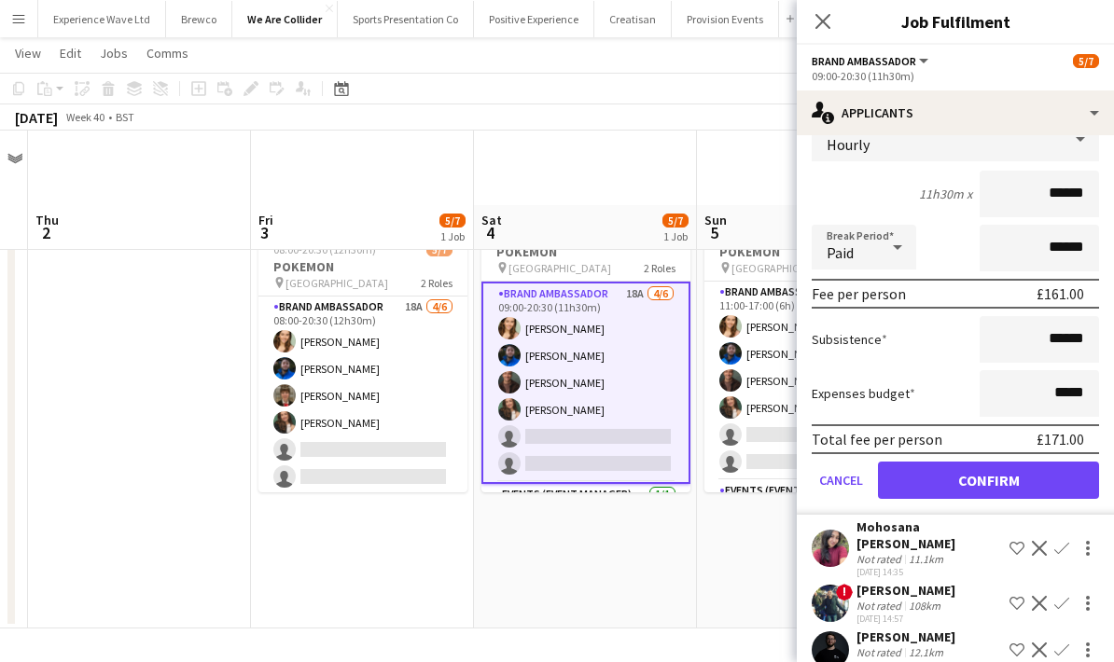
click at [952, 493] on button "Confirm" at bounding box center [988, 480] width 221 height 37
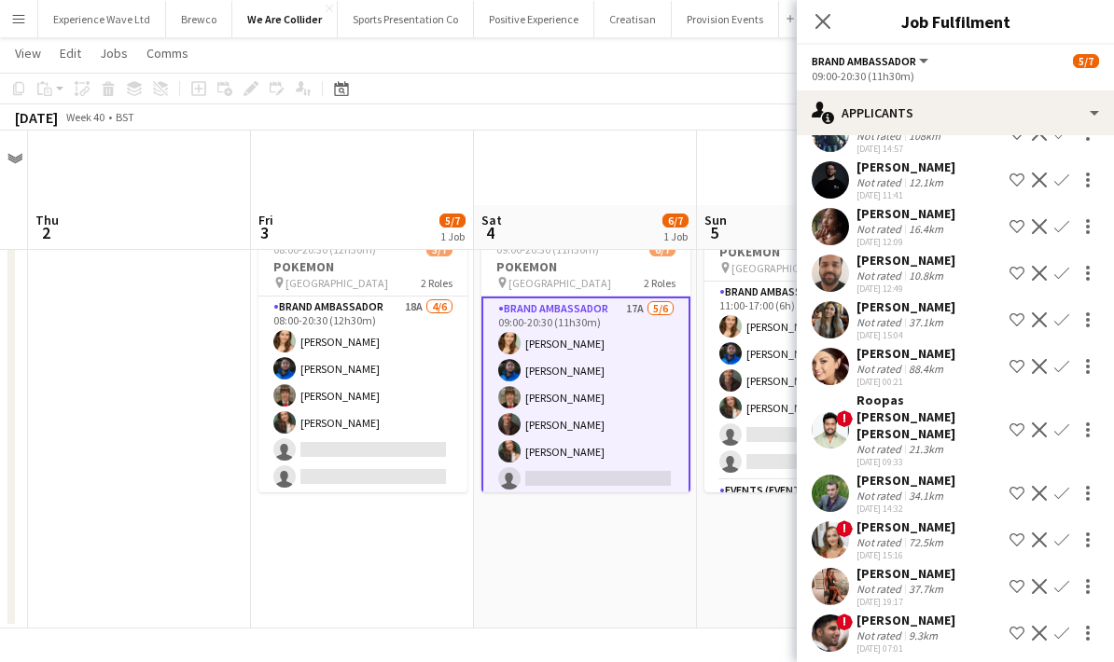
scroll to position [404, 0]
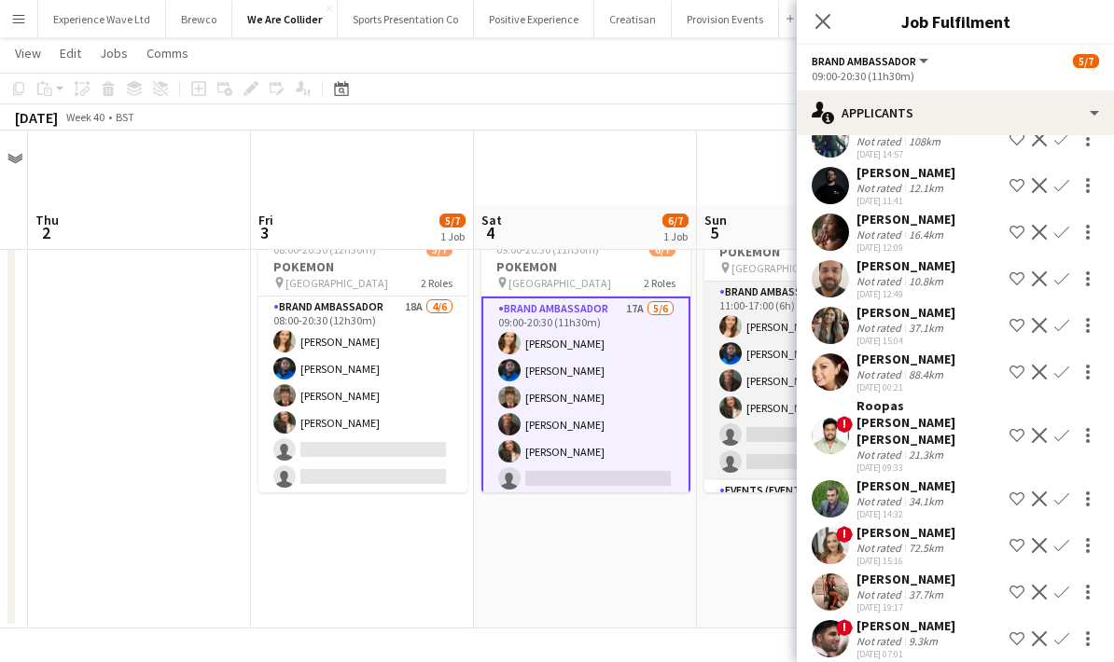
click at [764, 352] on app-card-role "Brand Ambassador 16A [DATE] 11:00-17:00 (6h) [PERSON_NAME] [PERSON_NAME] [PERSO…" at bounding box center [808, 381] width 209 height 199
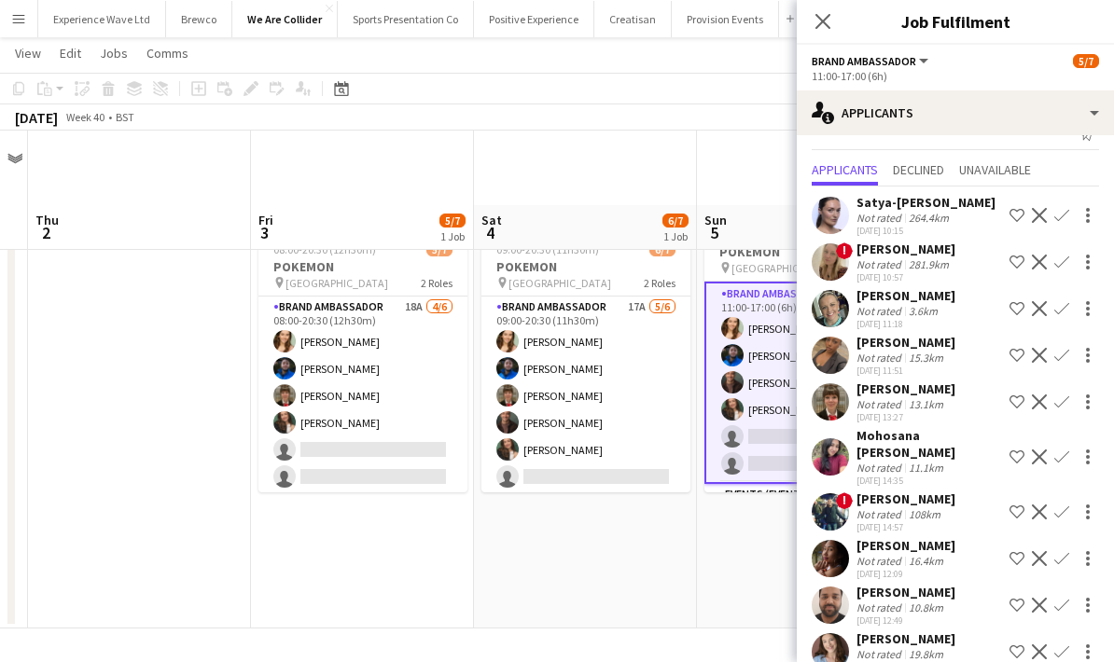
scroll to position [34, 0]
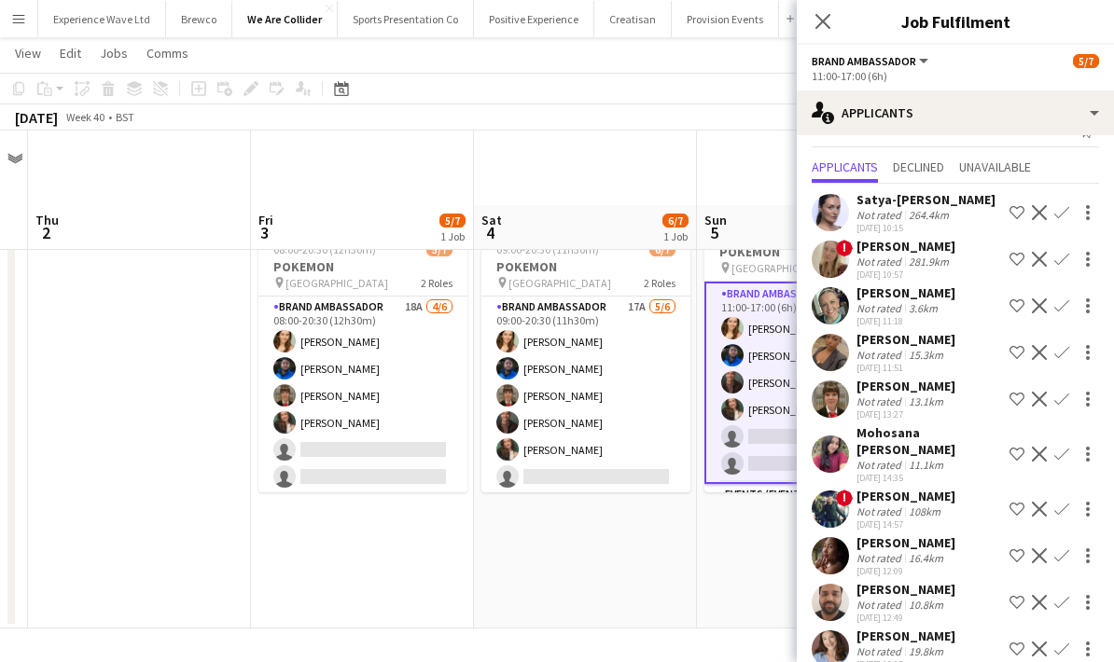
click at [1056, 406] on app-icon "Confirm" at bounding box center [1061, 399] width 15 height 15
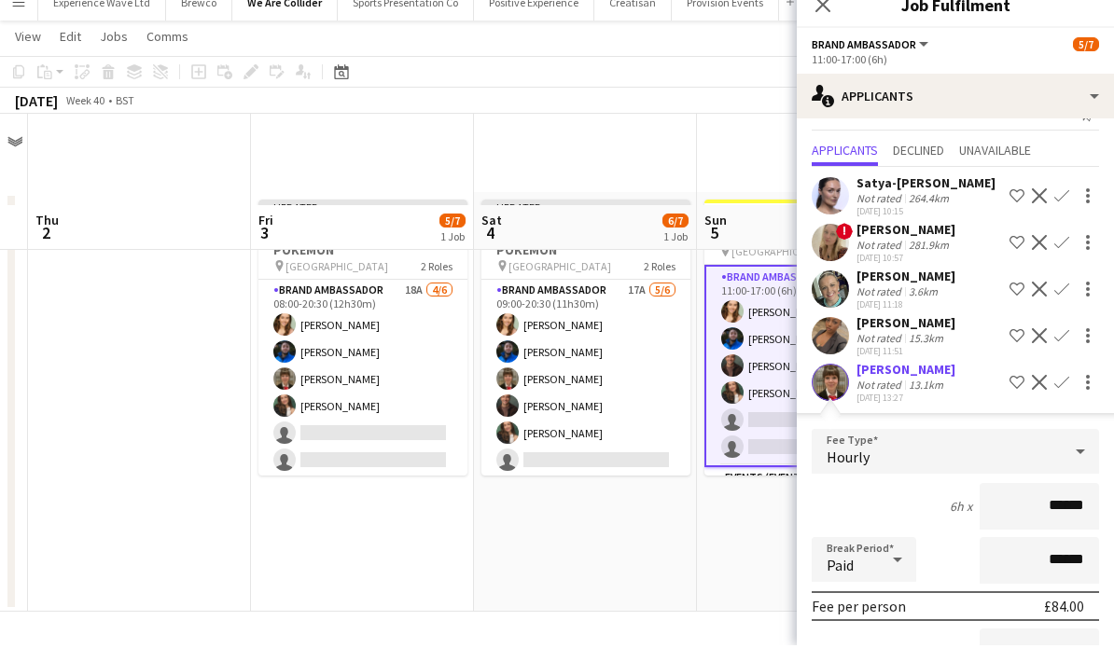
click at [895, 500] on div "6h x ******" at bounding box center [955, 523] width 287 height 47
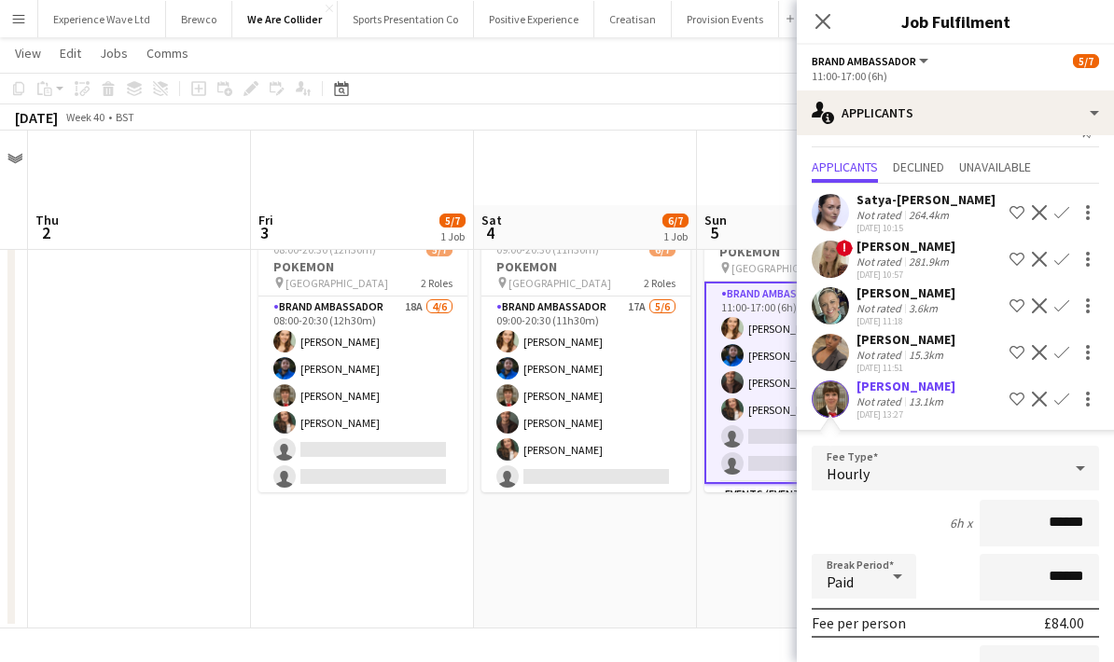
click at [895, 498] on form "Fee Type Hourly 6h x ****** Break Period Paid ****** Fee per person £84.00 Subs…" at bounding box center [955, 645] width 317 height 398
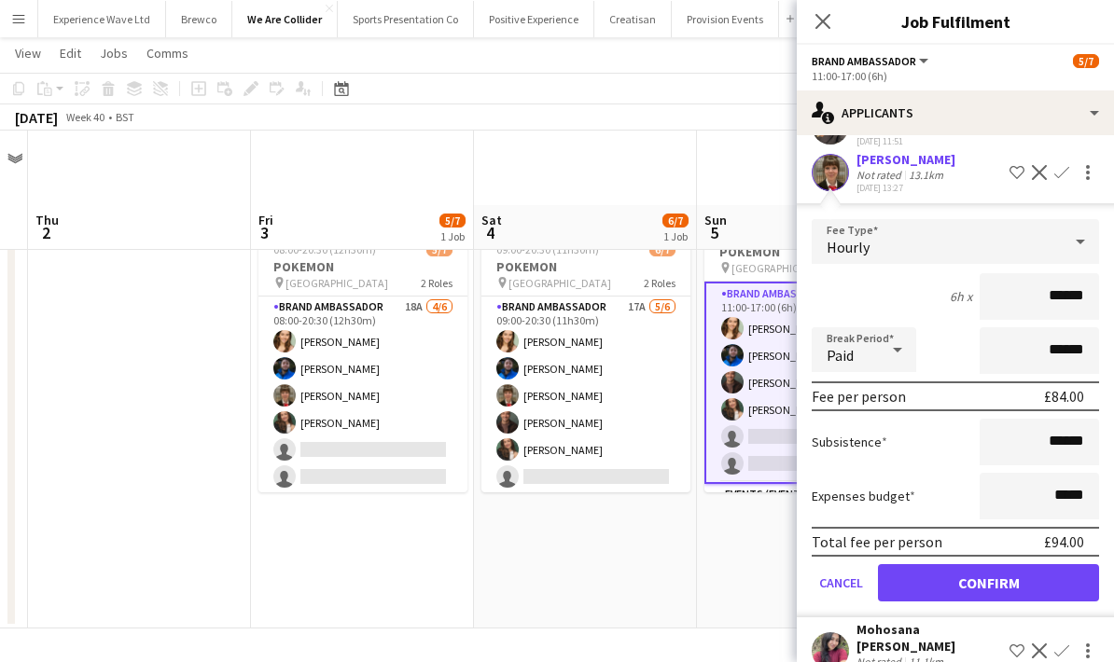
scroll to position [425, 0]
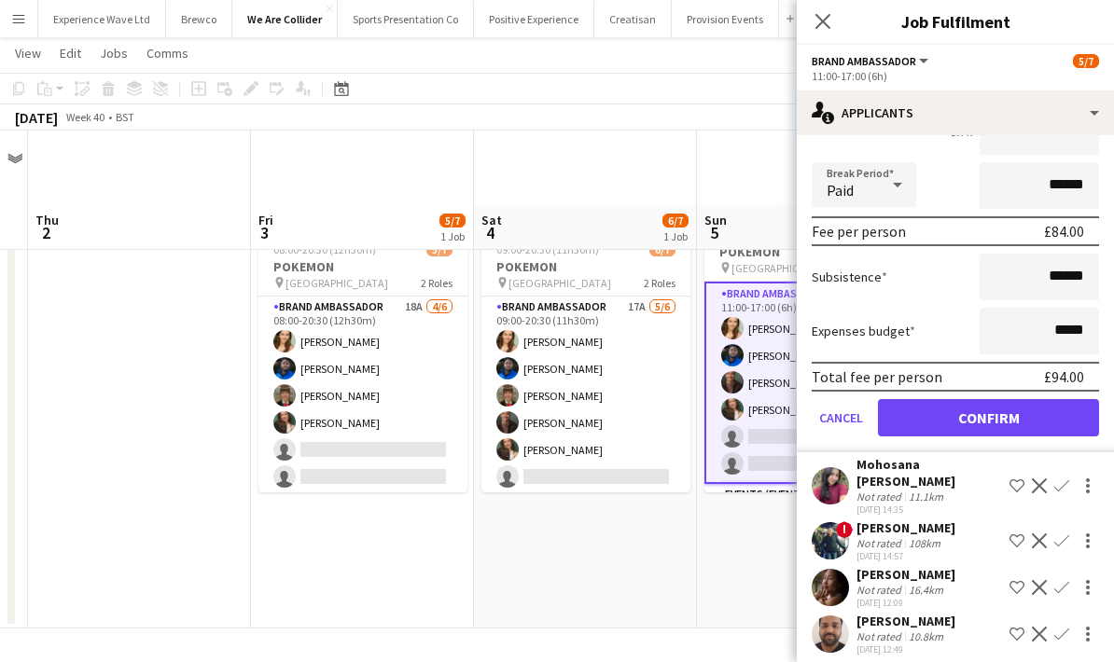
click at [986, 430] on button "Confirm" at bounding box center [988, 417] width 221 height 37
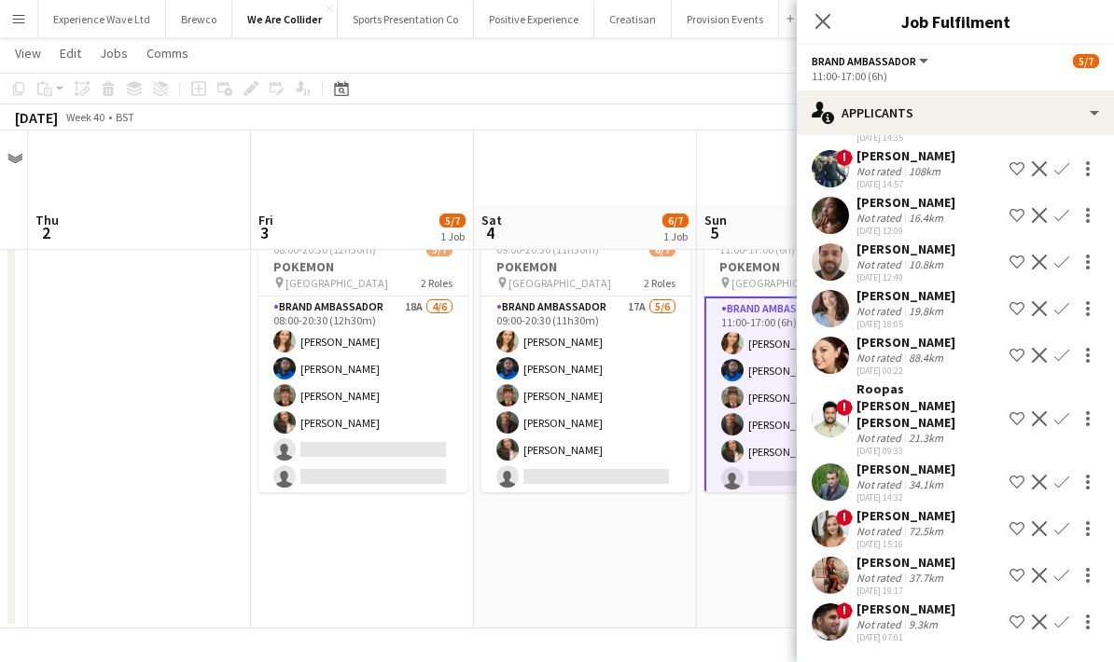
scroll to position [311, 0]
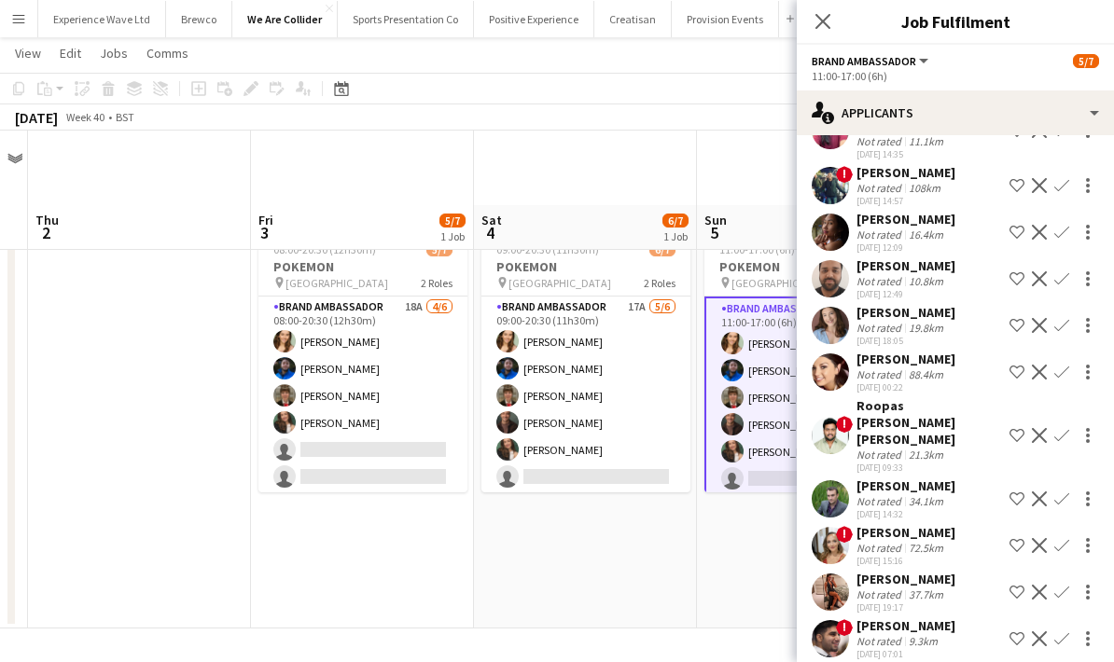
click at [615, 500] on app-date-cell "Updated 09:00-20:30 (11h30m) 6/7 POKEMON pin WESTFIELD 2 Roles Brand Ambassador…" at bounding box center [585, 419] width 223 height 420
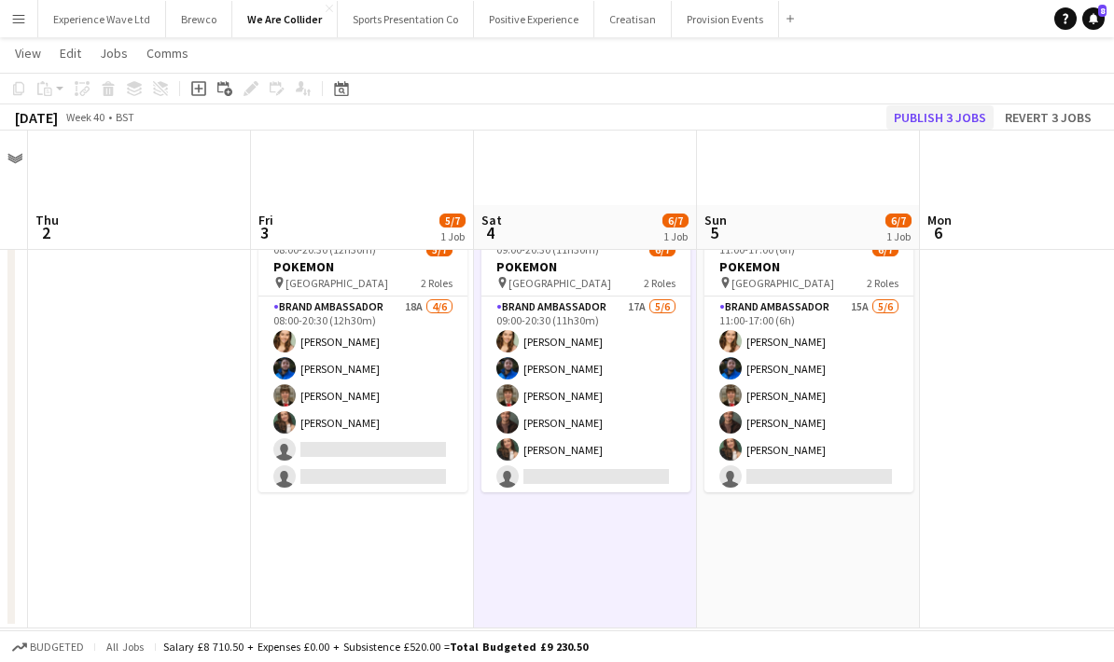
click at [966, 120] on button "Publish 3 jobs" at bounding box center [939, 117] width 107 height 24
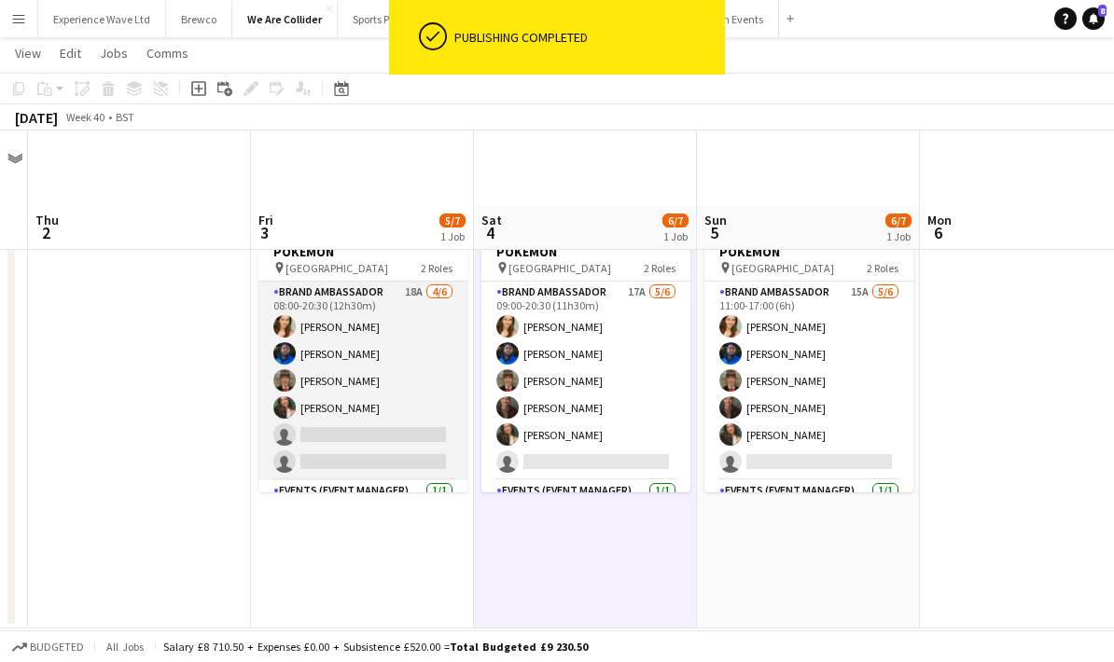
click at [335, 353] on app-card-role "Brand Ambassador 18A [DATE] 08:00-20:30 (12h30m) [PERSON_NAME] [PERSON_NAME] [P…" at bounding box center [362, 381] width 209 height 199
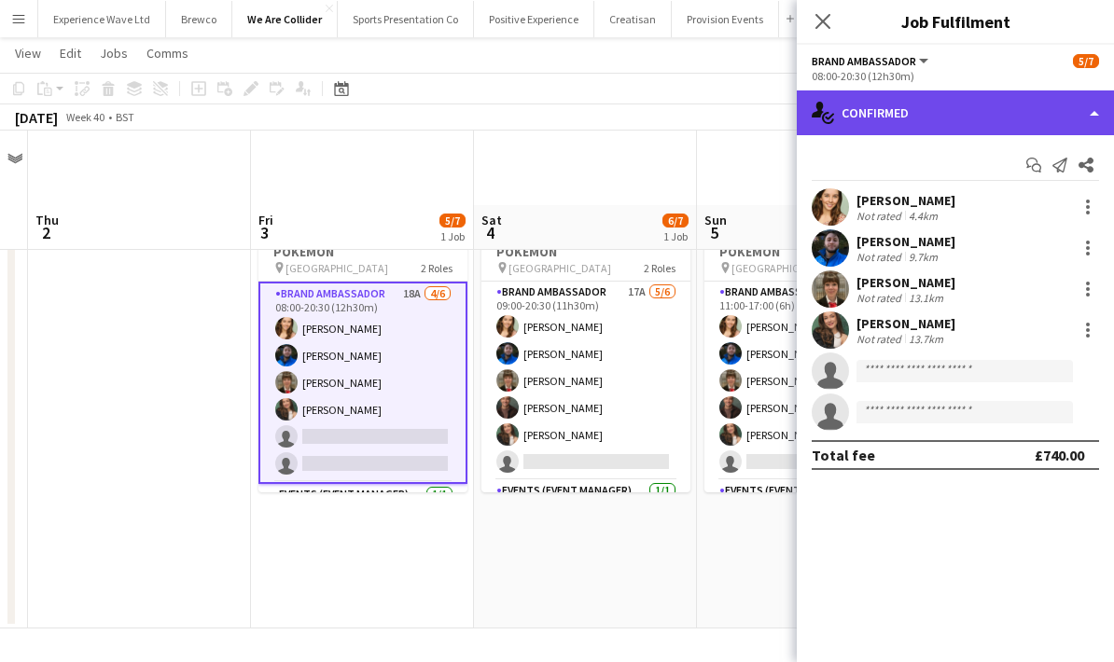
click at [981, 117] on div "single-neutral-actions-check-2 Confirmed" at bounding box center [955, 112] width 317 height 45
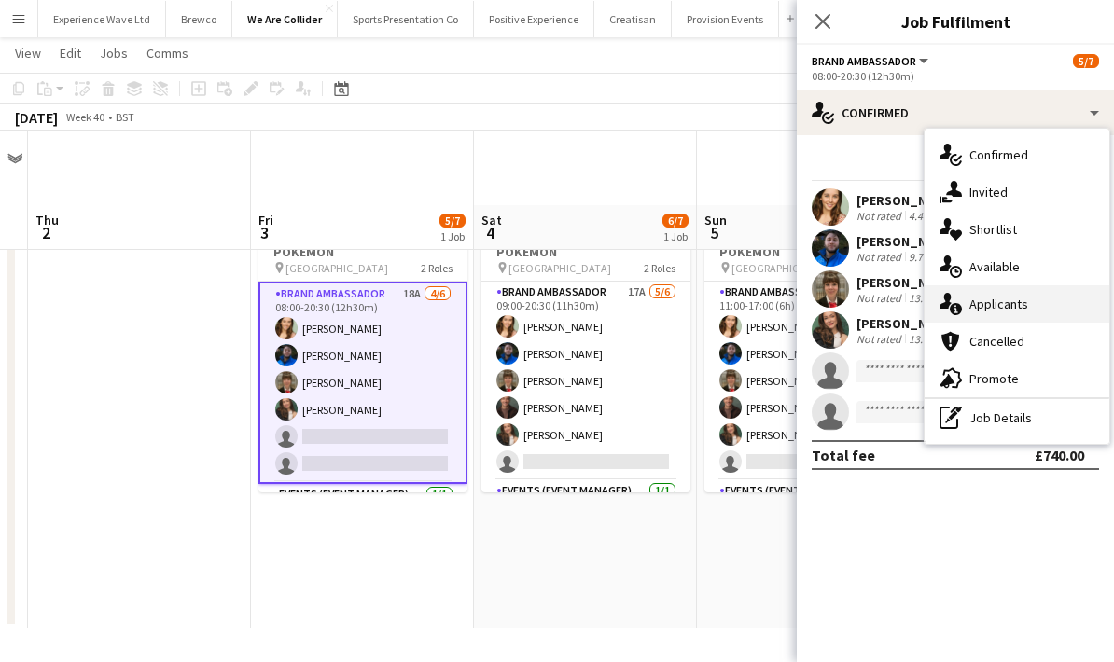
click at [1013, 311] on div "single-neutral-actions-information Applicants" at bounding box center [1016, 303] width 185 height 37
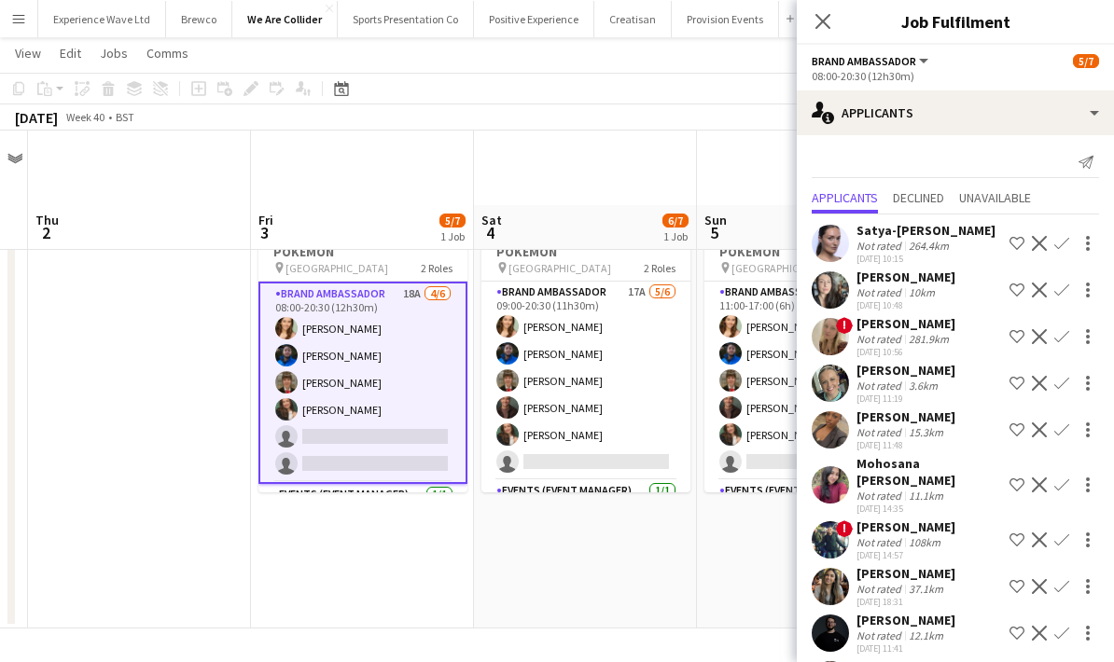
scroll to position [8, 0]
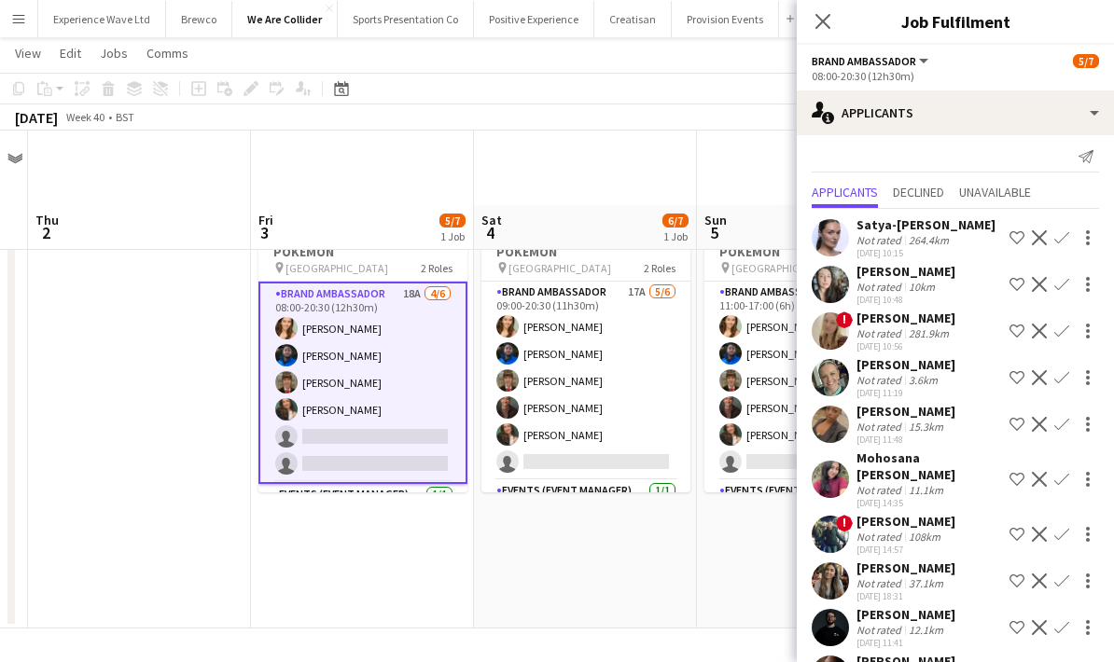
click at [936, 379] on div "3.6km" at bounding box center [923, 380] width 36 height 14
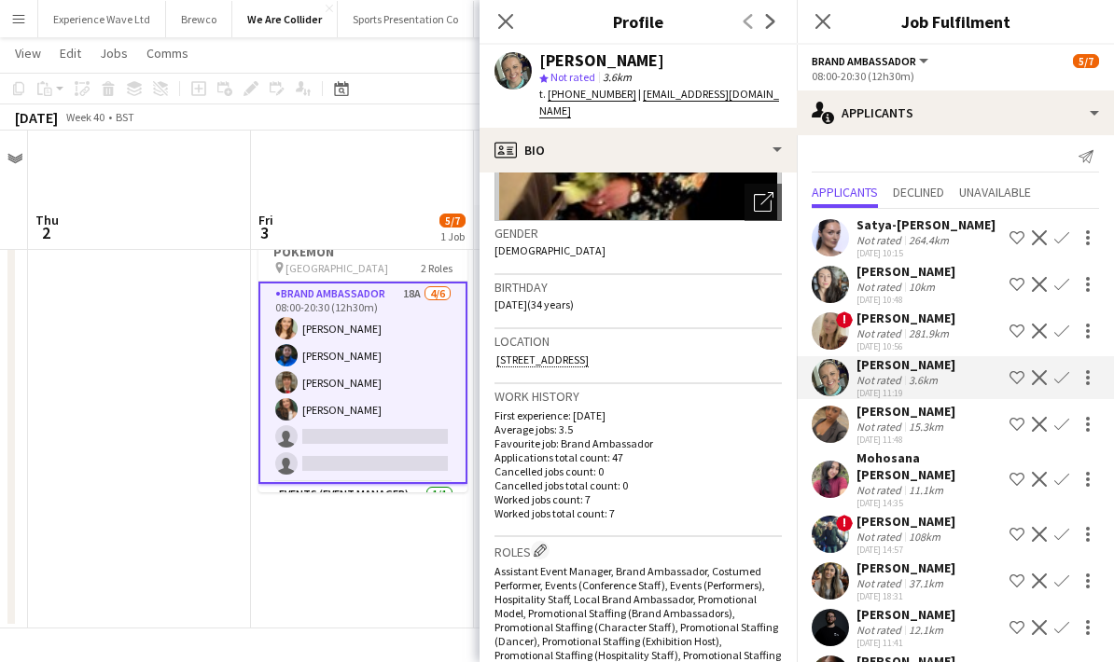
scroll to position [144, 0]
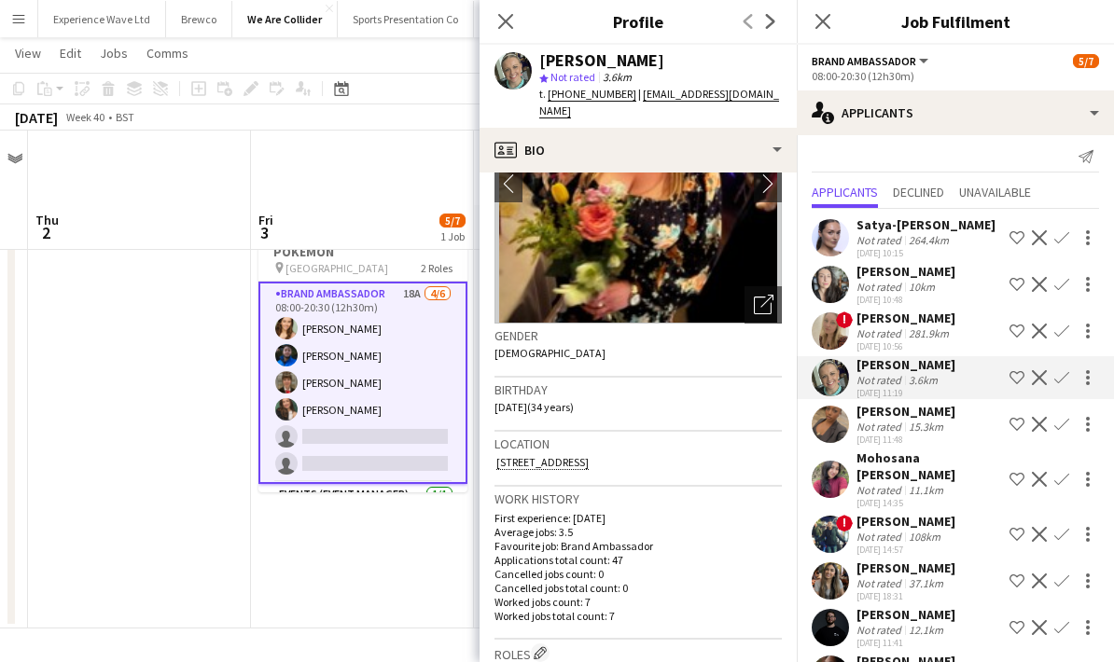
click at [916, 435] on div "[DATE] 11:48" at bounding box center [905, 440] width 99 height 12
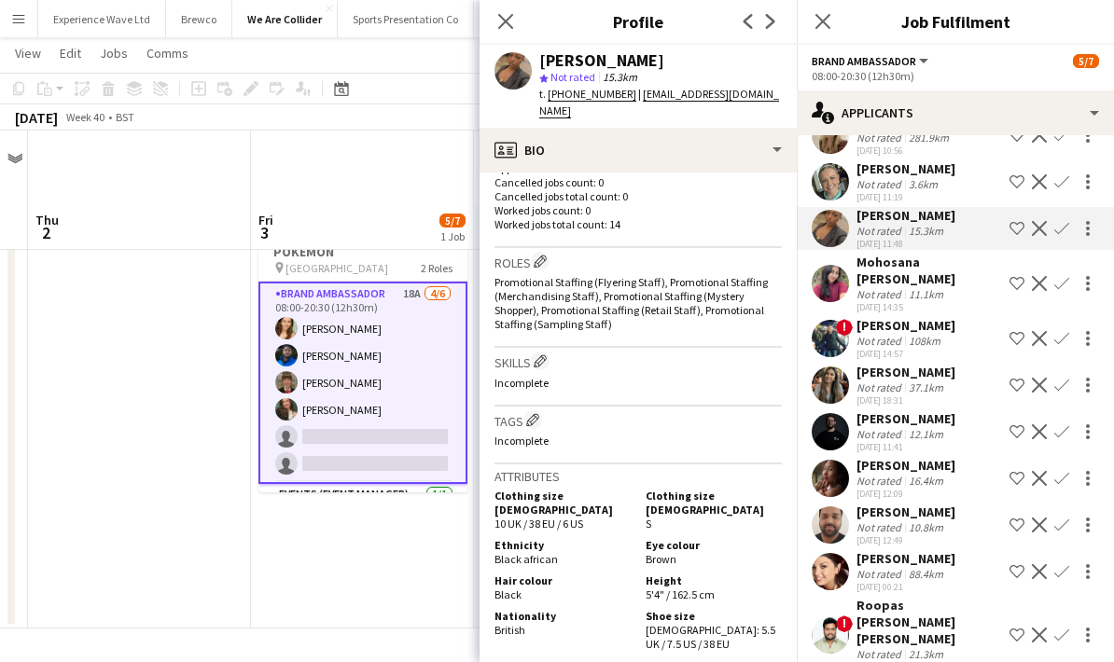
scroll to position [279, 0]
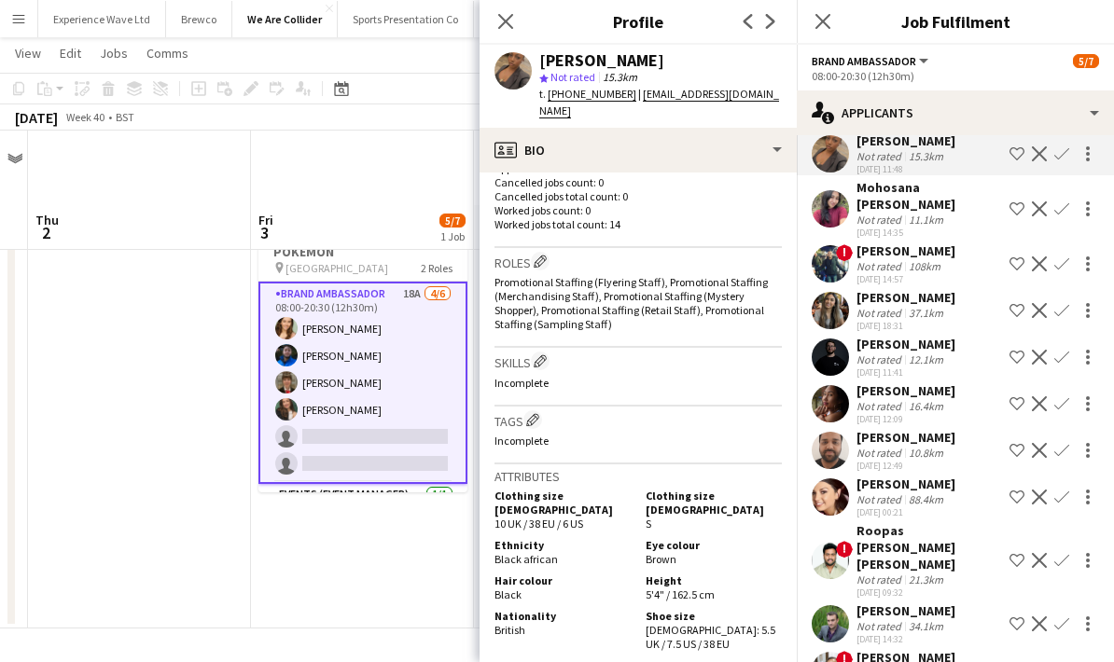
click at [935, 316] on div "37.1km" at bounding box center [926, 313] width 42 height 14
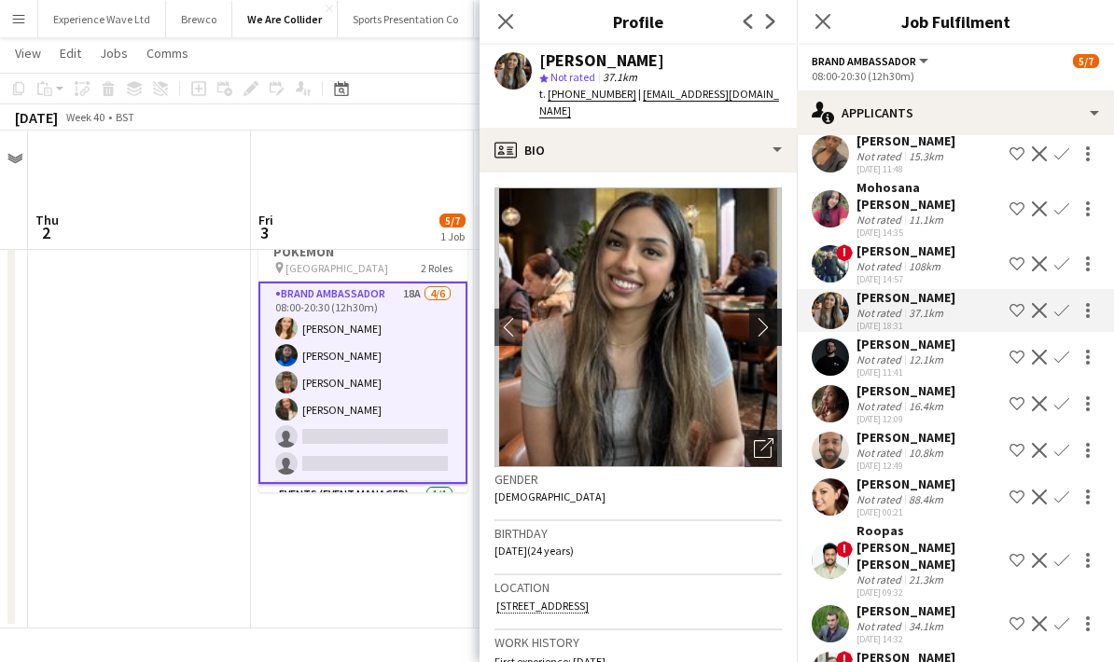
click at [762, 317] on app-icon "chevron-right" at bounding box center [768, 327] width 29 height 20
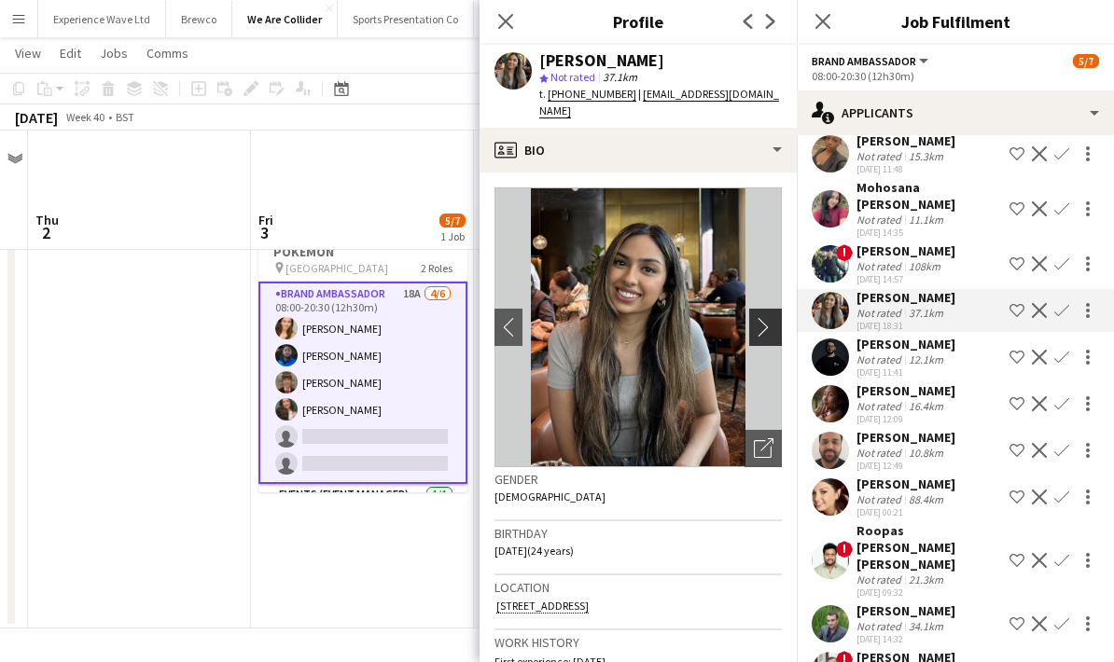
click at [770, 318] on app-icon "chevron-right" at bounding box center [768, 327] width 29 height 20
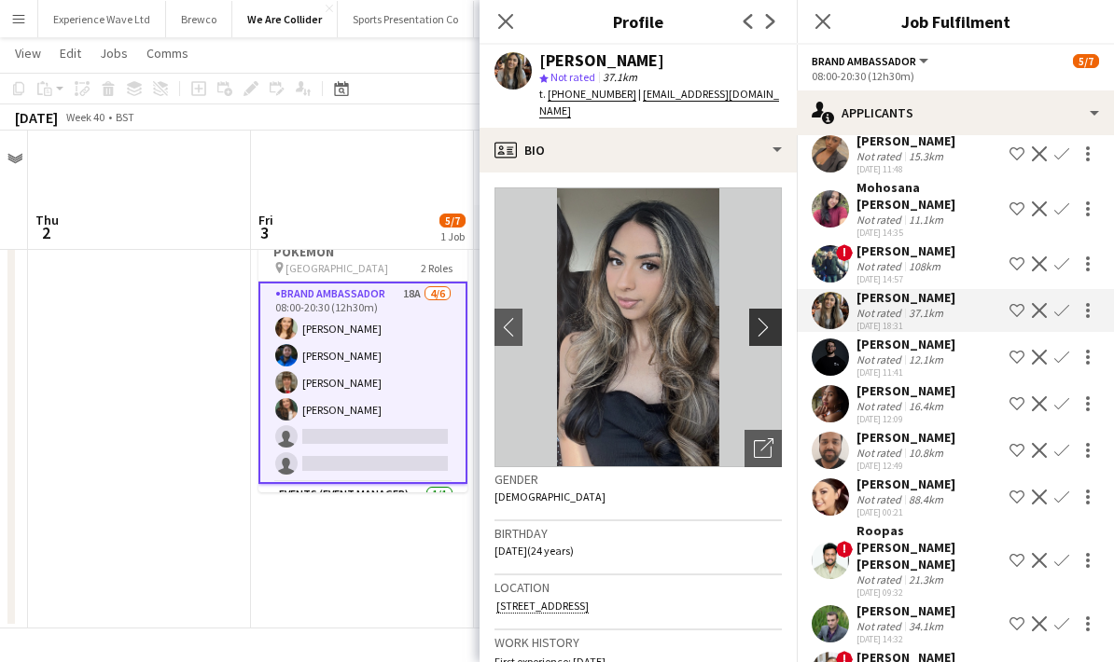
click at [770, 318] on app-icon "chevron-right" at bounding box center [768, 327] width 29 height 20
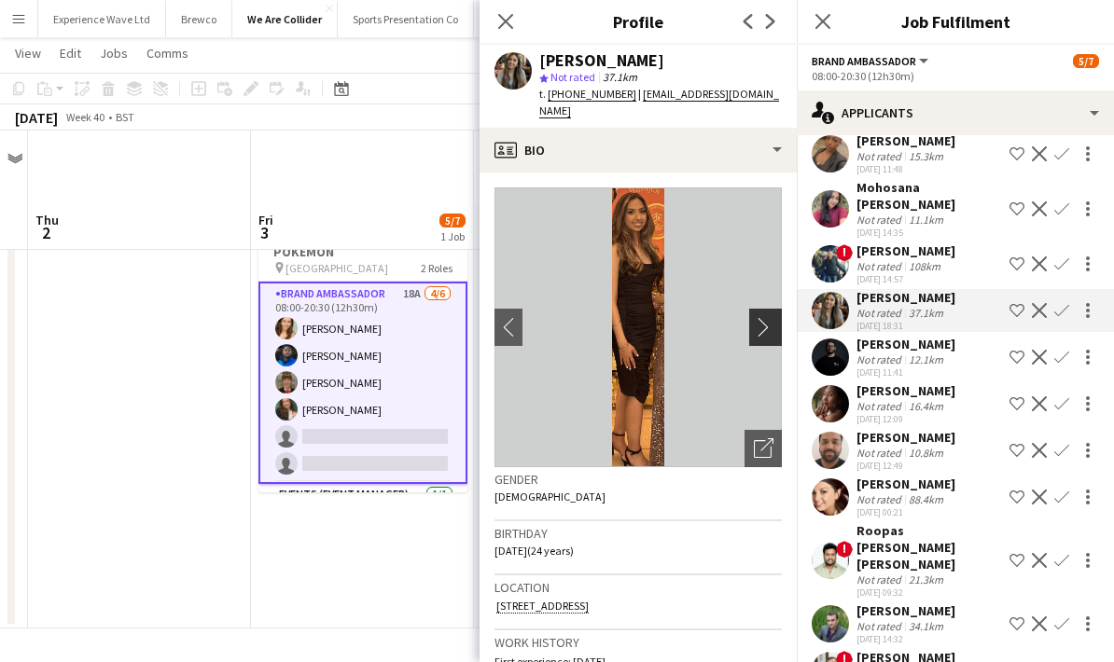
click at [770, 318] on app-icon "chevron-right" at bounding box center [768, 327] width 29 height 20
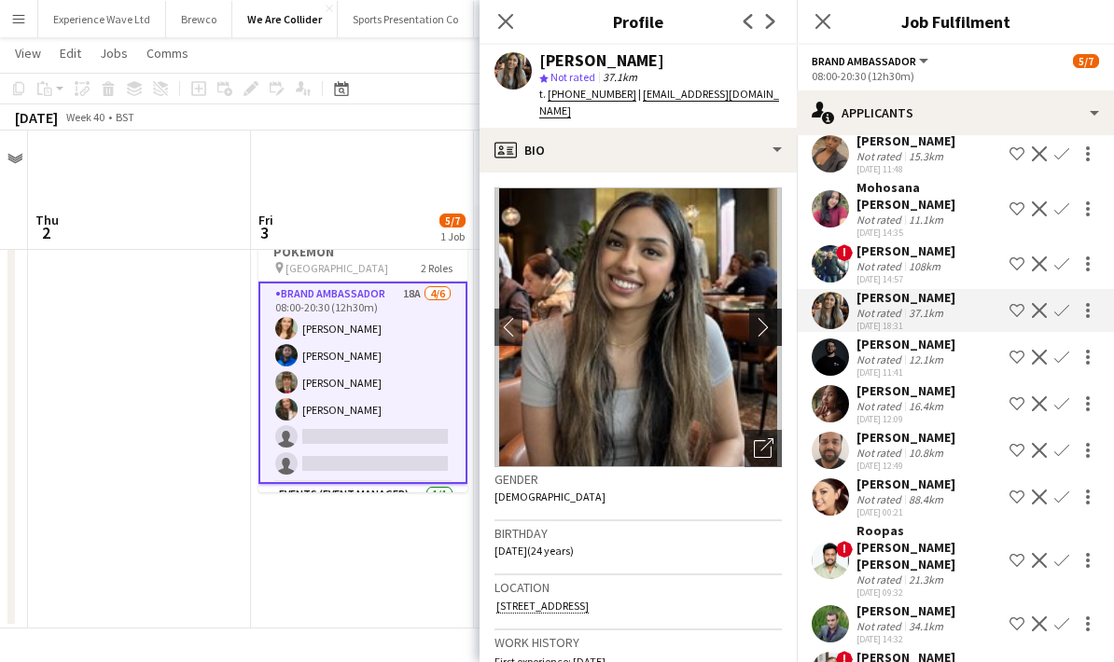
click at [770, 318] on app-icon "chevron-right" at bounding box center [768, 327] width 29 height 20
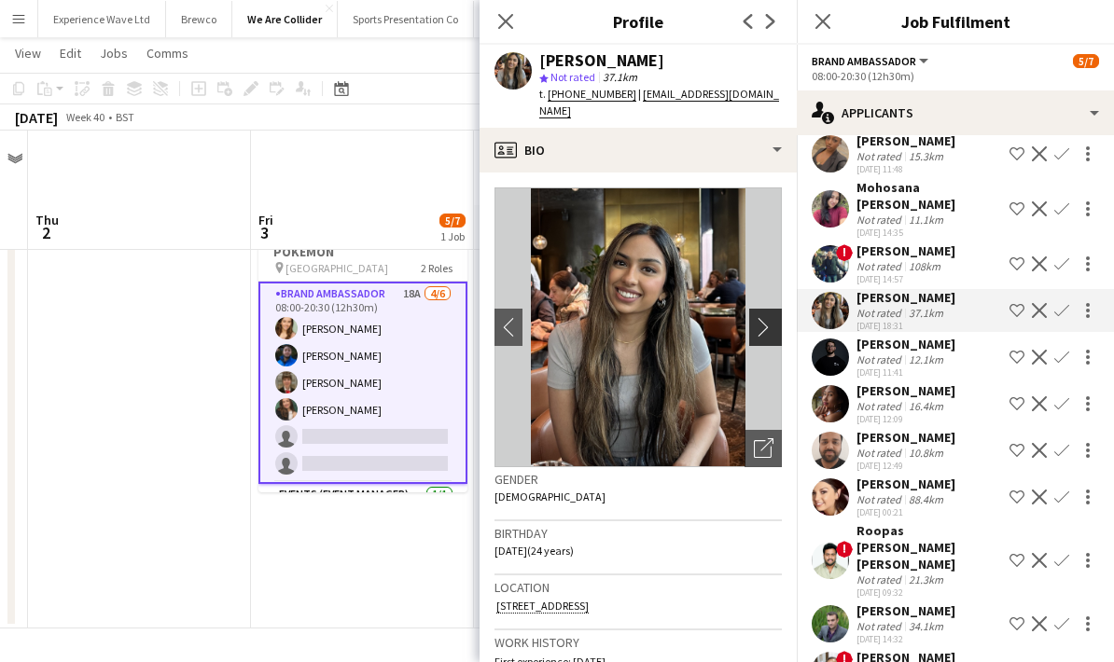
click at [770, 318] on app-icon "chevron-right" at bounding box center [768, 327] width 29 height 20
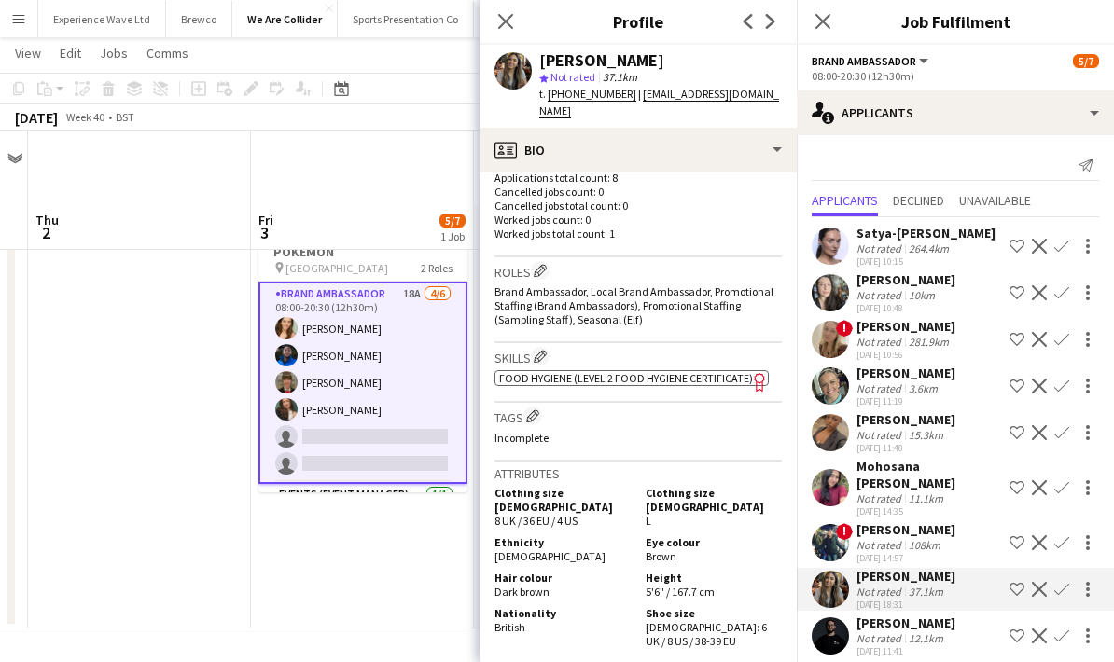
scroll to position [0, 0]
click at [503, 21] on icon "Close pop-in" at bounding box center [505, 21] width 18 height 18
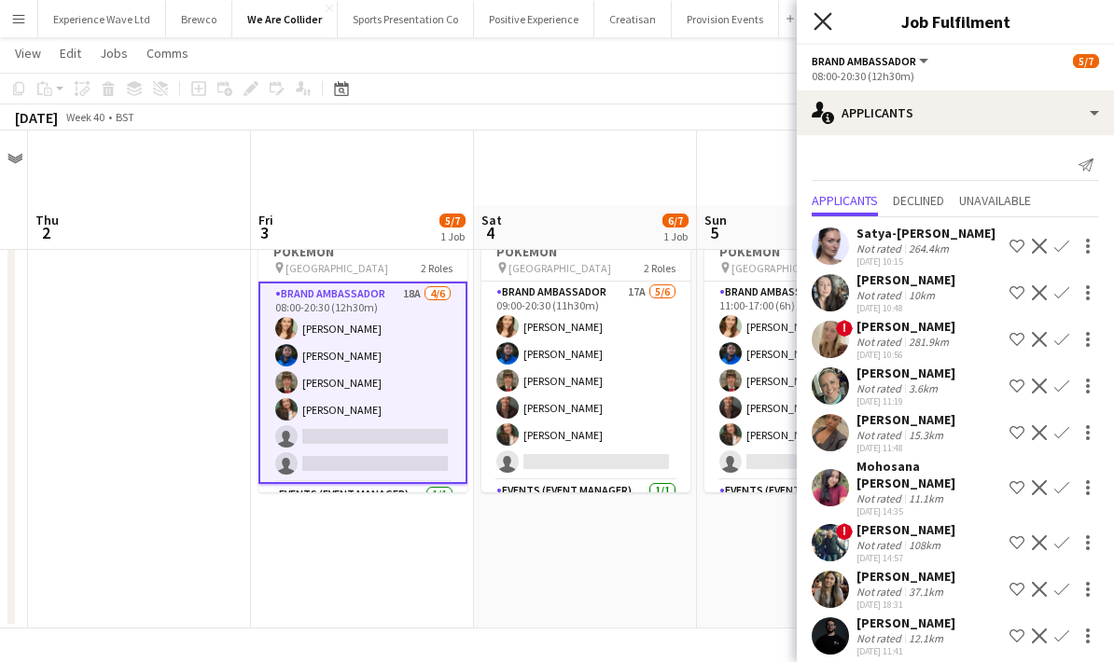
click at [825, 20] on icon at bounding box center [822, 21] width 18 height 18
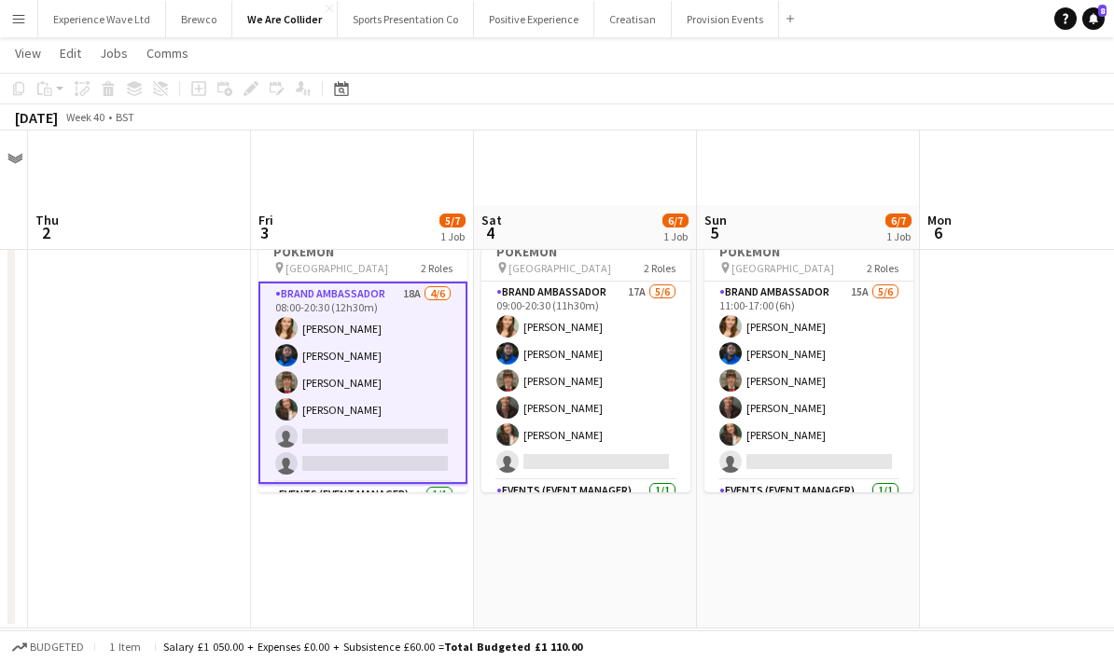
click at [376, 356] on app-card-role "Brand Ambassador 18A [DATE] 08:00-20:30 (12h30m) [PERSON_NAME] [PERSON_NAME] [P…" at bounding box center [362, 383] width 209 height 202
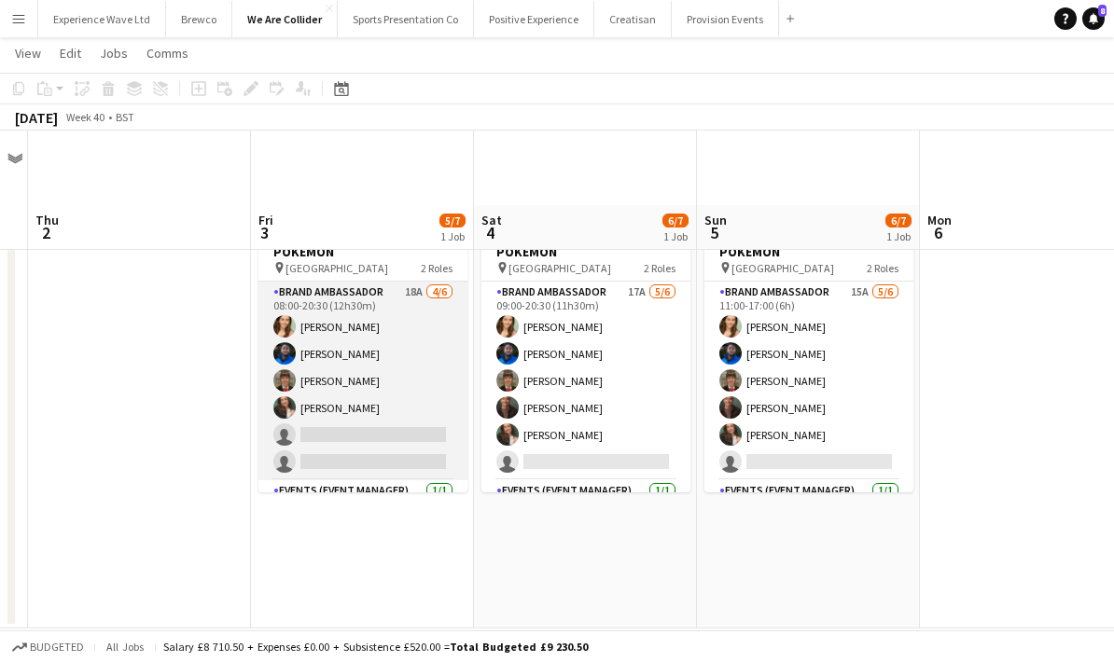
click at [376, 356] on app-card-role "Brand Ambassador 18A [DATE] 08:00-20:30 (12h30m) [PERSON_NAME] [PERSON_NAME] [P…" at bounding box center [362, 381] width 209 height 199
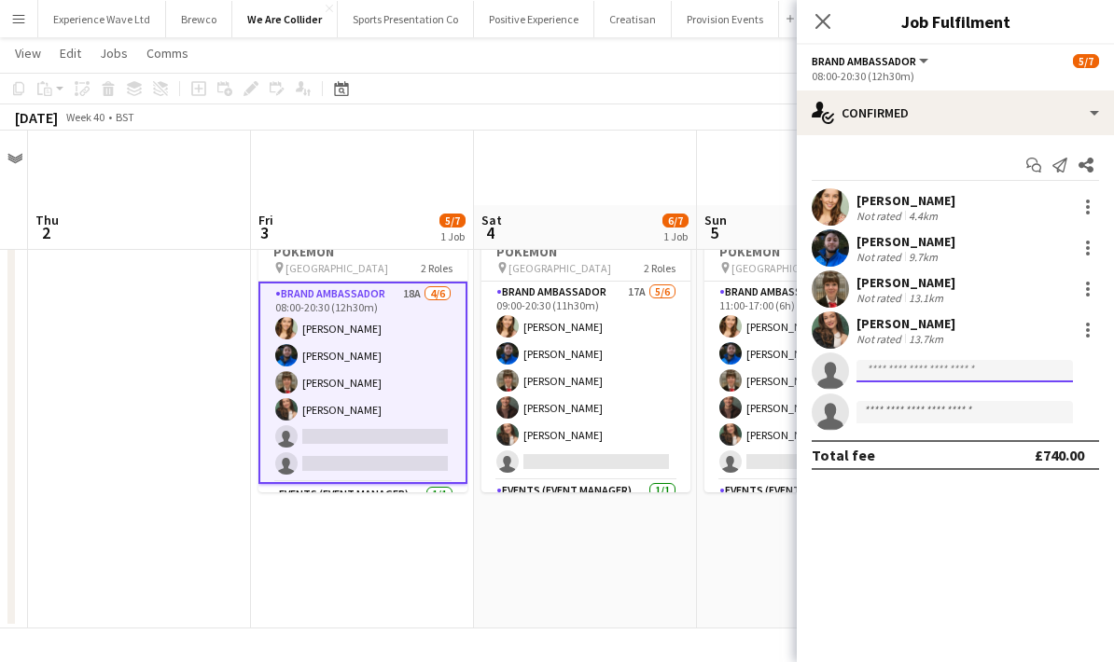
click at [873, 370] on input at bounding box center [964, 371] width 216 height 22
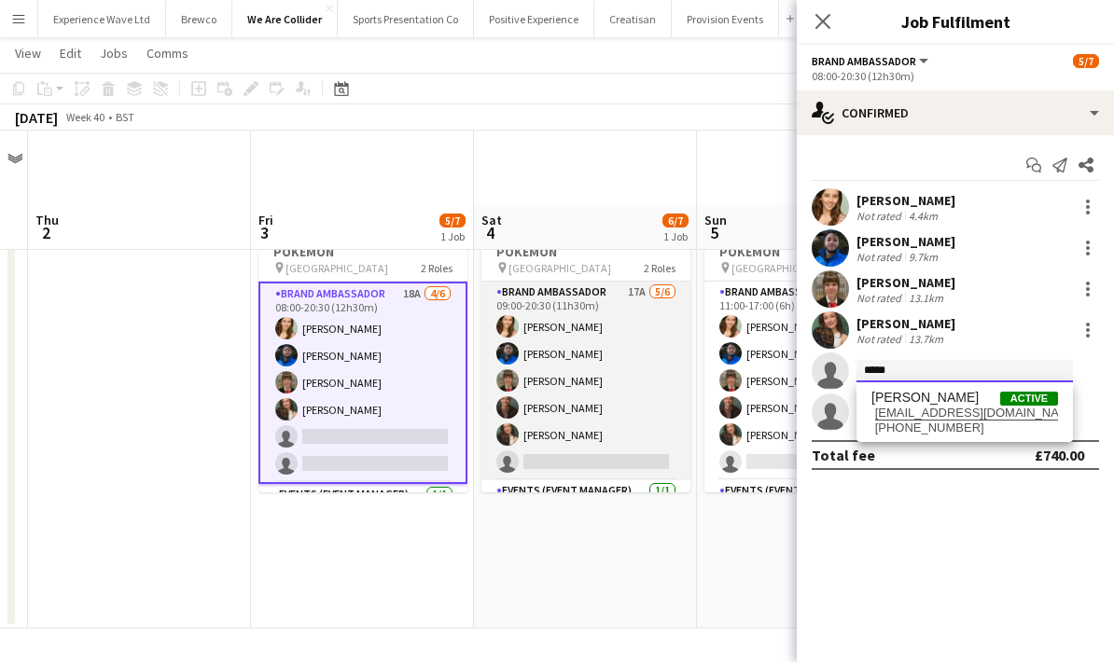
type input "*****"
click at [627, 386] on app-card-role "Brand Ambassador 17A [DATE] 09:00-20:30 (11h30m) [PERSON_NAME] [PERSON_NAME] [P…" at bounding box center [585, 381] width 209 height 199
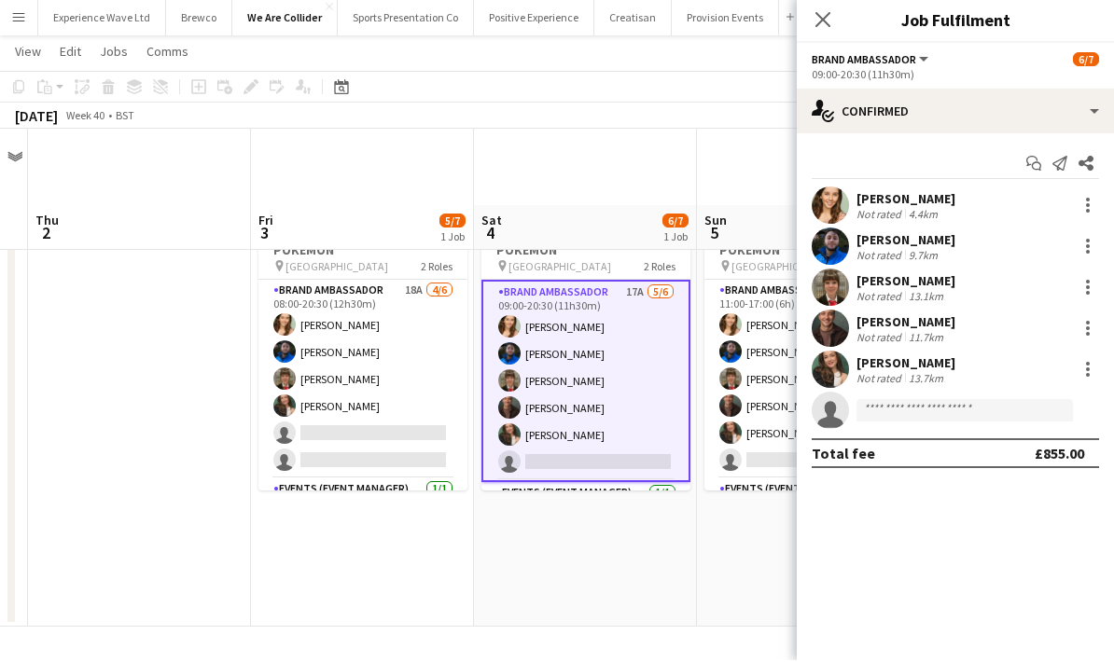
scroll to position [13, 0]
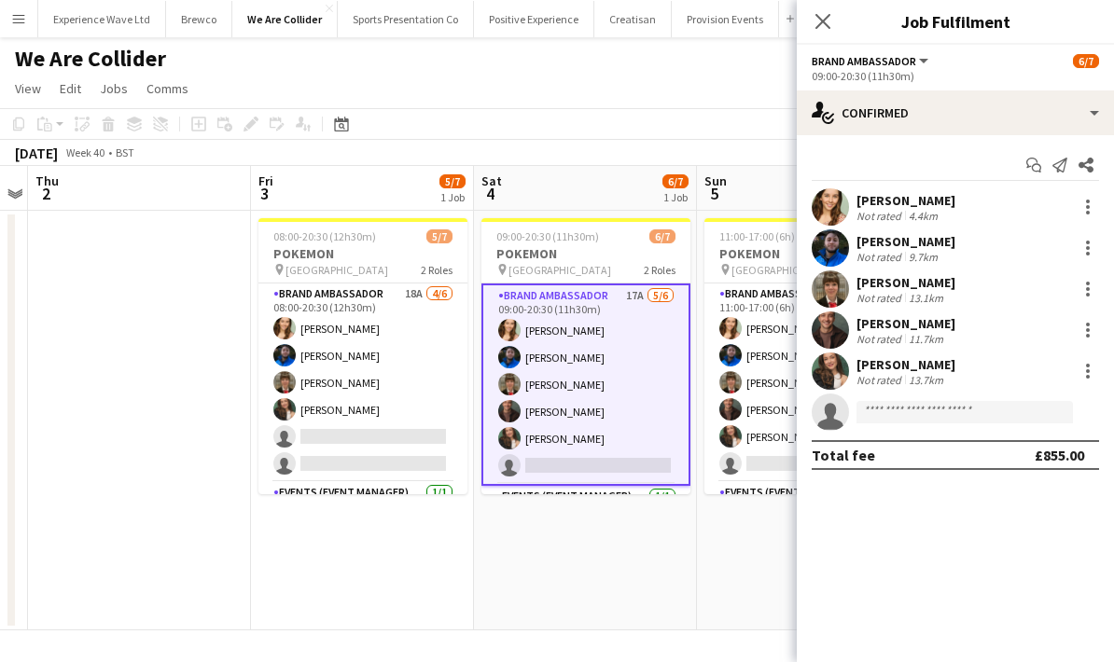
click at [209, 474] on app-date-cell at bounding box center [139, 421] width 223 height 420
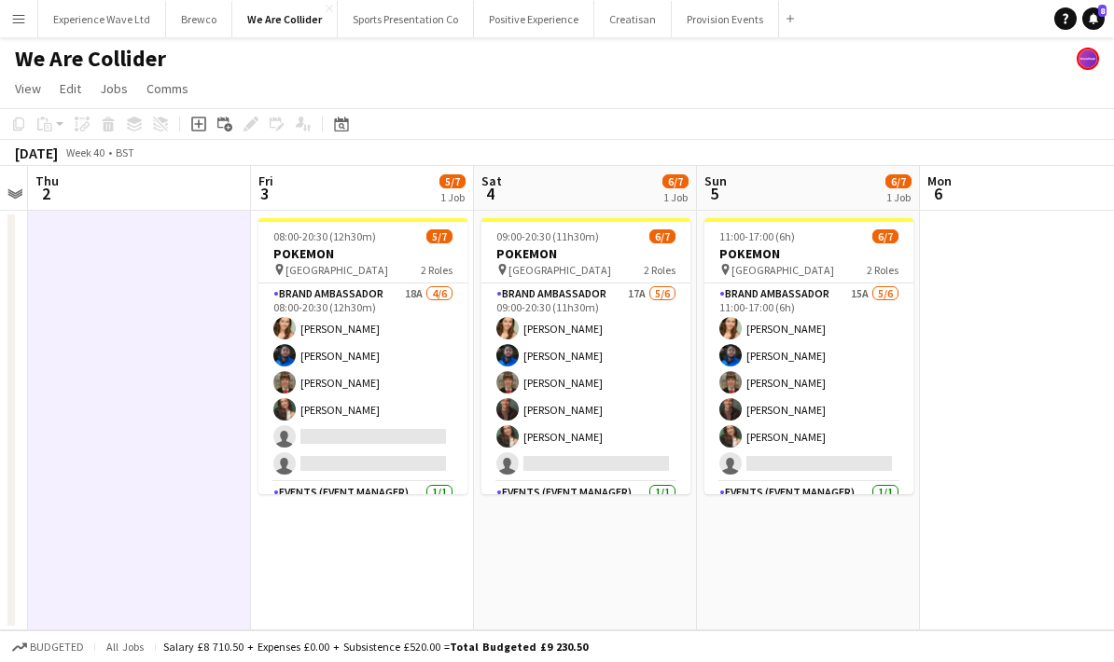
click at [533, 542] on app-date-cell "09:00-20:30 (11h30m) 6/7 POKEMON pin WESTFIELD 2 Roles Brand Ambassador 17A [DA…" at bounding box center [585, 421] width 223 height 420
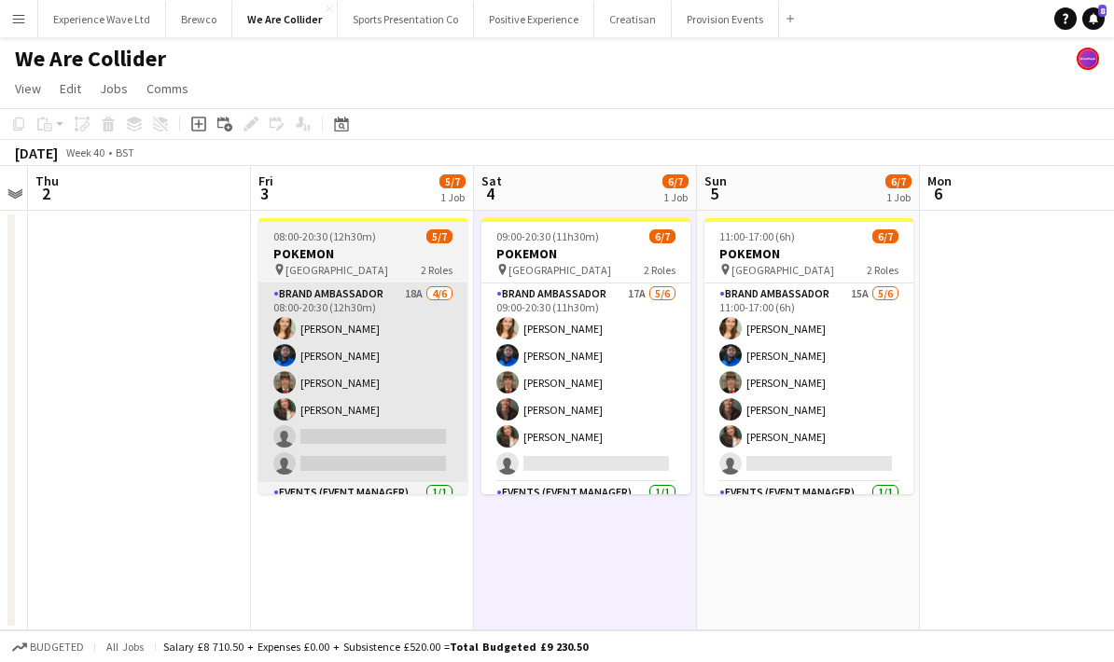
click at [395, 422] on app-card-role "Brand Ambassador 18A [DATE] 08:00-20:30 (12h30m) [PERSON_NAME] [PERSON_NAME] [P…" at bounding box center [362, 383] width 209 height 199
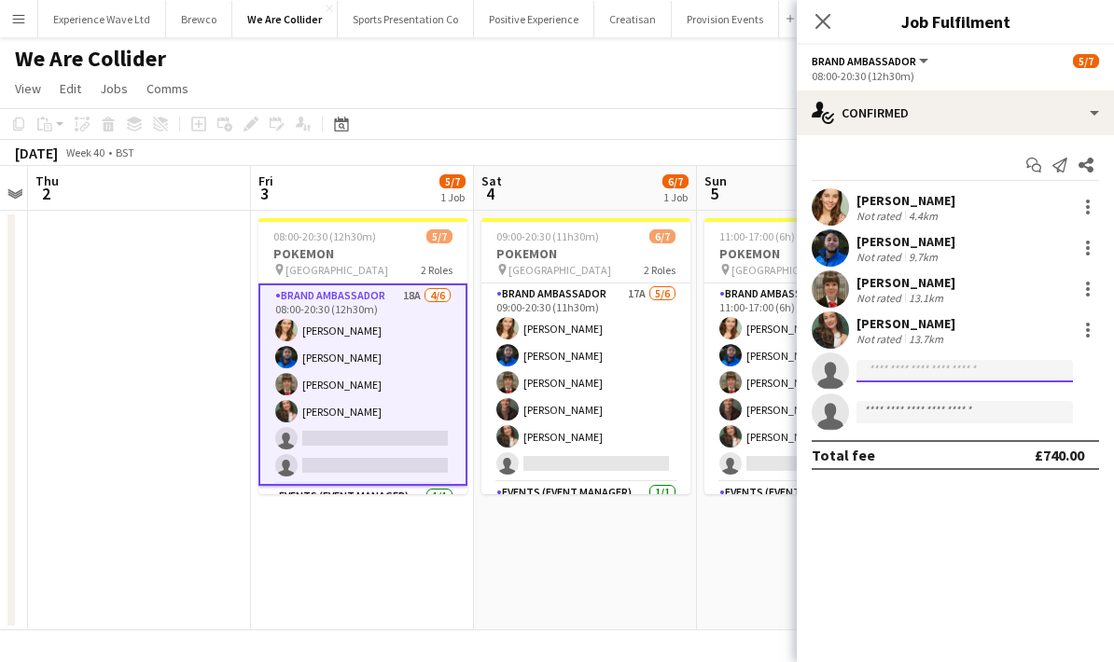
click at [957, 372] on input at bounding box center [964, 371] width 216 height 22
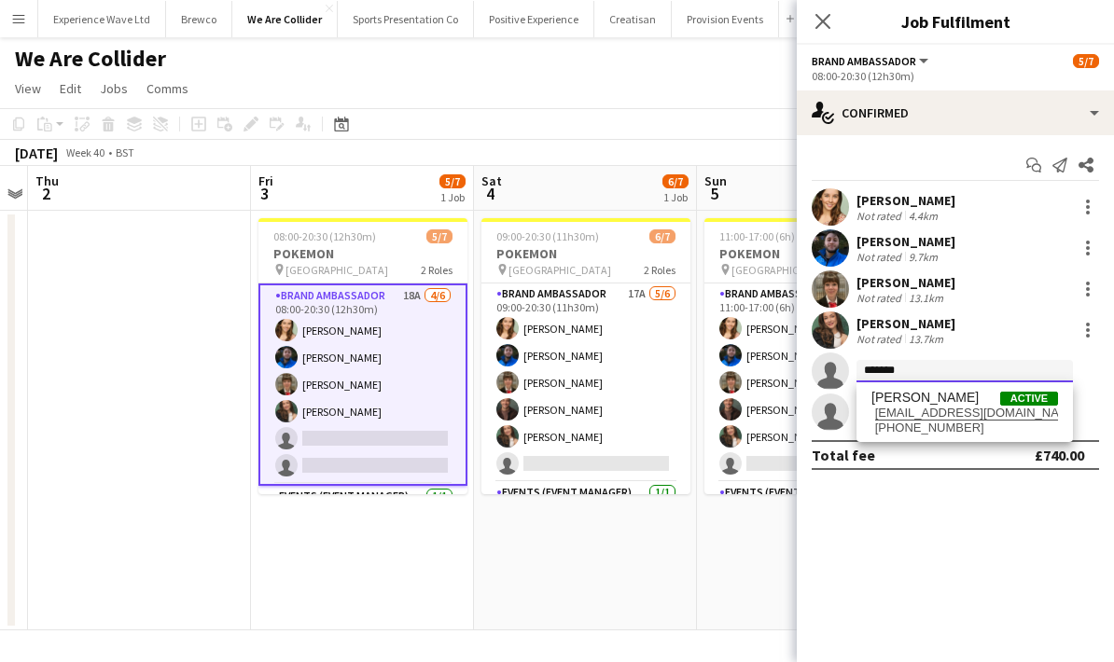
type input "*****"
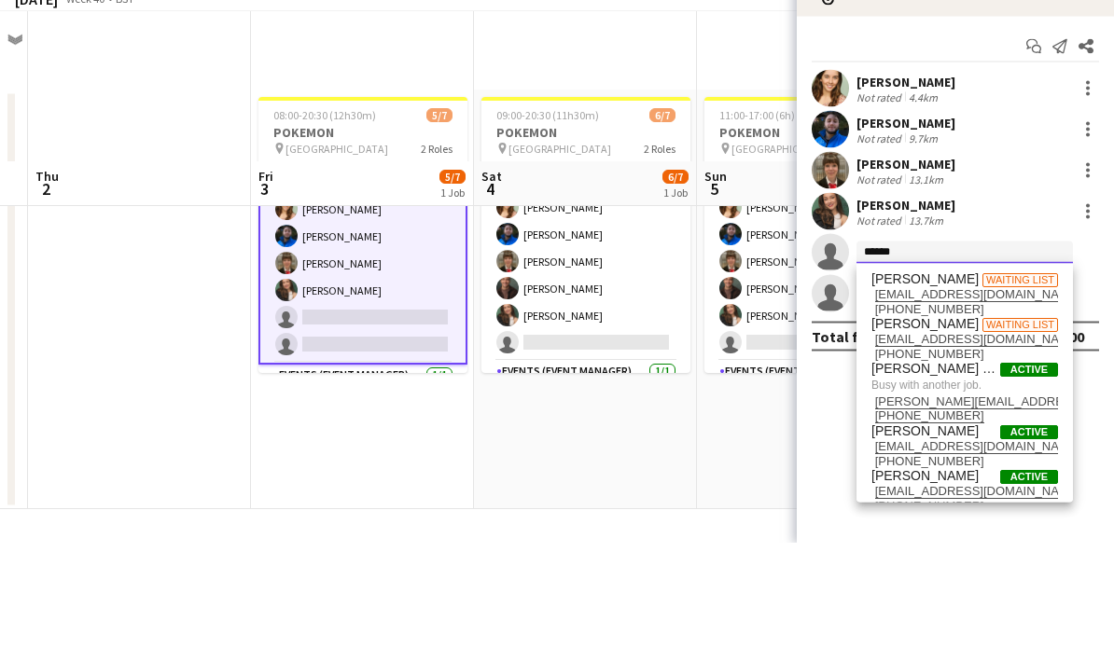
scroll to position [0, 0]
